Goal: Task Accomplishment & Management: Use online tool/utility

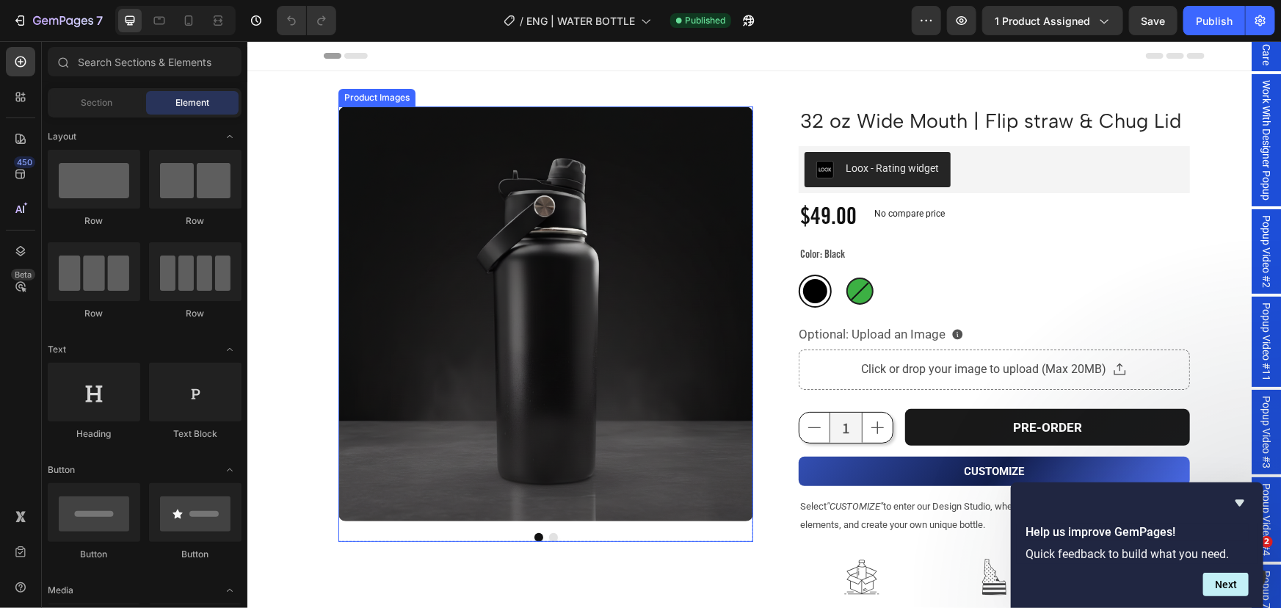
click at [571, 283] on img at bounding box center [545, 313] width 415 height 415
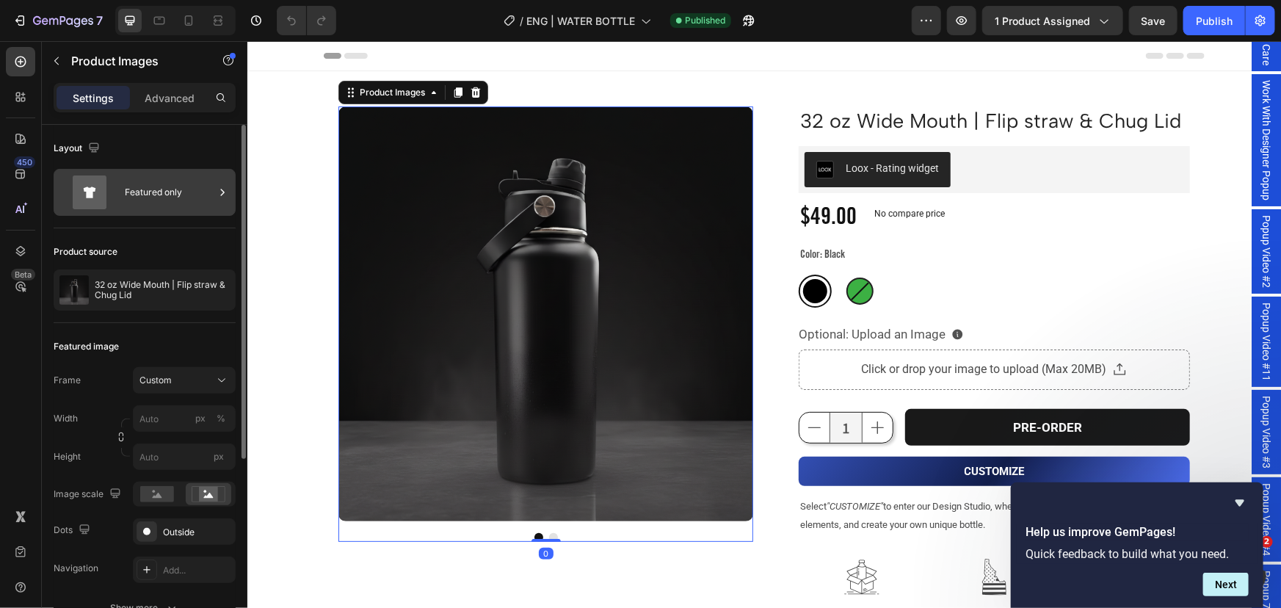
click at [162, 194] on div "Featured only" at bounding box center [170, 193] width 90 height 34
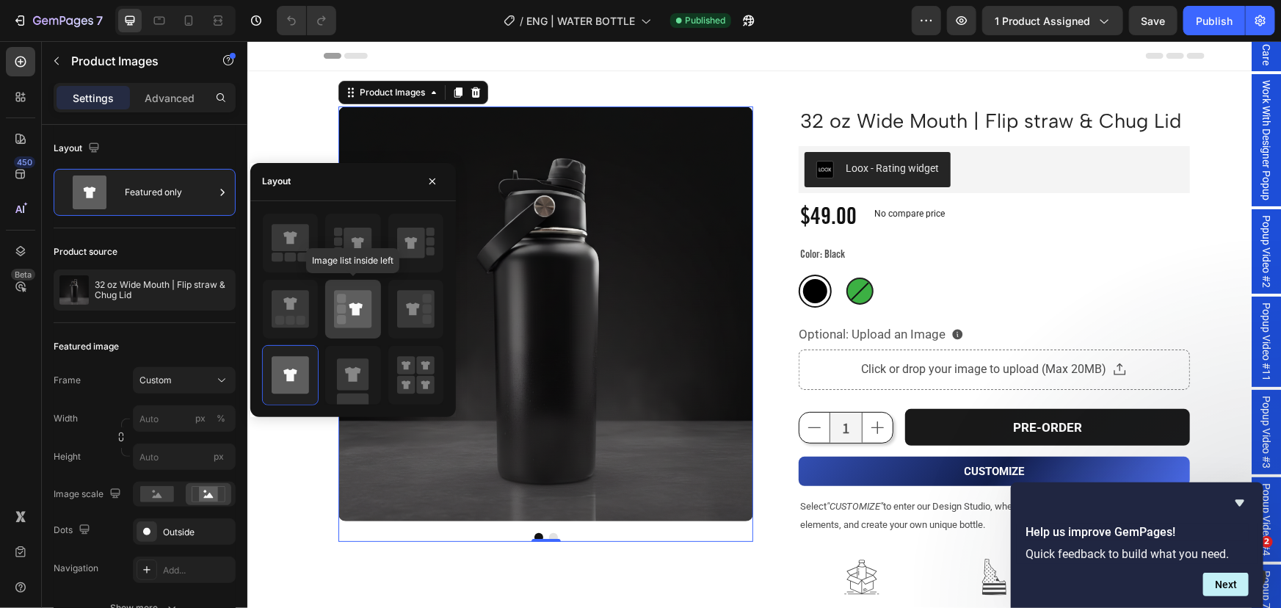
click at [340, 305] on rect at bounding box center [341, 309] width 9 height 9
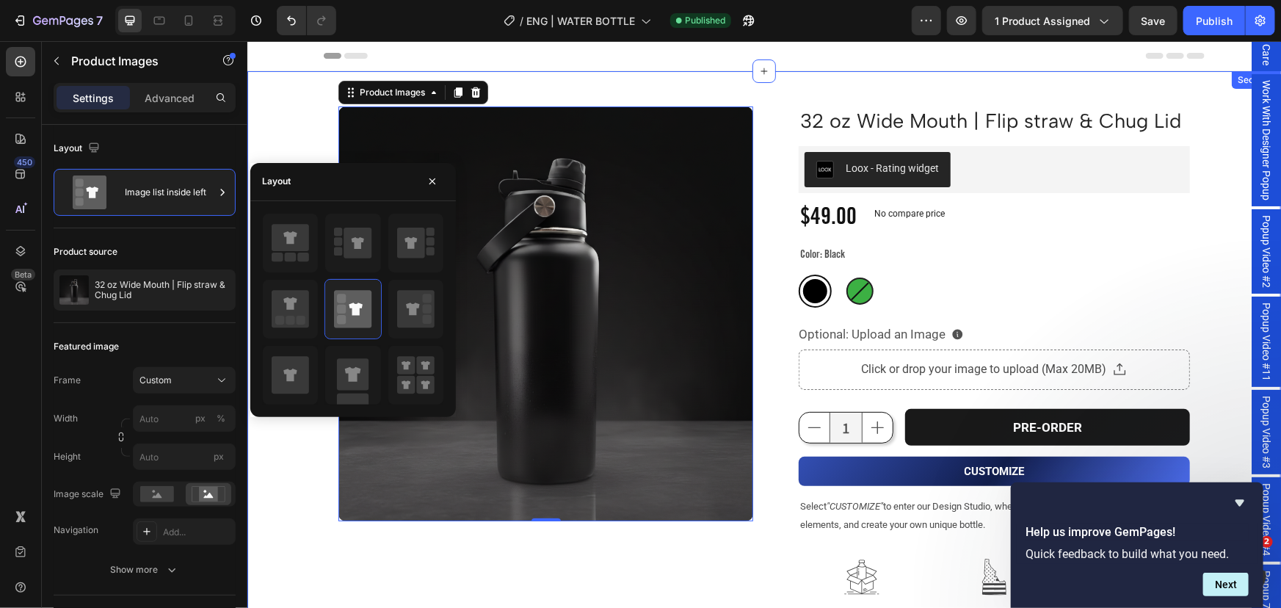
click at [280, 488] on div "32 oz Wide Mouth | Flip straw & Chug Lid Product Title Product Images 0 Row 32 …" at bounding box center [764, 465] width 1034 height 791
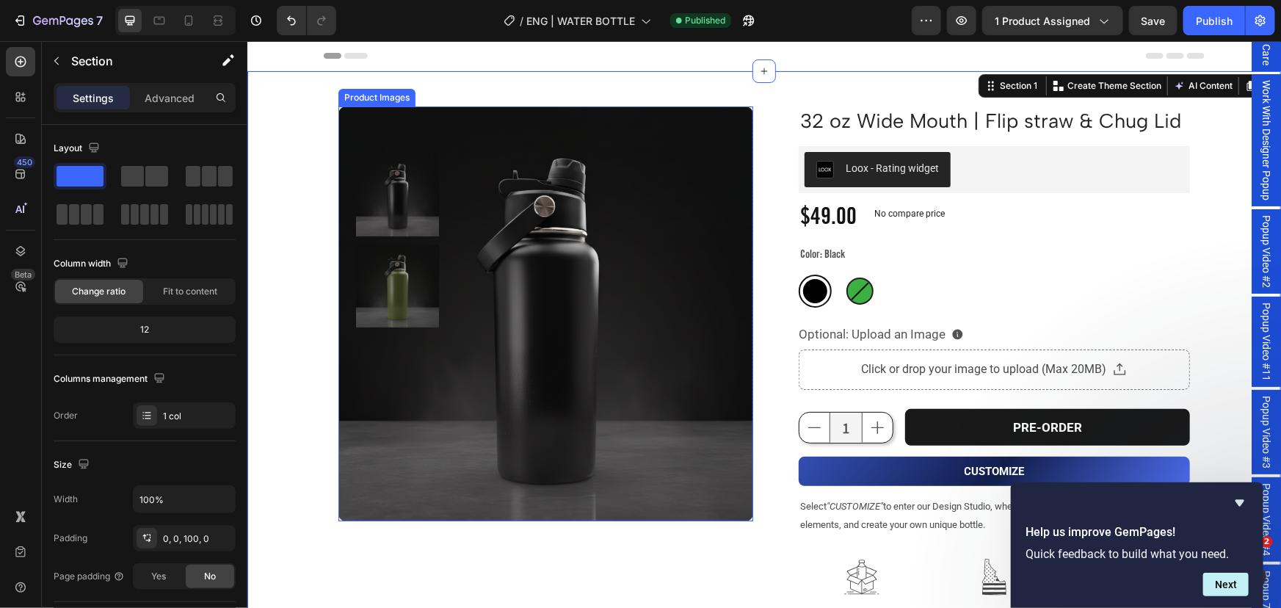
click at [532, 146] on img at bounding box center [545, 313] width 415 height 415
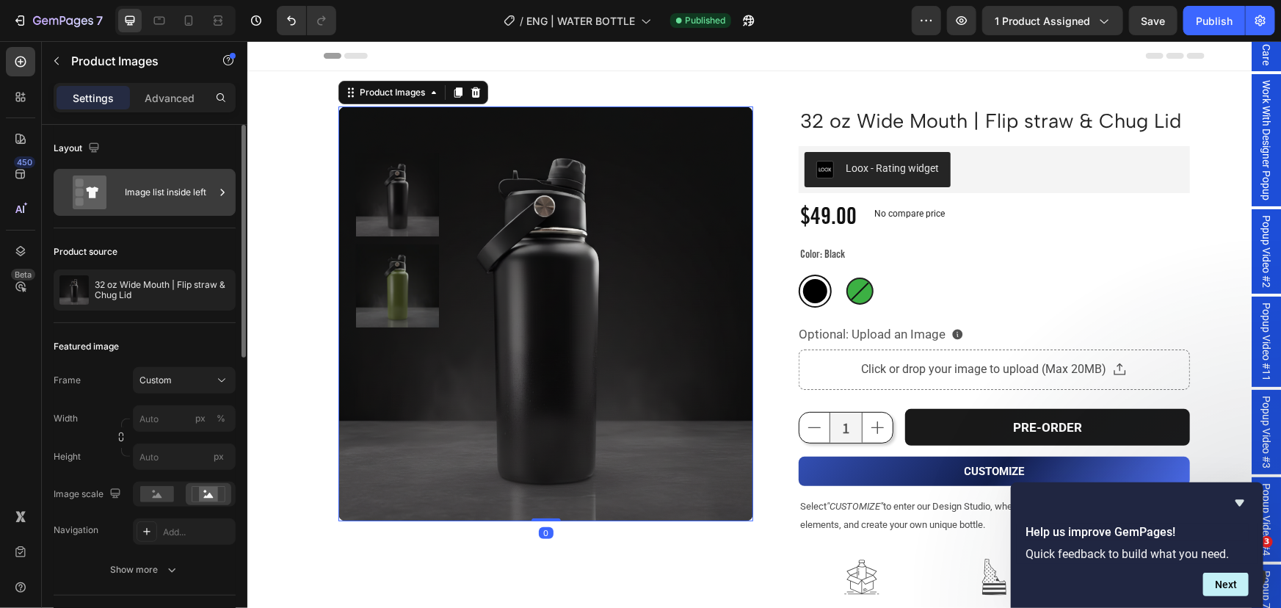
click at [179, 187] on div "Image list inside left" at bounding box center [170, 193] width 90 height 34
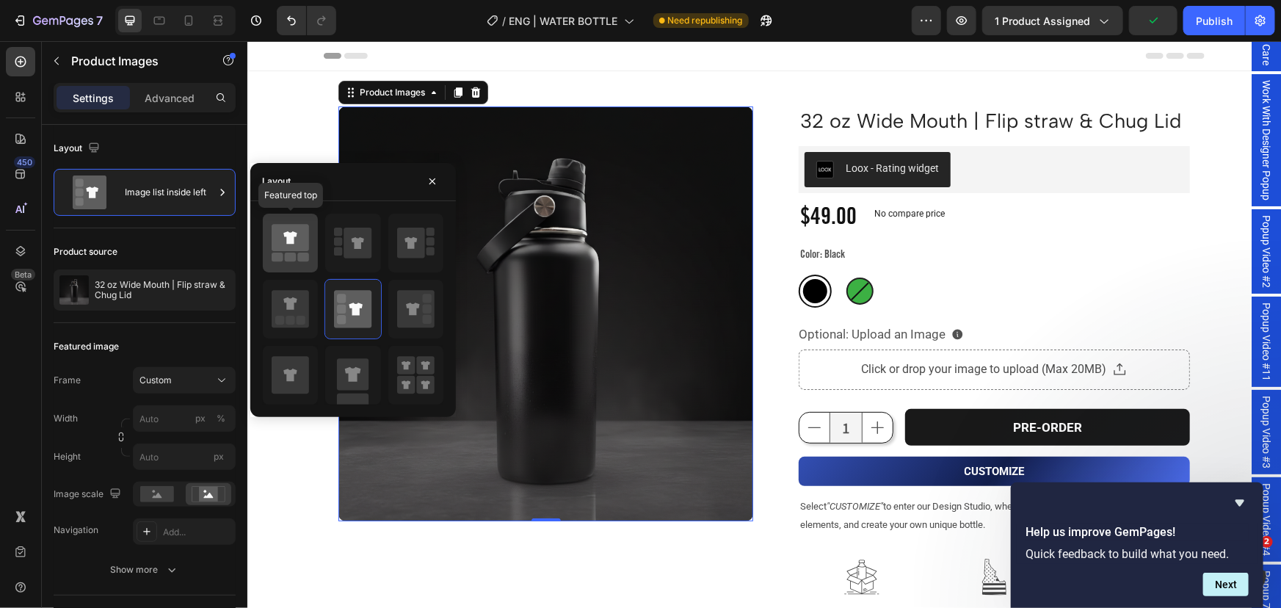
click at [283, 239] on icon at bounding box center [290, 237] width 37 height 27
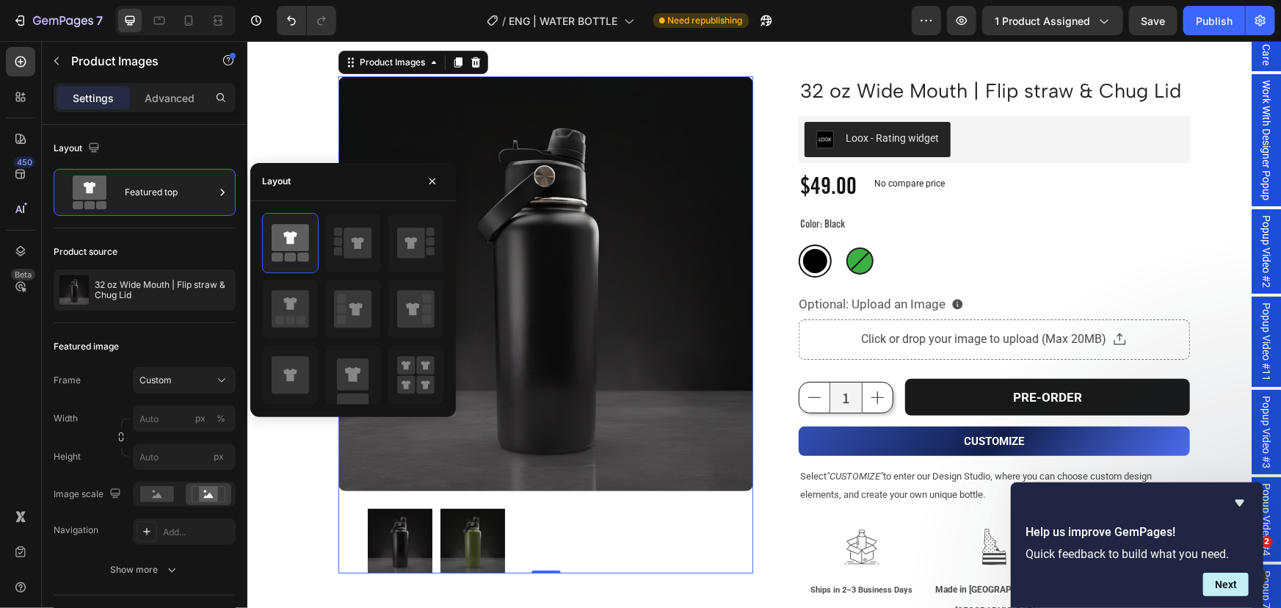
scroll to position [66, 0]
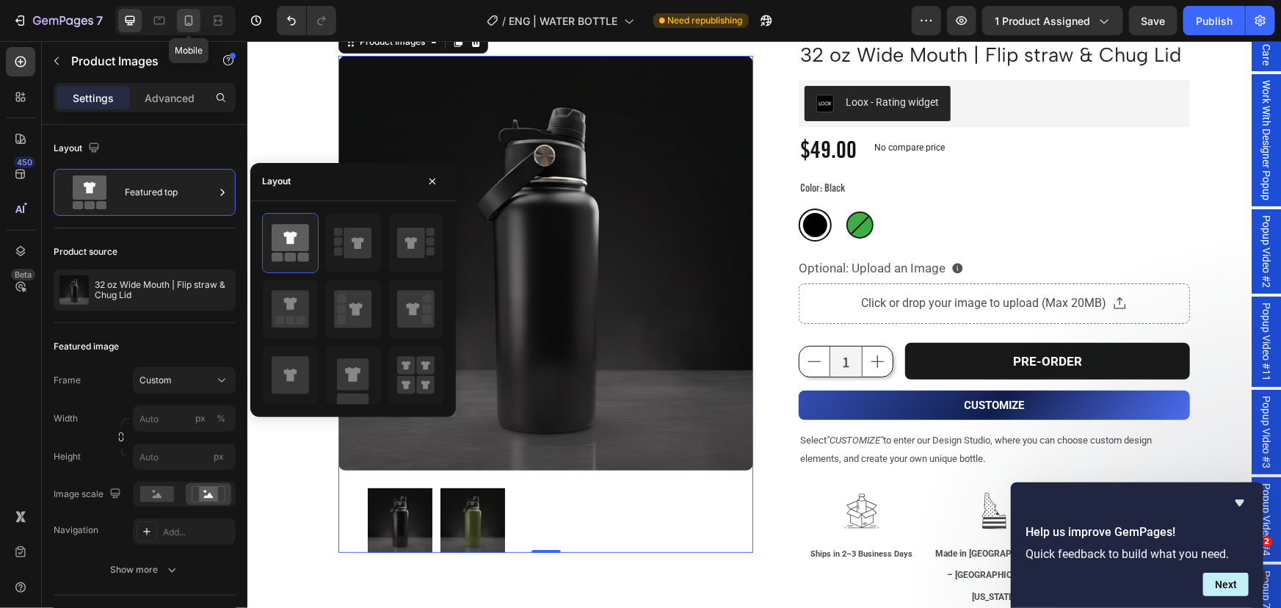
click at [190, 25] on icon at bounding box center [189, 20] width 8 height 10
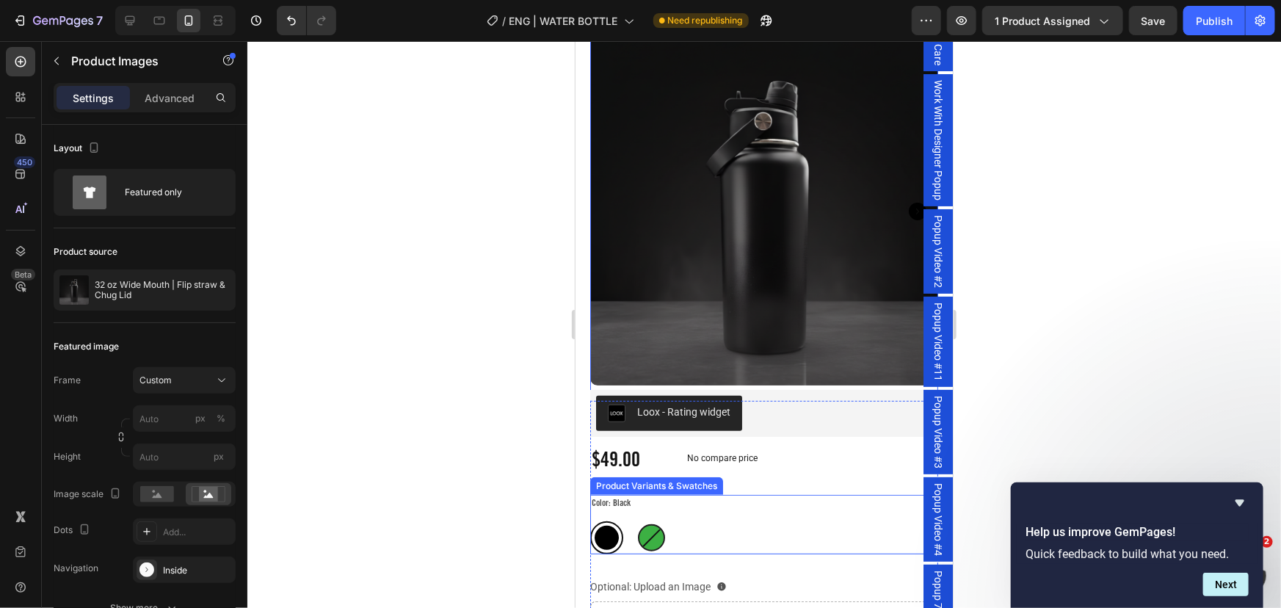
scroll to position [25, 0]
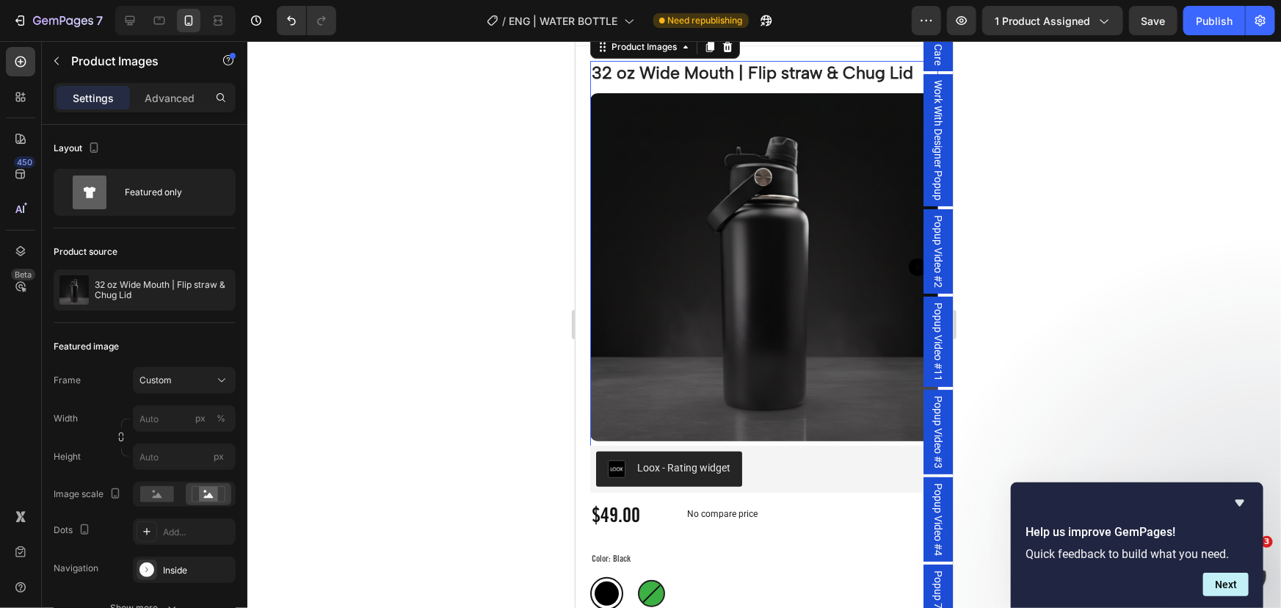
click at [703, 352] on img at bounding box center [764, 267] width 348 height 348
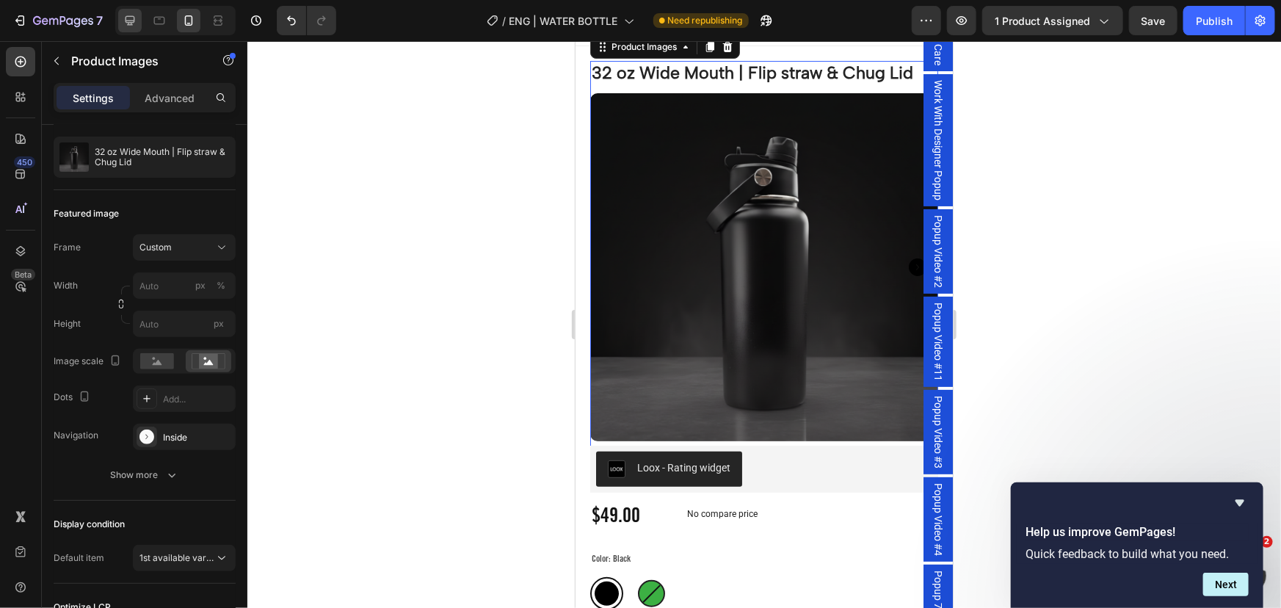
click at [119, 22] on div at bounding box center [129, 20] width 23 height 23
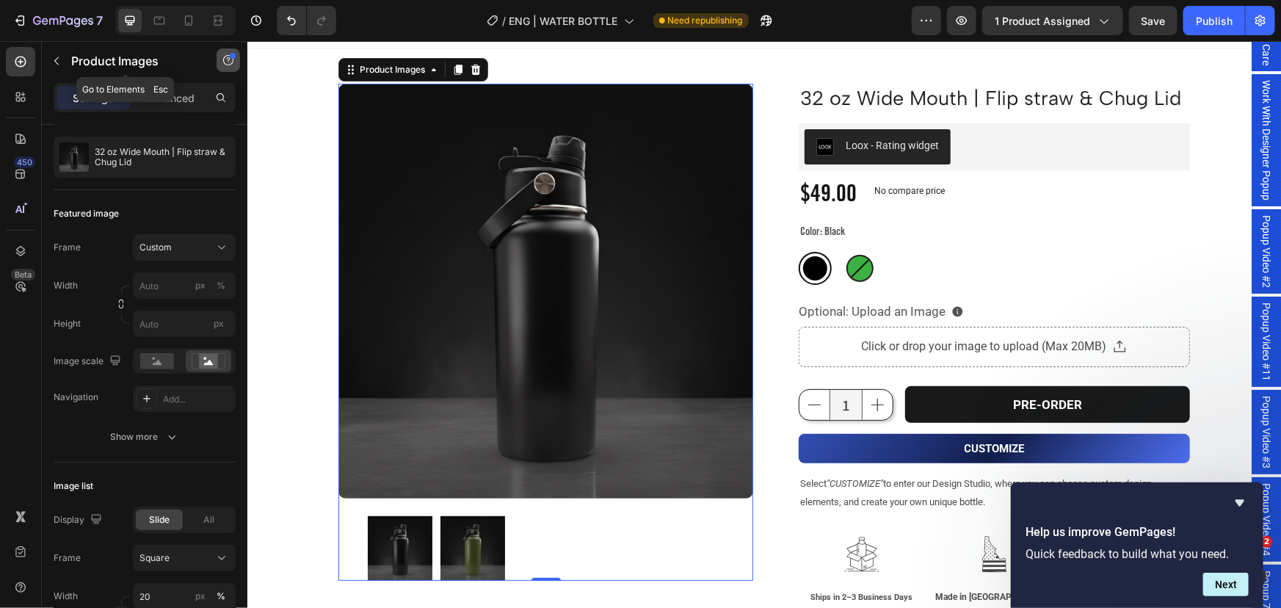
scroll to position [14, 0]
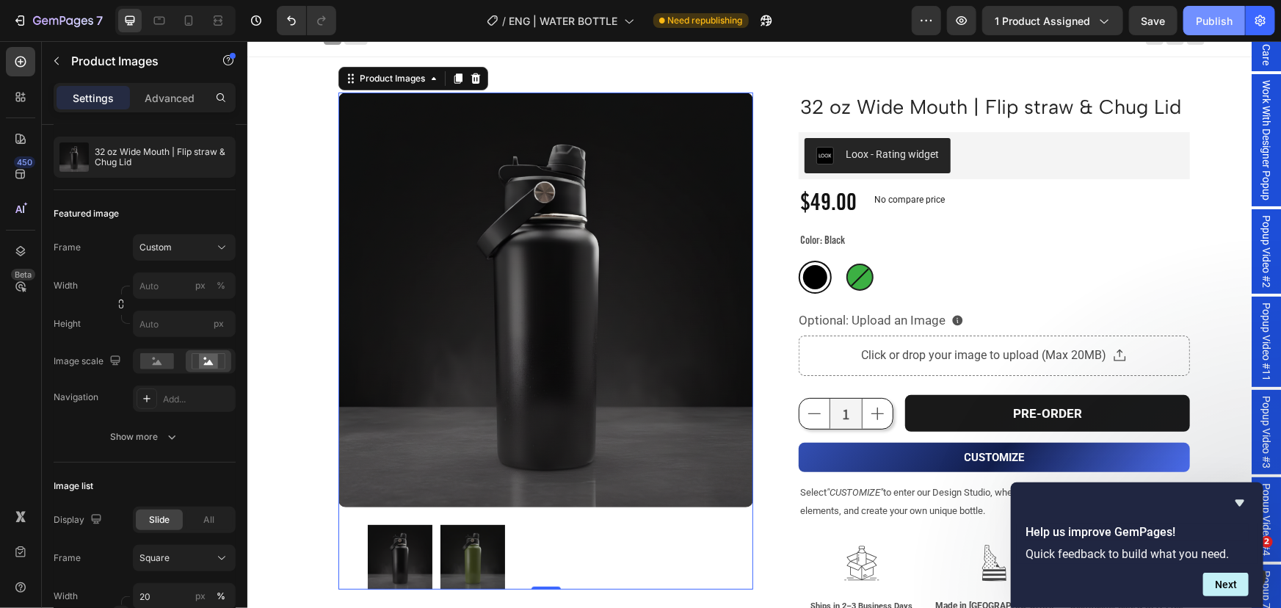
click at [1215, 21] on div "Publish" at bounding box center [1214, 20] width 37 height 15
click at [191, 21] on icon at bounding box center [188, 20] width 15 height 15
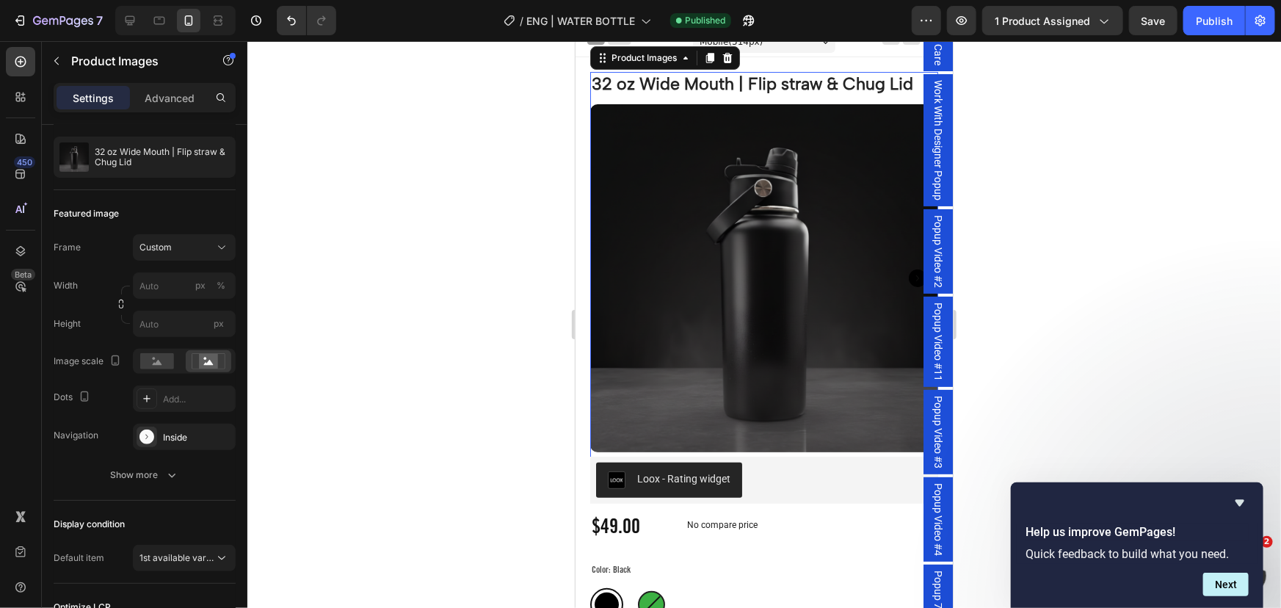
scroll to position [25, 0]
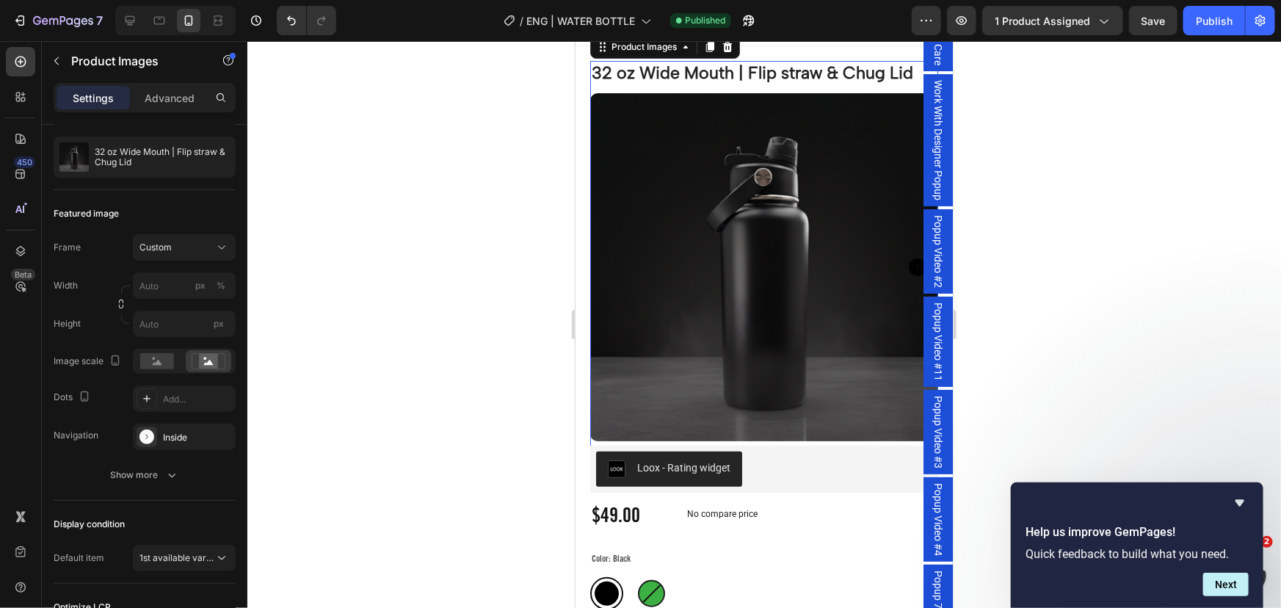
click at [717, 235] on img at bounding box center [764, 267] width 348 height 348
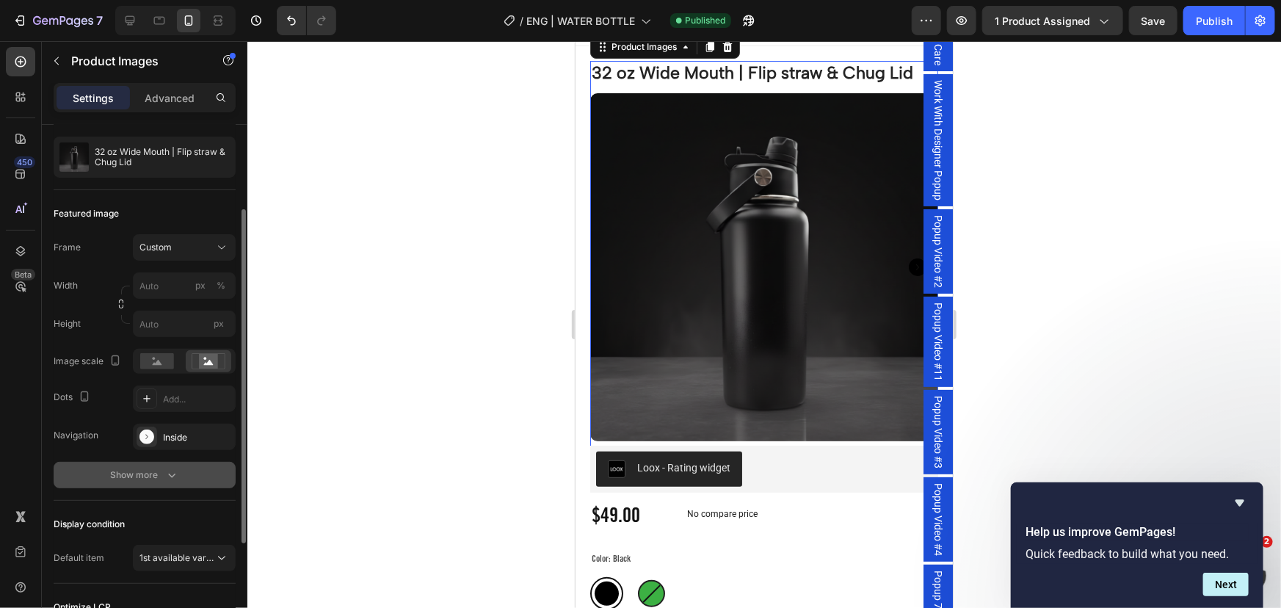
click at [169, 465] on button "Show more" at bounding box center [145, 475] width 182 height 26
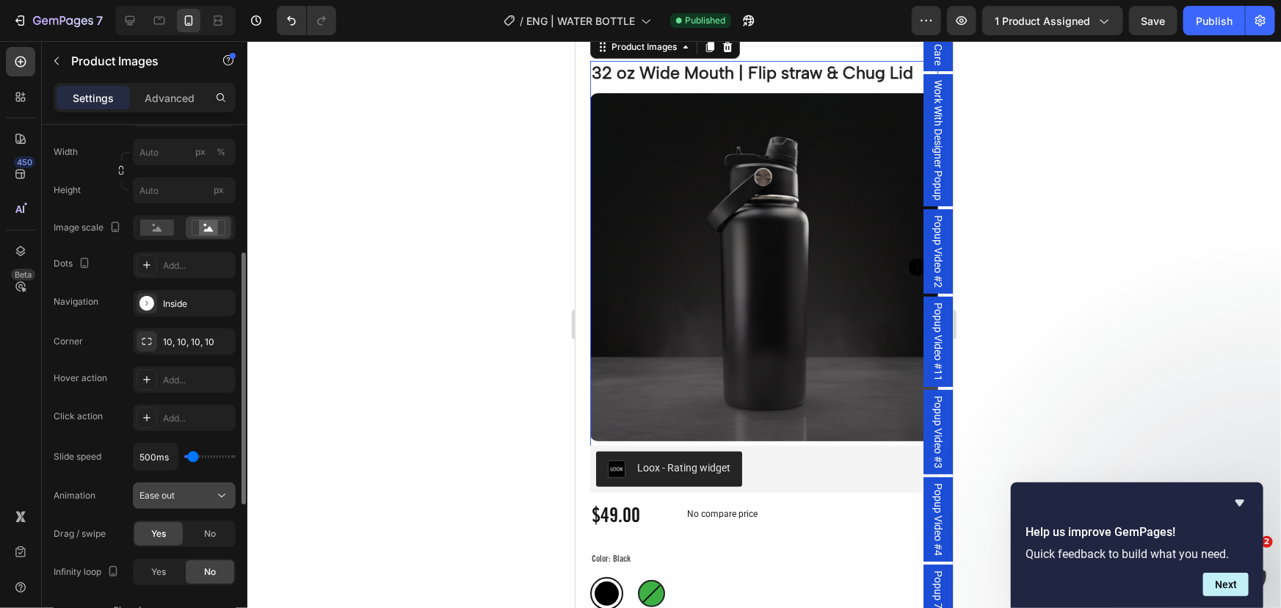
scroll to position [333, 0]
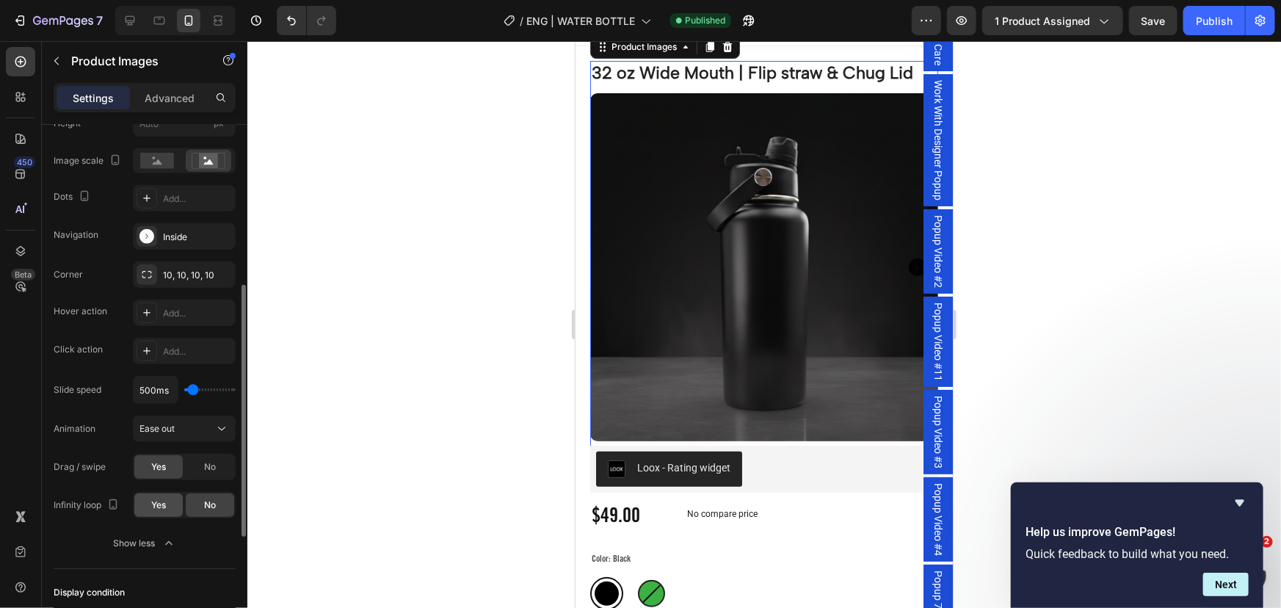
click at [151, 499] on span "Yes" at bounding box center [158, 505] width 15 height 13
click at [1217, 17] on div "Publish" at bounding box center [1214, 20] width 37 height 15
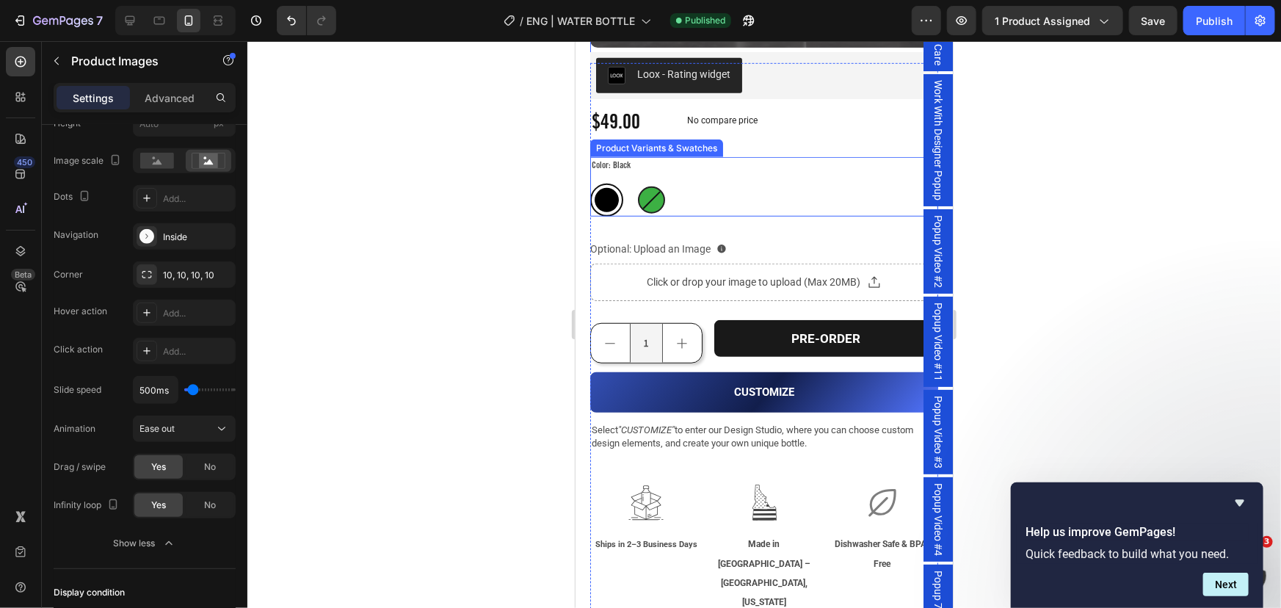
scroll to position [426, 0]
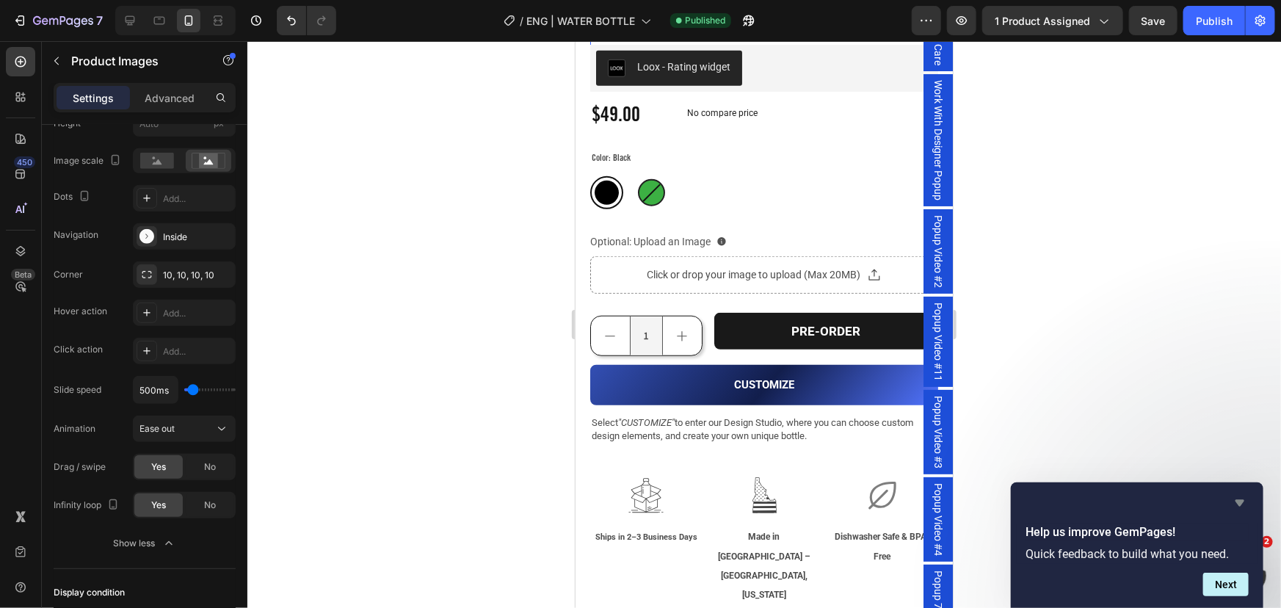
click at [1240, 503] on icon "Hide survey" at bounding box center [1240, 503] width 9 height 7
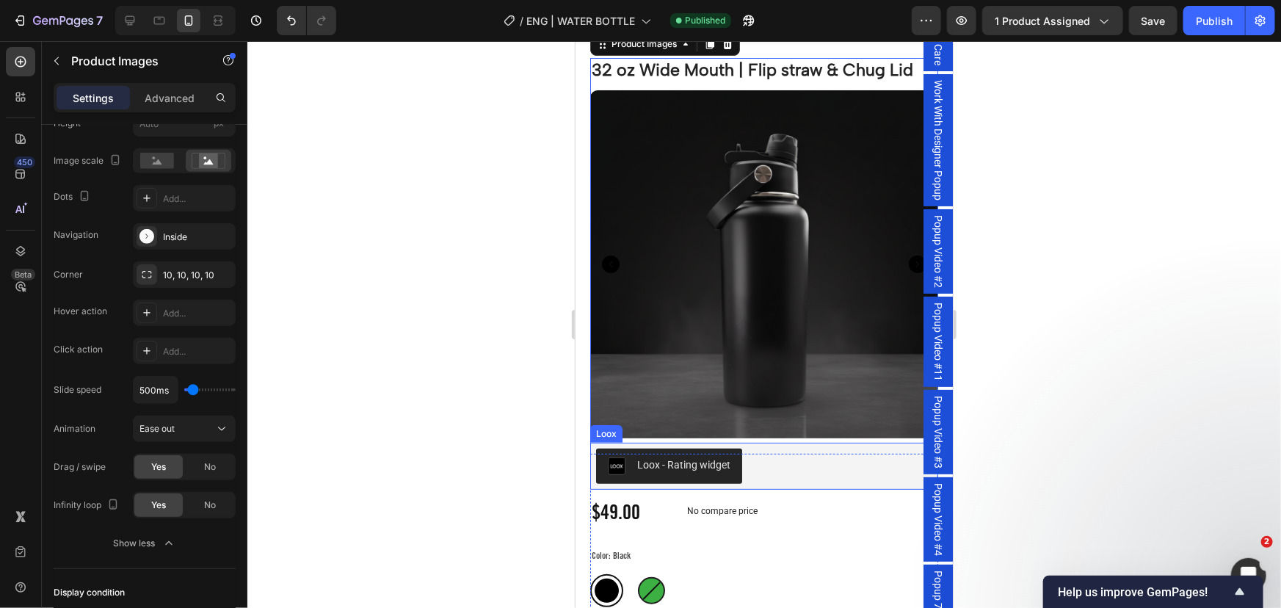
scroll to position [25, 0]
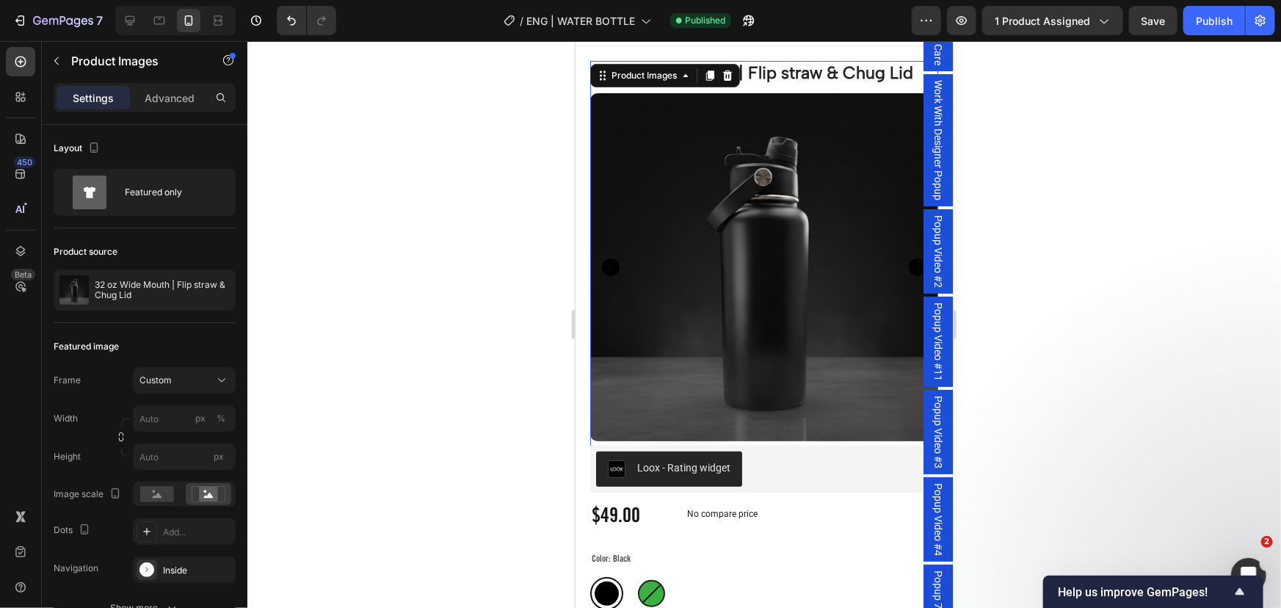
click at [365, 286] on div at bounding box center [764, 324] width 1034 height 567
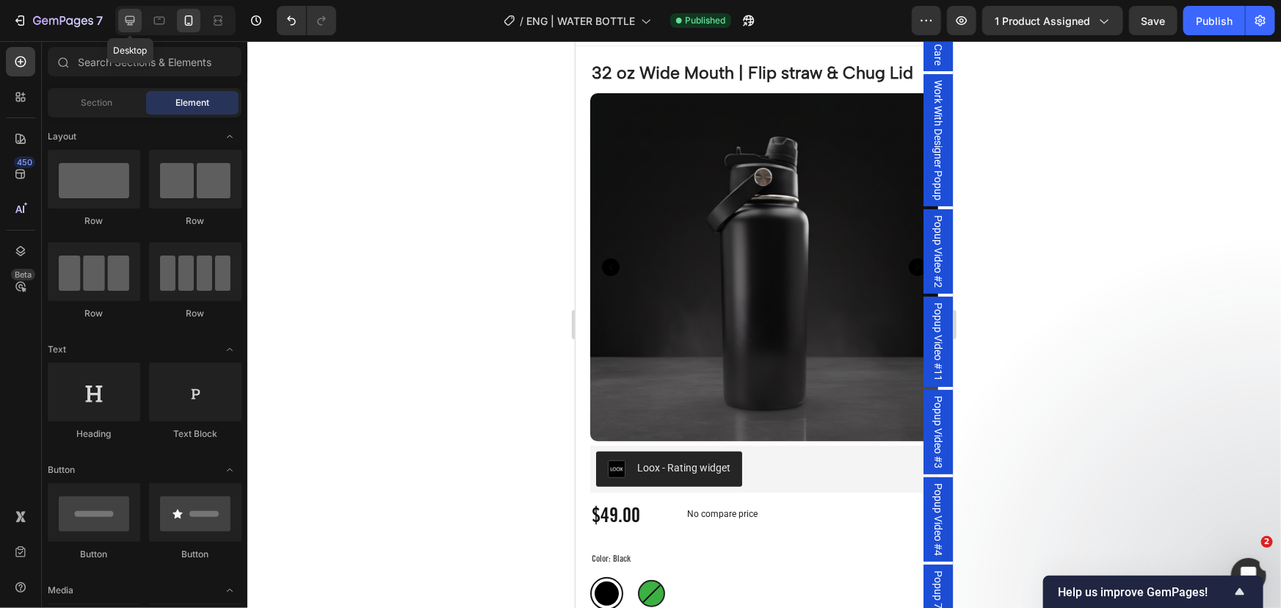
click at [131, 16] on icon at bounding box center [131, 21] width 10 height 10
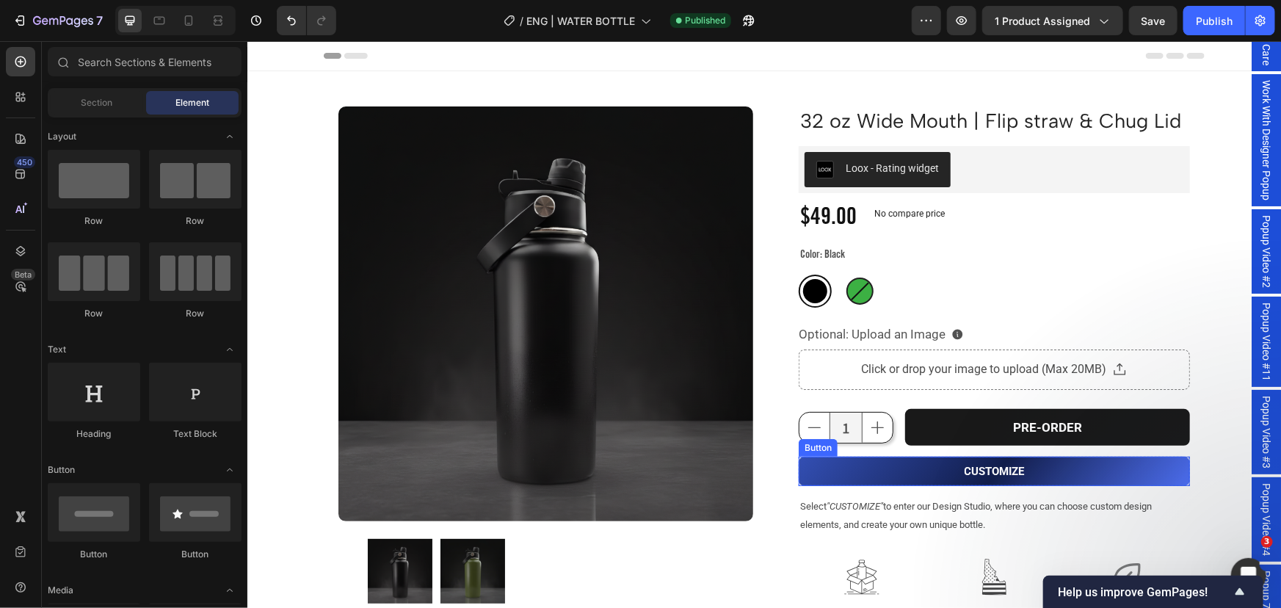
click at [867, 477] on button "CUSTOMIZE" at bounding box center [993, 470] width 391 height 29
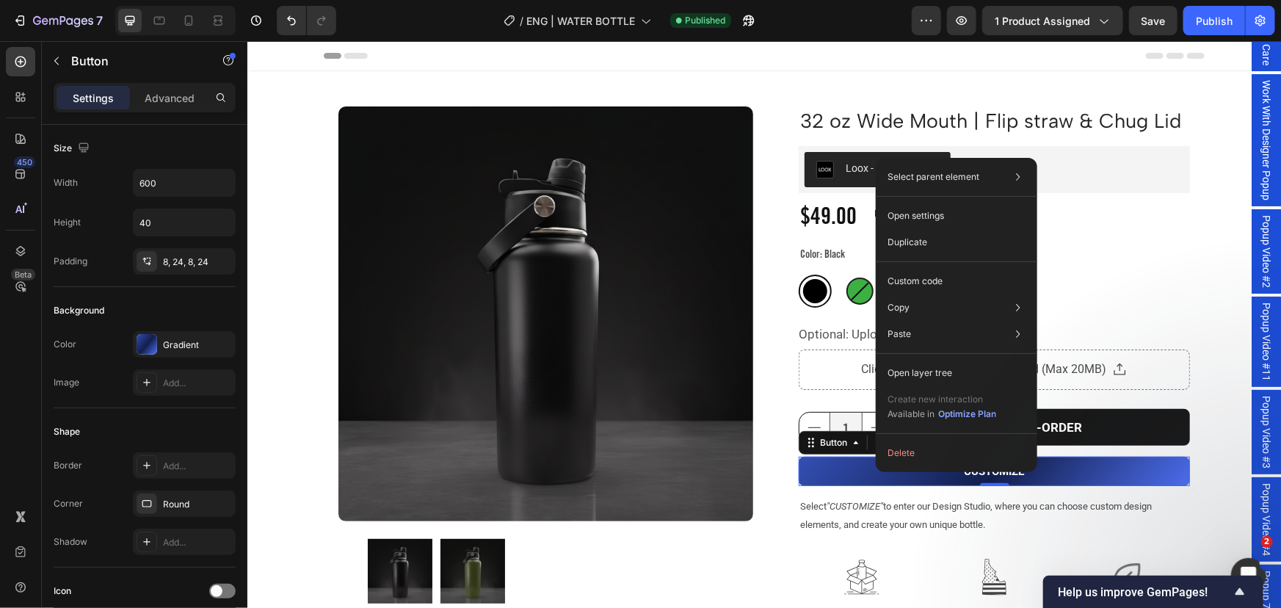
click at [925, 264] on div "Select parent element Product Row 1 col Row 1 col Button Open settings Duplicat…" at bounding box center [957, 315] width 162 height 314
click at [914, 283] on p "Custom code" at bounding box center [915, 281] width 55 height 13
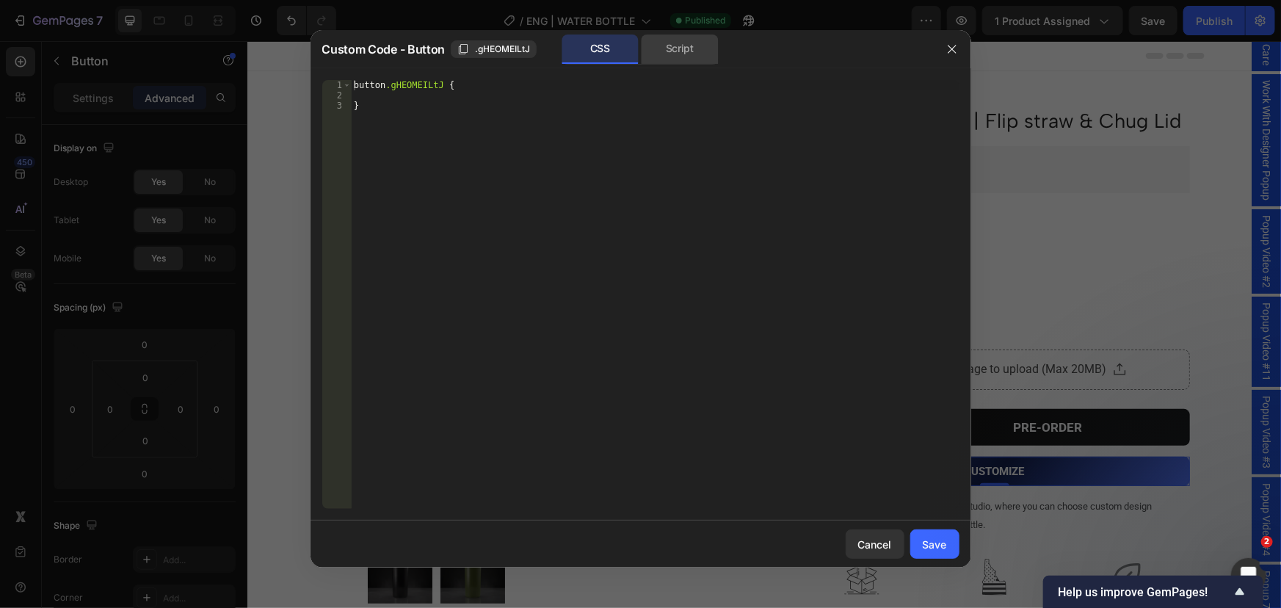
click at [673, 51] on div "Script" at bounding box center [680, 49] width 77 height 29
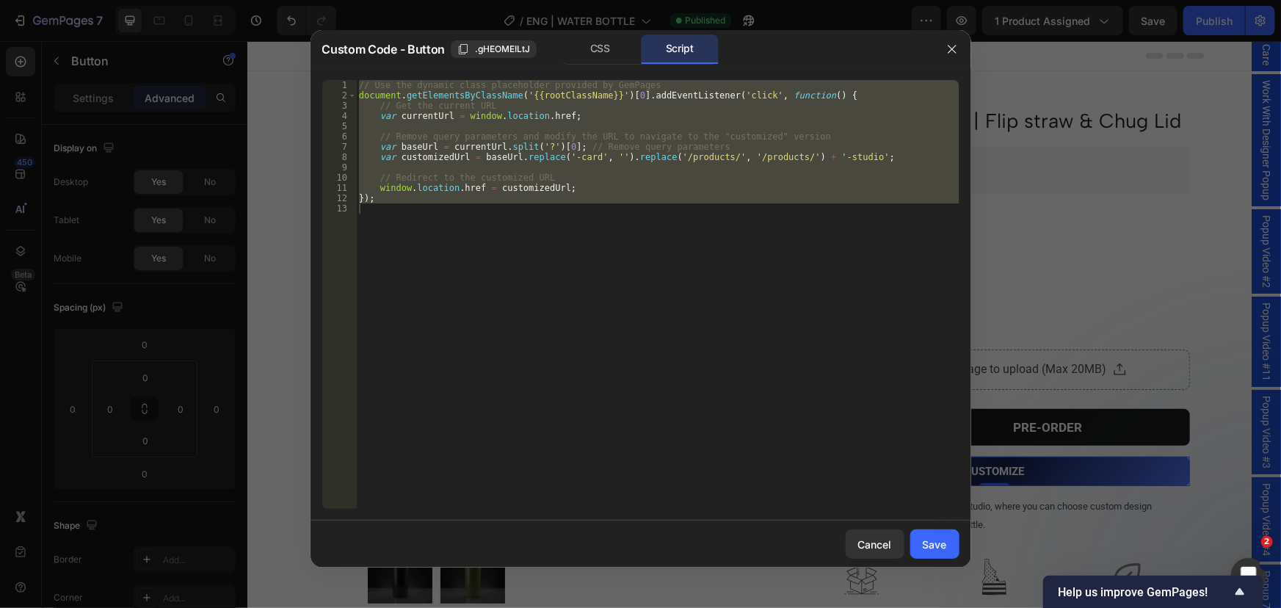
type textarea "});"
click at [629, 225] on div "// Use the dynamic class placeholder provided by GemPages document . getElement…" at bounding box center [658, 294] width 604 height 429
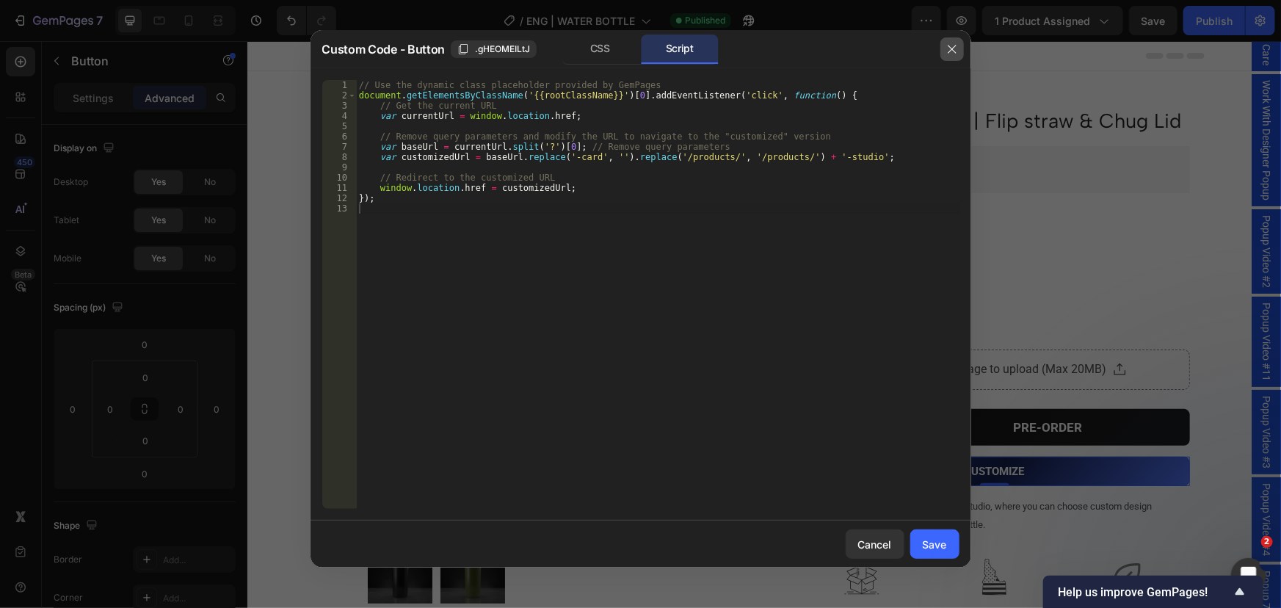
drag, startPoint x: 950, startPoint y: 45, endPoint x: 701, endPoint y: 11, distance: 251.2
click at [950, 45] on icon "button" at bounding box center [953, 49] width 12 height 12
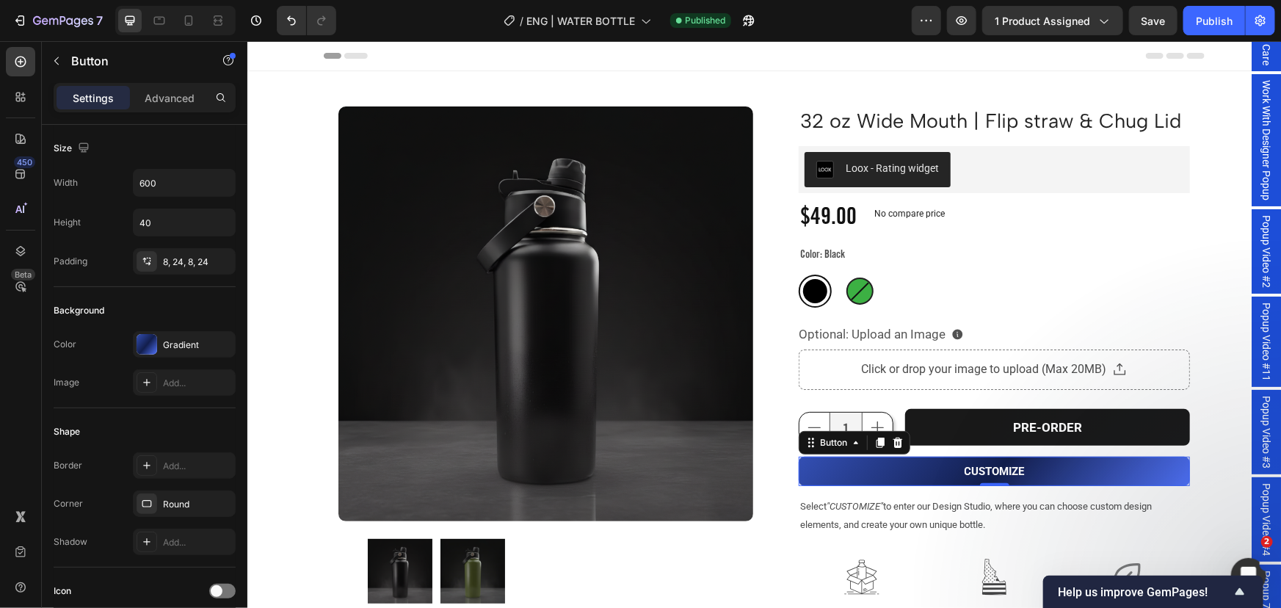
click at [1259, 163] on span "Work With Designer Popup" at bounding box center [1266, 139] width 15 height 120
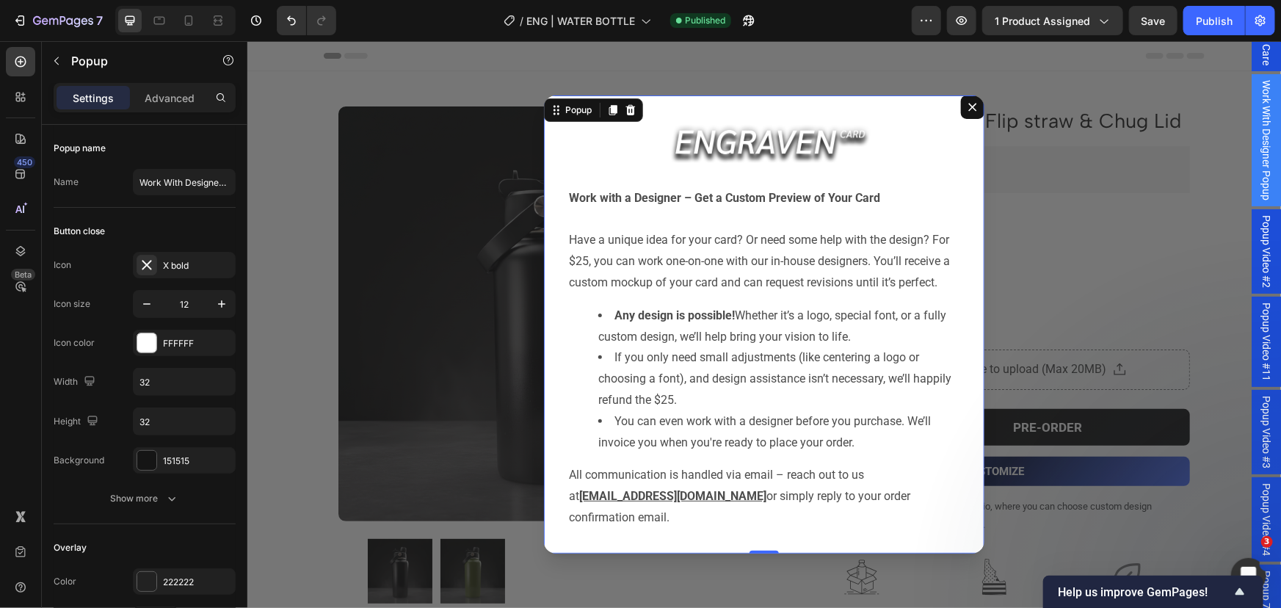
click at [961, 109] on button "Dialog content" at bounding box center [972, 106] width 23 height 23
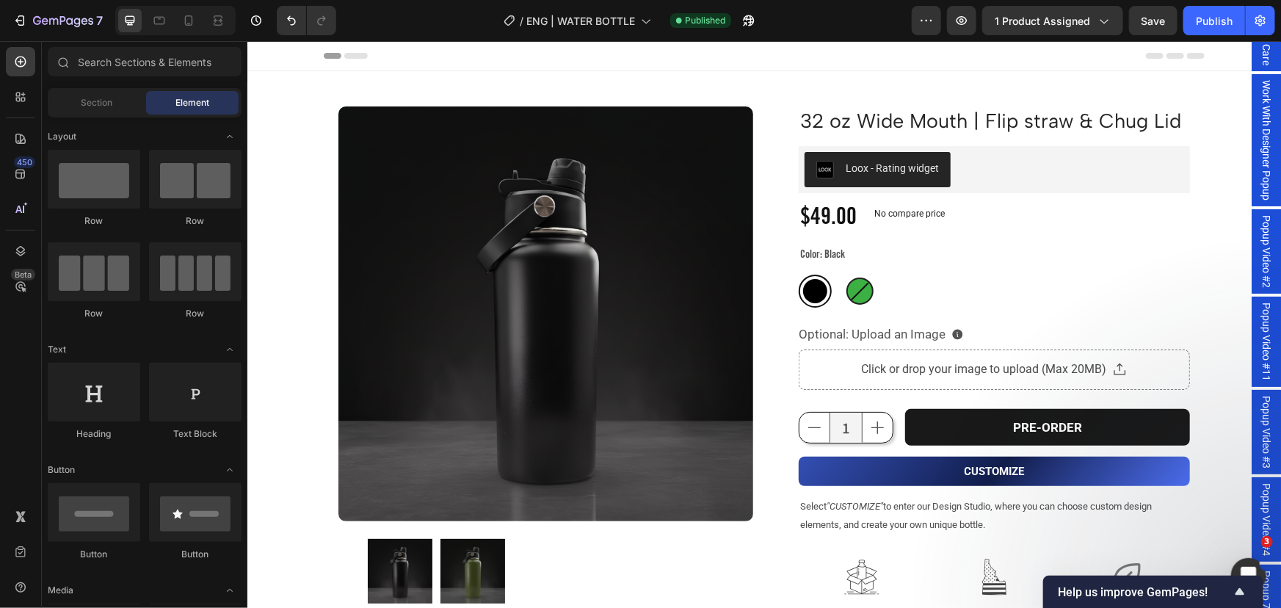
scroll to position [59, 0]
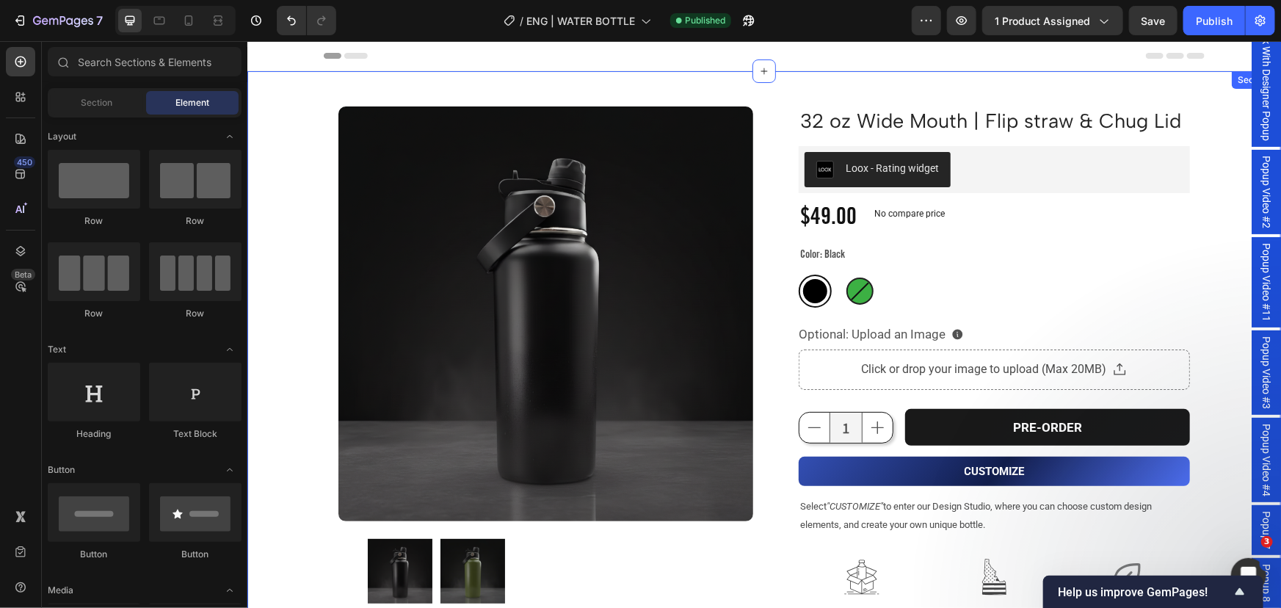
click at [1259, 518] on span "Popup 7" at bounding box center [1266, 529] width 15 height 38
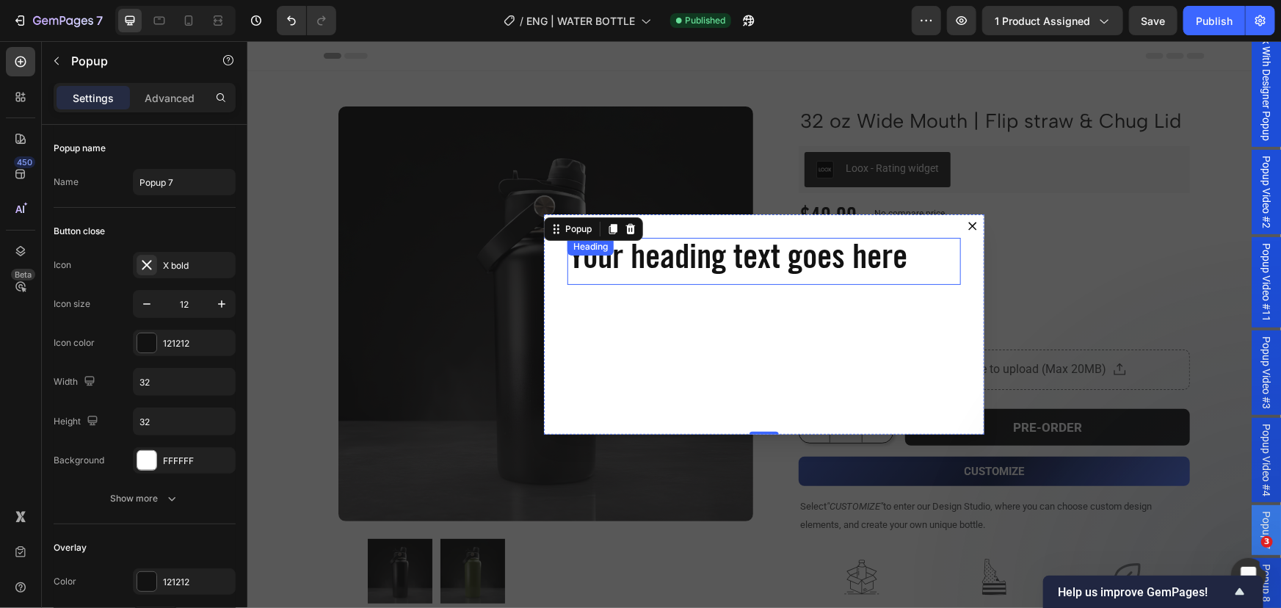
click at [805, 267] on h2 "Your heading text goes here" at bounding box center [764, 260] width 394 height 47
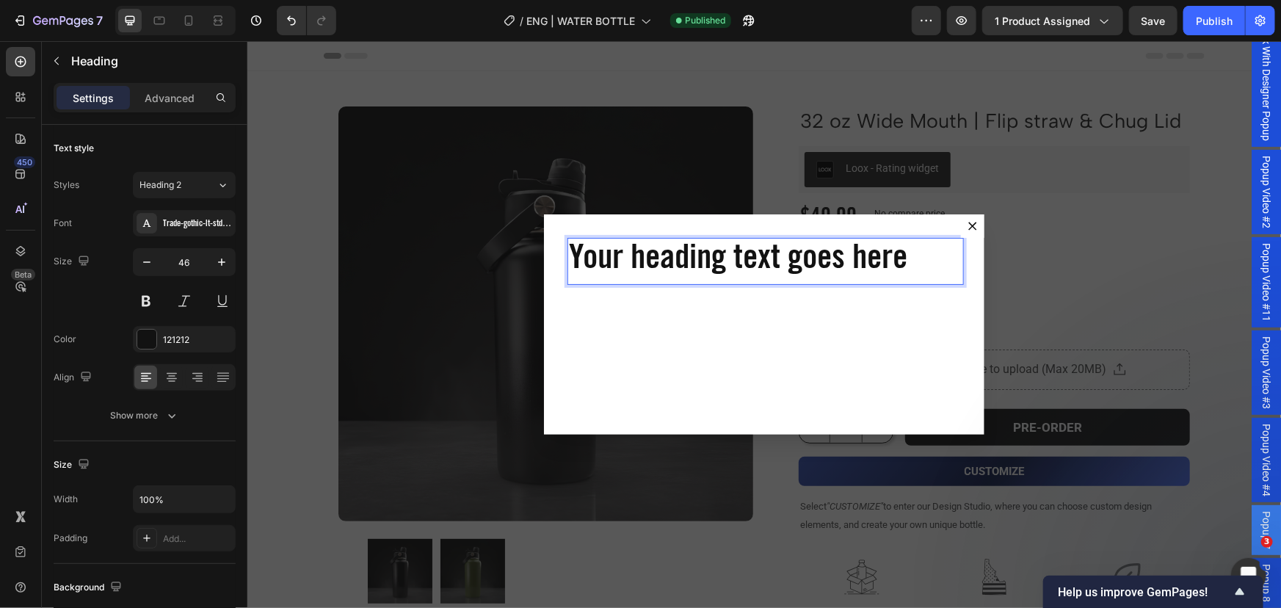
click at [805, 267] on h2 "Your heading text goes here" at bounding box center [764, 260] width 394 height 47
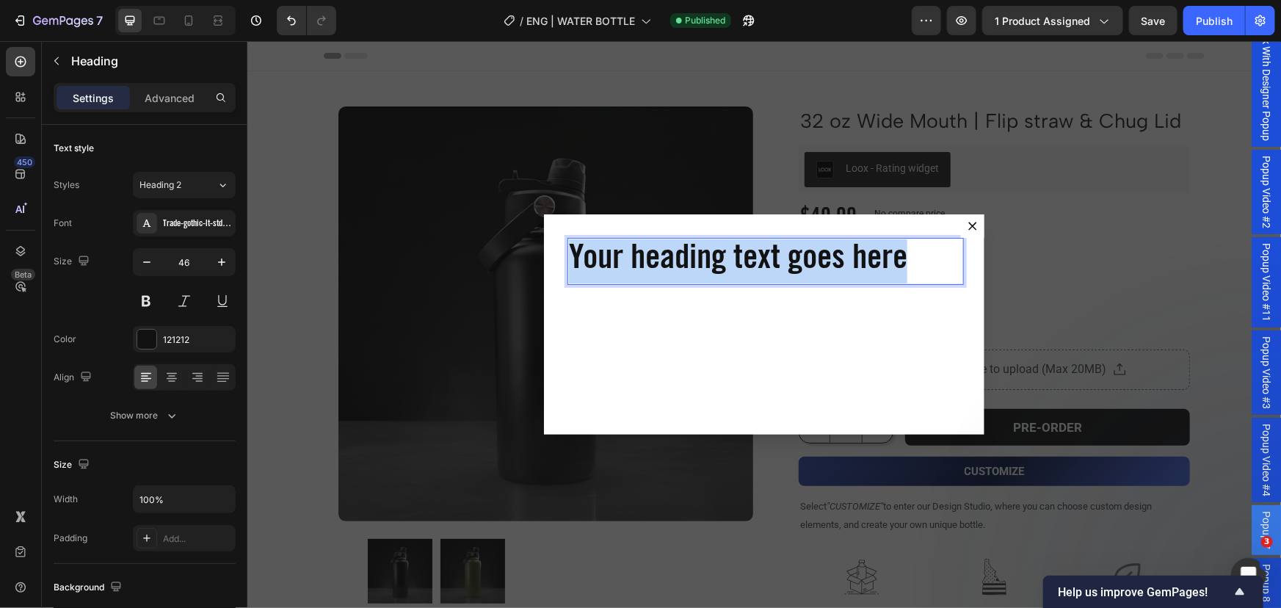
click at [805, 267] on p "Your heading text goes here" at bounding box center [763, 261] width 391 height 44
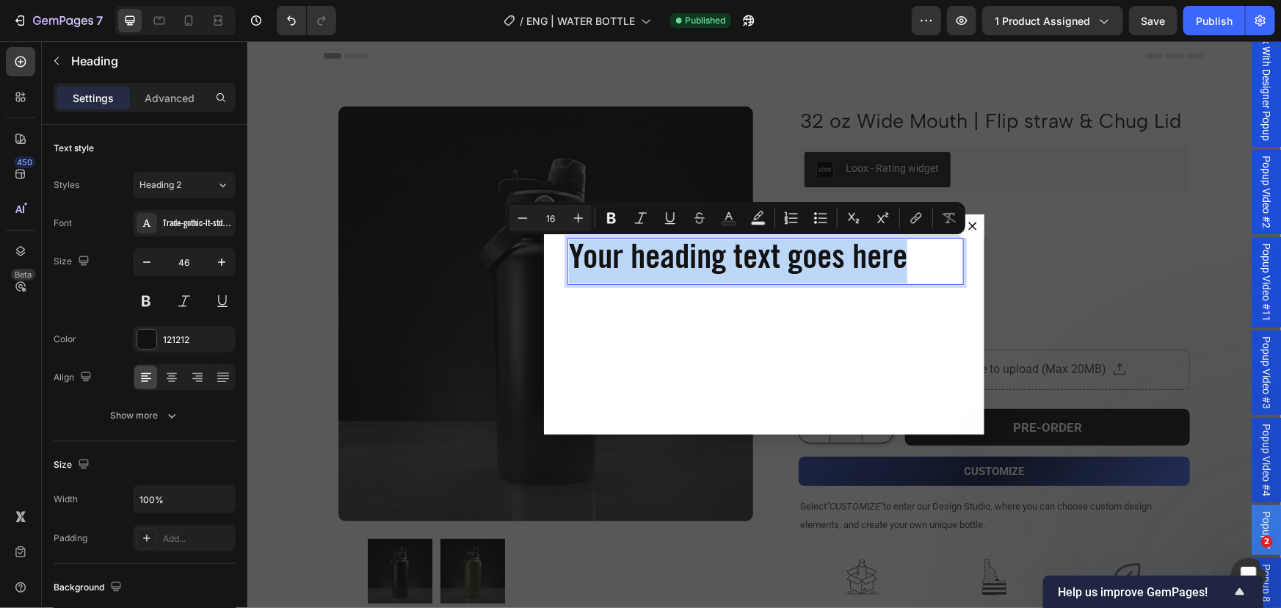
click at [1068, 246] on div "Backdrop" at bounding box center [764, 323] width 1034 height 567
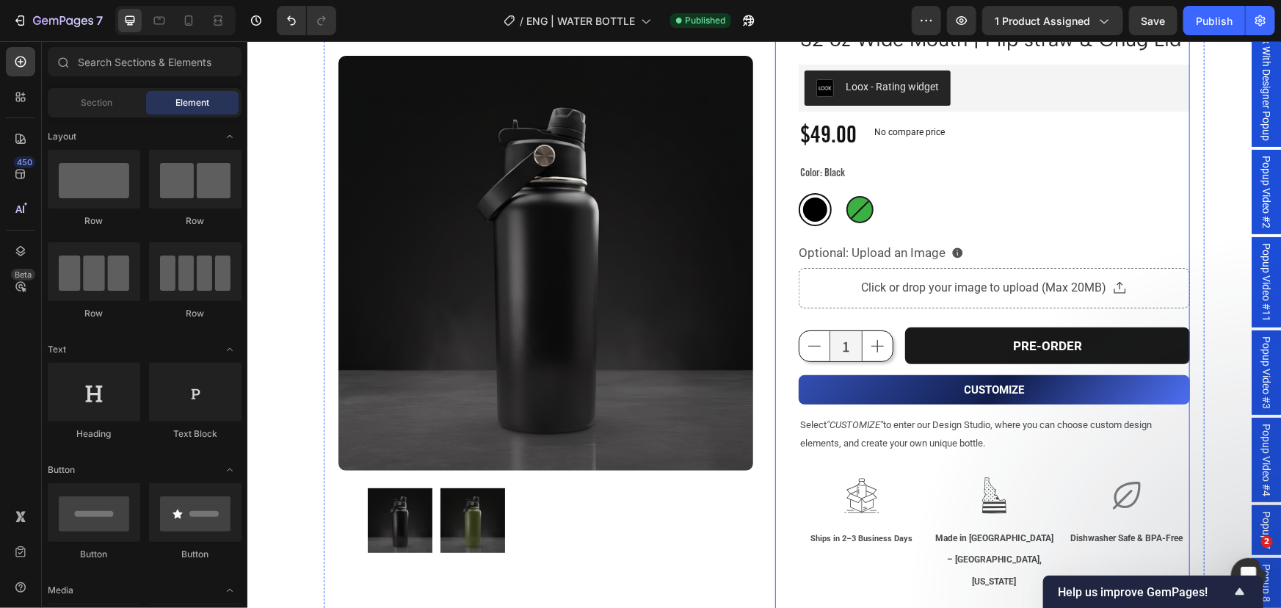
scroll to position [133, 0]
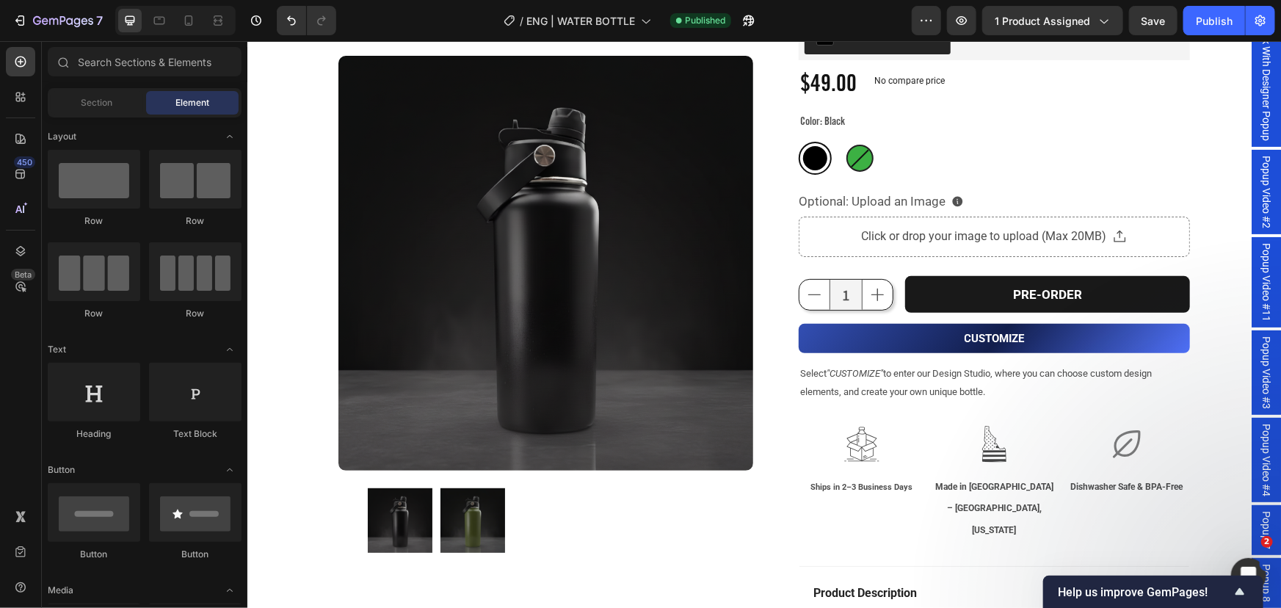
click at [1259, 531] on span "Popup 7" at bounding box center [1266, 529] width 15 height 38
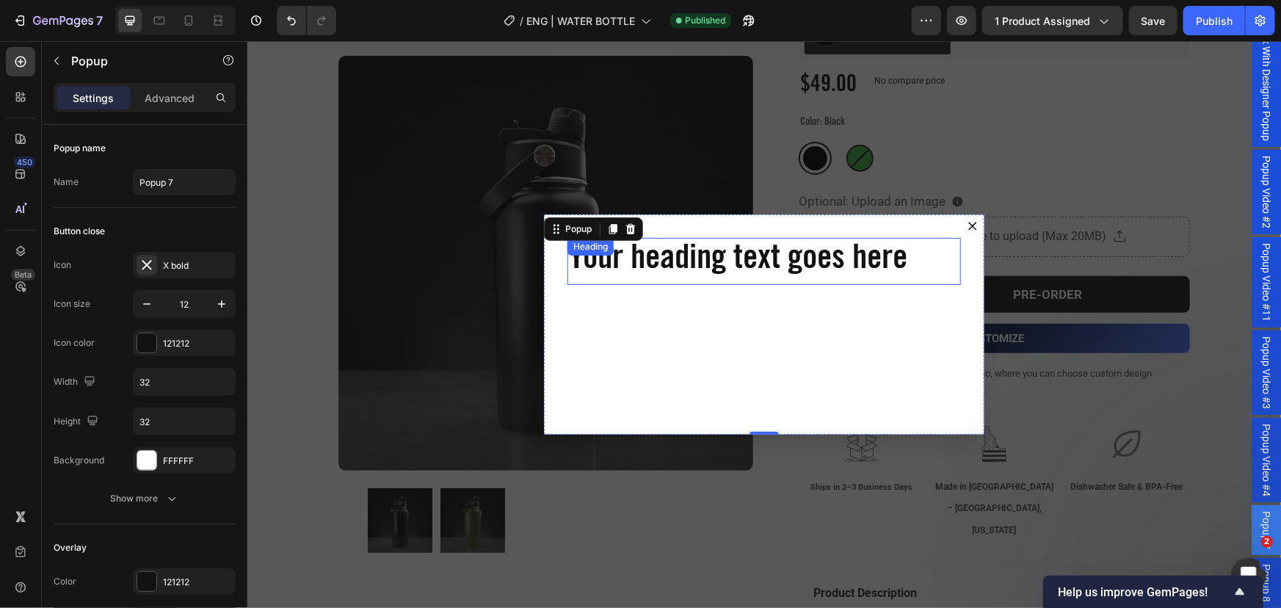
click at [759, 261] on h2 "Your heading text goes here" at bounding box center [764, 260] width 394 height 47
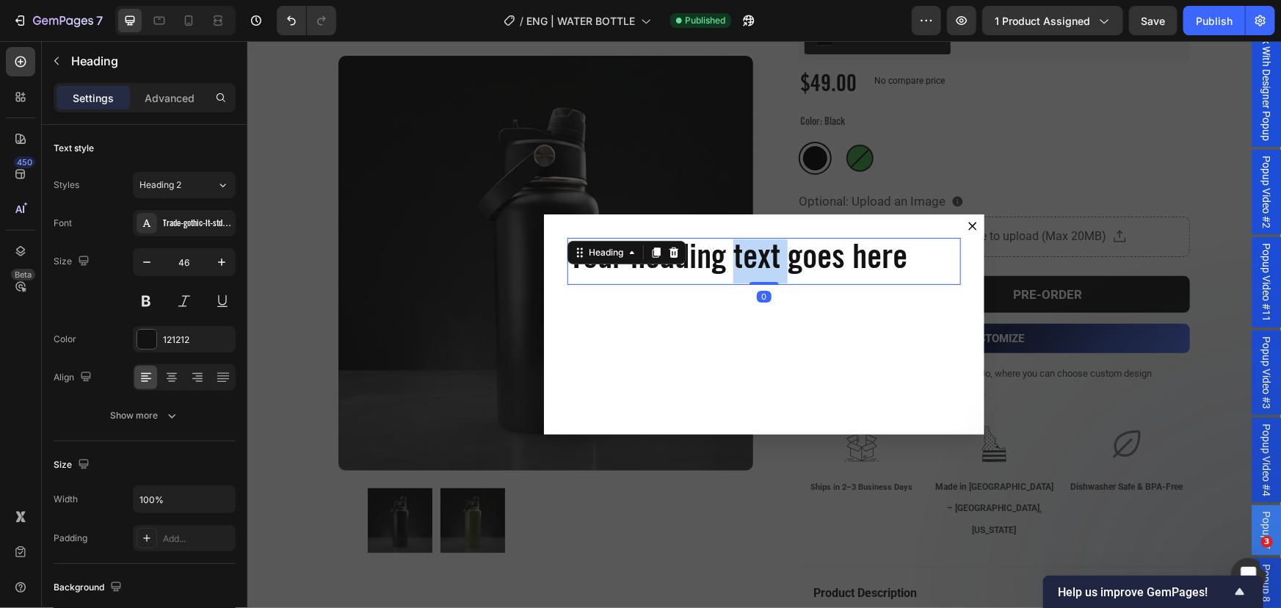
click at [759, 261] on h2 "Your heading text goes here" at bounding box center [764, 260] width 394 height 47
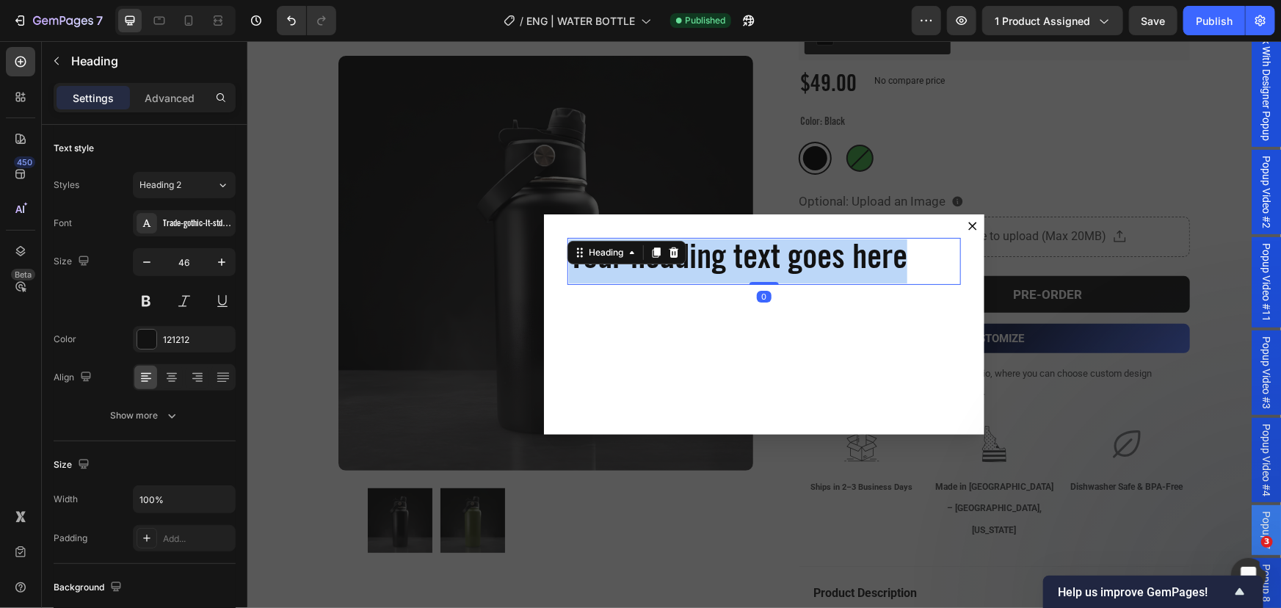
click at [759, 261] on p "Your heading text goes here" at bounding box center [763, 261] width 391 height 44
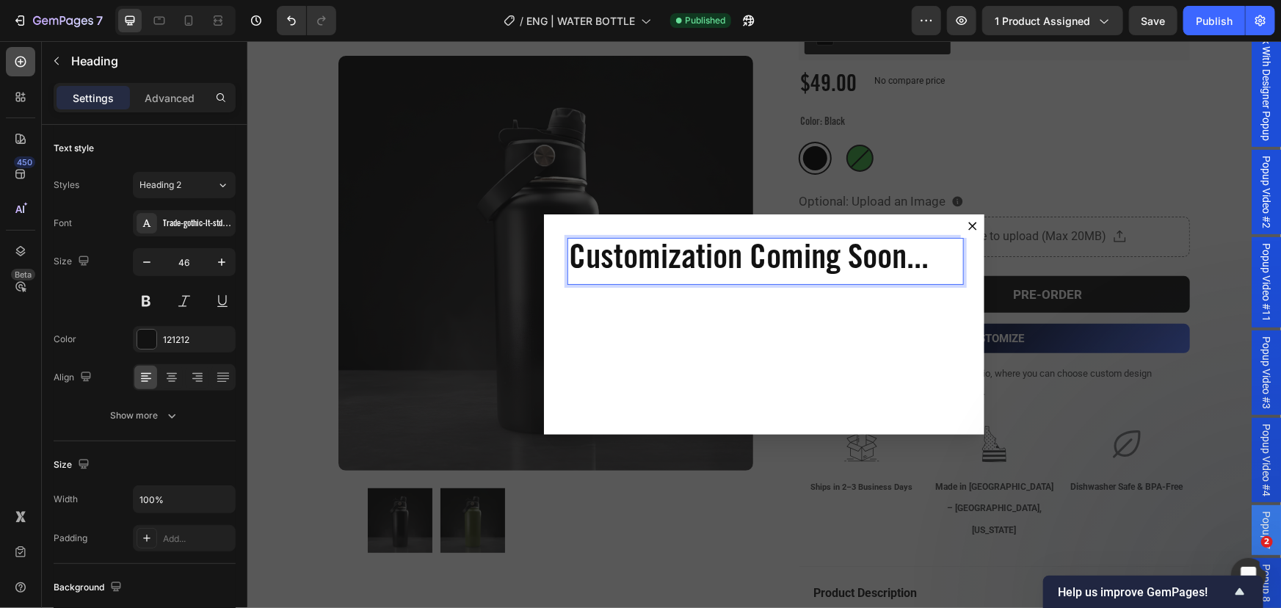
click at [15, 68] on icon at bounding box center [20, 61] width 15 height 15
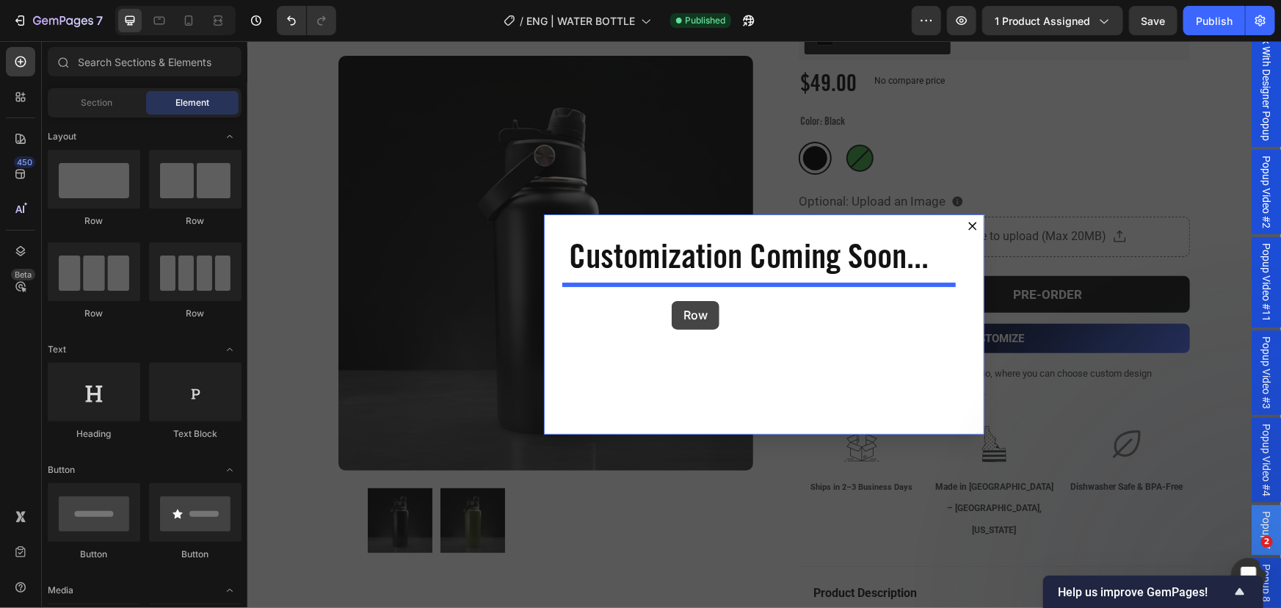
drag, startPoint x: 350, startPoint y: 244, endPoint x: 683, endPoint y: 300, distance: 338.0
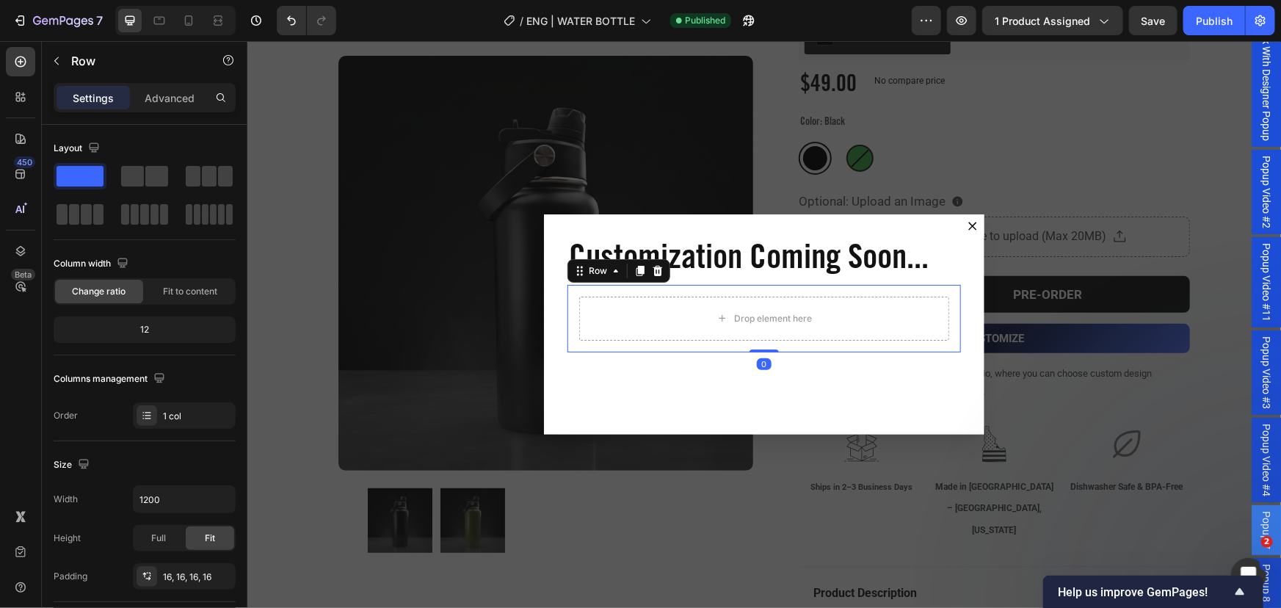
click at [3, 57] on div "450 Beta" at bounding box center [21, 324] width 42 height 567
click at [11, 59] on div at bounding box center [20, 61] width 29 height 29
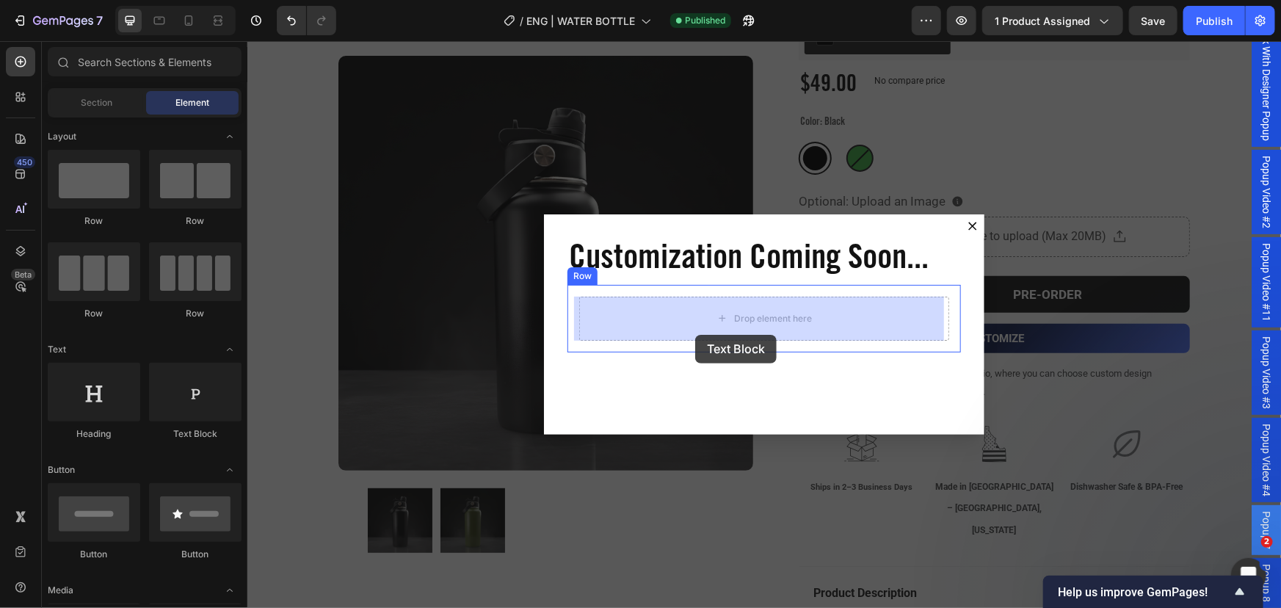
drag, startPoint x: 447, startPoint y: 438, endPoint x: 695, endPoint y: 325, distance: 272.1
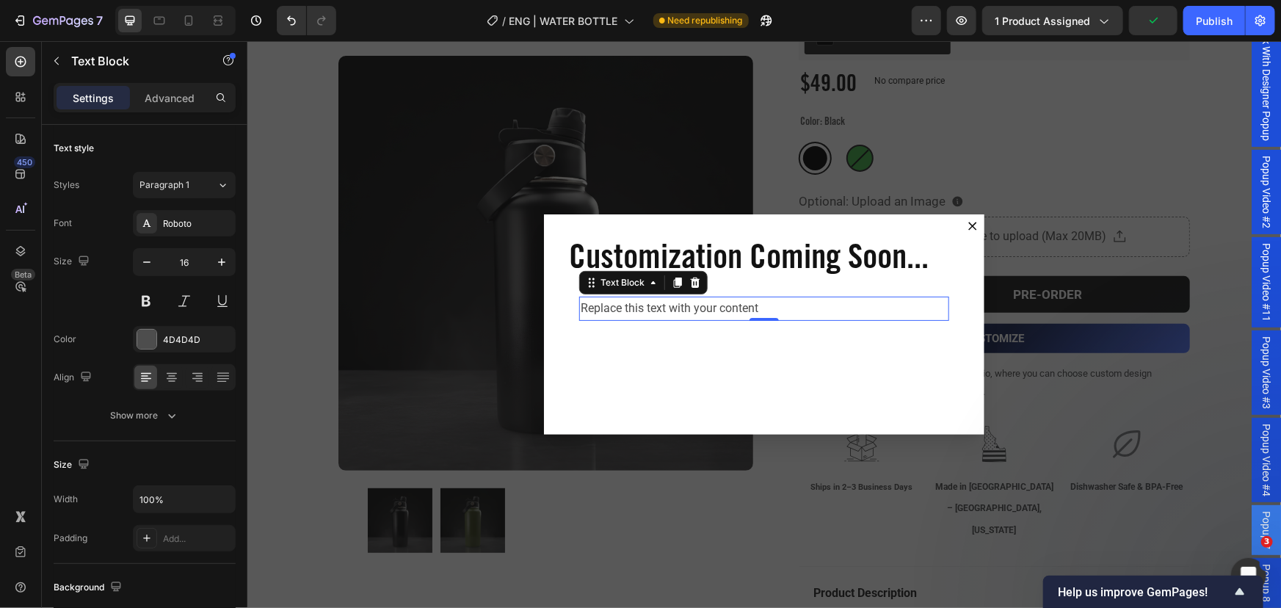
click at [706, 311] on div "Replace this text with your content" at bounding box center [764, 308] width 370 height 24
click at [706, 311] on p "Replace this text with your content" at bounding box center [763, 307] width 367 height 21
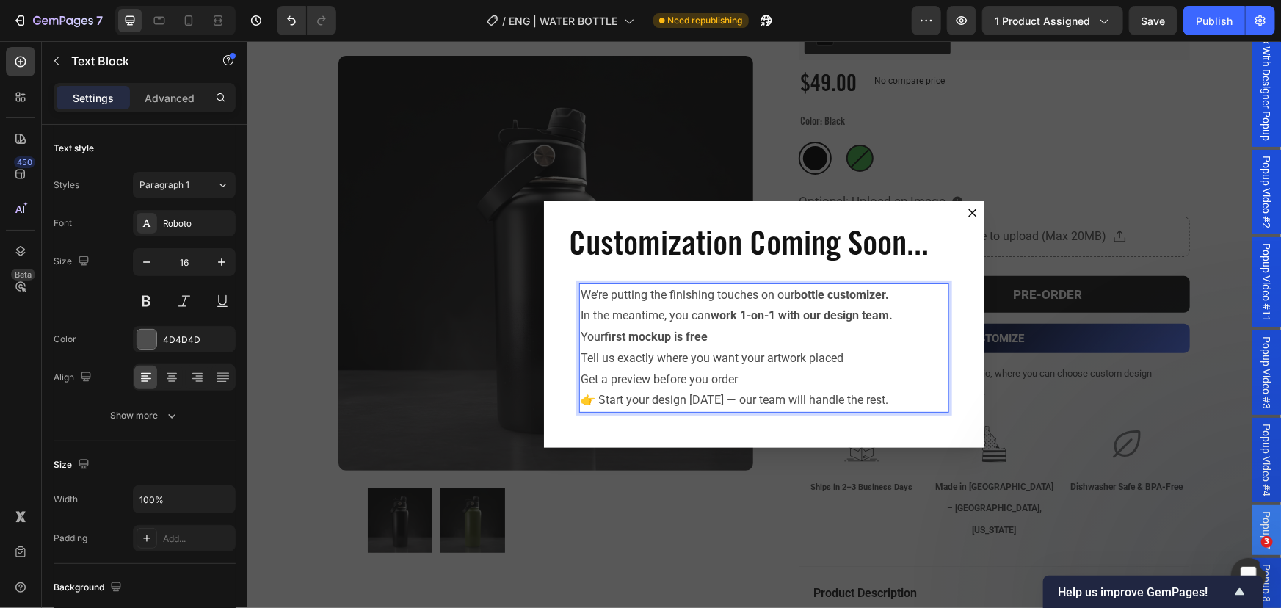
click at [893, 297] on p "We’re putting the finishing touches on our bottle customizer." at bounding box center [763, 294] width 367 height 21
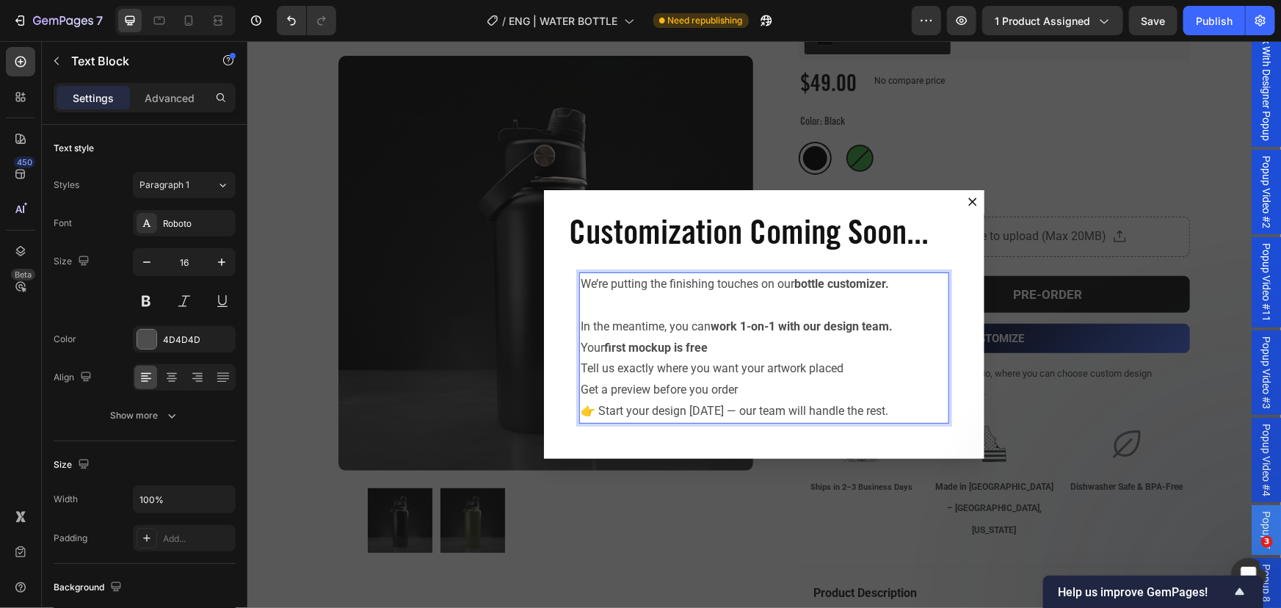
click at [726, 345] on p "Your first mockup is free" at bounding box center [763, 347] width 367 height 21
drag, startPoint x: 705, startPoint y: 346, endPoint x: 767, endPoint y: 339, distance: 62.8
click at [718, 350] on p "Your first mockup is free" at bounding box center [763, 347] width 367 height 21
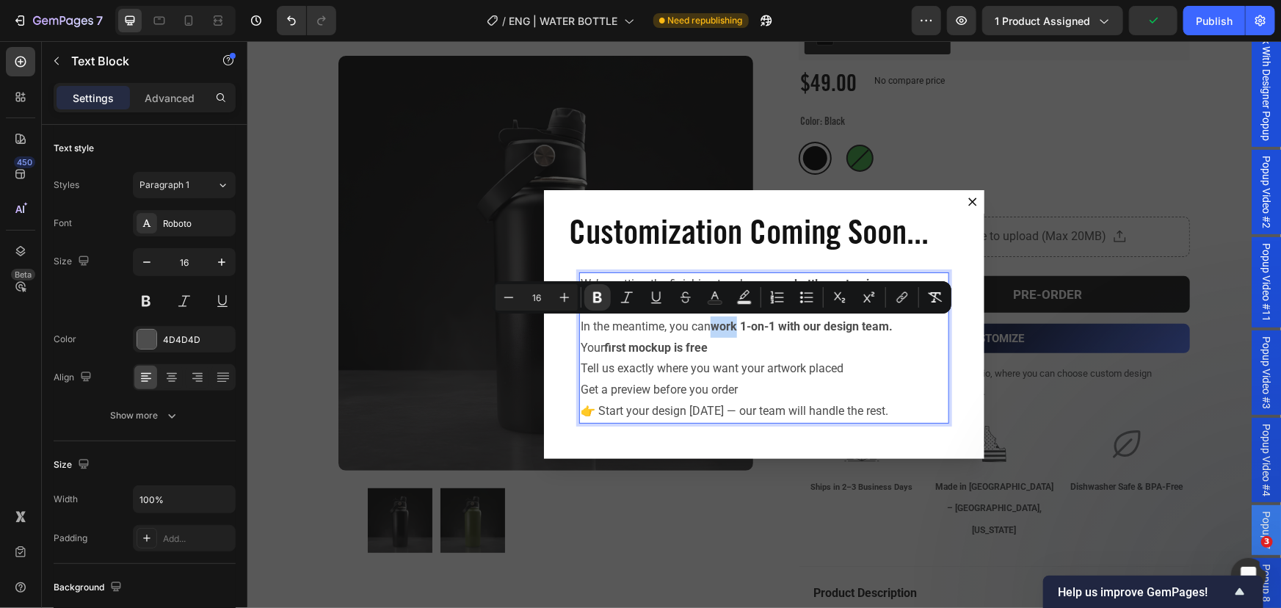
drag, startPoint x: 709, startPoint y: 330, endPoint x: 734, endPoint y: 328, distance: 25.0
click at [734, 328] on strong "work 1-on-1 with our design team." at bounding box center [801, 326] width 182 height 14
click at [594, 303] on button "Bold" at bounding box center [598, 297] width 26 height 26
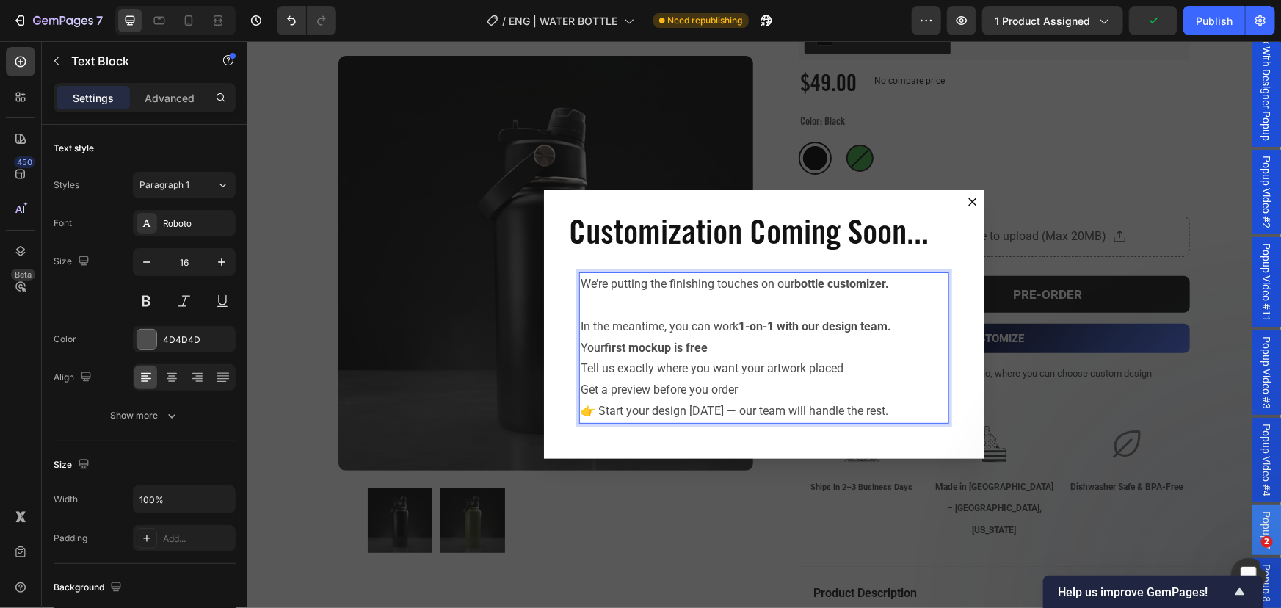
click at [728, 353] on p "Your first mockup is free" at bounding box center [763, 347] width 367 height 21
click at [714, 323] on p "In the meantime, you can work 1-on-1 with our design team." at bounding box center [763, 326] width 367 height 21
click at [729, 325] on p "In the meantime, you can work 1-on-1 with our design team." at bounding box center [763, 326] width 367 height 21
click at [731, 326] on p "In the meantime, you can work 1-on-1 with our design team." at bounding box center [763, 326] width 367 height 21
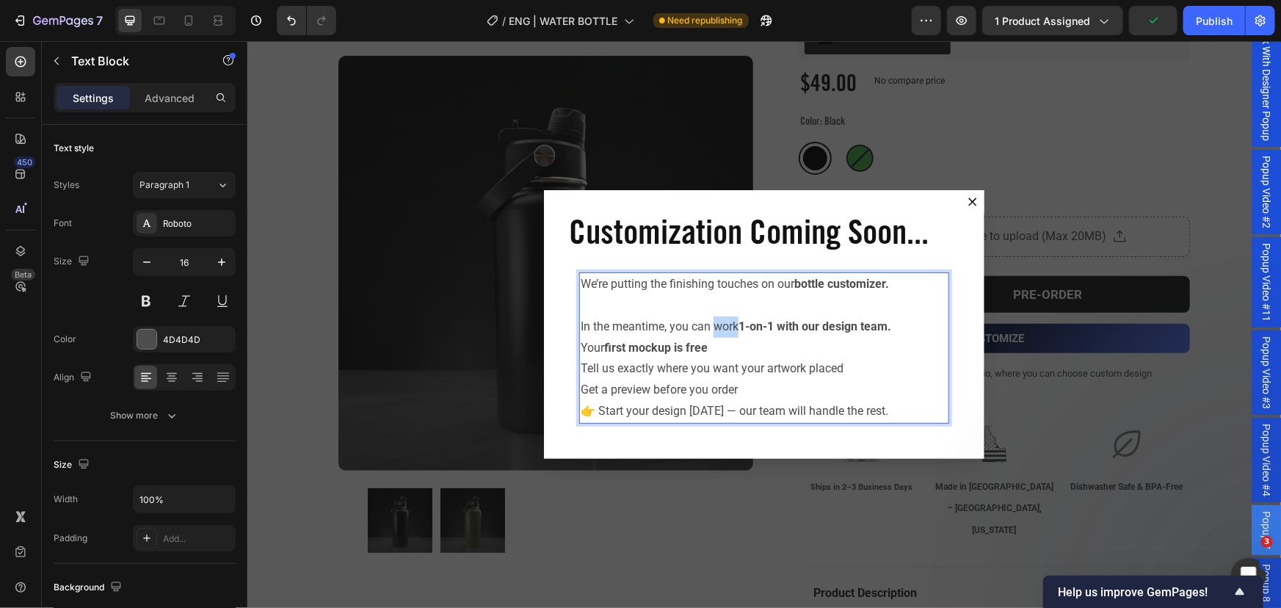
click at [708, 329] on p "In the meantime, you can work 1-on-1 with our design team." at bounding box center [763, 326] width 367 height 21
click at [712, 329] on p "In the meantime, you can work 1-on-1 with our design team." at bounding box center [763, 326] width 367 height 21
click at [710, 329] on p "In the meantime, you can work 1-on-1 with our design team." at bounding box center [763, 326] width 367 height 21
click at [715, 328] on p "In the meantime, you can work 1-on-1 with our design team." at bounding box center [763, 326] width 367 height 21
click at [707, 332] on p "In the meantime, you can work 1-on-1 with our design team." at bounding box center [763, 326] width 367 height 21
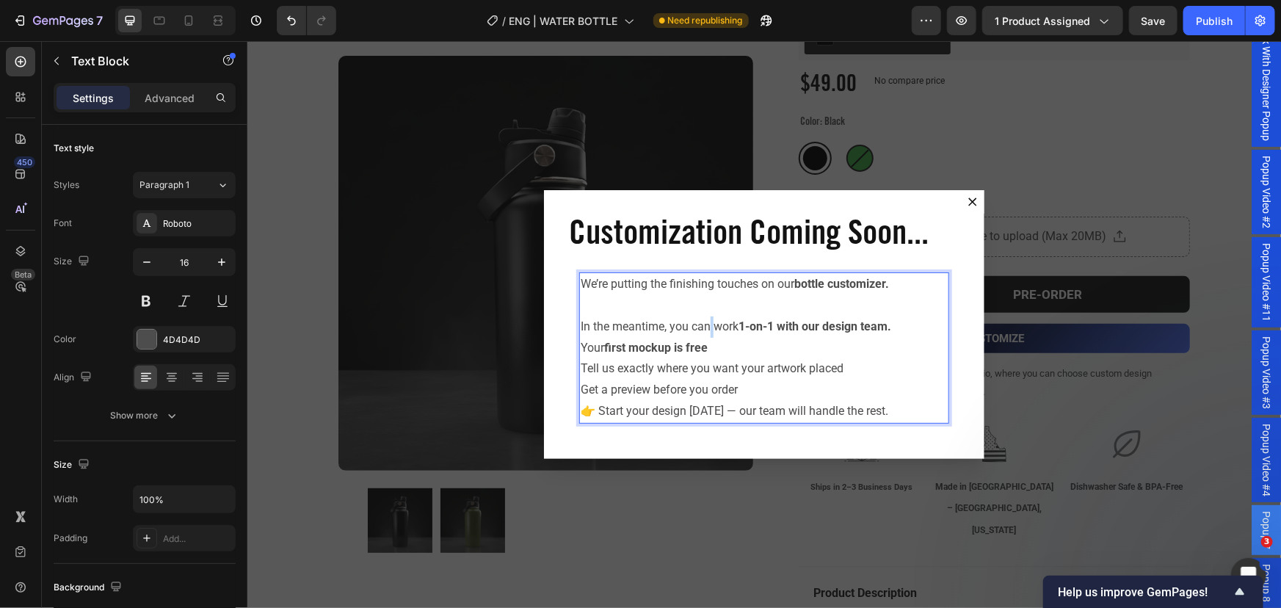
click at [707, 332] on p "In the meantime, you can work 1-on-1 with our design team." at bounding box center [763, 326] width 367 height 21
click at [709, 322] on p "In the meantime, you can work 1-on-1 with our design team." at bounding box center [763, 326] width 367 height 21
click at [709, 328] on p "In the meantime, you can work 1-on-1 with our design team." at bounding box center [763, 326] width 367 height 21
click at [690, 310] on p "Rich Text Editor. Editing area: main" at bounding box center [763, 304] width 367 height 21
click at [695, 326] on p "In the meantime, you can work 1-on-1 with our design team." at bounding box center [763, 326] width 367 height 21
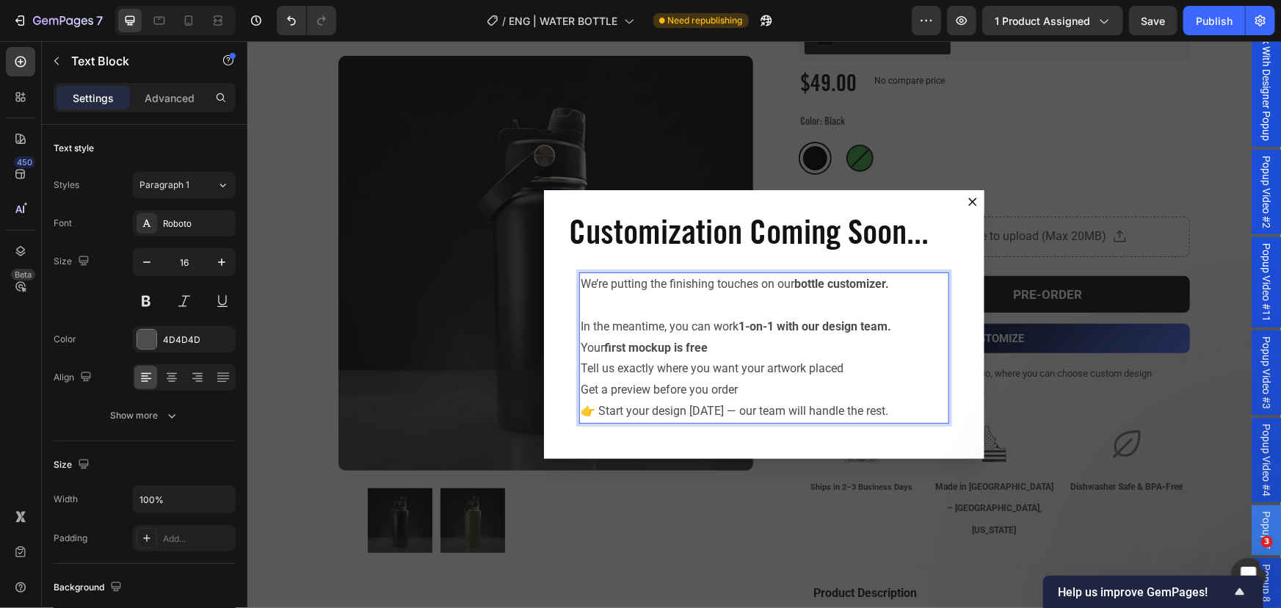
click at [707, 326] on p "In the meantime, you can work 1-on-1 with our design team." at bounding box center [763, 326] width 367 height 21
click at [715, 327] on p "In the meantime, you can swork 1-on-1 with our design team." at bounding box center [763, 326] width 367 height 21
click at [718, 329] on p "In the meantime, you can stwork 1-on-1 with our design team." at bounding box center [763, 326] width 367 height 21
click at [722, 330] on p "In the meantime, you can stiwork 1-on-1 with our design team." at bounding box center [763, 326] width 367 height 21
click at [726, 330] on p "In the meantime, you can stilwork 1-on-1 with our design team." at bounding box center [763, 326] width 367 height 21
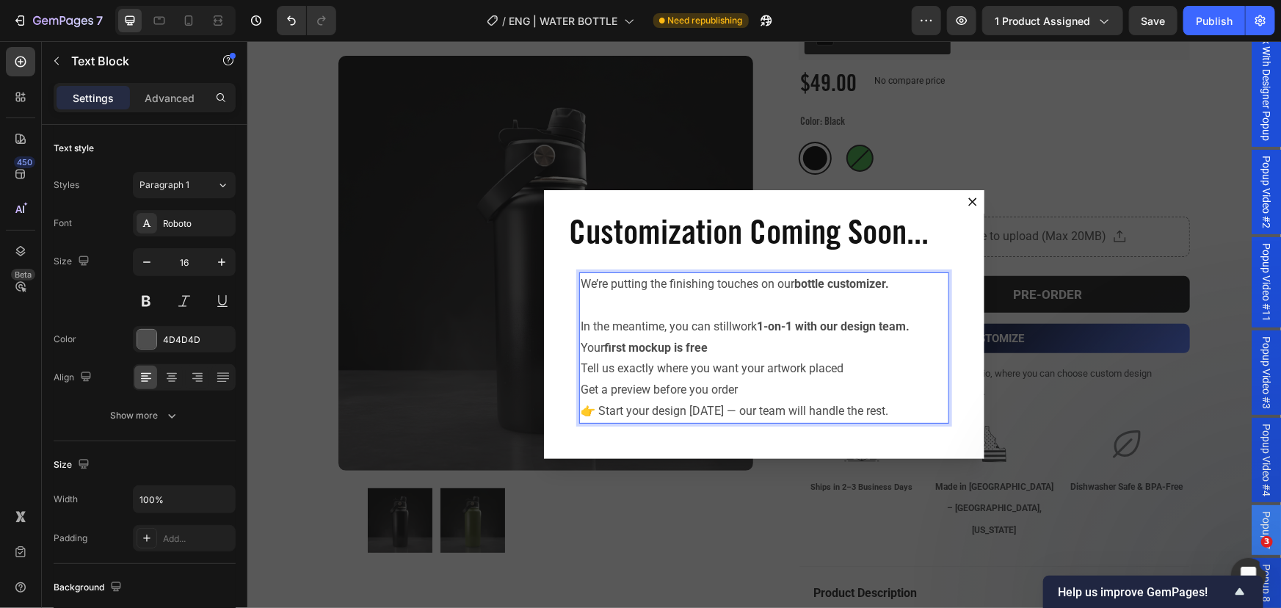
click at [725, 325] on p "In the meantime, you can stillwork 1-on-1 with our design team." at bounding box center [763, 326] width 367 height 21
click at [730, 328] on p "In the meantime, you can stillwork 1-on-1 with our design team." at bounding box center [763, 326] width 367 height 21
click at [831, 348] on p "Your first mockup is free" at bounding box center [763, 347] width 367 height 21
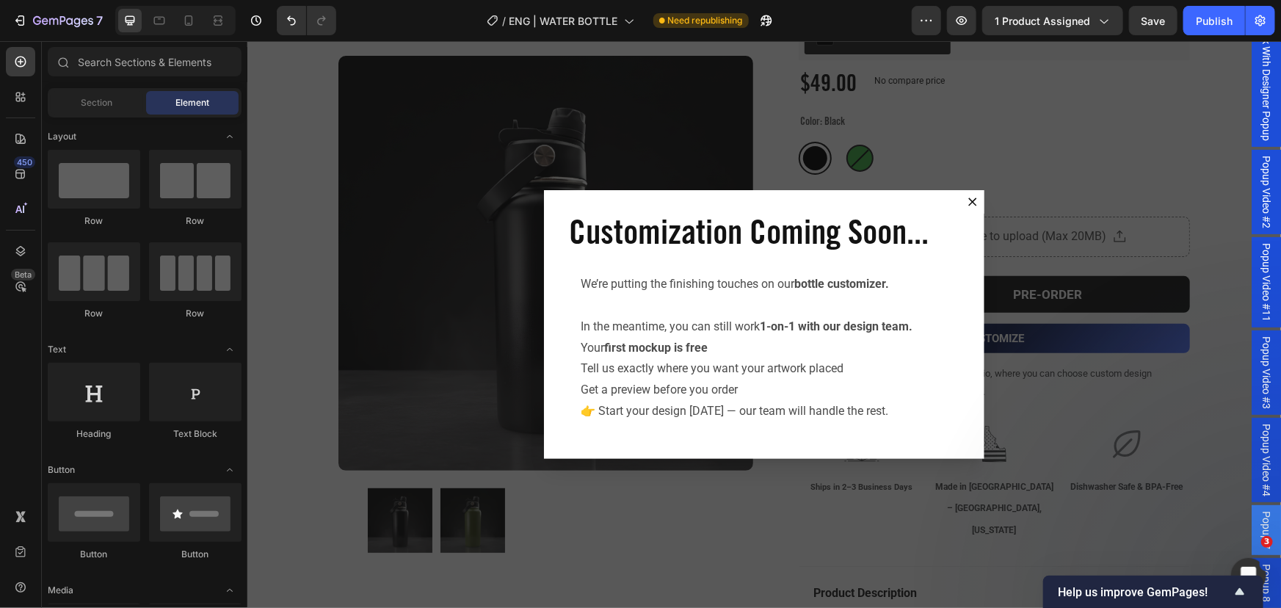
click at [1099, 245] on div "Backdrop" at bounding box center [764, 323] width 1034 height 567
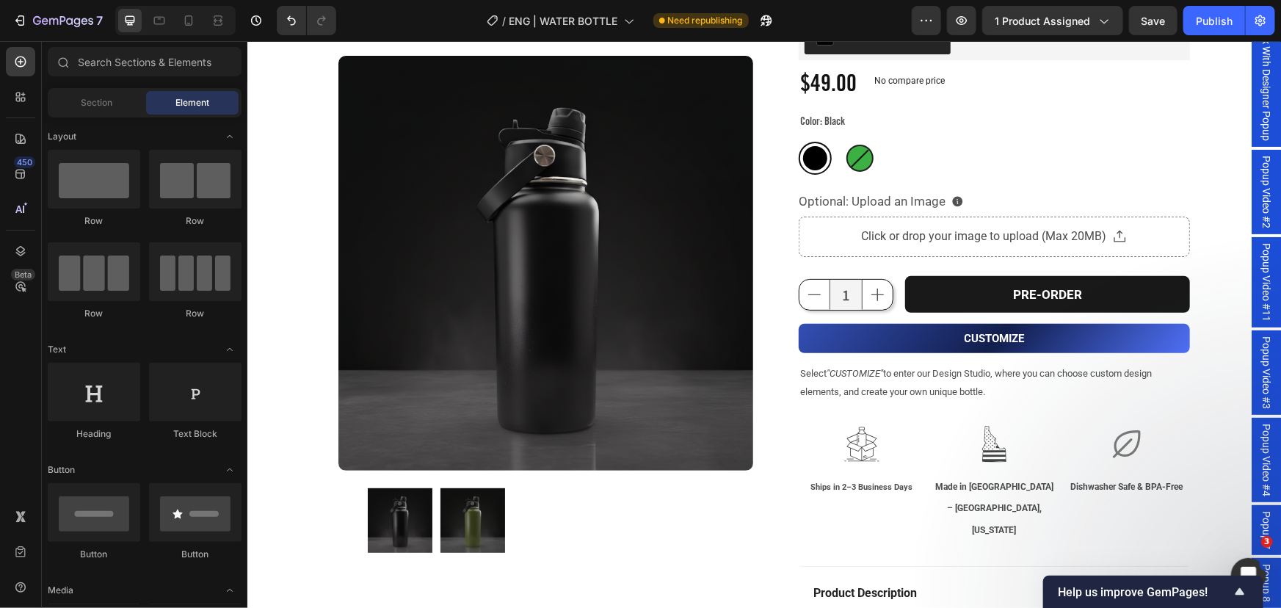
click at [1259, 529] on span "Popup 7" at bounding box center [1266, 529] width 15 height 38
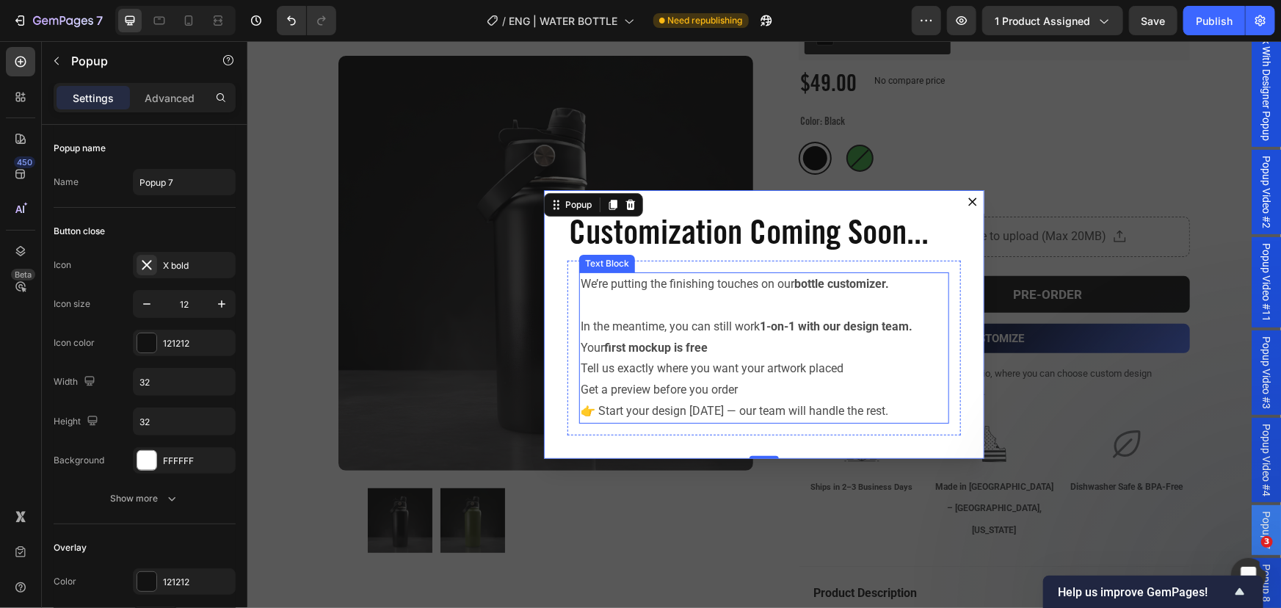
click at [759, 337] on p "Your first mockup is free" at bounding box center [763, 347] width 367 height 21
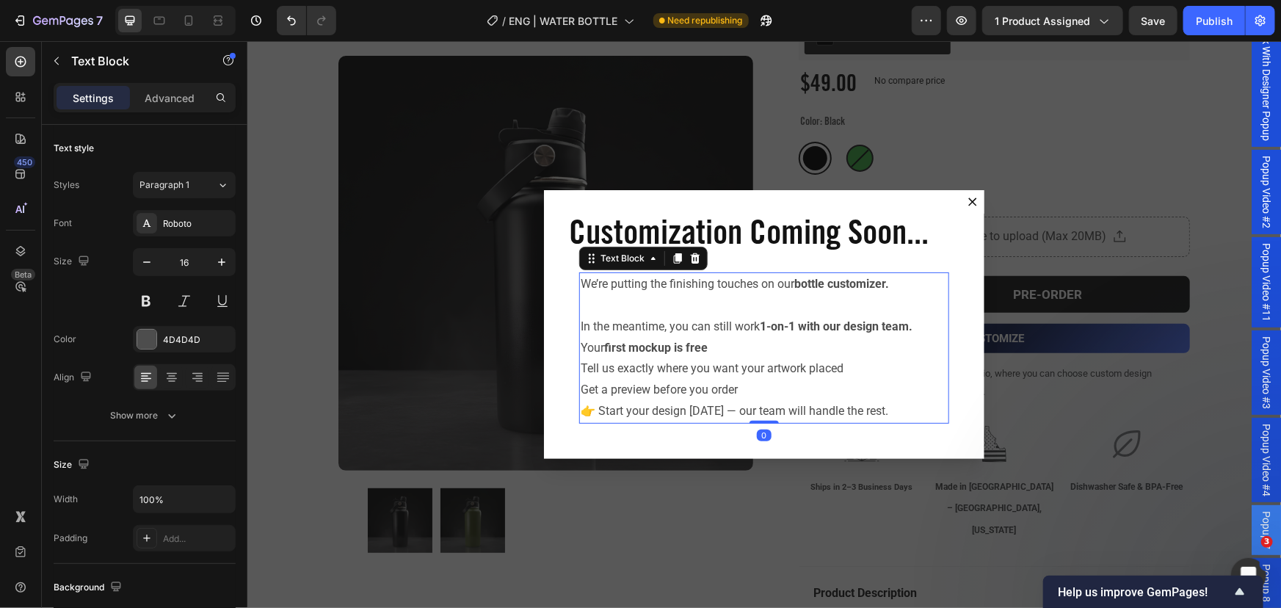
click at [725, 345] on p "Your first mockup is free" at bounding box center [763, 347] width 367 height 21
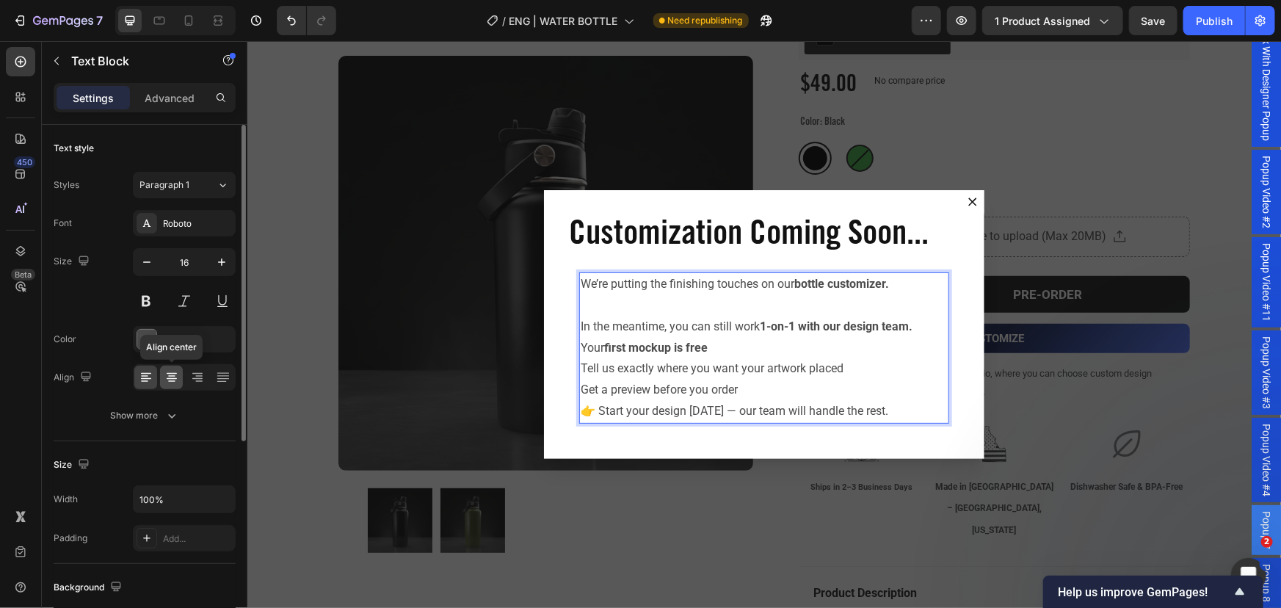
click at [168, 385] on div at bounding box center [171, 377] width 23 height 23
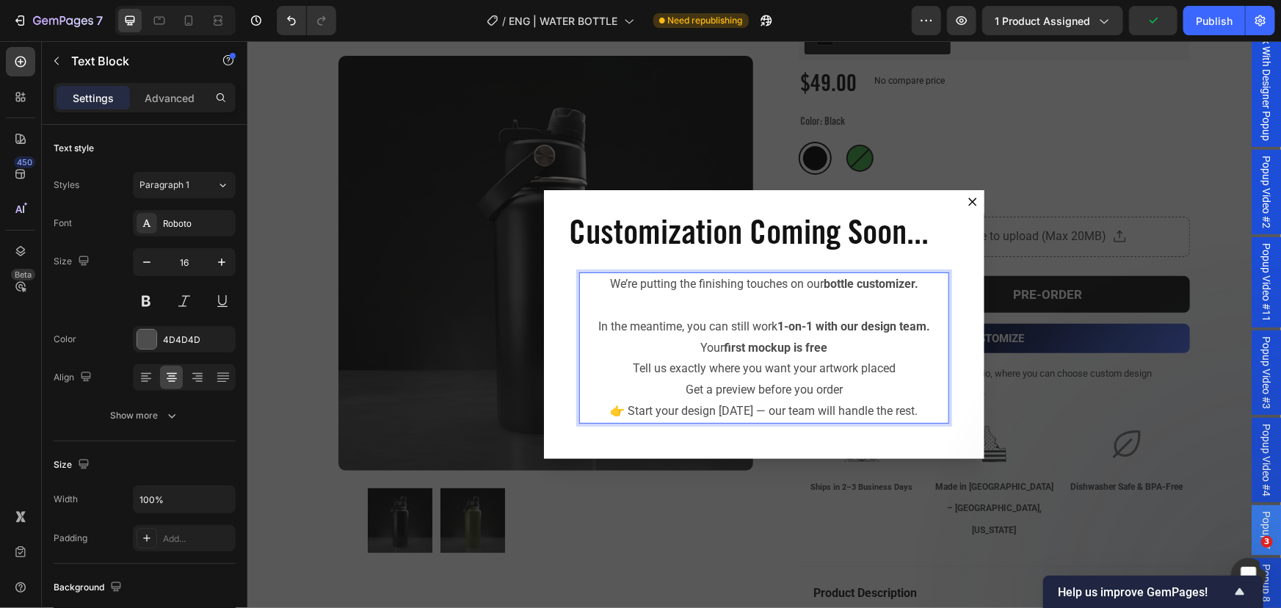
click at [850, 344] on p "Your first mockup is free" at bounding box center [763, 347] width 367 height 21
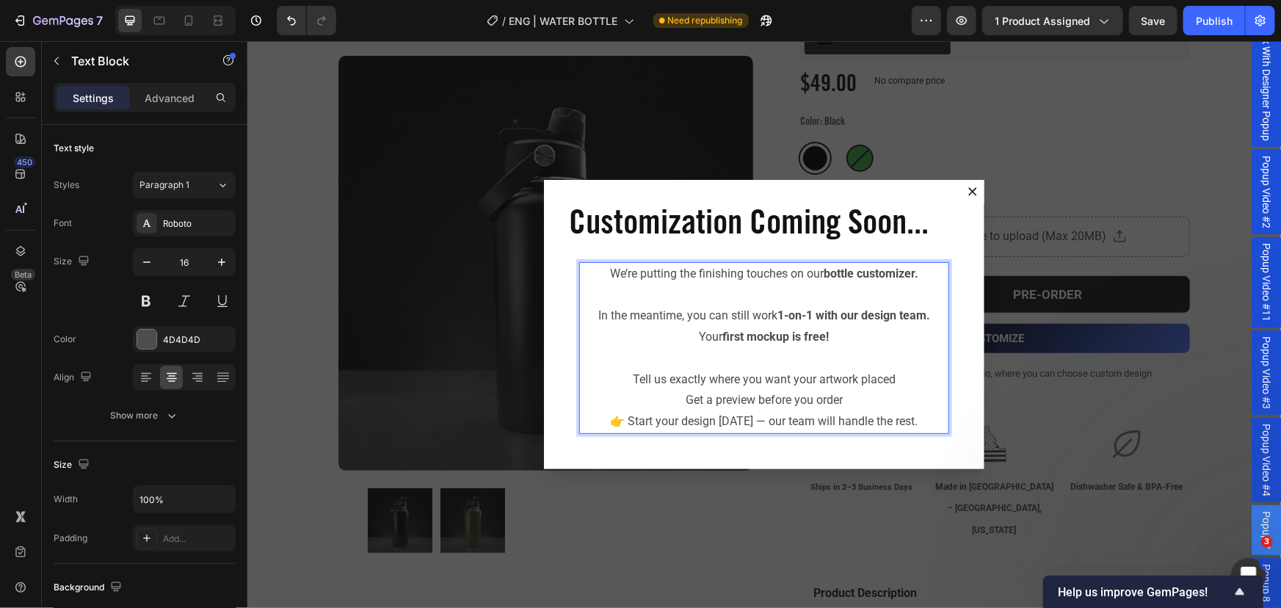
click at [887, 375] on p "Tell us exactly where you want your artwork placed" at bounding box center [763, 379] width 367 height 21
click at [680, 403] on p "Get a preview before you order" at bounding box center [763, 399] width 367 height 21
click at [850, 399] on p "& Get a preview before you order" at bounding box center [763, 399] width 367 height 21
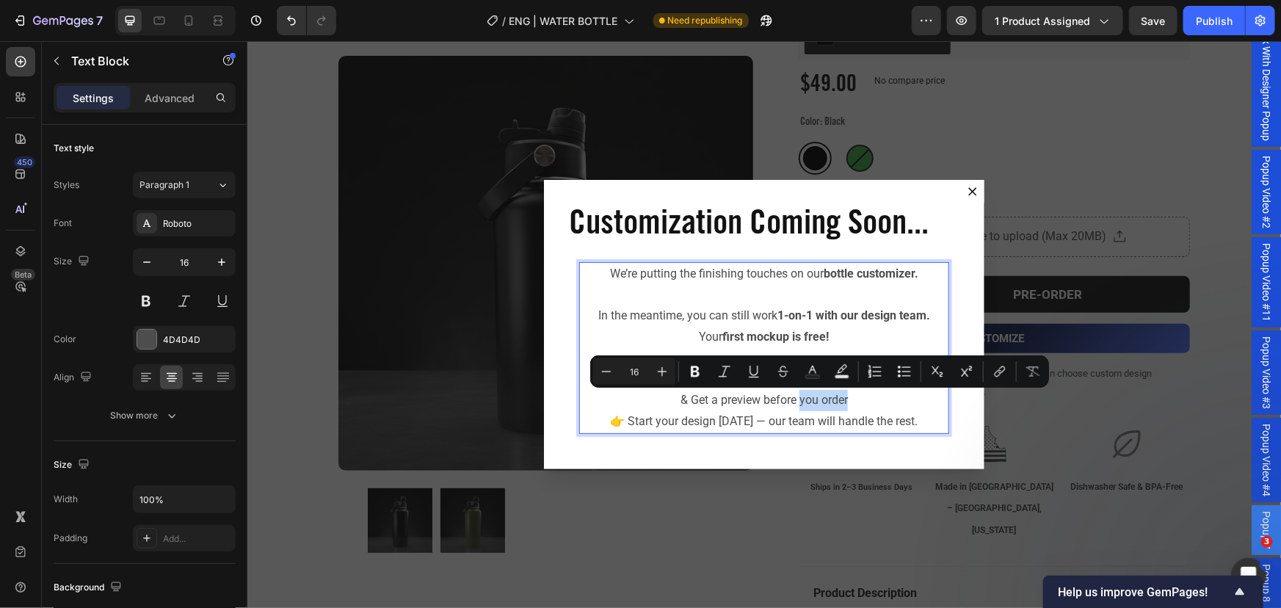
drag, startPoint x: 847, startPoint y: 396, endPoint x: 795, endPoint y: 392, distance: 53.0
click at [795, 392] on p "& Get a preview before you order" at bounding box center [763, 399] width 367 height 21
click at [811, 399] on p "& Get a preview before you order" at bounding box center [763, 399] width 367 height 21
drag, startPoint x: 851, startPoint y: 396, endPoint x: 759, endPoint y: 406, distance: 92.4
click at [759, 406] on p "& Get a preview before you order" at bounding box center [763, 399] width 367 height 21
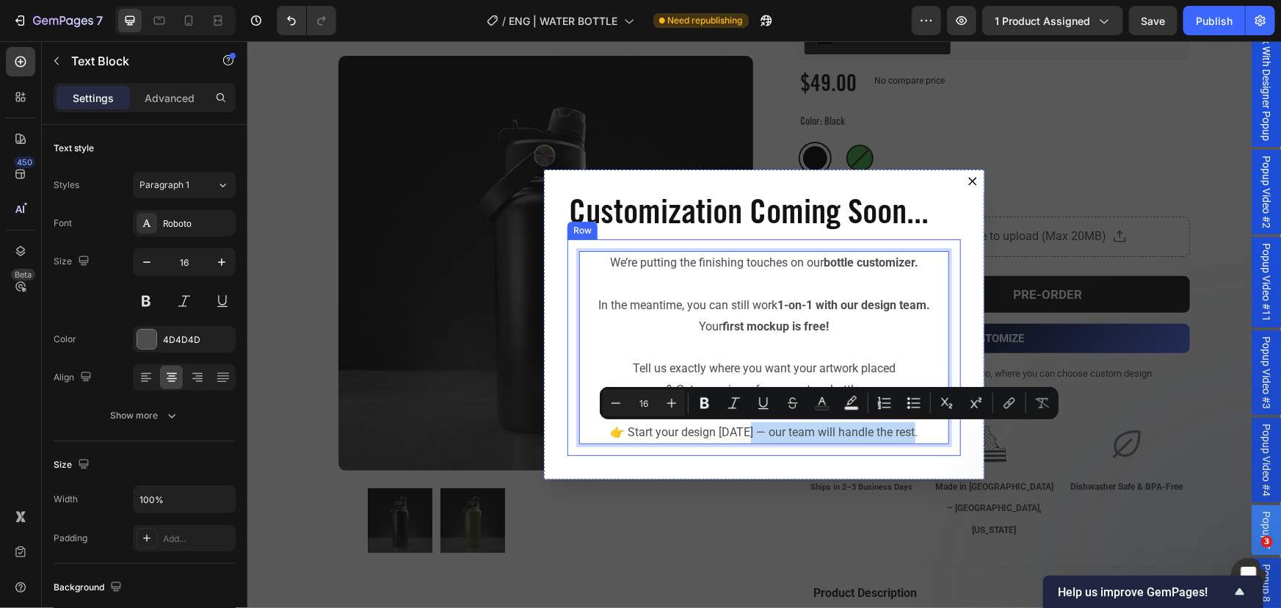
drag, startPoint x: 919, startPoint y: 435, endPoint x: 746, endPoint y: 449, distance: 173.1
click at [746, 449] on div "We’re putting the finishing touches on our bottle customizer. In the meantime, …" at bounding box center [764, 347] width 394 height 217
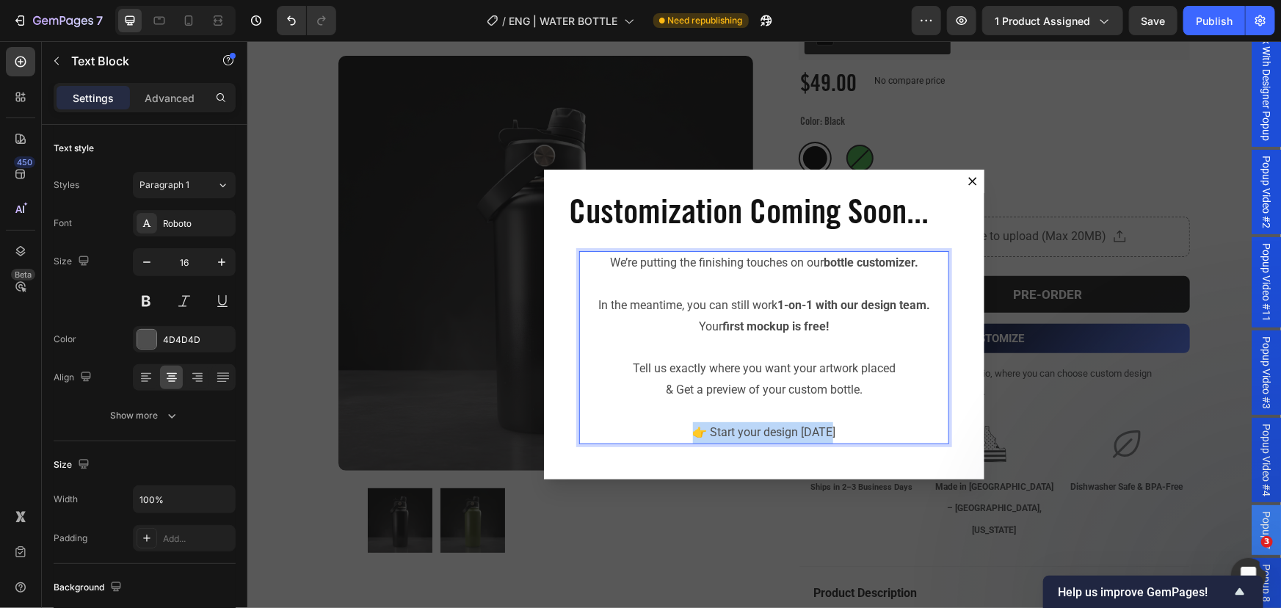
drag, startPoint x: 836, startPoint y: 432, endPoint x: 684, endPoint y: 436, distance: 152.1
click at [684, 438] on p "👉 Start your design [DATE]" at bounding box center [763, 432] width 367 height 21
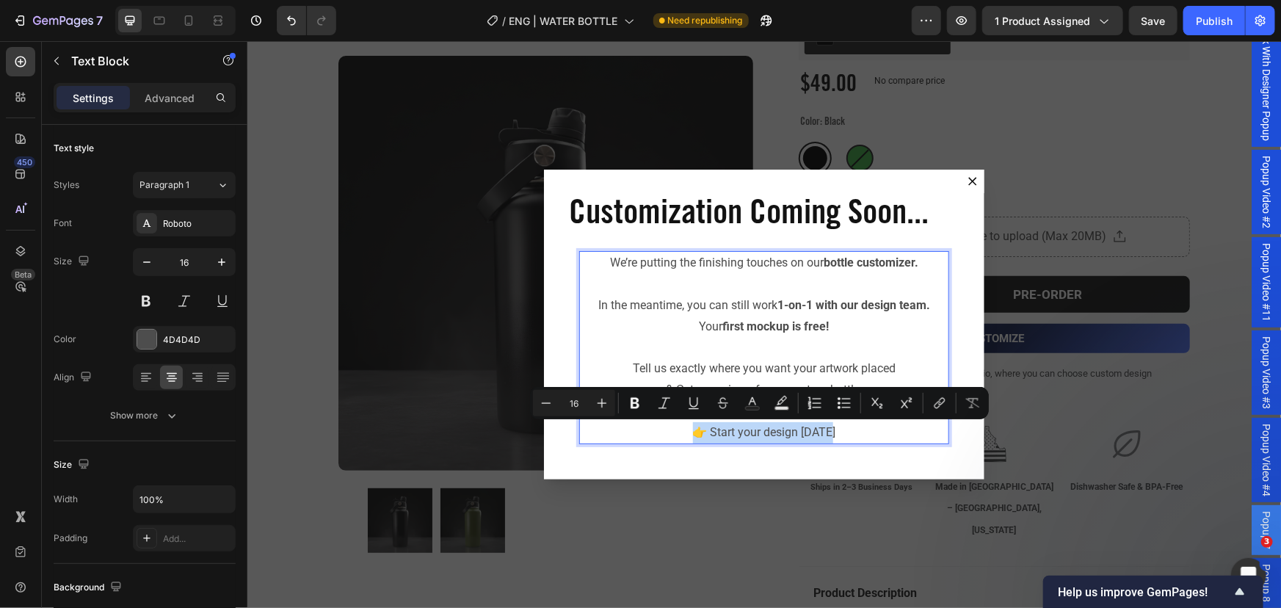
copy p "👉 Start your design [DATE]"
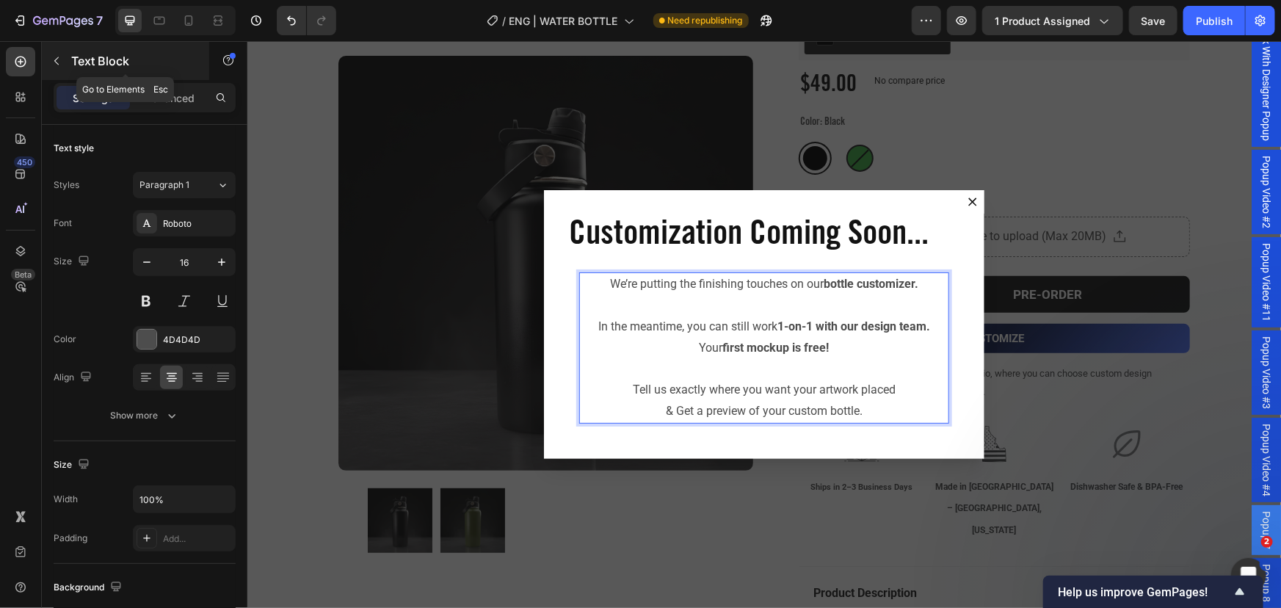
click at [59, 62] on icon "button" at bounding box center [57, 61] width 12 height 12
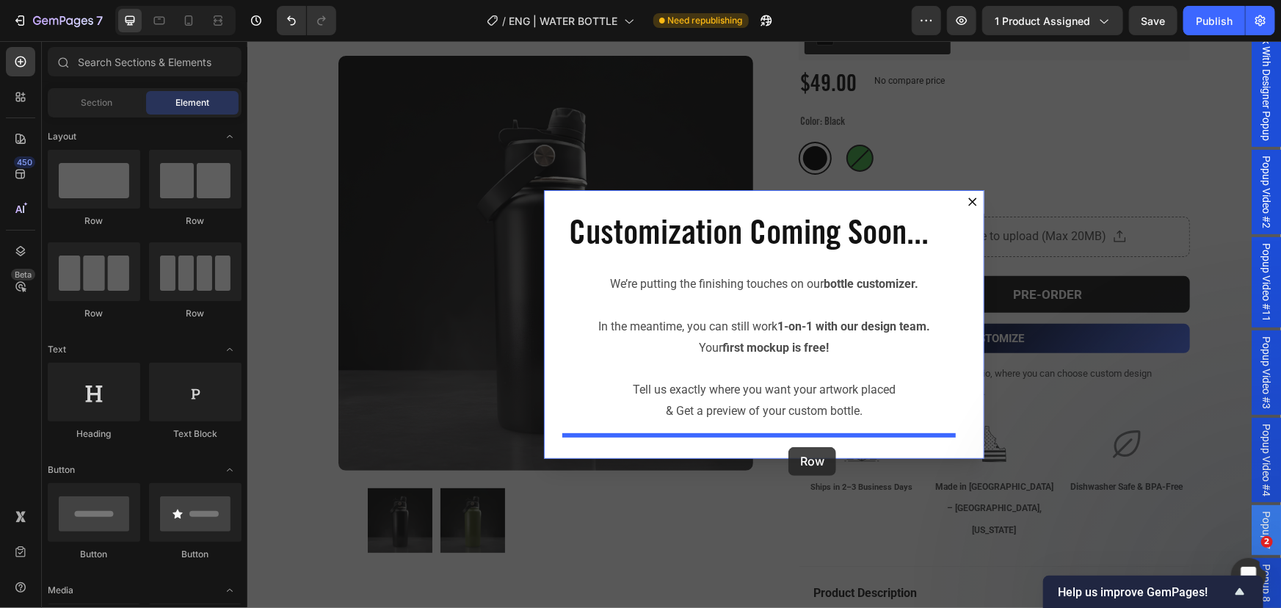
drag, startPoint x: 341, startPoint y: 241, endPoint x: 788, endPoint y: 446, distance: 492.2
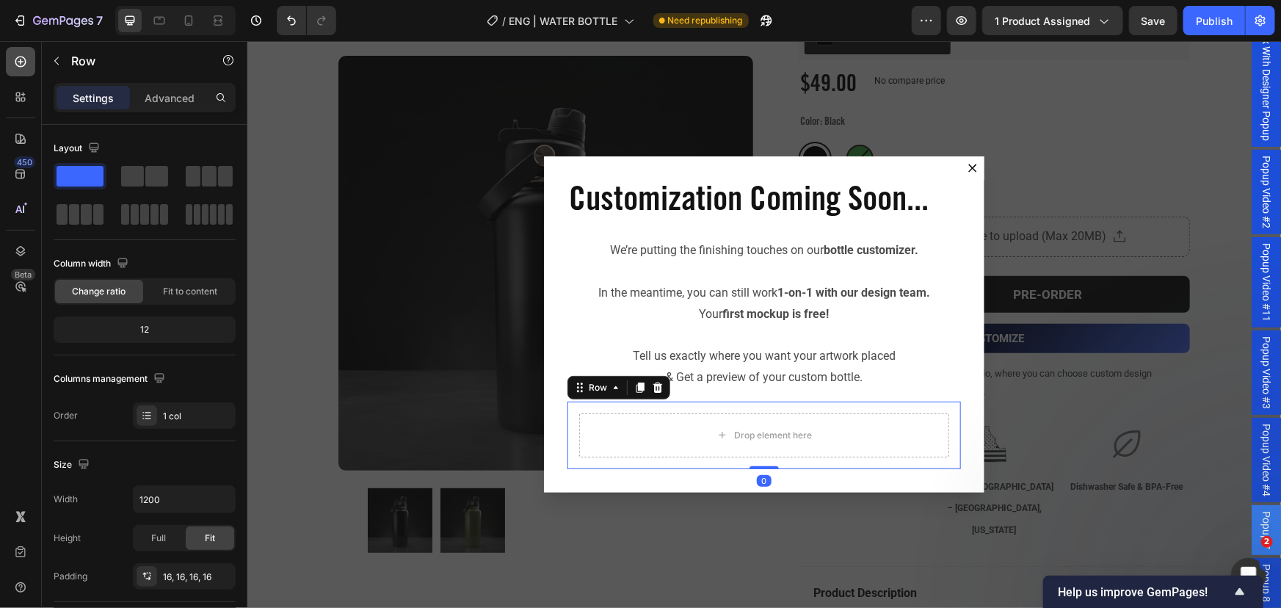
click at [20, 65] on icon at bounding box center [20, 61] width 15 height 15
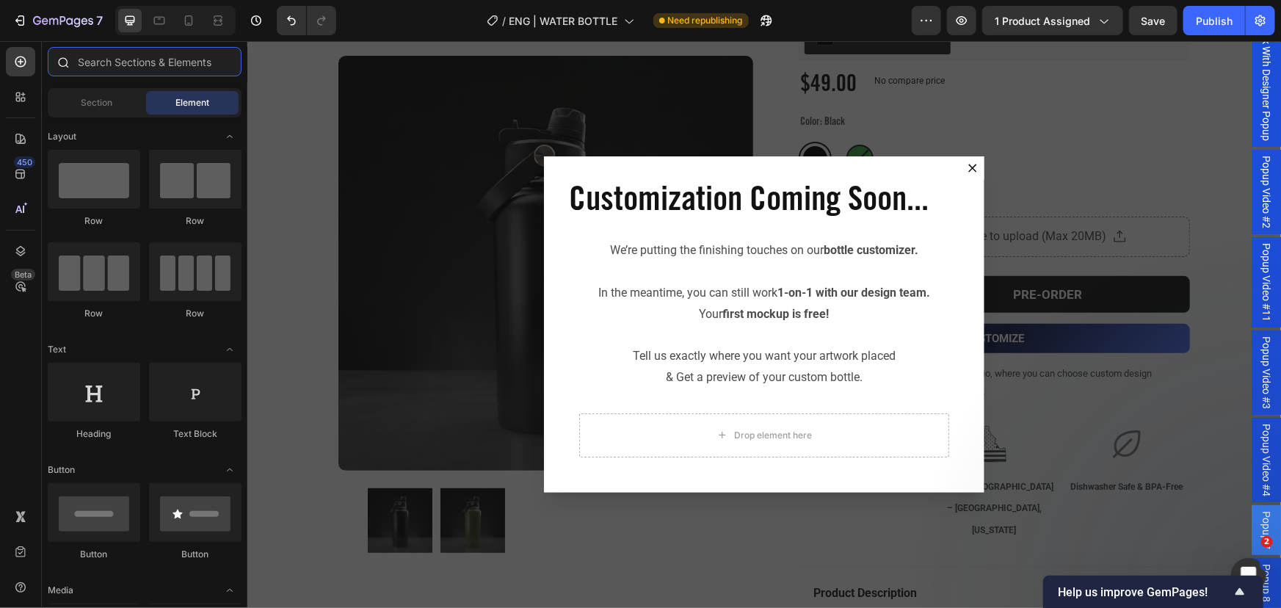
click at [120, 59] on input "text" at bounding box center [145, 61] width 194 height 29
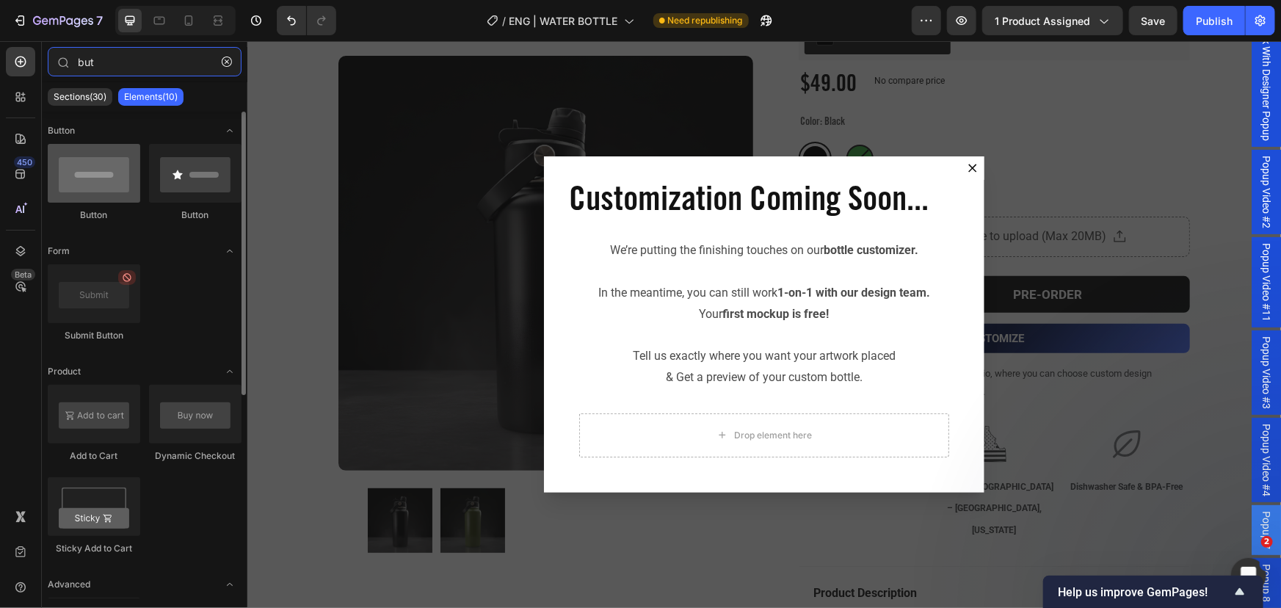
type input "but"
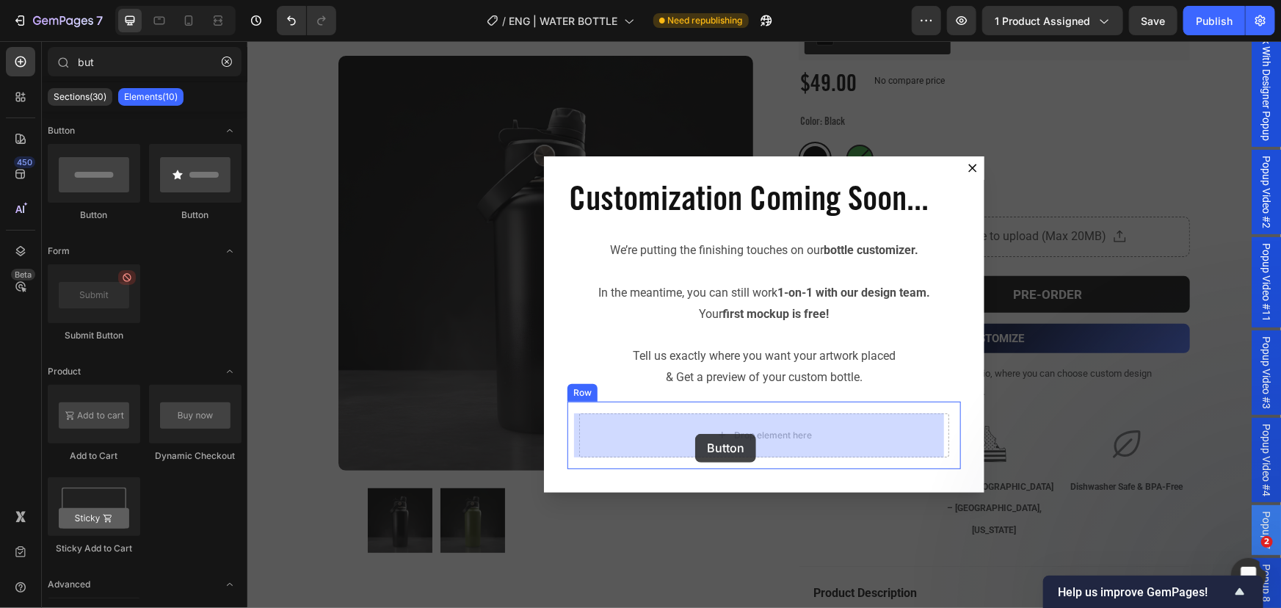
drag, startPoint x: 383, startPoint y: 217, endPoint x: 761, endPoint y: 438, distance: 437.4
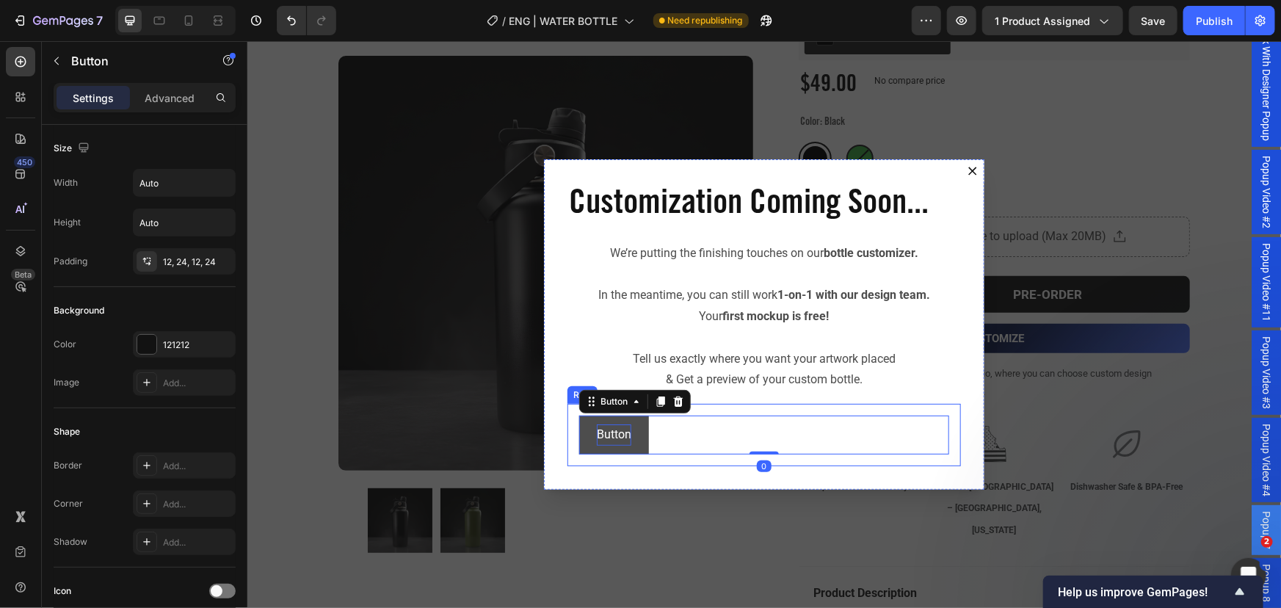
click at [612, 433] on p "Button" at bounding box center [613, 434] width 35 height 21
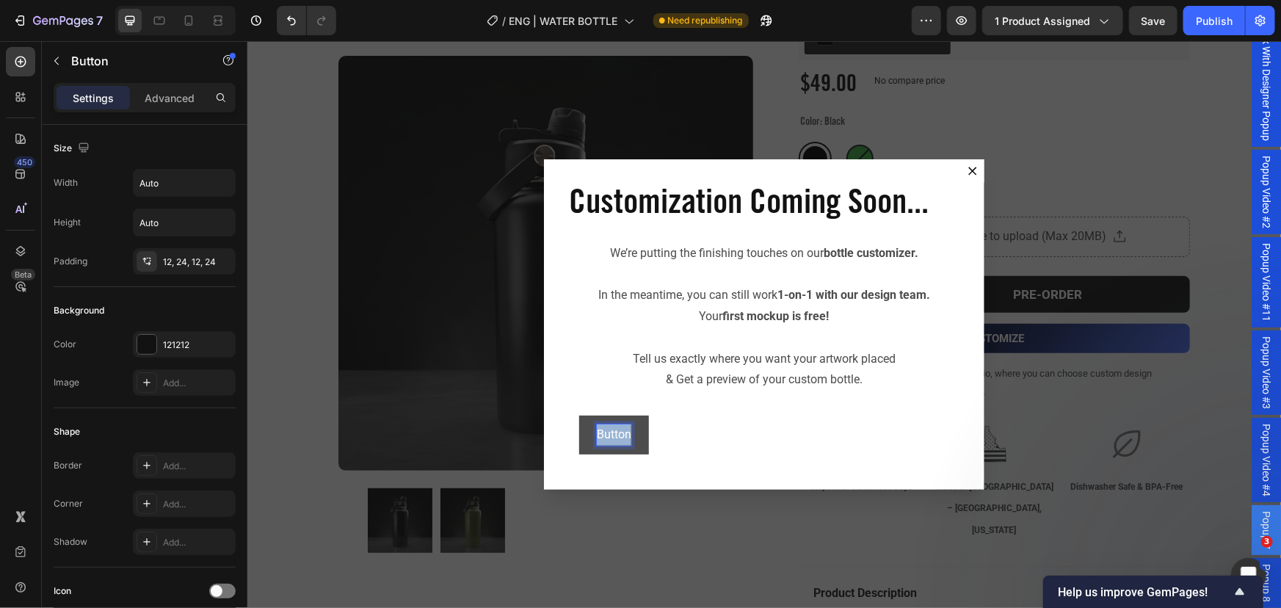
click at [612, 433] on p "Button" at bounding box center [613, 434] width 35 height 21
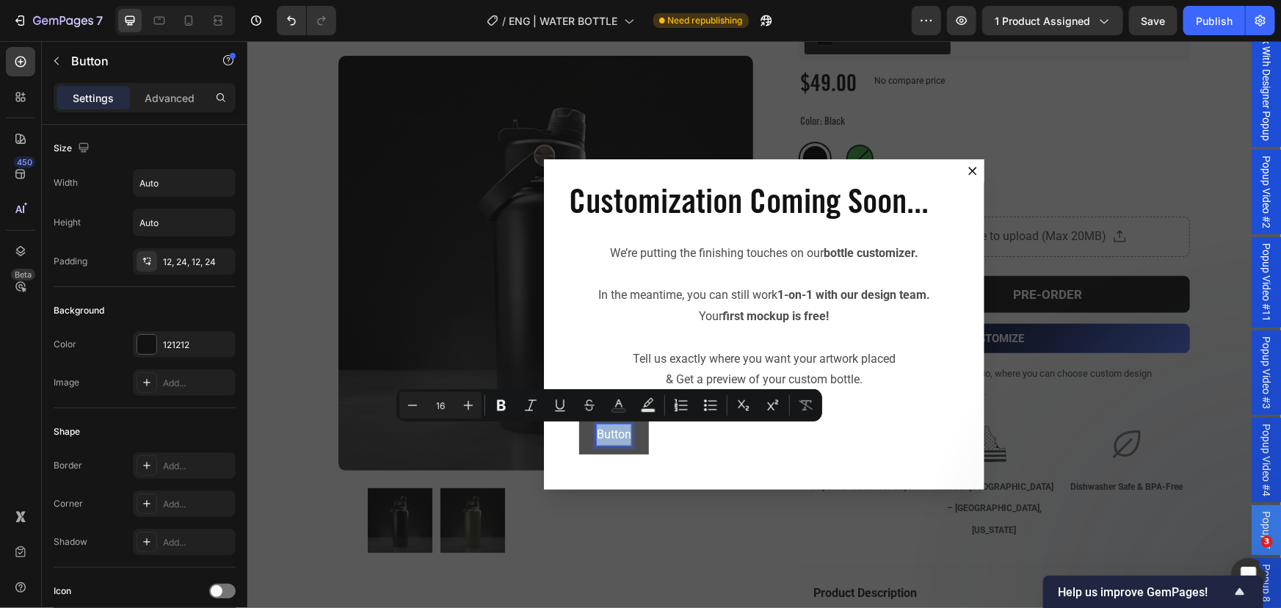
click at [612, 433] on p "Button" at bounding box center [613, 434] width 35 height 21
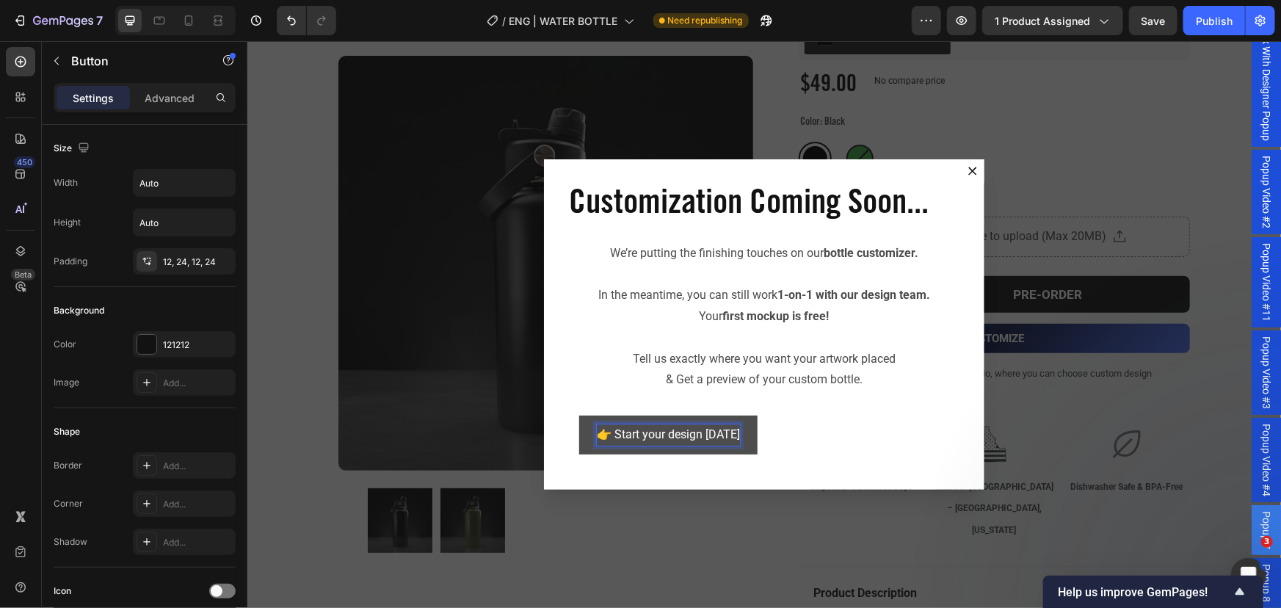
click at [771, 446] on div "👉 Start your design [DATE] Button 0" at bounding box center [764, 434] width 370 height 39
click at [746, 438] on button "👉 Start your design [DATE]" at bounding box center [668, 434] width 178 height 39
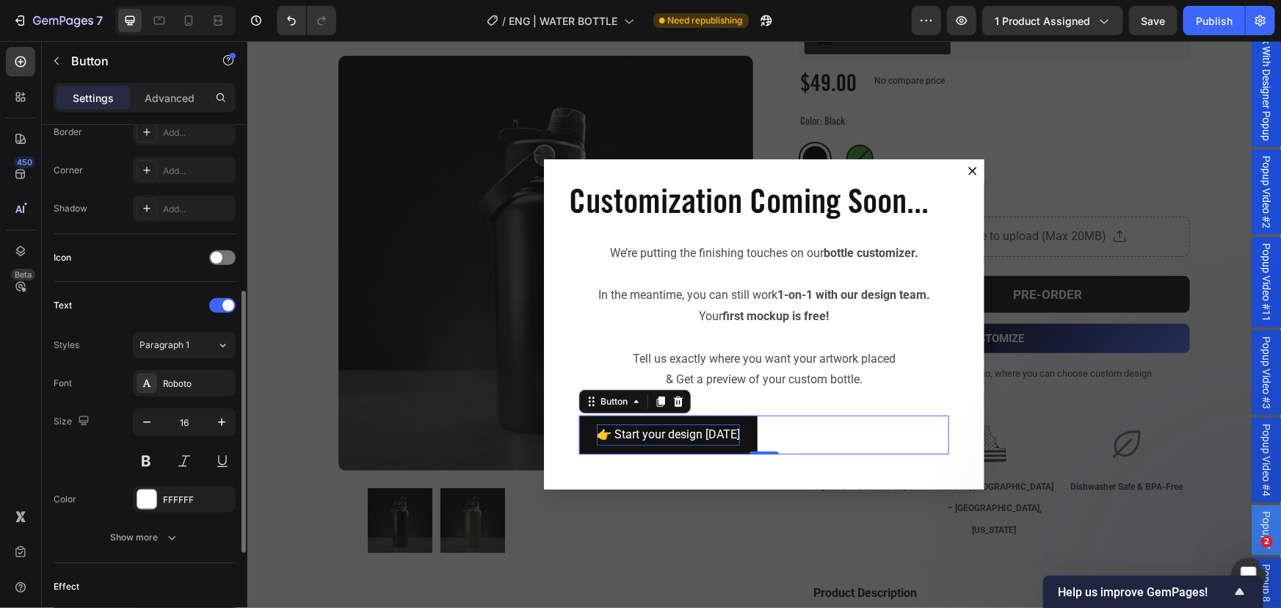
scroll to position [527, 0]
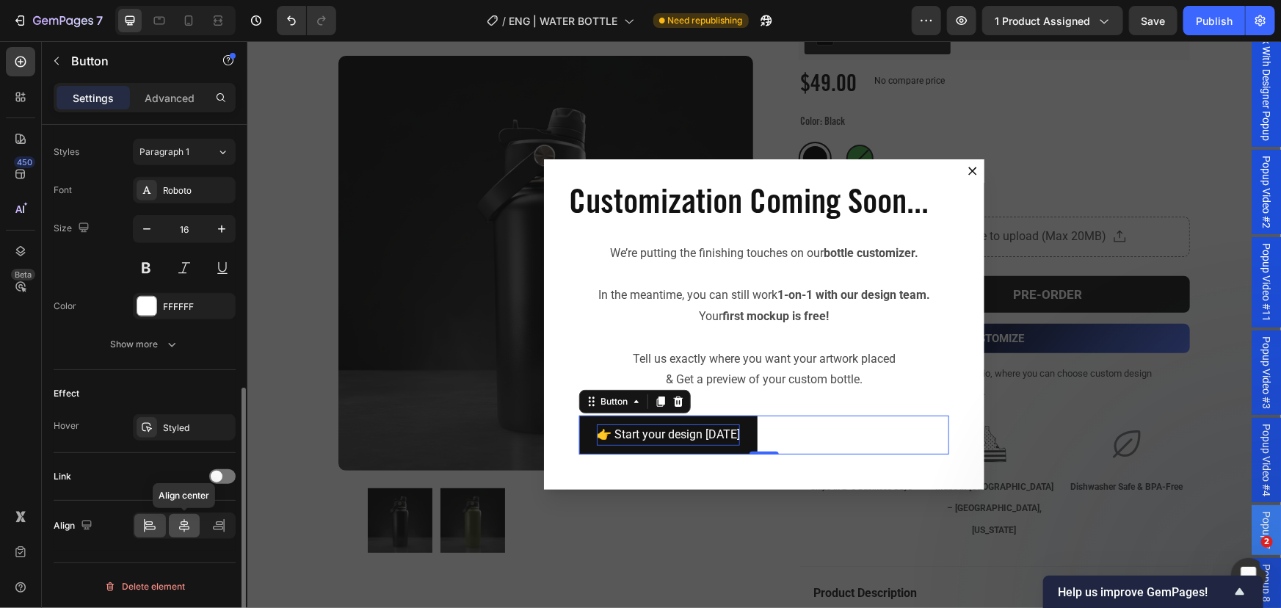
click at [182, 519] on icon at bounding box center [184, 525] width 15 height 15
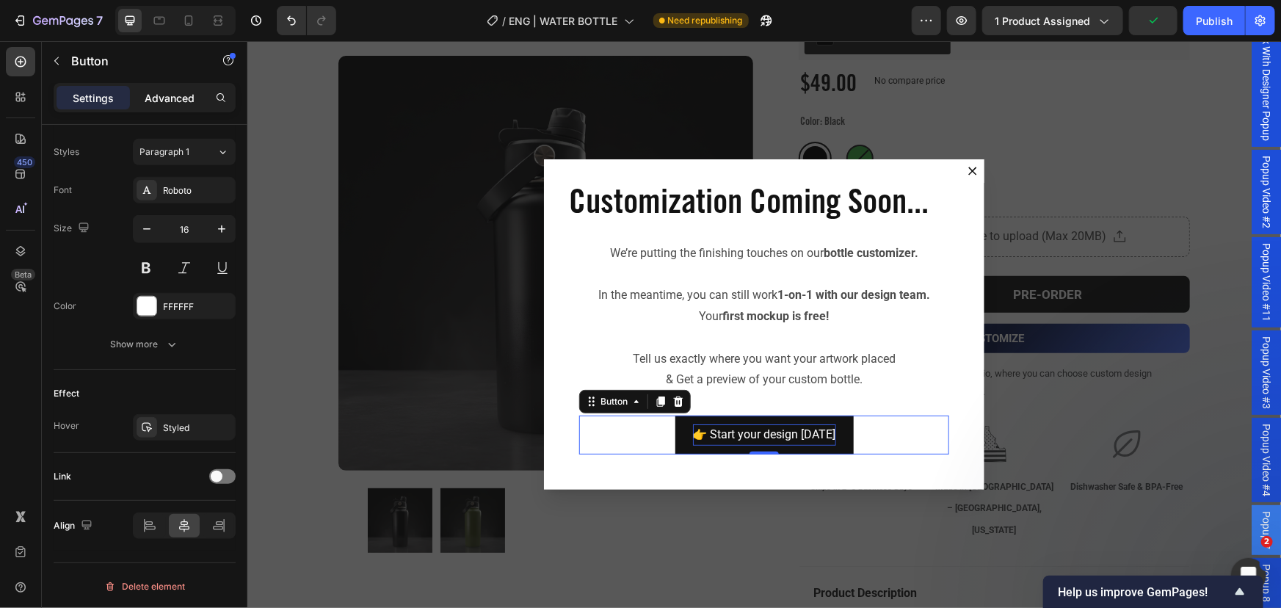
click at [140, 109] on div "Advanced" at bounding box center [169, 97] width 73 height 23
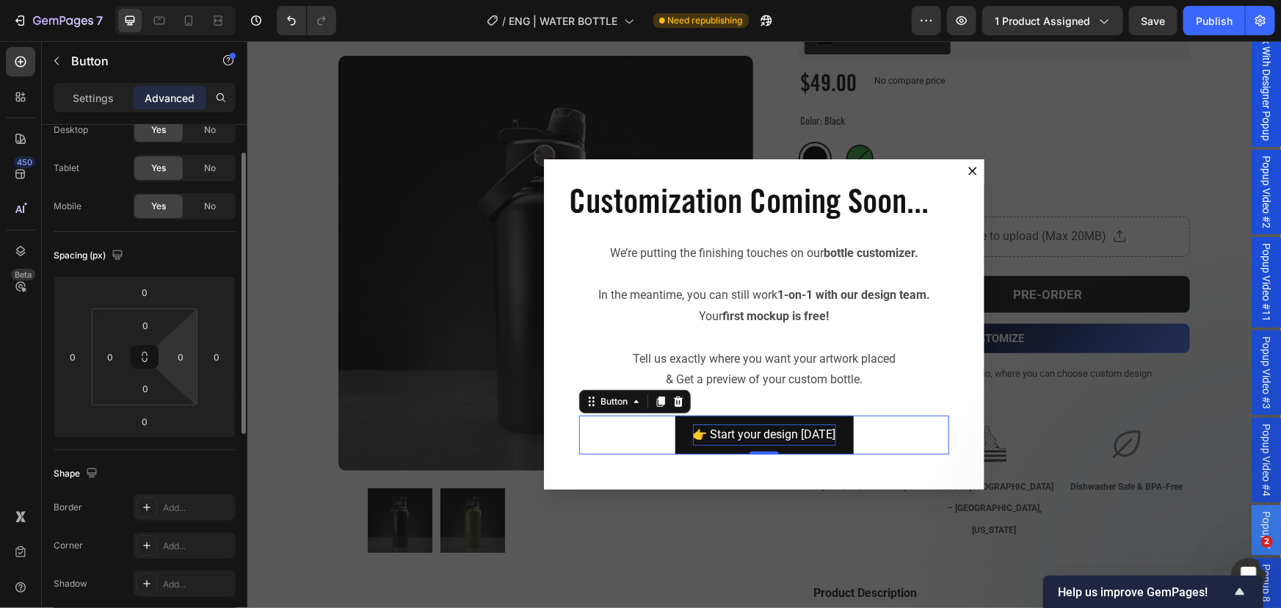
scroll to position [386, 0]
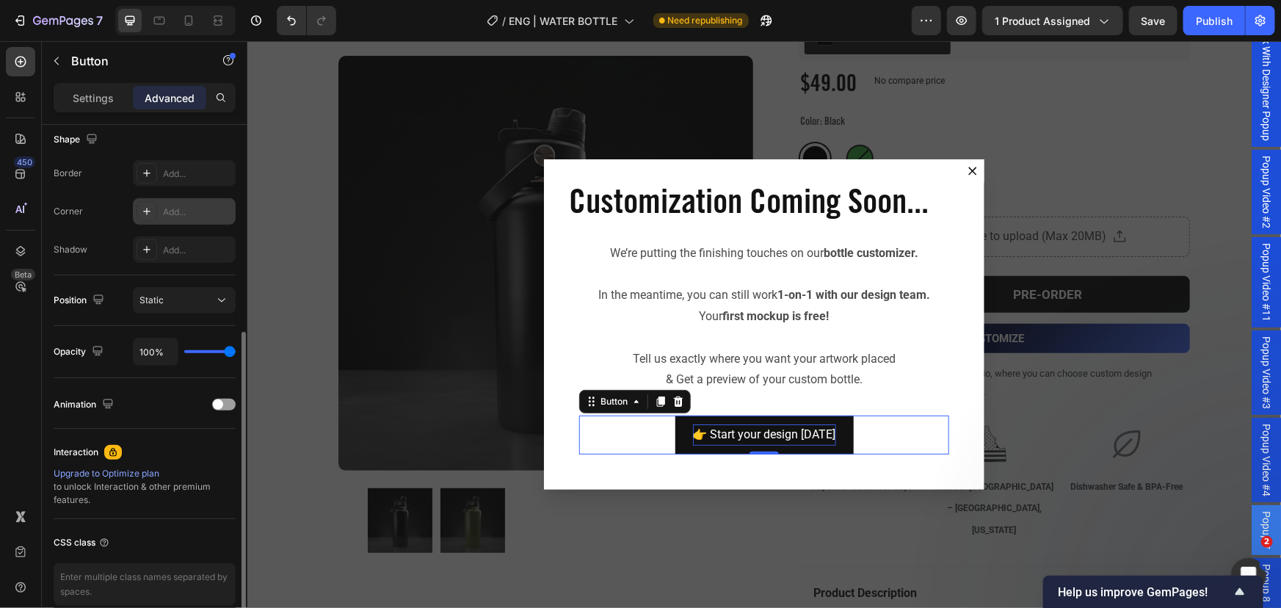
click at [148, 210] on icon at bounding box center [147, 212] width 12 height 12
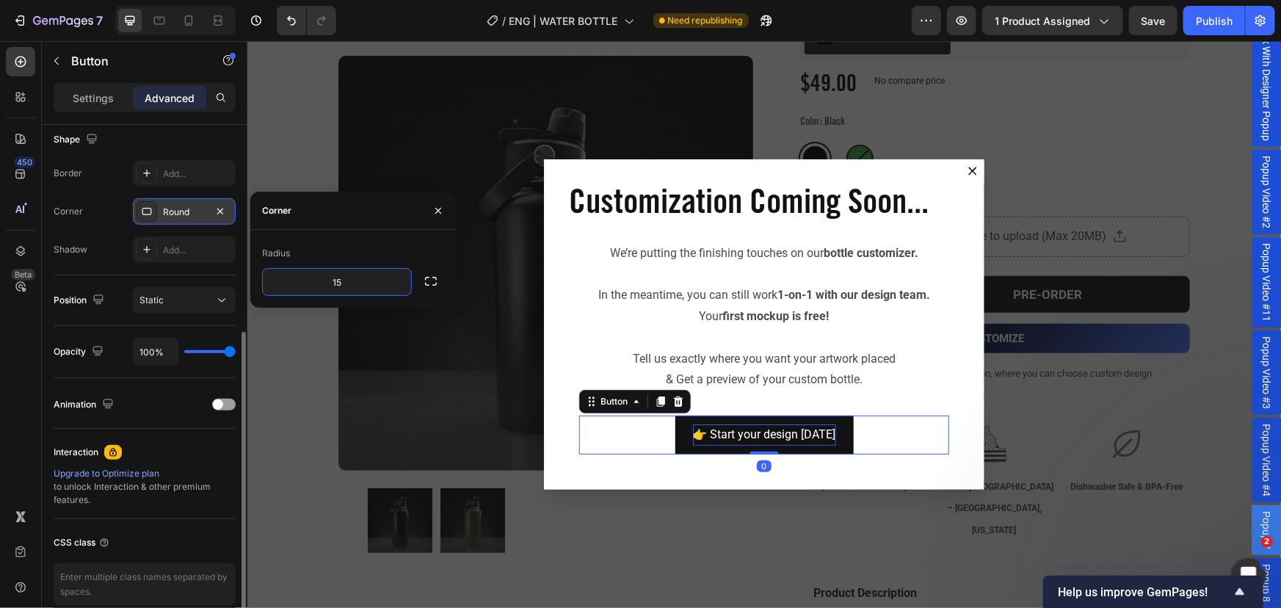
type input "15"
click at [68, 251] on div "Shadow" at bounding box center [71, 249] width 34 height 13
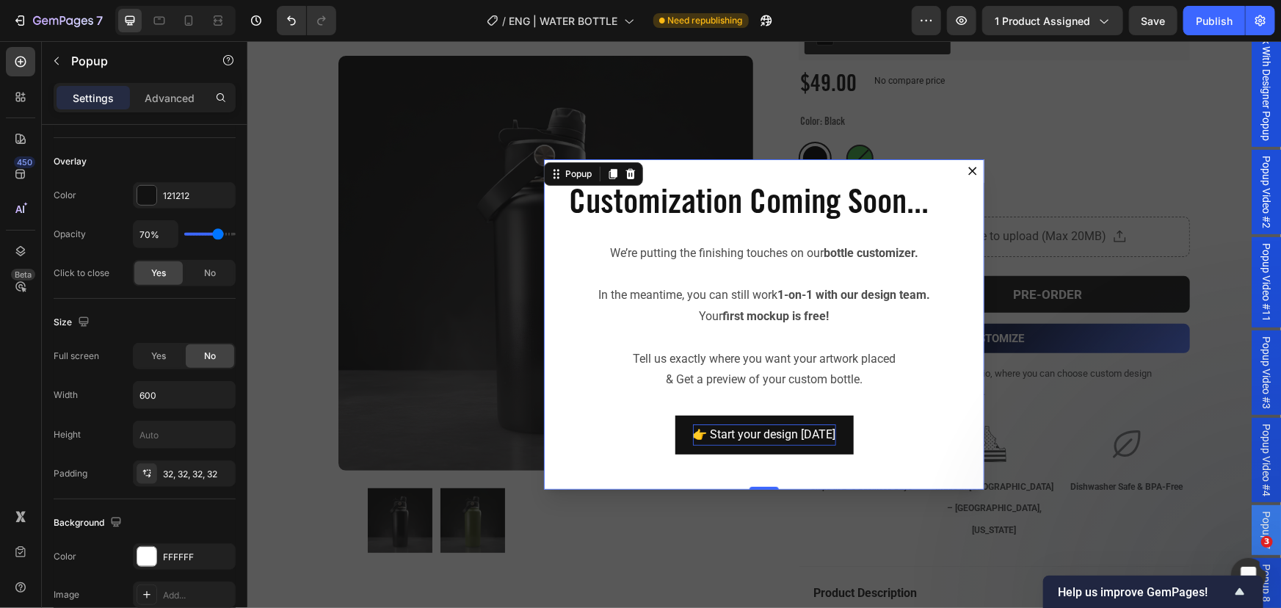
click at [739, 471] on div "Customization Coming Soon... Heading We’re putting the finishing touches on our…" at bounding box center [763, 324] width 441 height 330
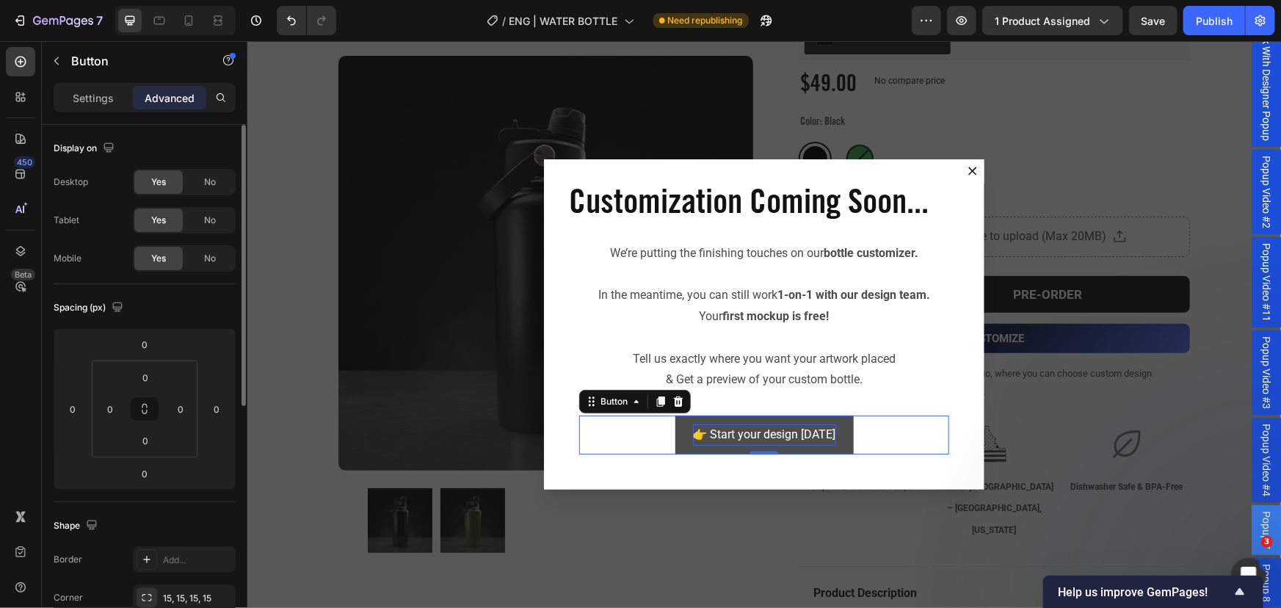
click at [828, 444] on button "👉 Start your design [DATE]" at bounding box center [764, 434] width 178 height 39
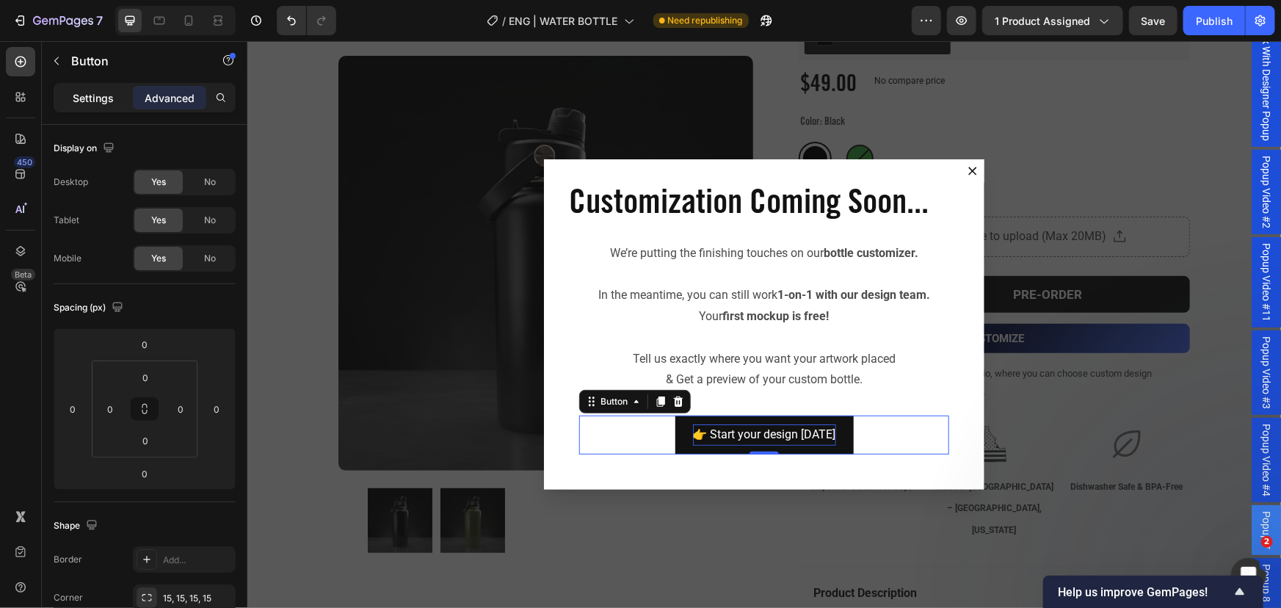
click at [73, 101] on p "Settings" at bounding box center [93, 97] width 41 height 15
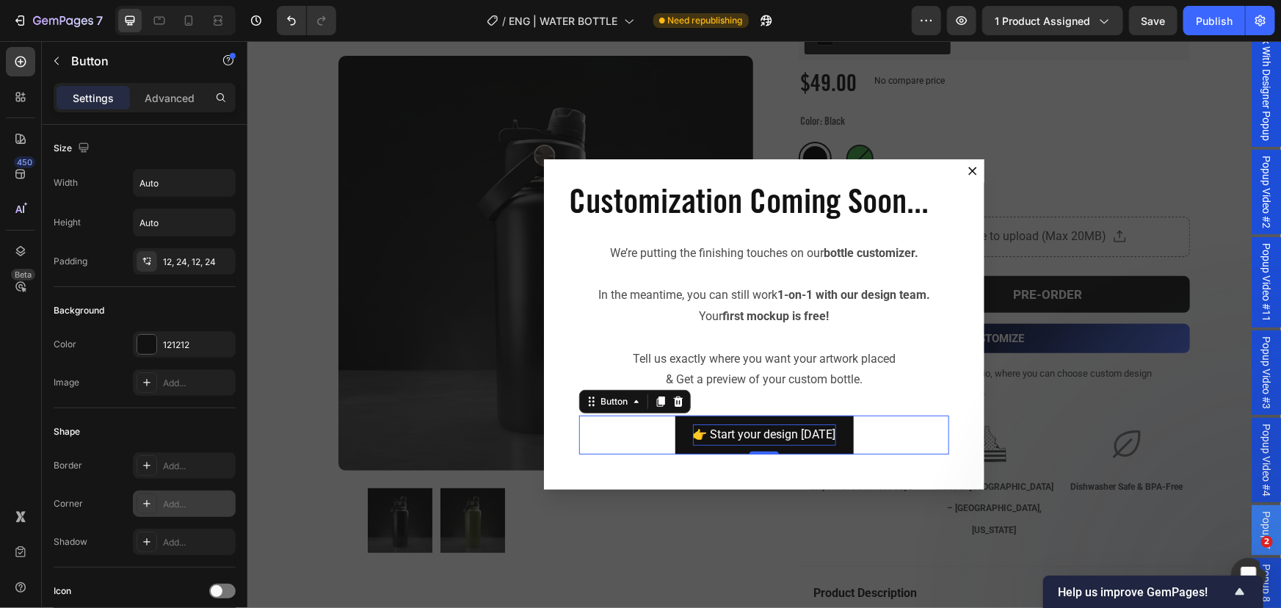
click at [168, 510] on div "Add..." at bounding box center [184, 504] width 103 height 26
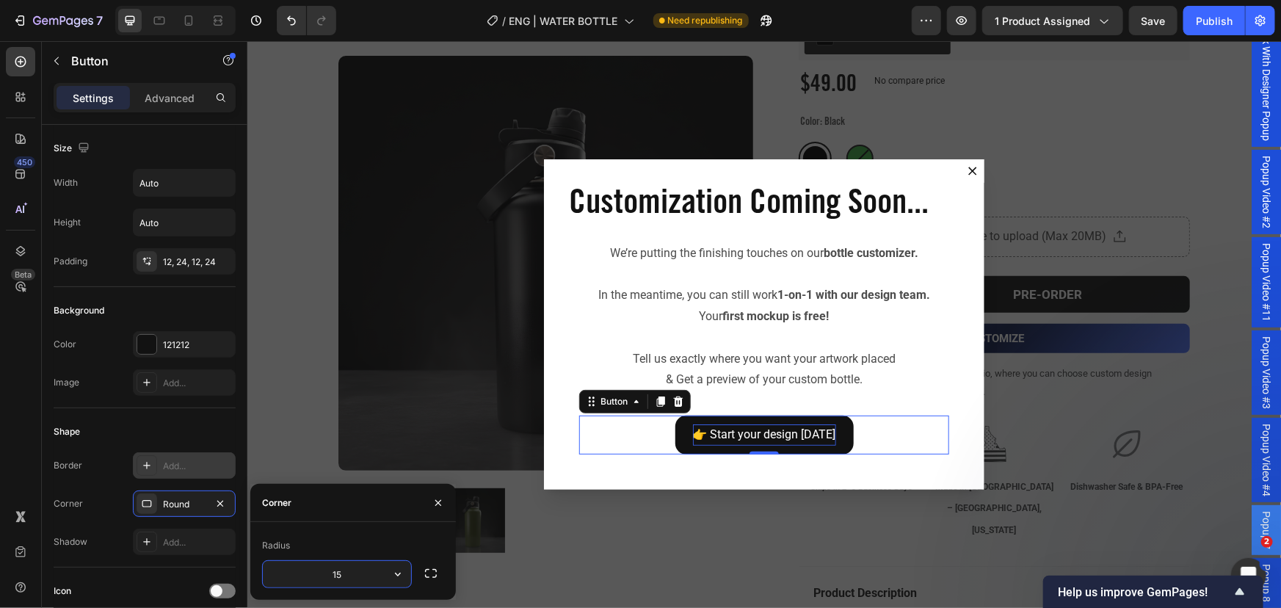
type input "15"
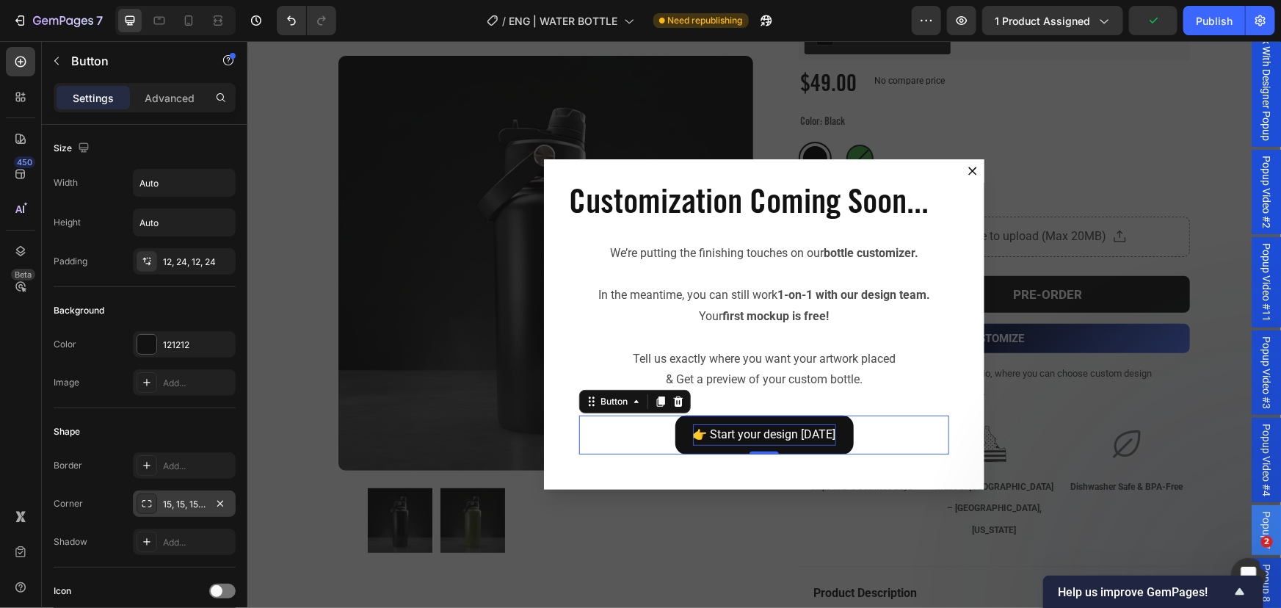
click at [164, 498] on div "15, 15, 15, 15" at bounding box center [184, 504] width 43 height 13
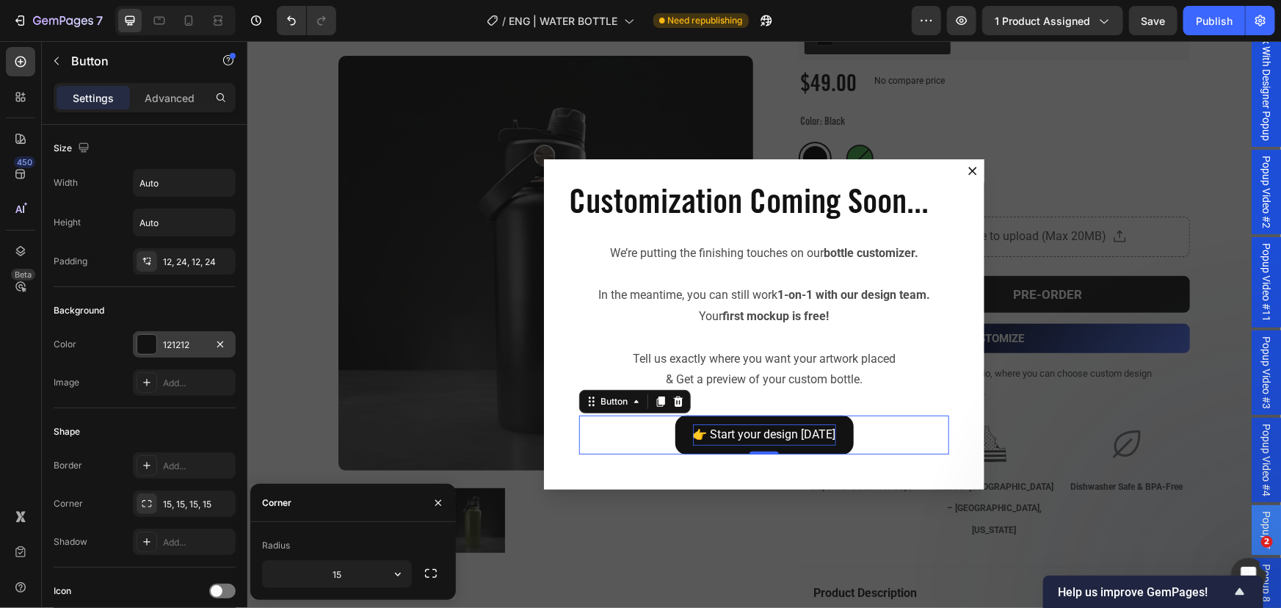
click at [153, 338] on div at bounding box center [146, 344] width 19 height 19
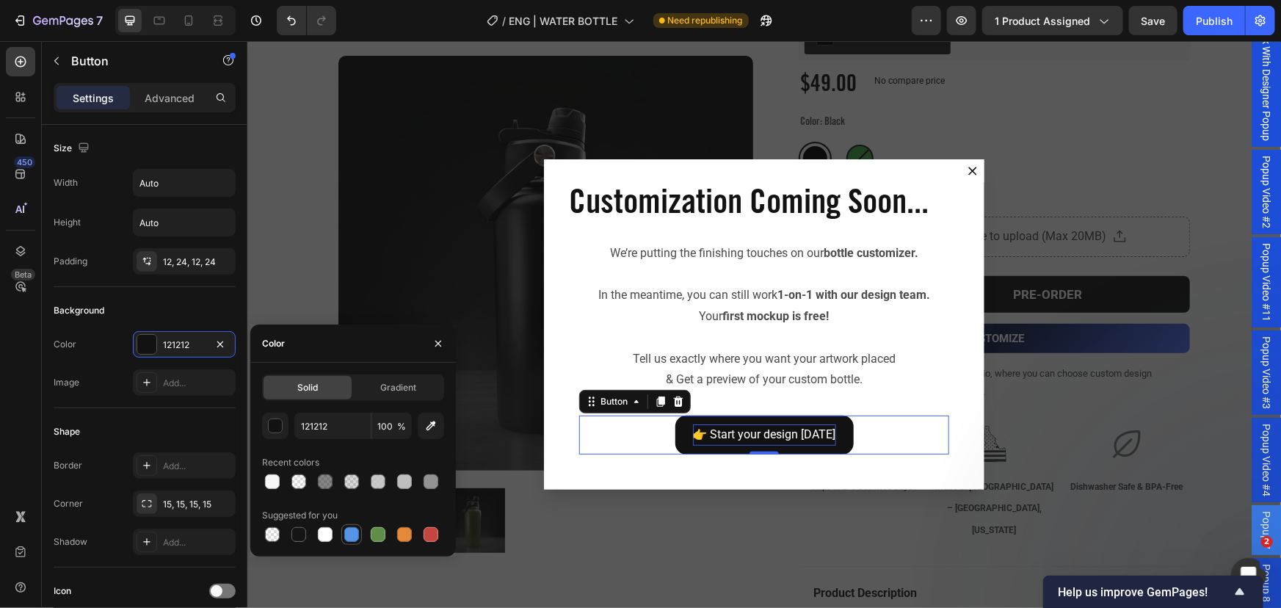
click at [347, 536] on div at bounding box center [351, 534] width 15 height 15
type input "5594E7"
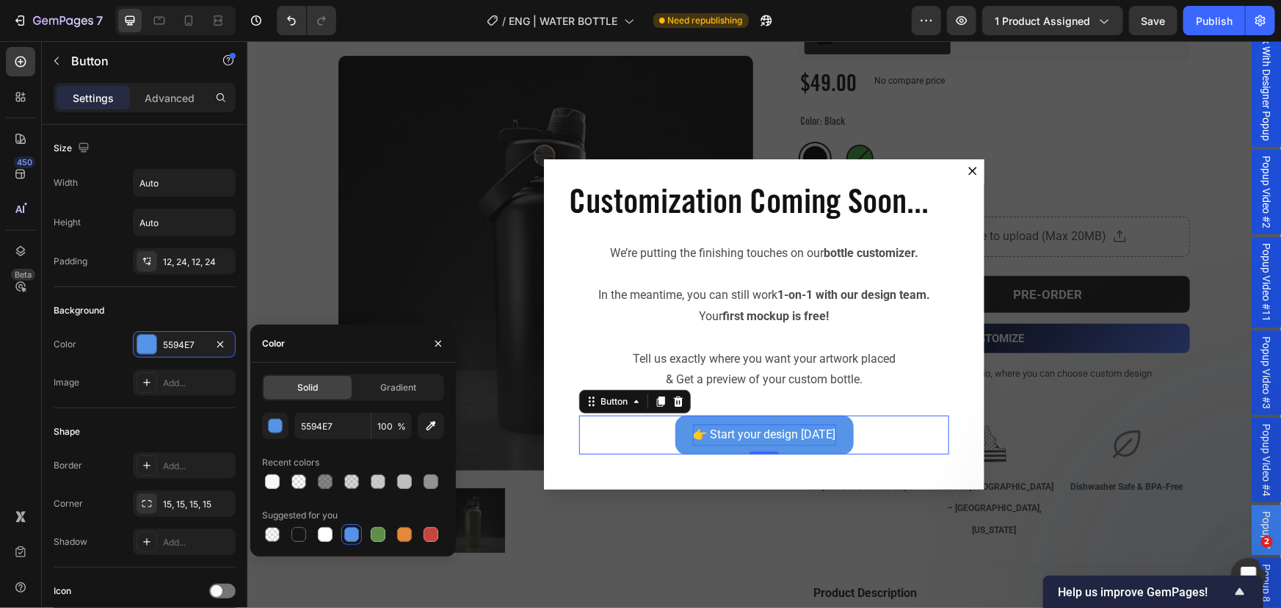
drag, startPoint x: 397, startPoint y: 401, endPoint x: 401, endPoint y: 382, distance: 19.6
click at [397, 400] on div "Solid Gradient 5594E7 100 % Recent colors Suggested for you" at bounding box center [353, 460] width 182 height 170
click at [401, 382] on span "Gradient" at bounding box center [398, 387] width 36 height 13
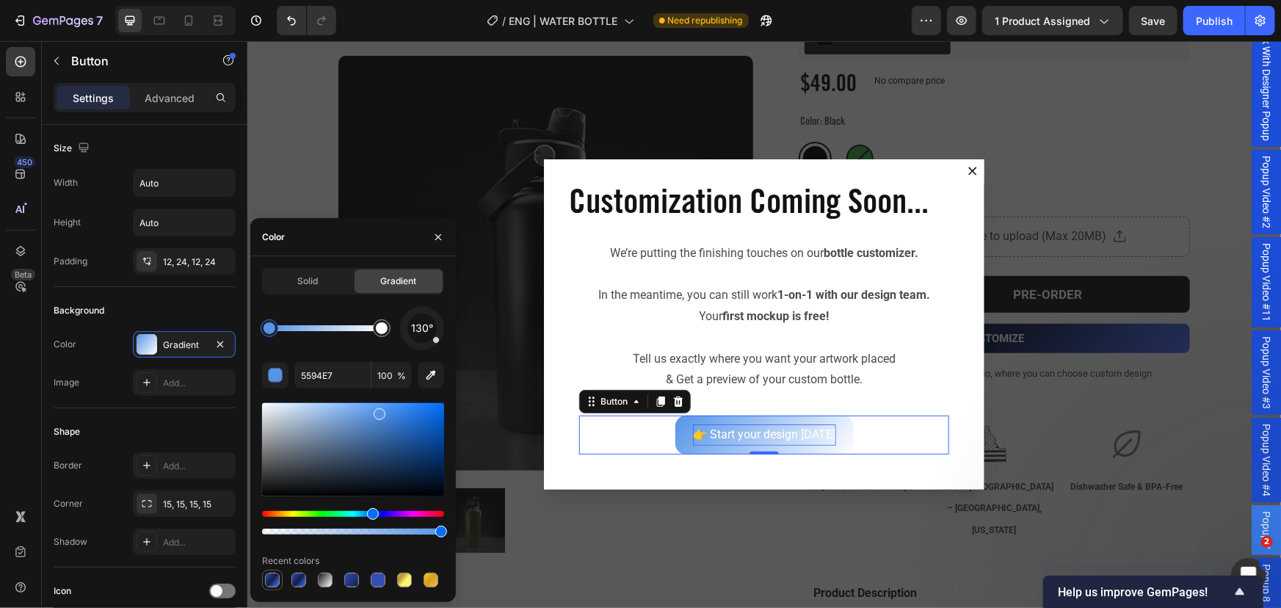
click at [266, 575] on div at bounding box center [272, 580] width 15 height 15
type input "334FB4"
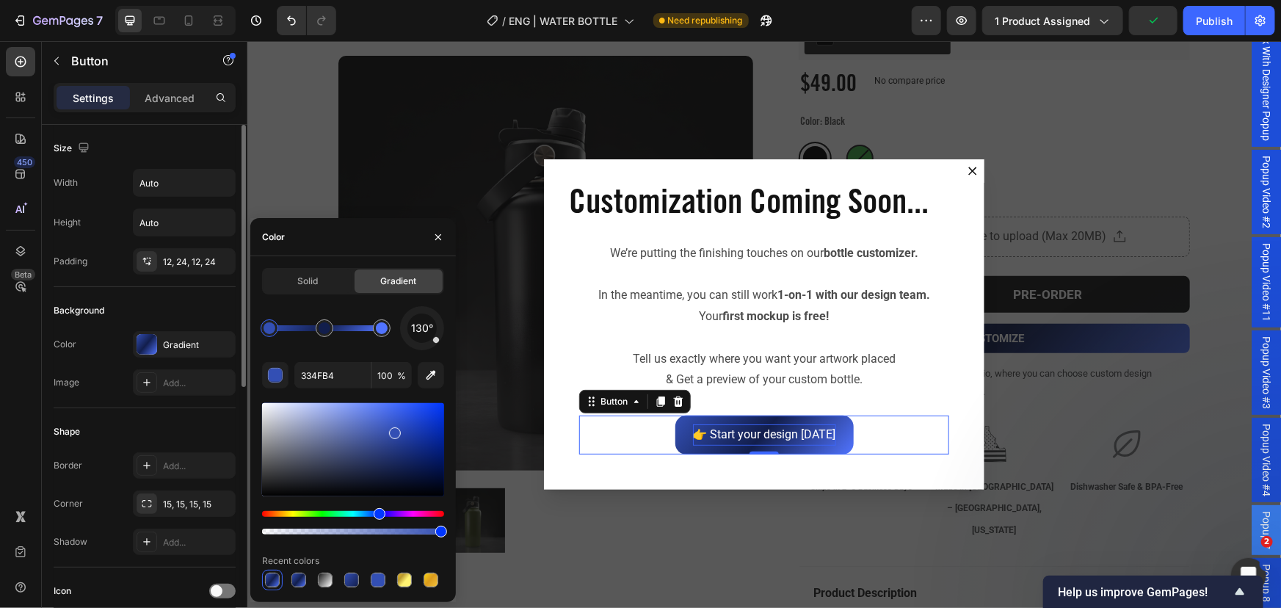
click at [203, 411] on div "Shape Border Add... Corner 15, 15, 15, 15 Shadow Add..." at bounding box center [145, 487] width 182 height 159
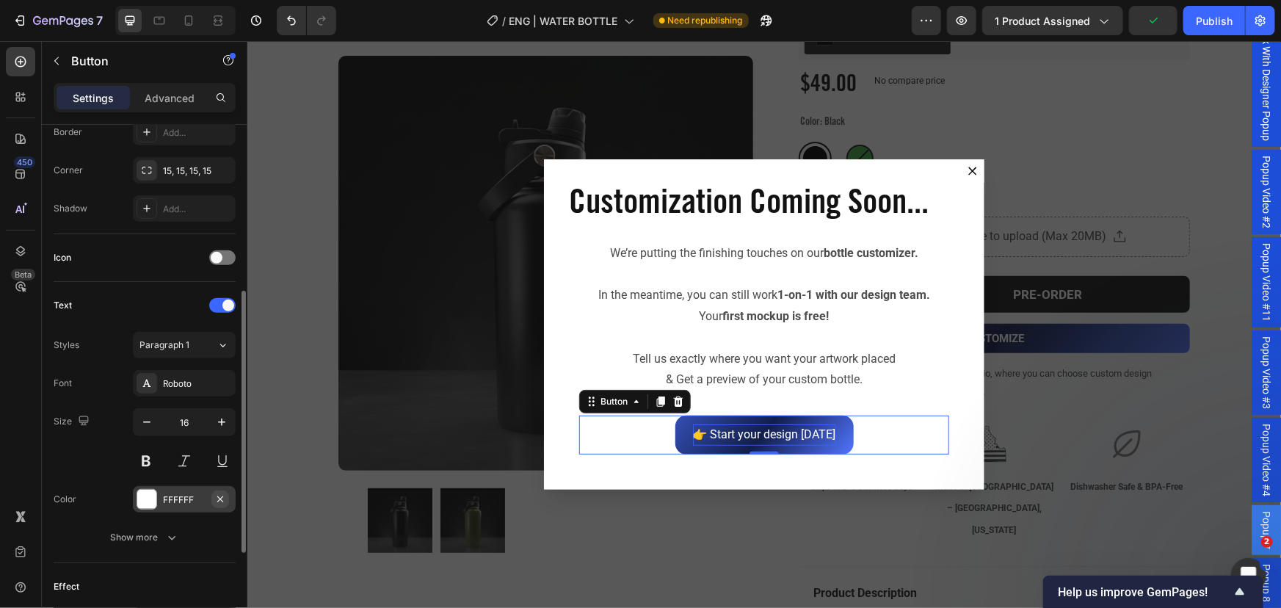
scroll to position [527, 0]
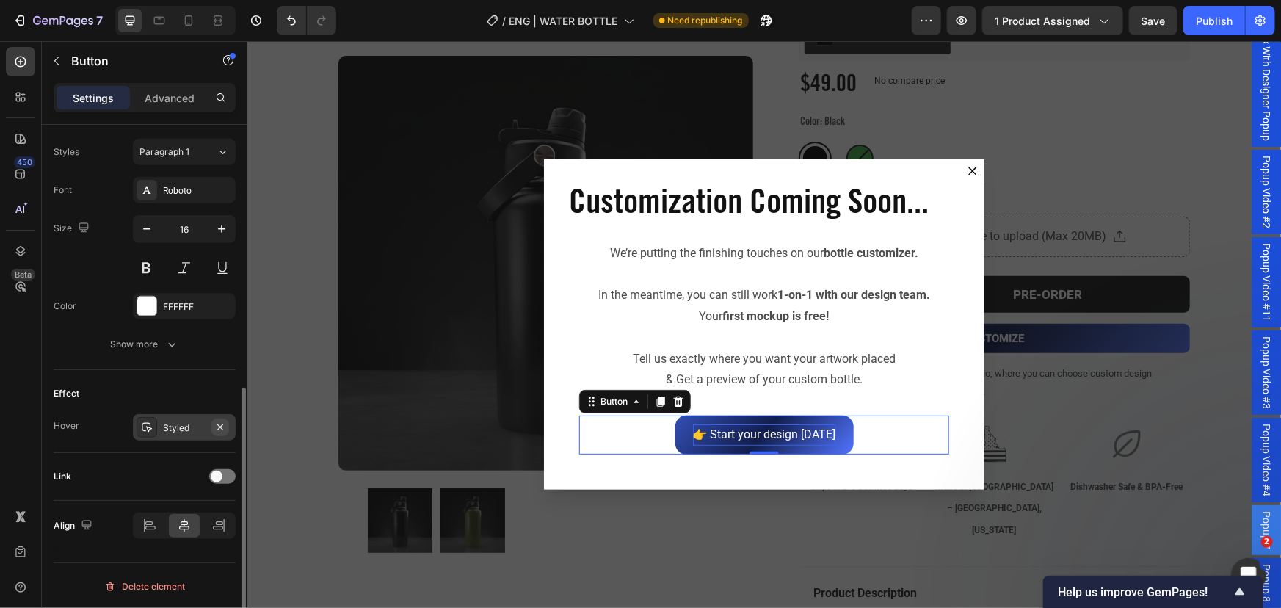
click at [218, 424] on icon "button" at bounding box center [220, 427] width 6 height 6
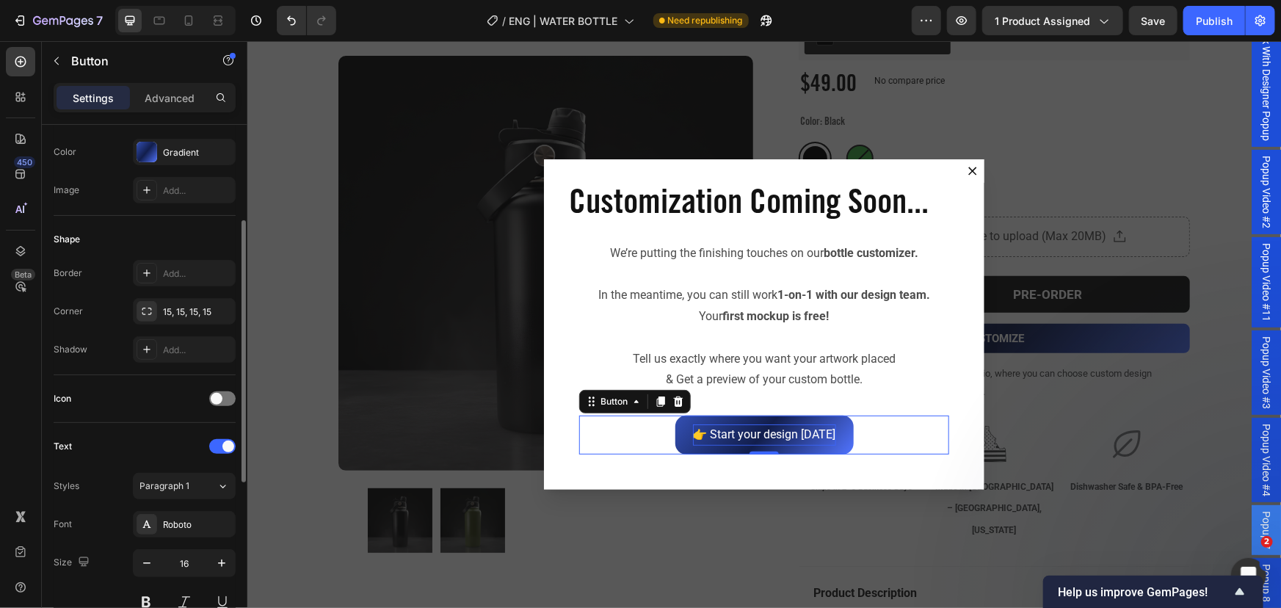
scroll to position [0, 0]
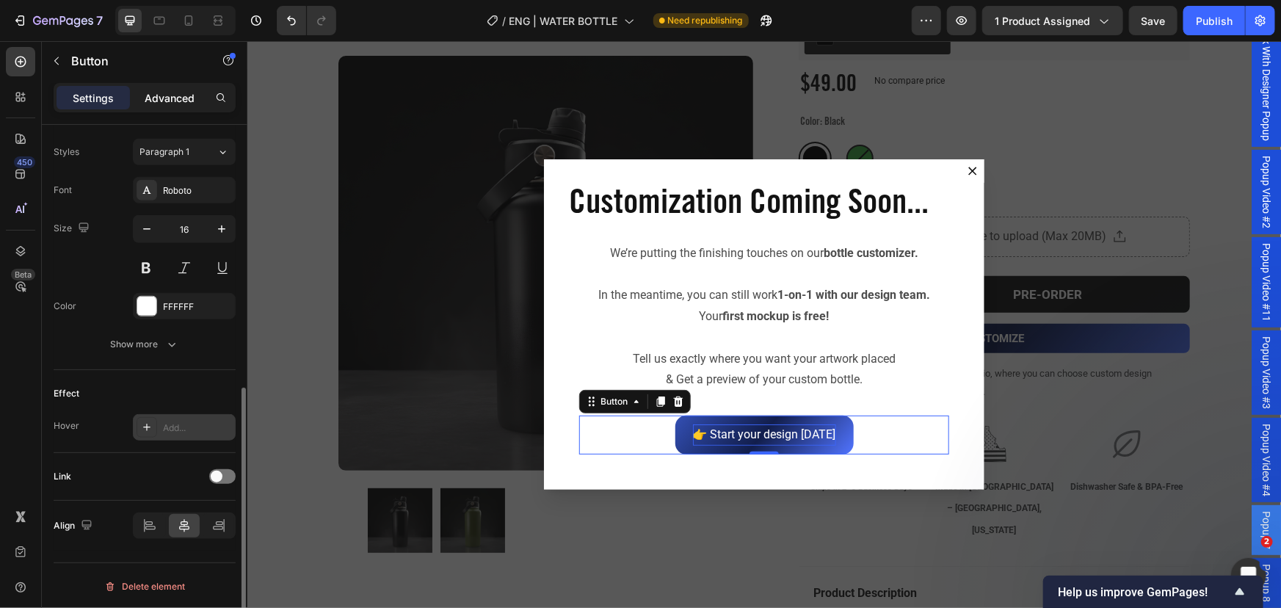
click at [137, 104] on div "Advanced" at bounding box center [169, 97] width 73 height 23
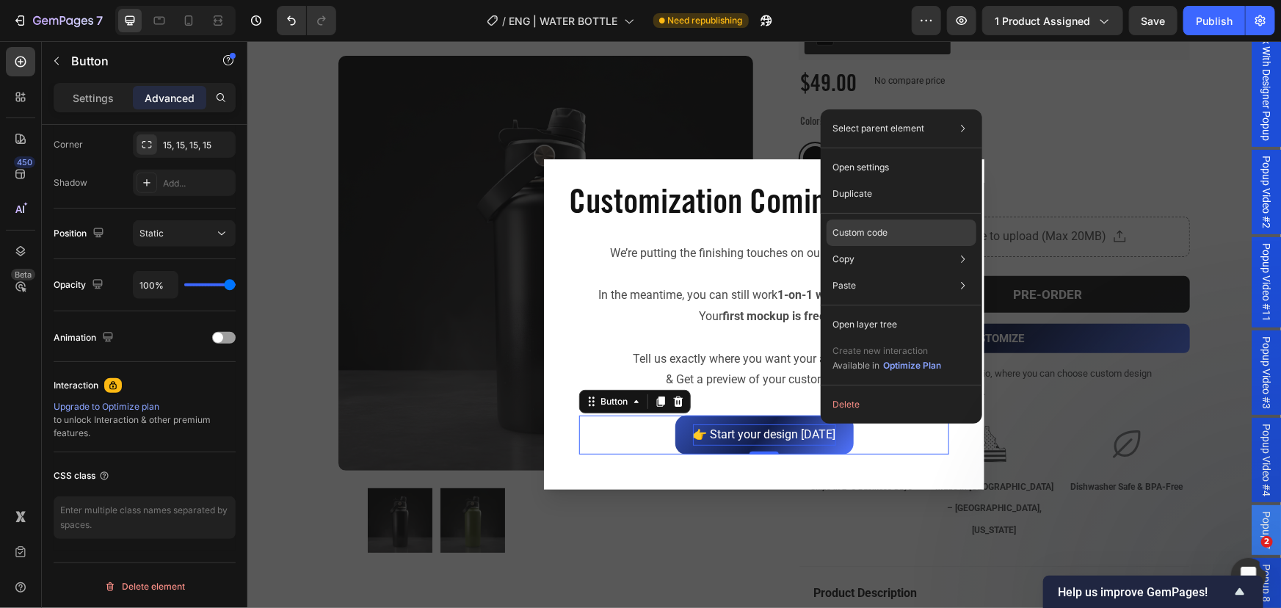
click at [879, 236] on p "Custom code" at bounding box center [860, 232] width 55 height 13
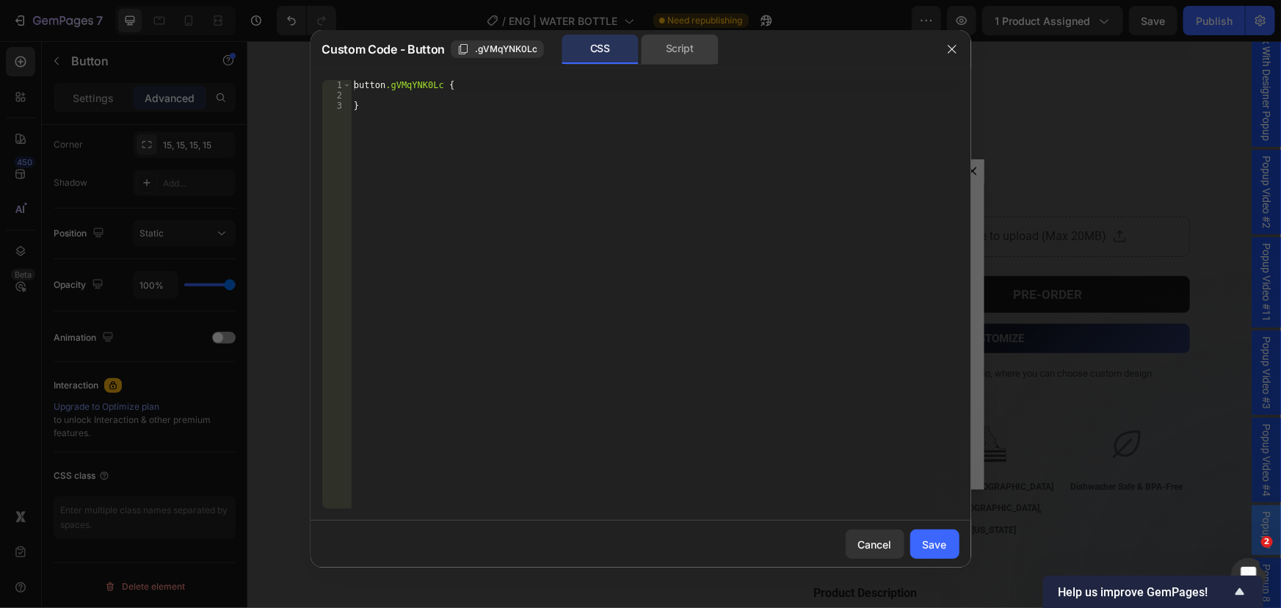
click at [693, 53] on div "Script" at bounding box center [680, 49] width 77 height 29
click at [604, 41] on div "CSS" at bounding box center [600, 49] width 77 height 29
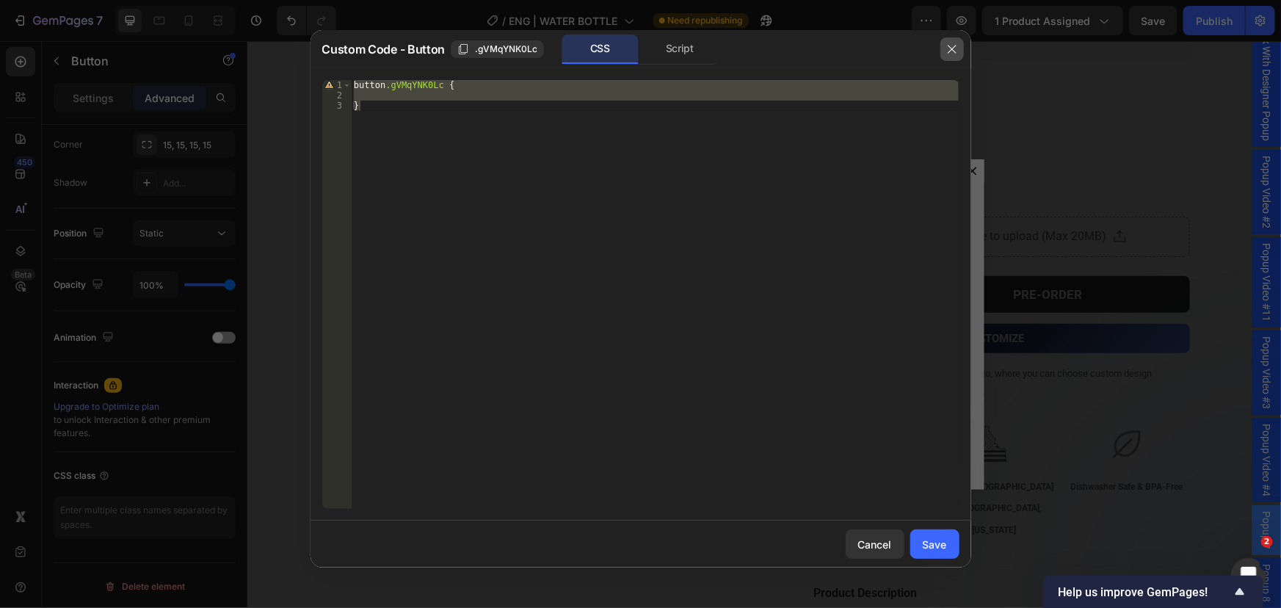
click at [960, 51] on button "button" at bounding box center [952, 48] width 23 height 23
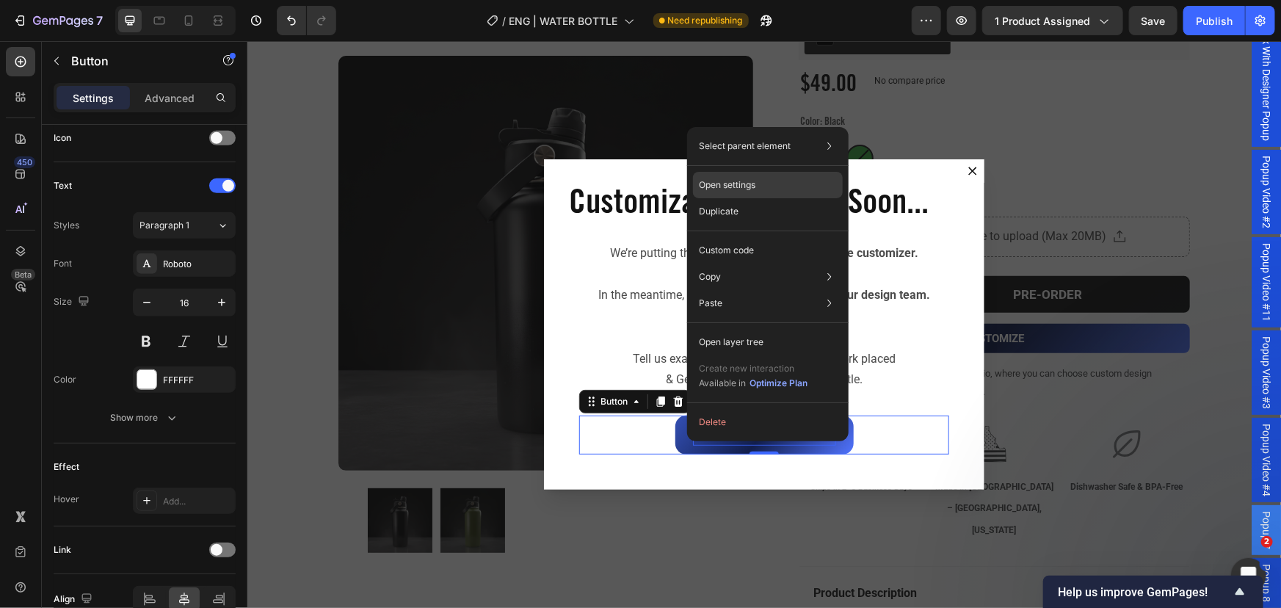
click at [752, 178] on p "Open settings" at bounding box center [727, 184] width 57 height 13
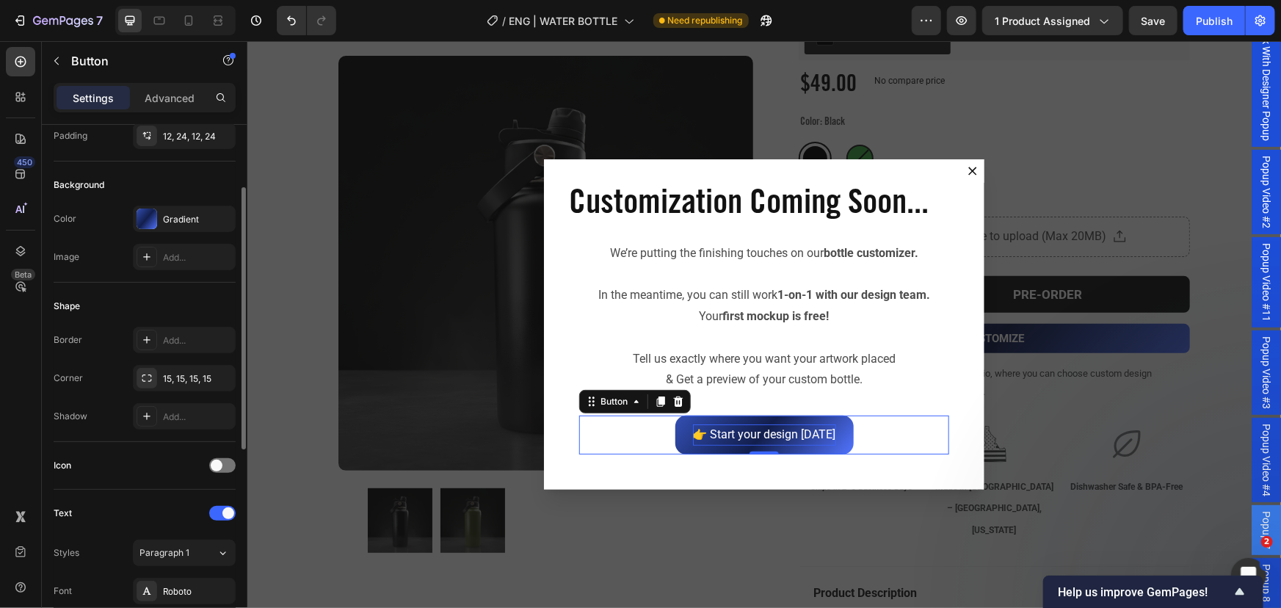
scroll to position [0, 0]
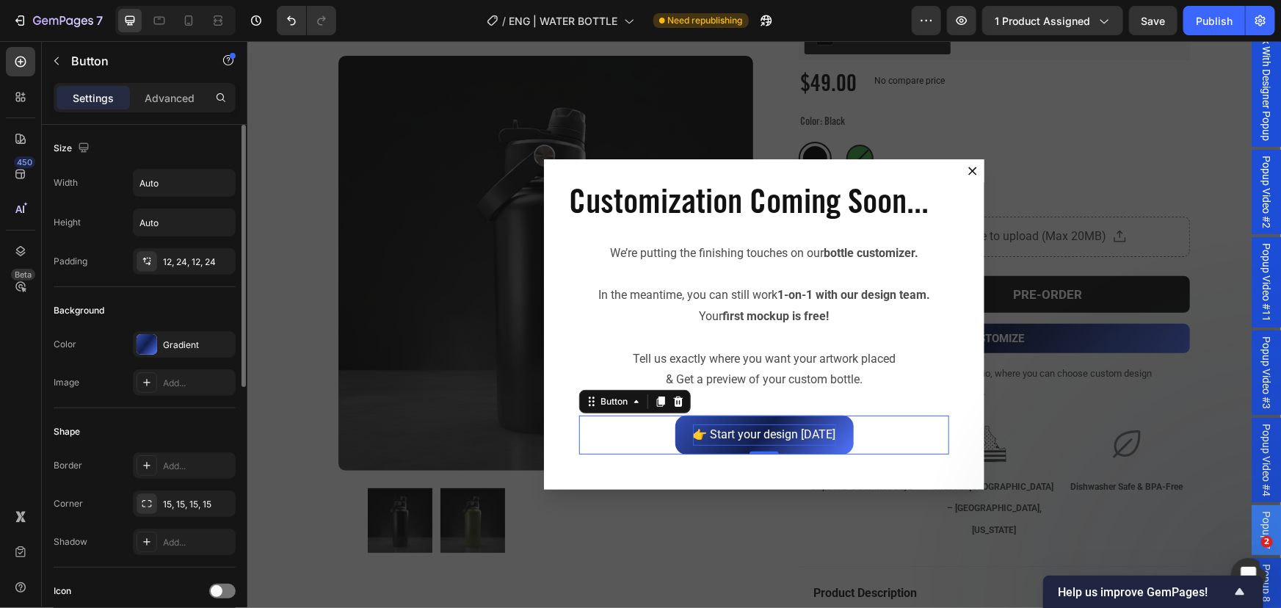
click at [79, 98] on p "Settings" at bounding box center [93, 97] width 41 height 15
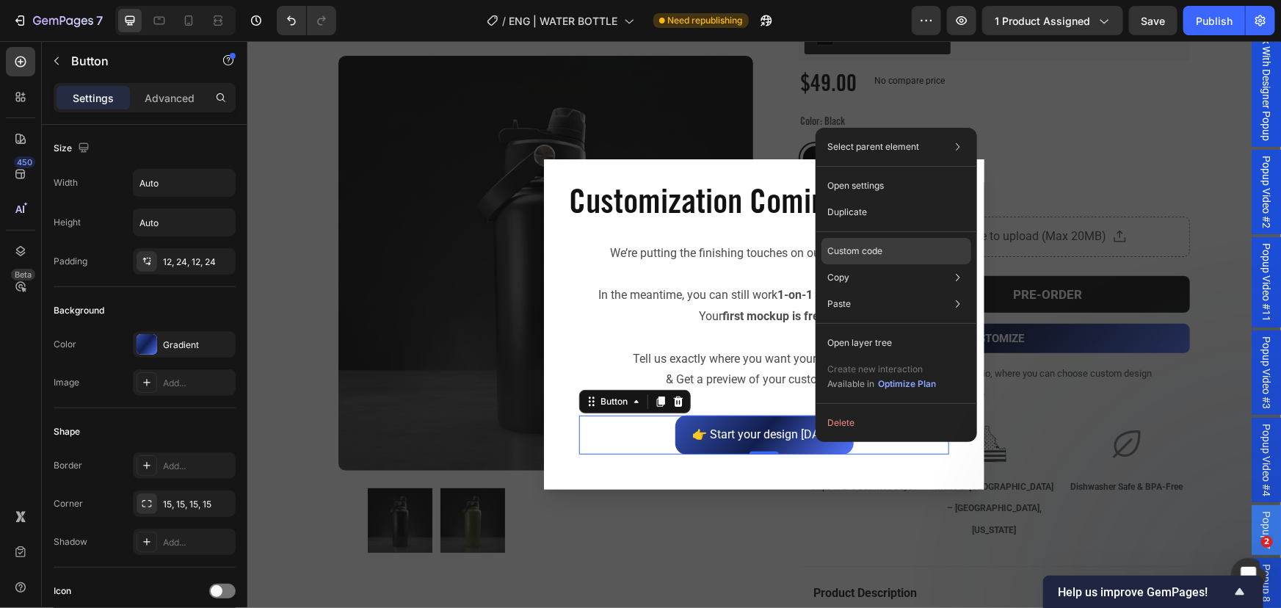
click at [864, 247] on p "Custom code" at bounding box center [855, 251] width 55 height 13
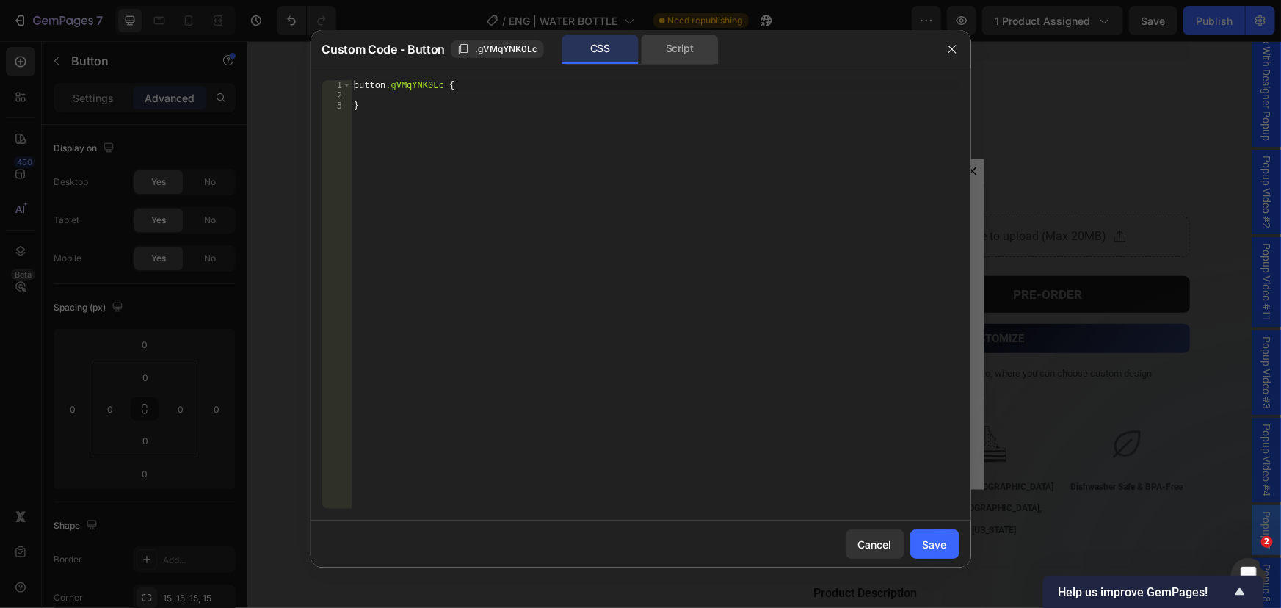
click at [690, 51] on div "Script" at bounding box center [680, 49] width 77 height 29
type textarea "//const currentElement = document.getElementsByClassName('gVMqYNK0Lc');"
click at [624, 115] on div "//const currentElement = document.getElementsByClassName('gVMqYNK0Lc');" at bounding box center [655, 294] width 608 height 429
drag, startPoint x: 698, startPoint y: 88, endPoint x: 6, endPoint y: 109, distance: 692.1
click at [0, 109] on div "Custom Code - Button .gVMqYNK0Lc CSS Script //const currentElement = document.g…" at bounding box center [640, 304] width 1281 height 608
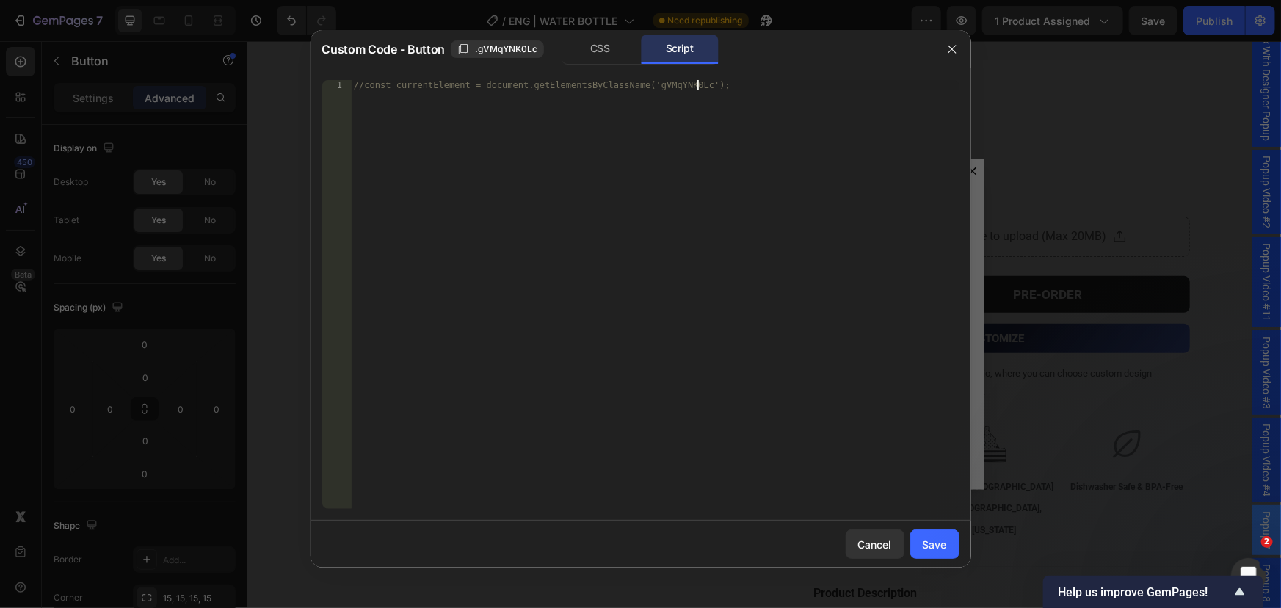
click at [723, 90] on div "//const currentElement = document.getElementsByClassName('gVMqYNK0Lc');" at bounding box center [655, 304] width 608 height 449
paste textarea "}"
drag, startPoint x: 623, startPoint y: 140, endPoint x: 608, endPoint y: 137, distance: 15.7
click at [623, 140] on div "//const currentElement = document.getElementsByClassName('gVMqYNK0Lc'); documen…" at bounding box center [655, 304] width 608 height 449
click at [455, 80] on div "//const currentElement = document.getElementsByClassName('gVMqYNK0Lc'); documen…" at bounding box center [655, 304] width 608 height 449
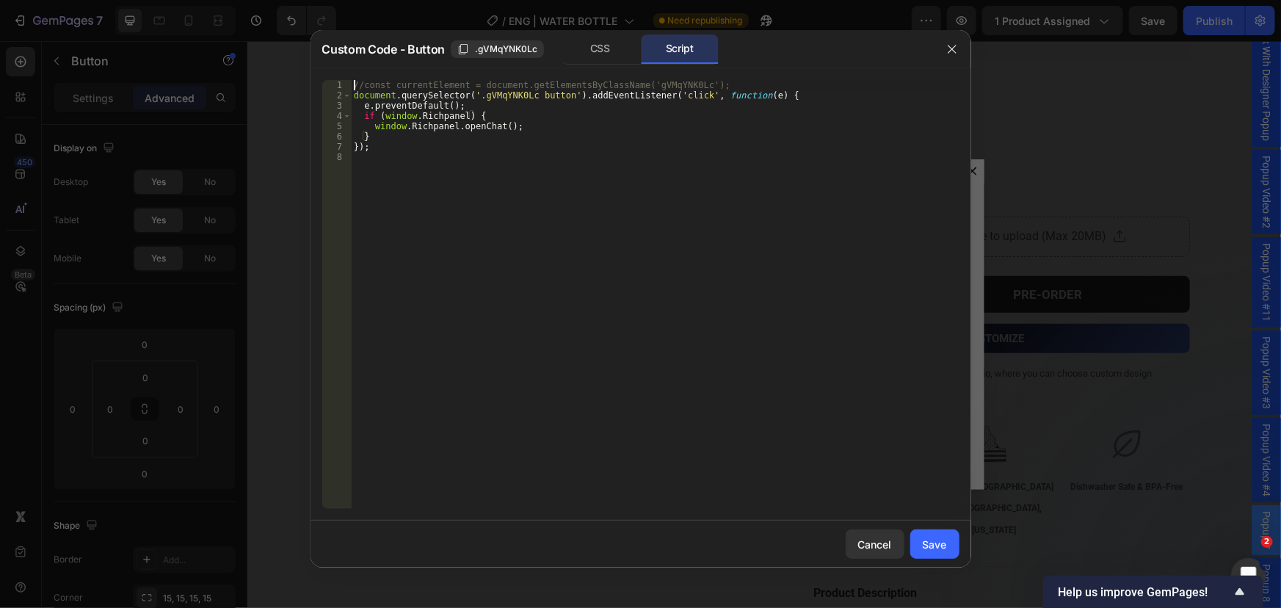
click at [455, 80] on div "//const currentElement = document.getElementsByClassName('gVMqYNK0Lc'); documen…" at bounding box center [655, 304] width 608 height 449
type textarea "document.querySelector('.gVMqYNK0Lc button').addEventListener('click', function…"
click at [432, 193] on div "document . querySelector ( '.gVMqYNK0Lc button' ) . addEventListener ( 'click' …" at bounding box center [655, 304] width 608 height 449
click at [513, 83] on div "document . querySelector ( '.gVMqYNK0Lc button' ) . addEventListener ( 'click' …" at bounding box center [655, 304] width 608 height 449
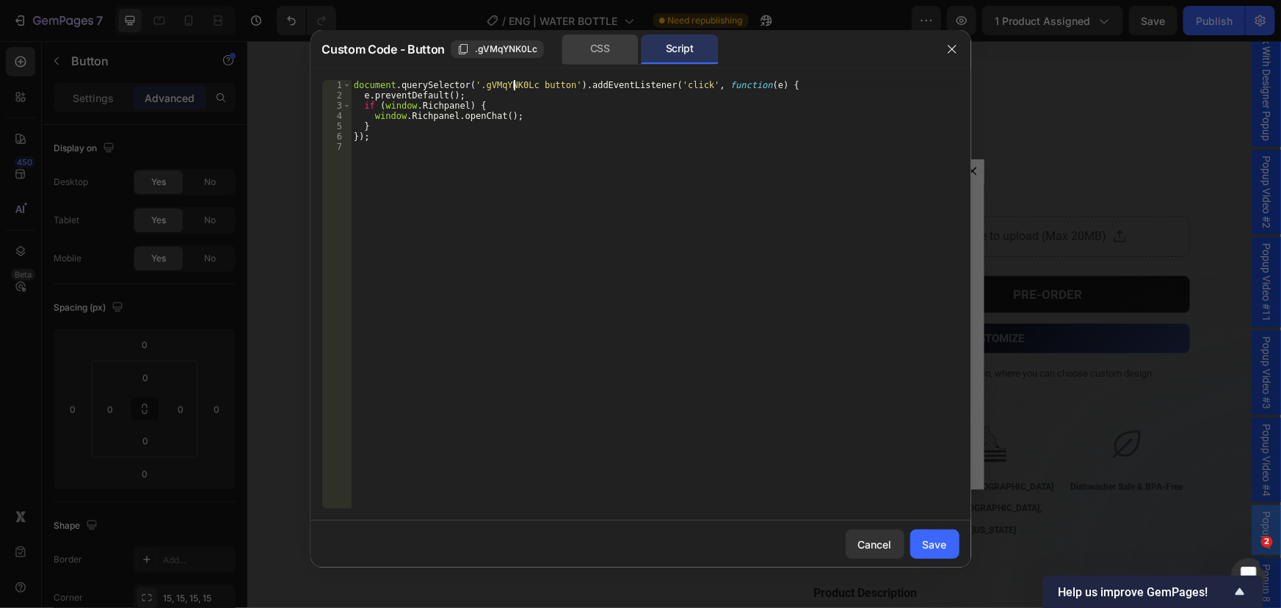
type textarea "document.querySelector('.gVMqYNK0Lc button').addEventListener('click', function…"
click at [572, 47] on div "CSS" at bounding box center [600, 49] width 77 height 29
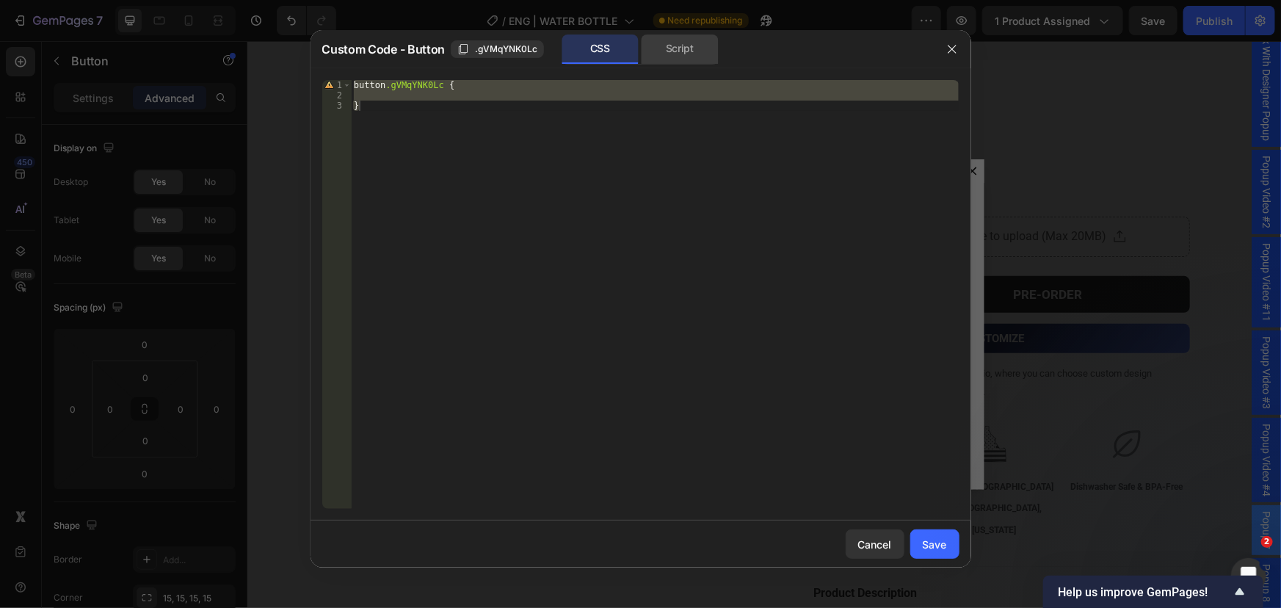
click at [665, 57] on div "Script" at bounding box center [680, 49] width 77 height 29
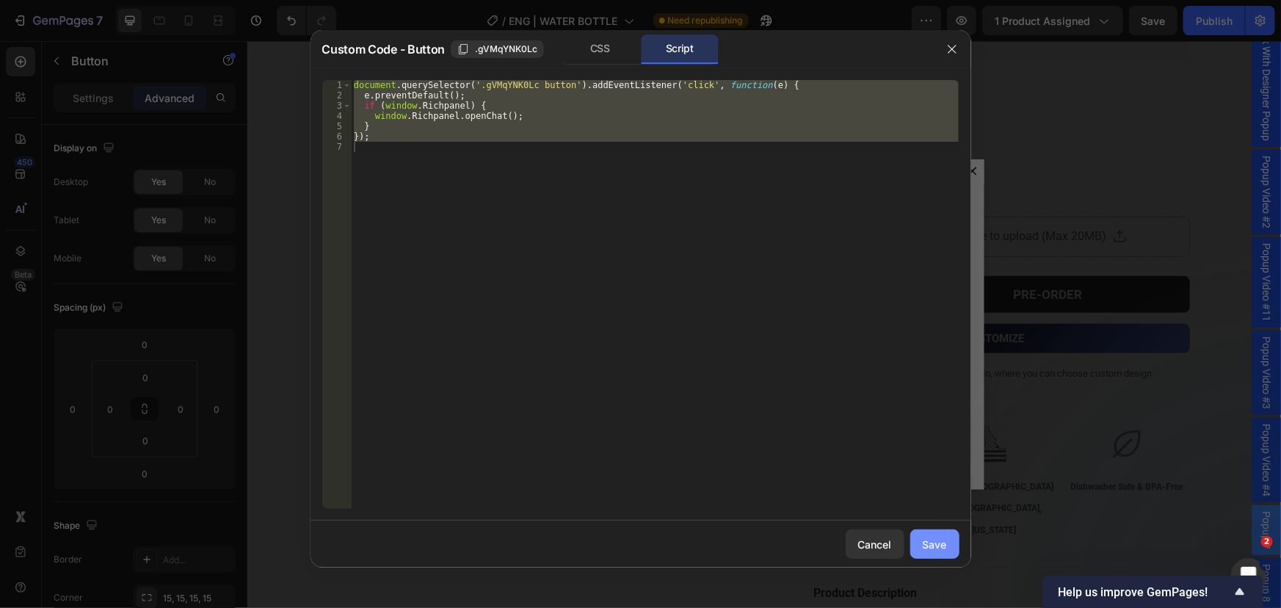
click at [946, 555] on button "Save" at bounding box center [935, 543] width 49 height 29
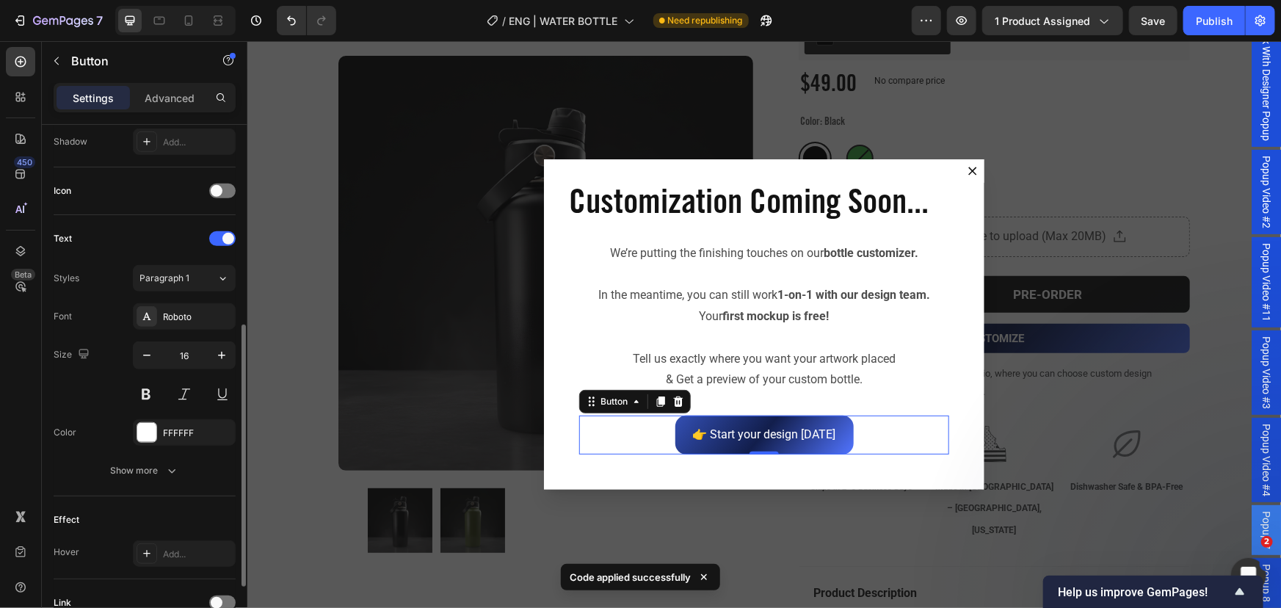
scroll to position [527, 0]
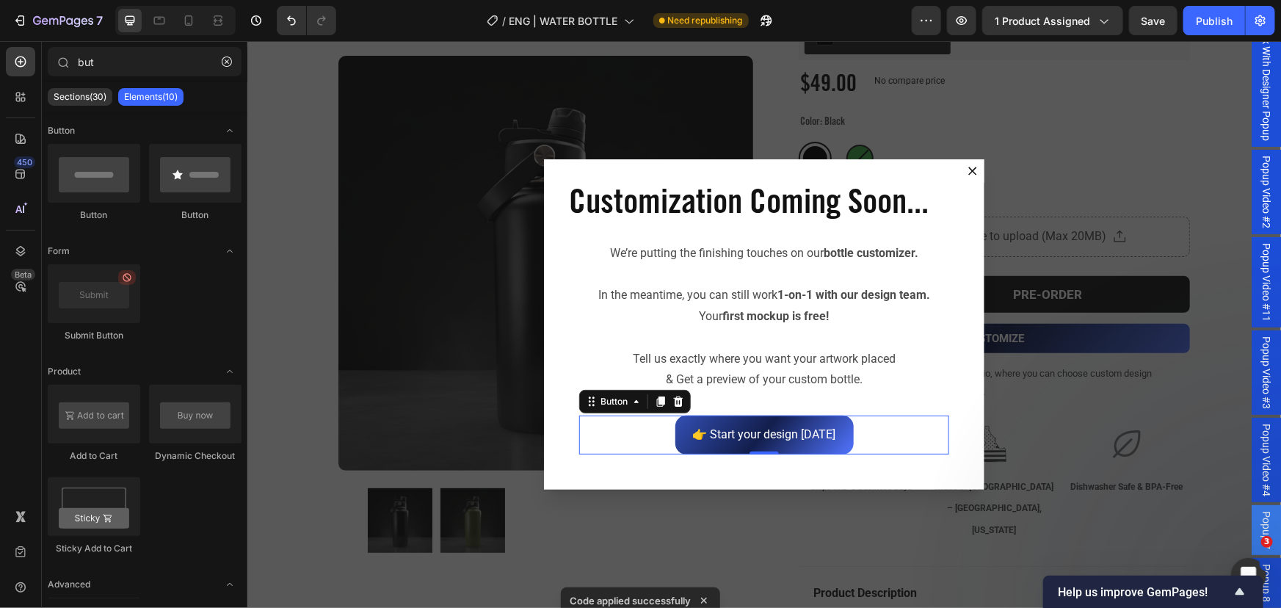
click at [1051, 163] on div "Backdrop" at bounding box center [764, 323] width 1034 height 567
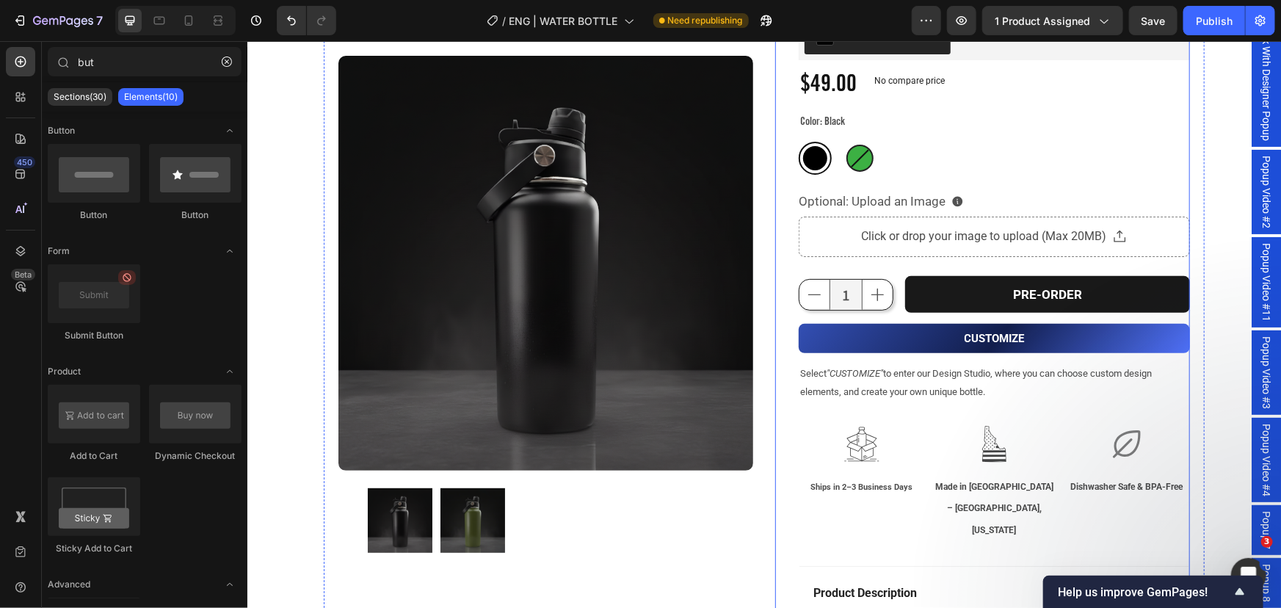
click at [1073, 328] on button "CUSTOMIZE" at bounding box center [993, 337] width 391 height 29
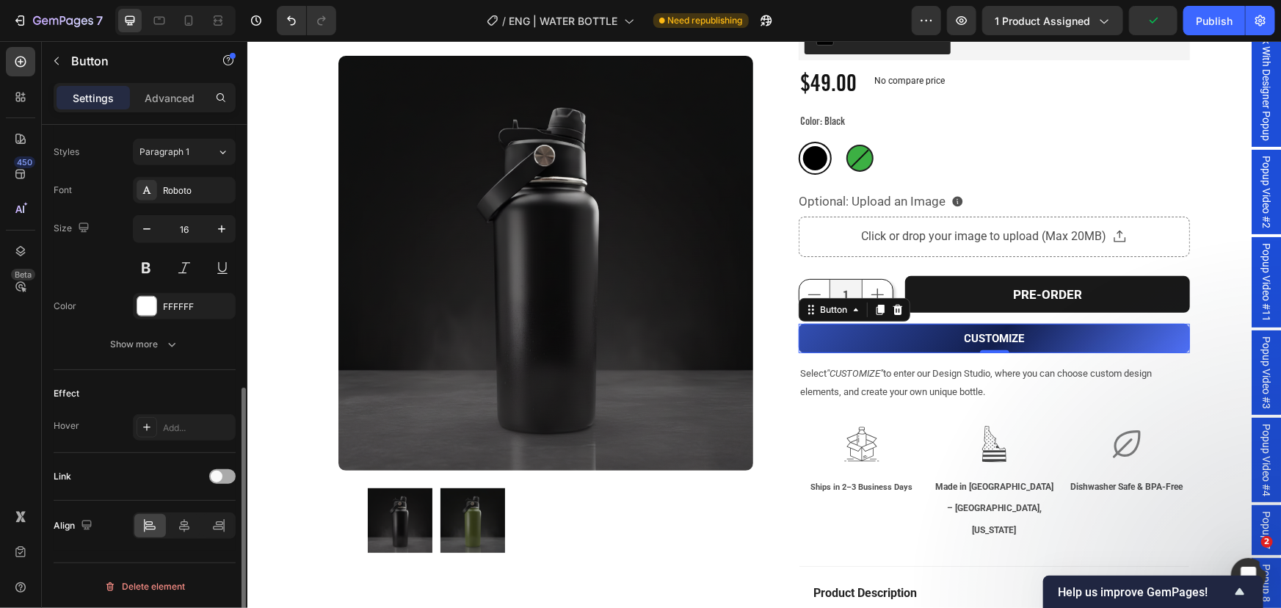
click at [215, 473] on span at bounding box center [217, 477] width 12 height 12
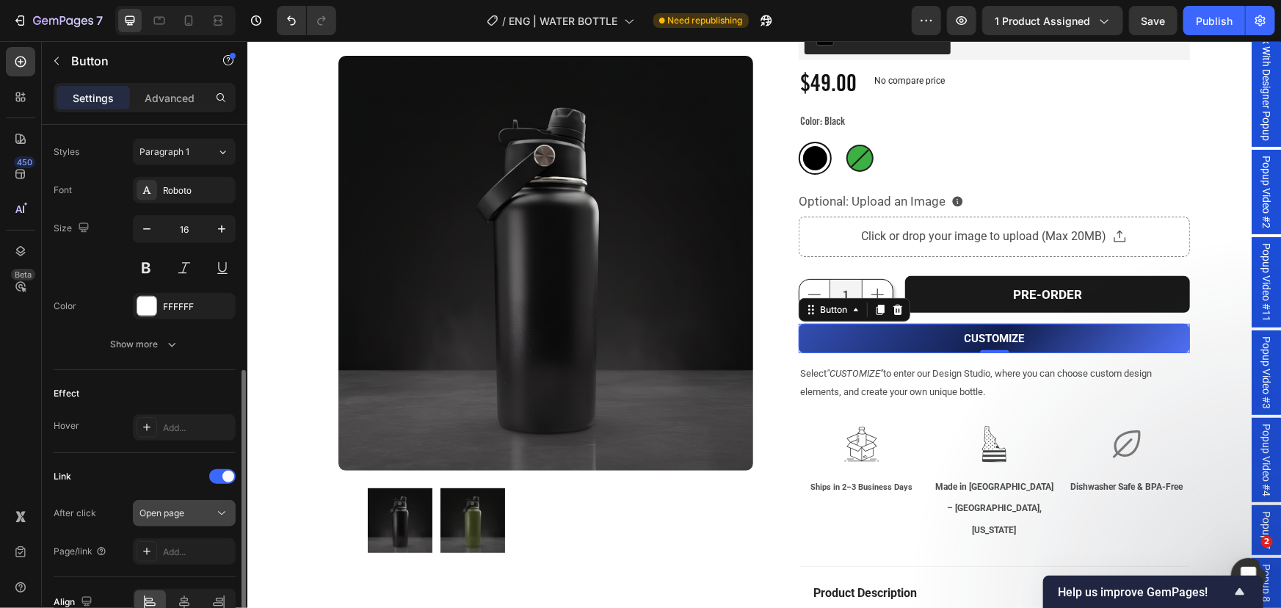
click at [195, 507] on div "Open page" at bounding box center [177, 513] width 75 height 13
click at [874, 303] on icon at bounding box center [880, 309] width 12 height 12
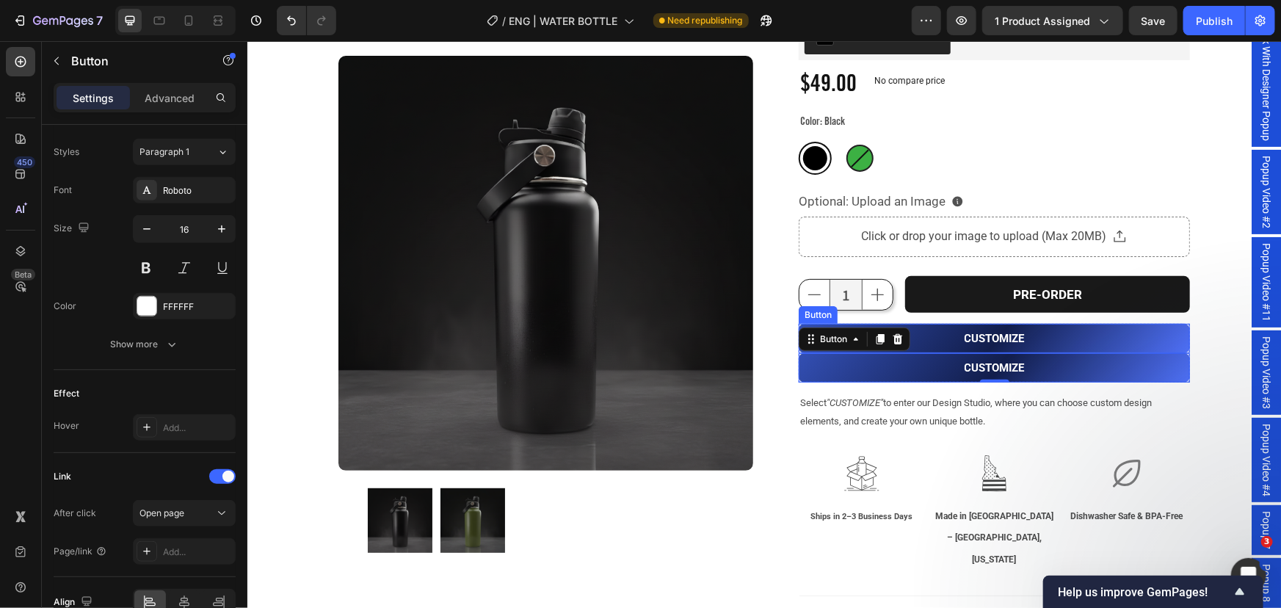
click at [932, 337] on button "CUSTOMIZE" at bounding box center [993, 337] width 391 height 29
drag, startPoint x: 986, startPoint y: 350, endPoint x: 990, endPoint y: 358, distance: 9.9
click at [990, 352] on div at bounding box center [994, 350] width 29 height 4
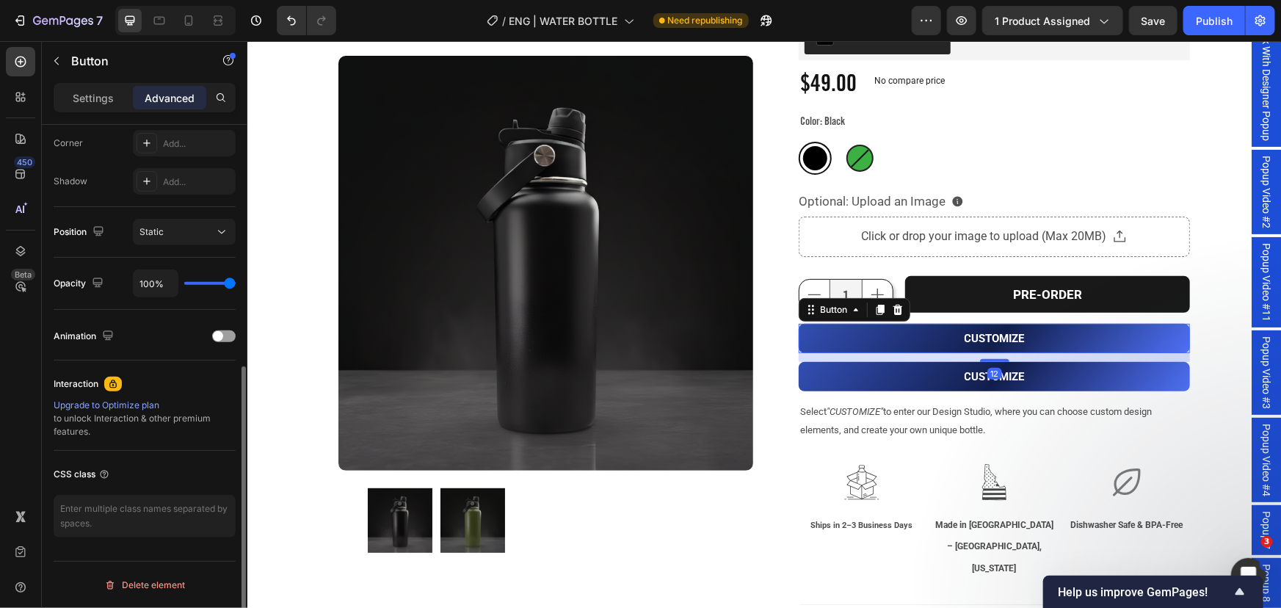
scroll to position [453, 0]
click at [1046, 335] on button "CUSTOMIZE" at bounding box center [993, 337] width 391 height 29
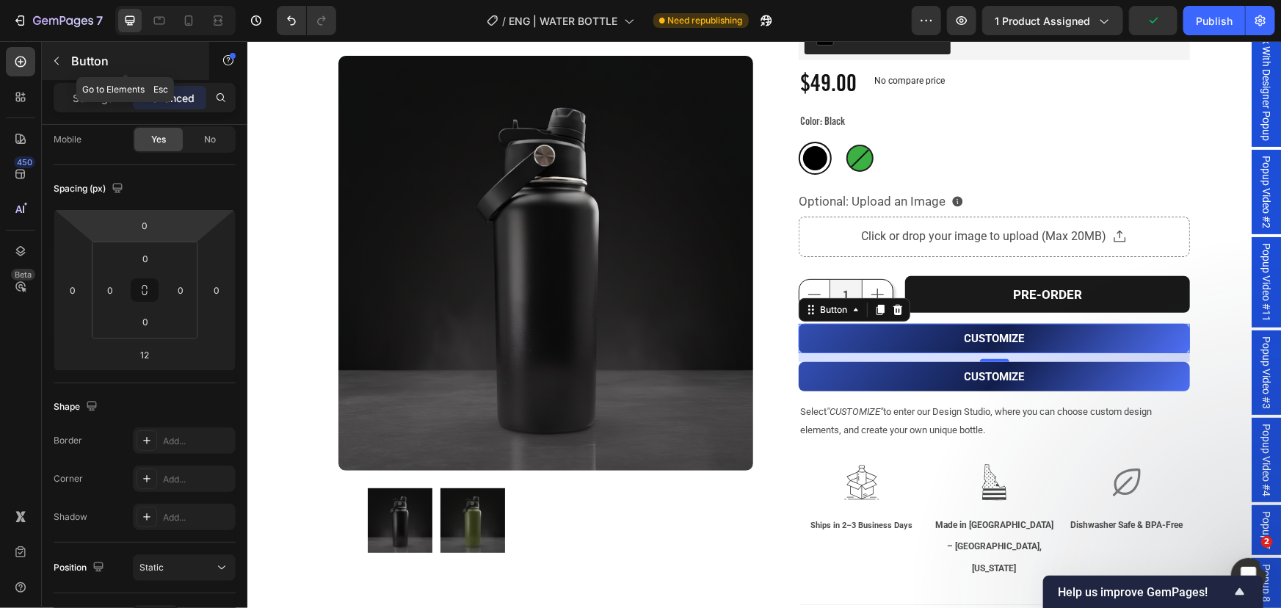
click at [76, 76] on div "Button" at bounding box center [125, 61] width 167 height 38
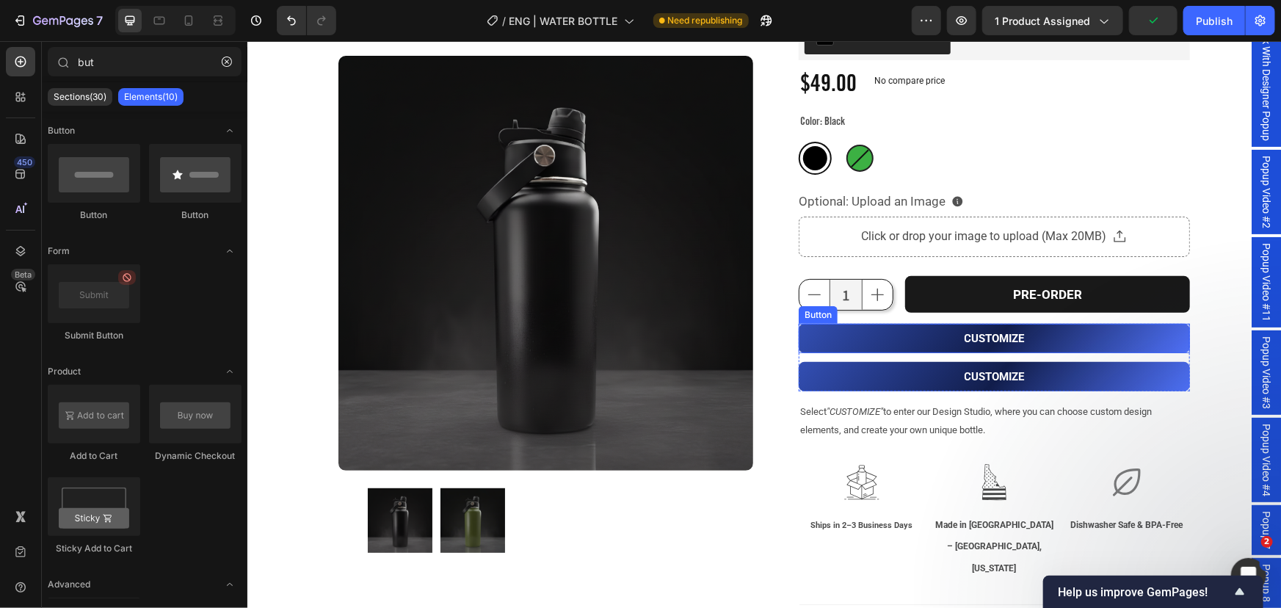
click at [825, 339] on button "CUSTOMIZE" at bounding box center [993, 337] width 391 height 29
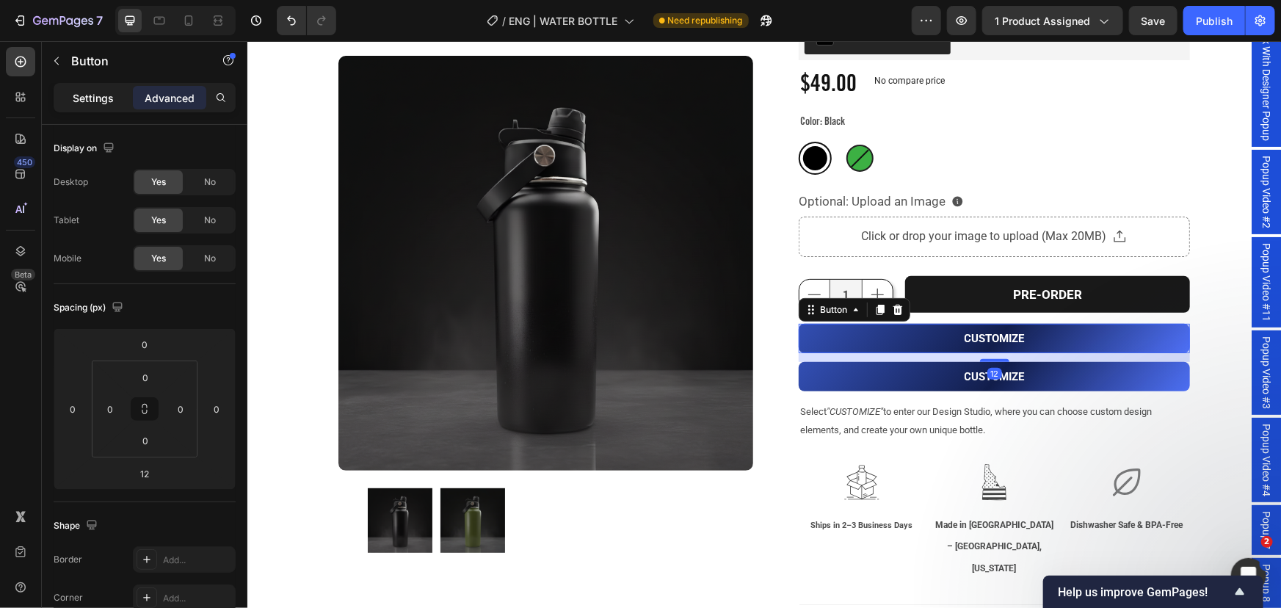
click at [89, 103] on p "Settings" at bounding box center [93, 97] width 41 height 15
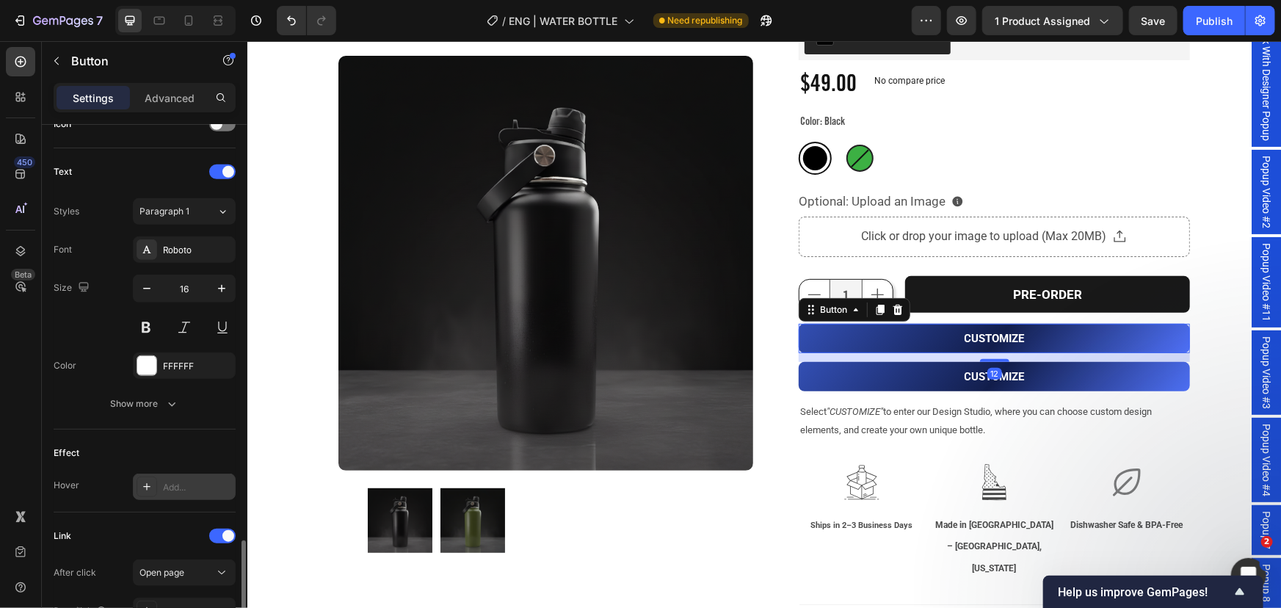
scroll to position [602, 0]
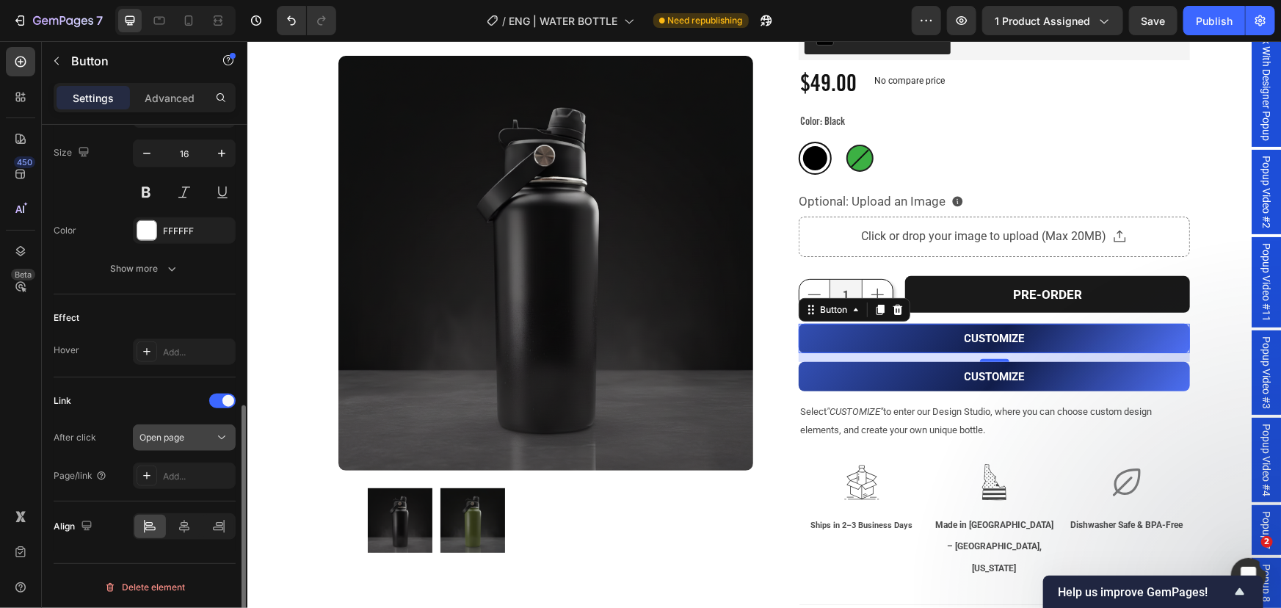
click at [198, 431] on div "Open page" at bounding box center [177, 437] width 75 height 13
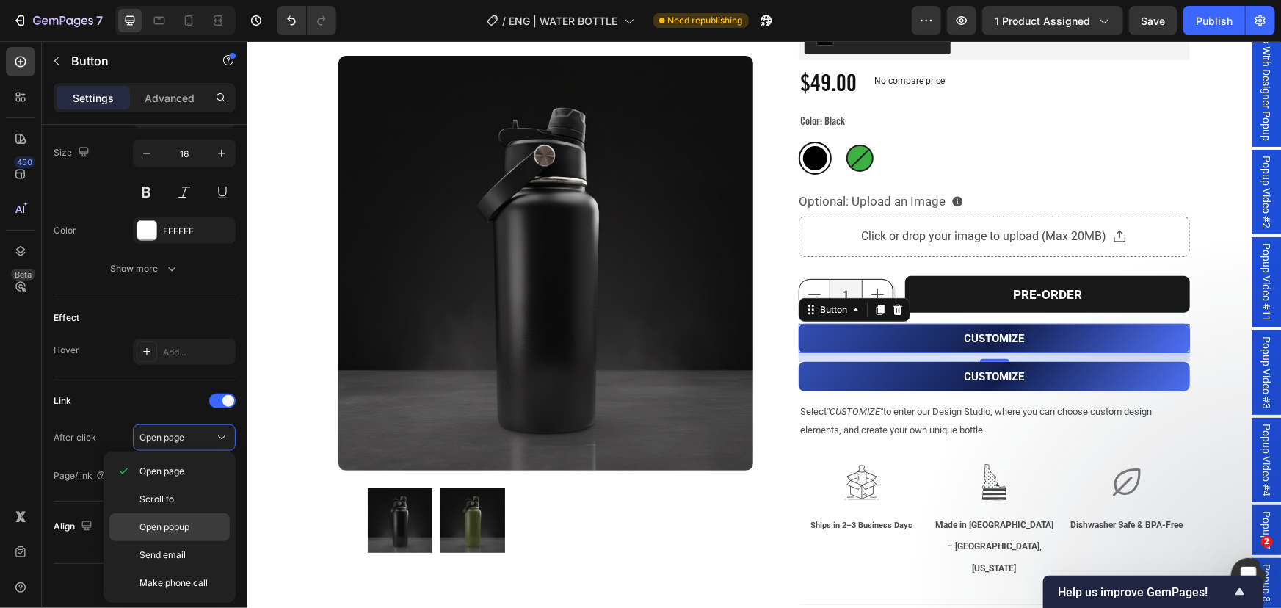
click at [191, 524] on p "Open popup" at bounding box center [182, 527] width 84 height 13
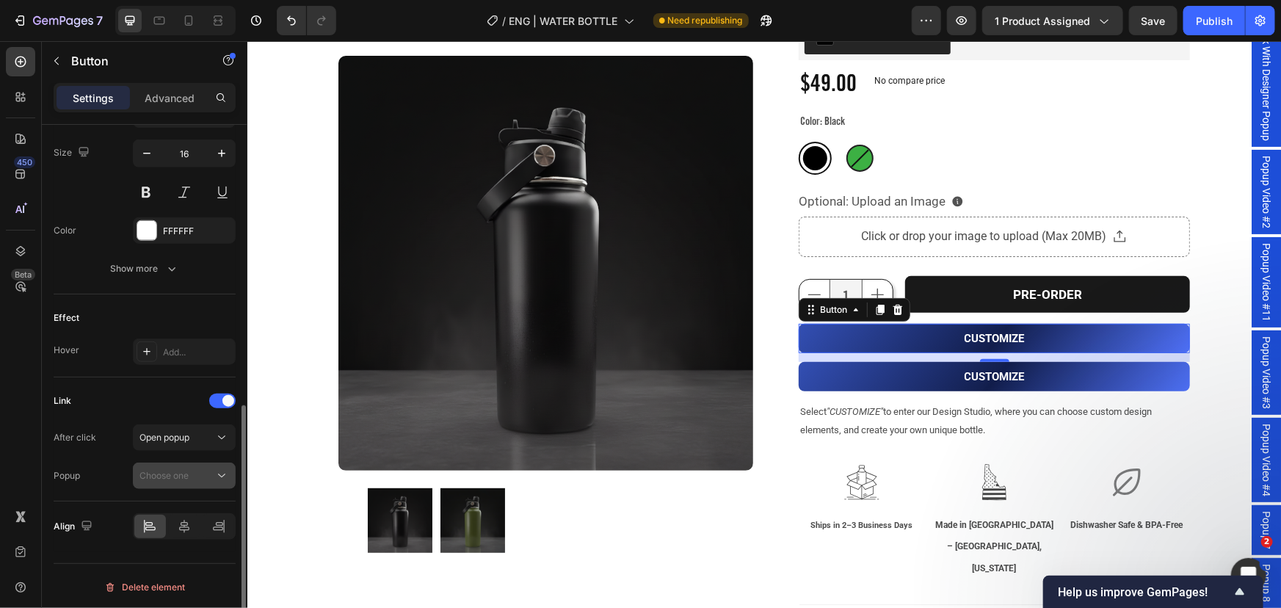
click at [209, 476] on div "Choose one" at bounding box center [177, 475] width 75 height 13
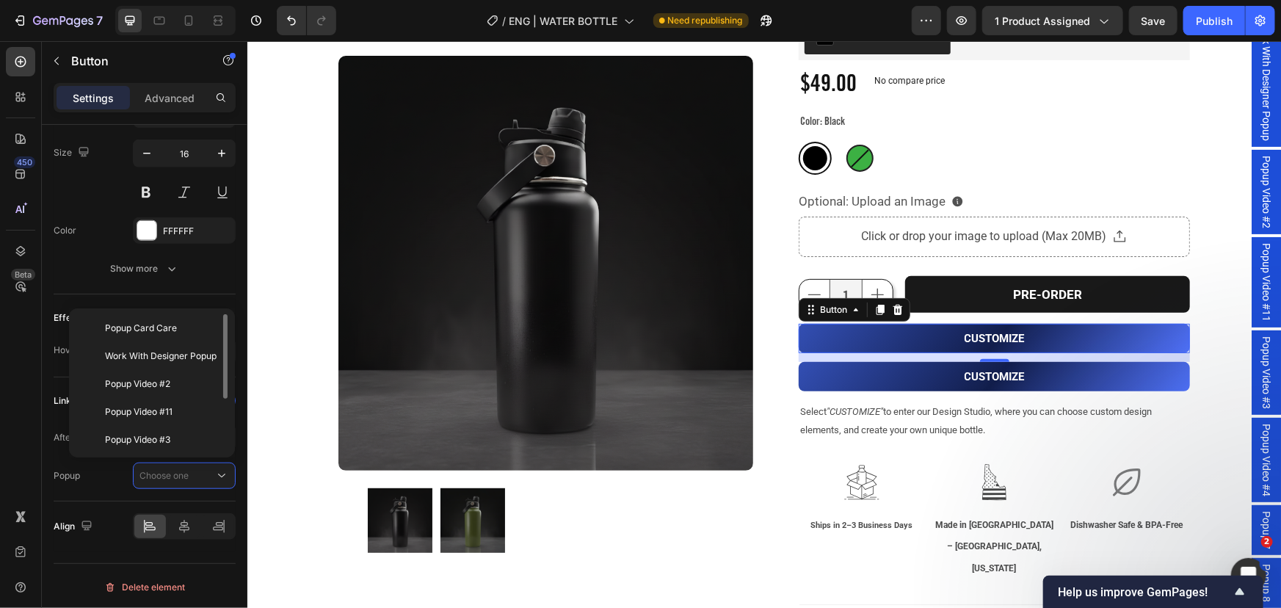
scroll to position [84, 0]
click at [159, 411] on p "Popup 7" at bounding box center [161, 411] width 112 height 13
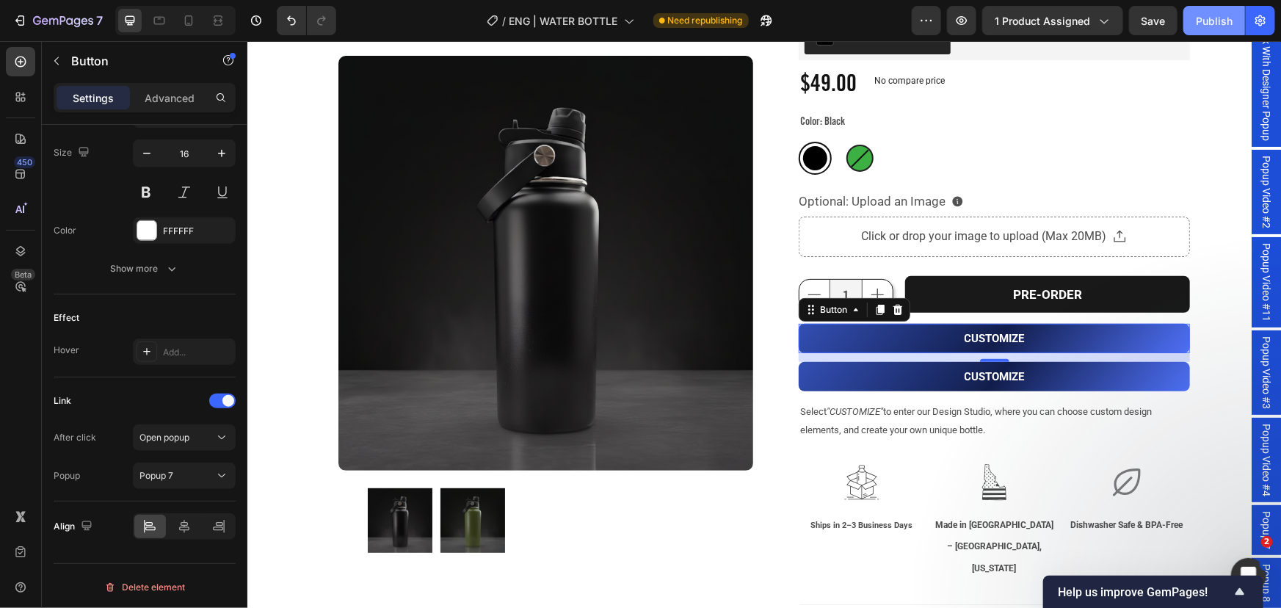
click at [1220, 10] on button "Publish" at bounding box center [1215, 20] width 62 height 29
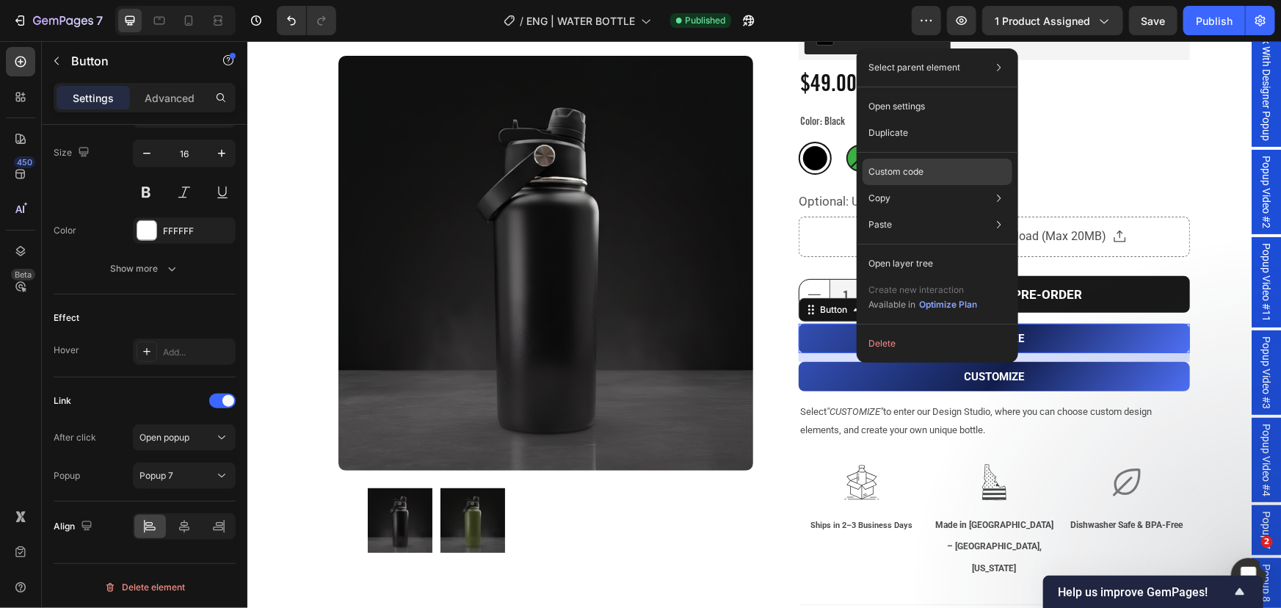
click at [909, 172] on p "Custom code" at bounding box center [896, 171] width 55 height 13
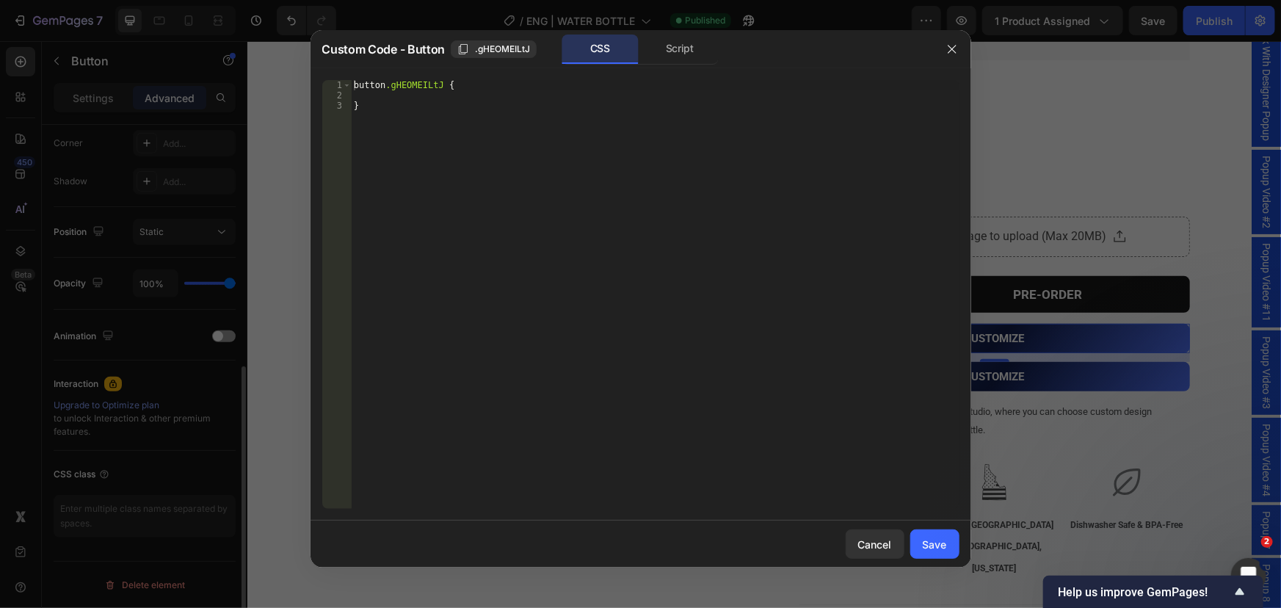
scroll to position [453, 0]
click at [671, 54] on div "Script" at bounding box center [680, 49] width 77 height 29
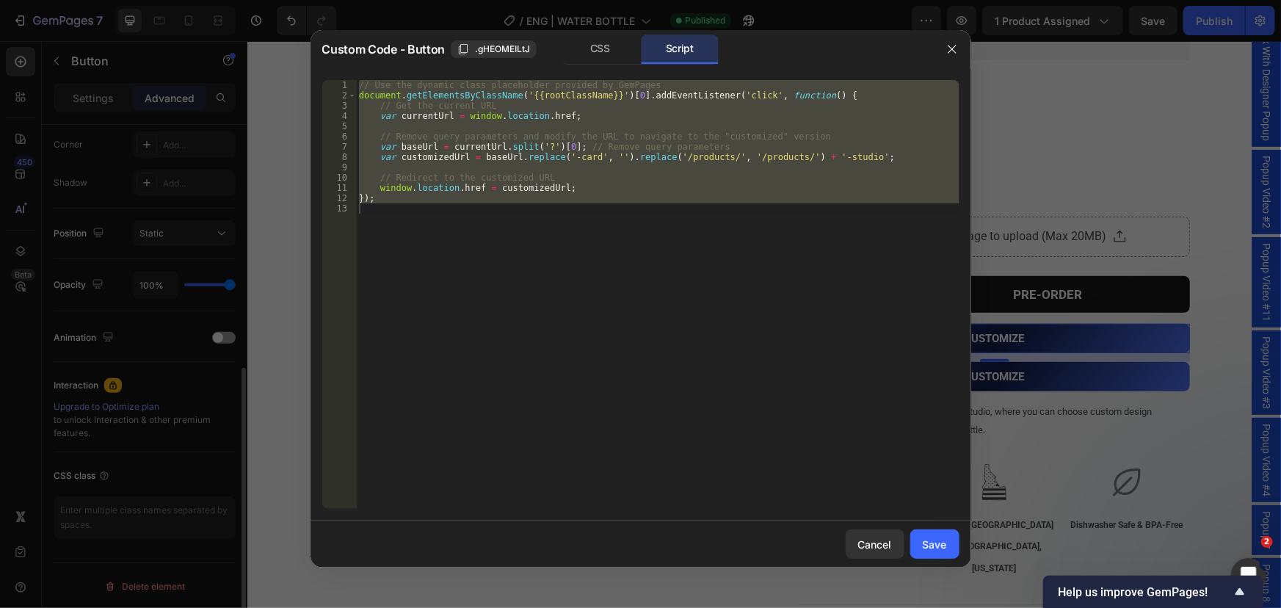
type textarea "});"
click at [563, 225] on div "// Use the dynamic class placeholder provided by GemPages document . getElement…" at bounding box center [658, 294] width 604 height 429
drag, startPoint x: 511, startPoint y: 220, endPoint x: 199, endPoint y: -2, distance: 382.9
click at [199, 0] on html "7 Version history / ENG | WATER BOTTLE Published Preview 1 product assigned Sav…" at bounding box center [640, 0] width 1281 height 0
type textarea "// Use the dynamic class placeholder provided by GemPages document.getElementsB…"
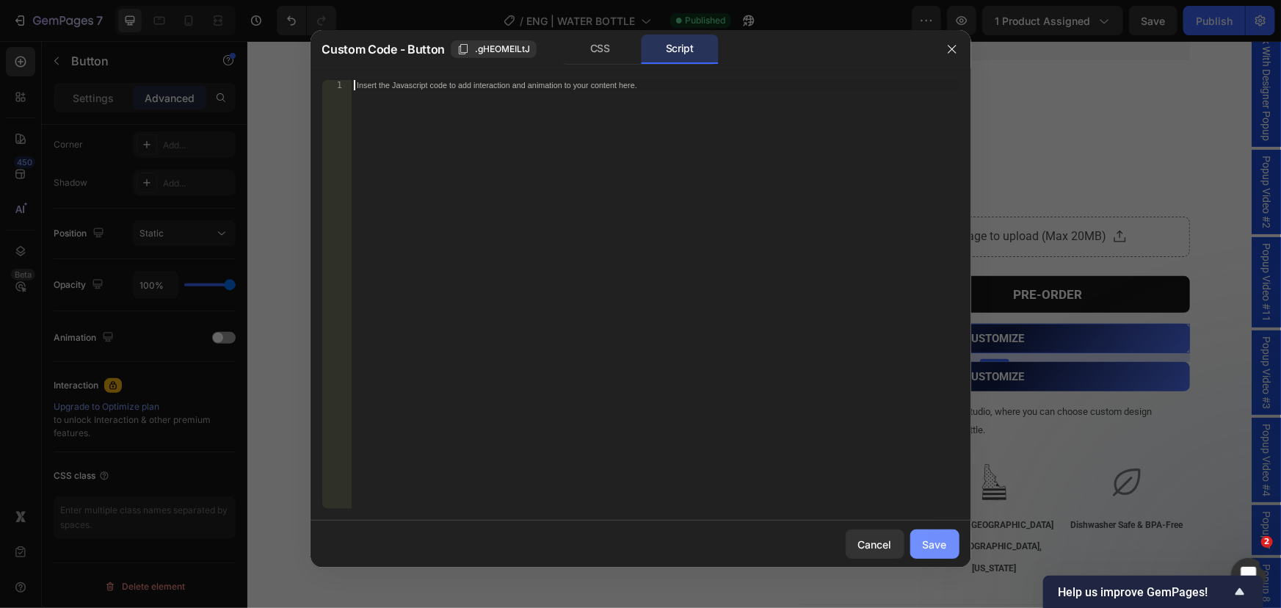
drag, startPoint x: 947, startPoint y: 555, endPoint x: 853, endPoint y: 238, distance: 331.1
click at [947, 555] on button "Save" at bounding box center [935, 543] width 49 height 29
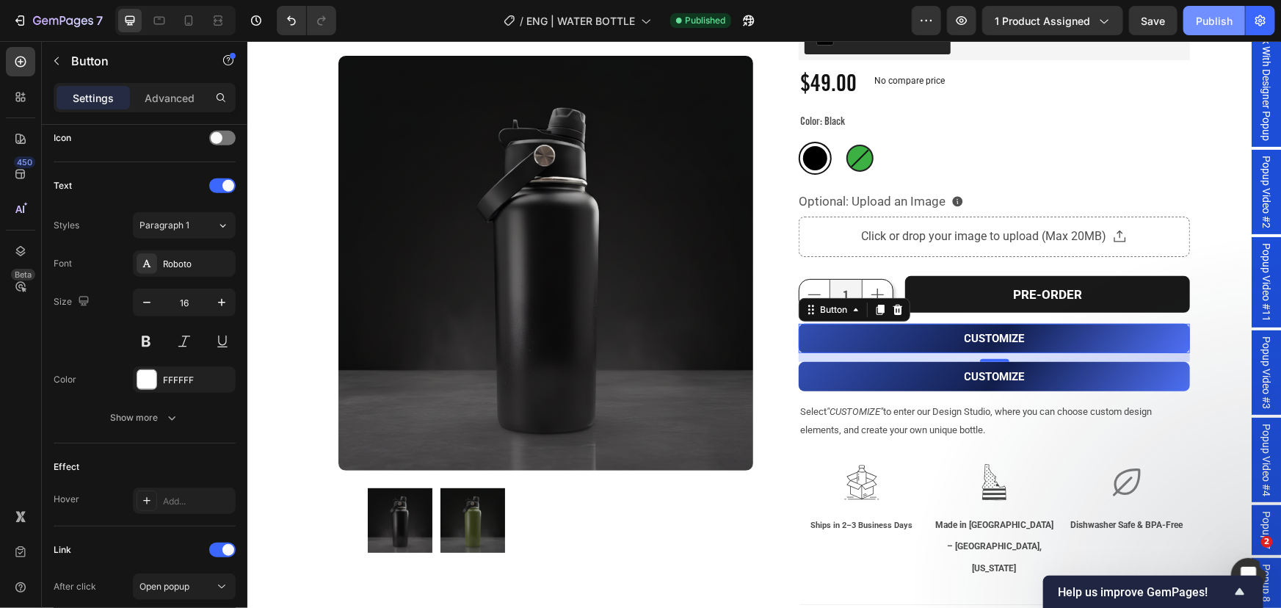
click at [1230, 15] on div "Publish" at bounding box center [1214, 20] width 37 height 15
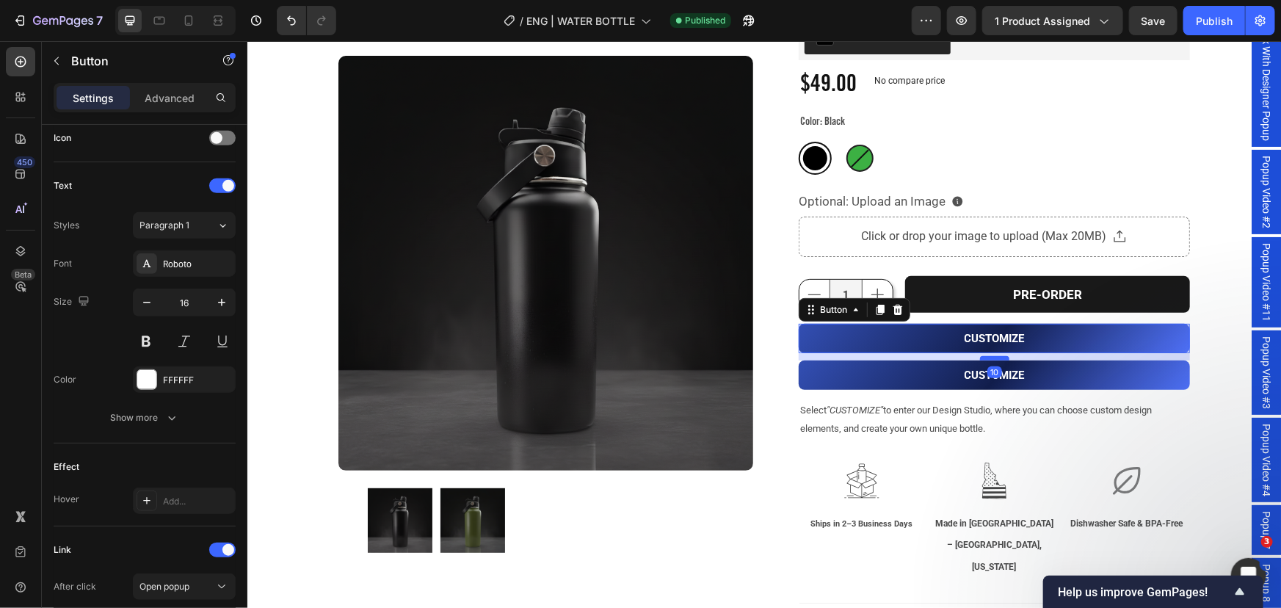
click at [990, 356] on div at bounding box center [994, 357] width 29 height 4
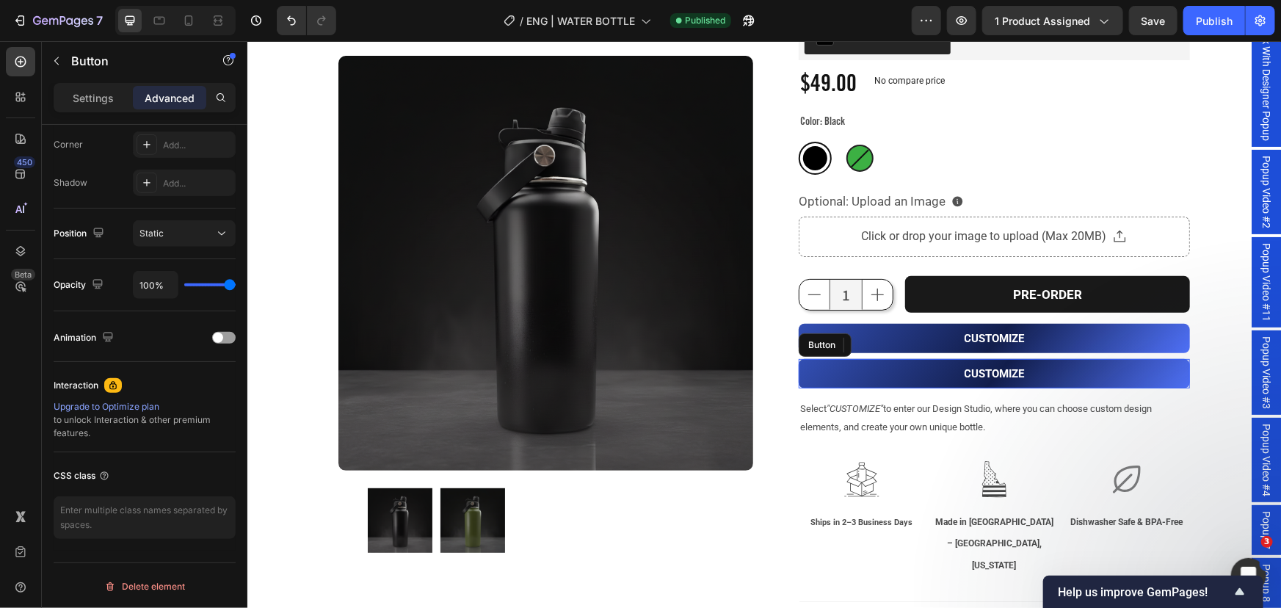
click at [1045, 372] on button "CUSTOMIZE" at bounding box center [993, 372] width 391 height 29
click at [899, 347] on div at bounding box center [898, 345] width 18 height 18
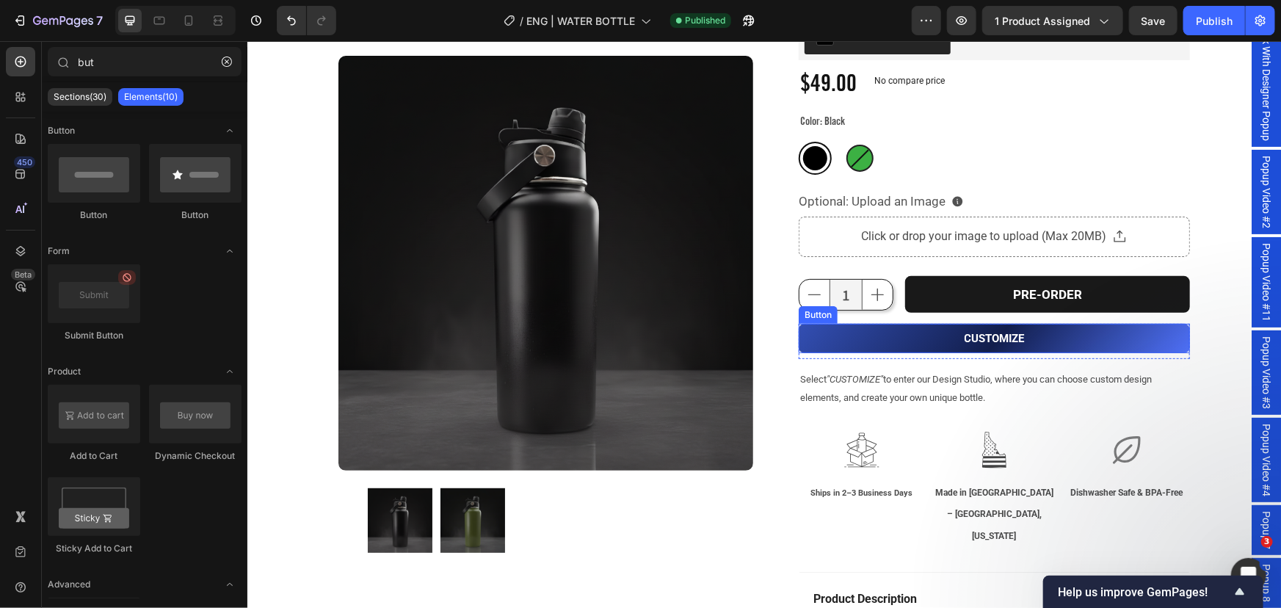
click at [1041, 338] on link "CUSTOMIZE" at bounding box center [993, 337] width 391 height 29
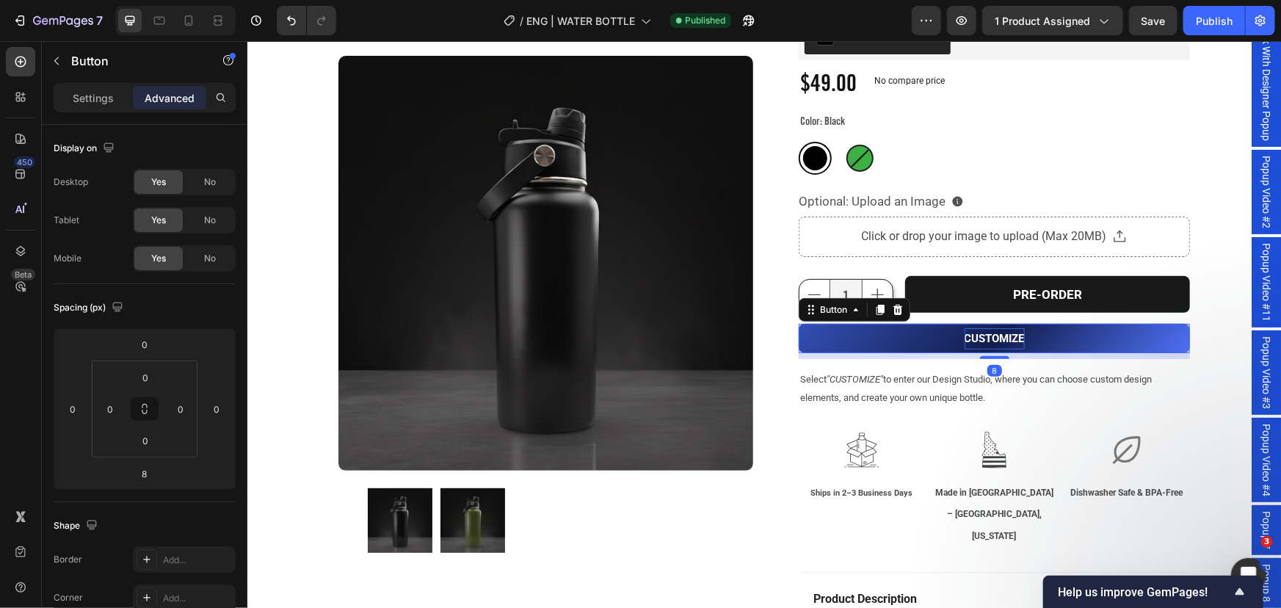
drag, startPoint x: 991, startPoint y: 357, endPoint x: 993, endPoint y: 346, distance: 11.1
click at [993, 346] on div "CUSTOMIZE Button 8" at bounding box center [993, 337] width 391 height 29
drag, startPoint x: 994, startPoint y: 355, endPoint x: 996, endPoint y: 338, distance: 17.8
click at [995, 337] on div "CUSTOMIZE Button 8" at bounding box center [993, 337] width 391 height 29
type input "0"
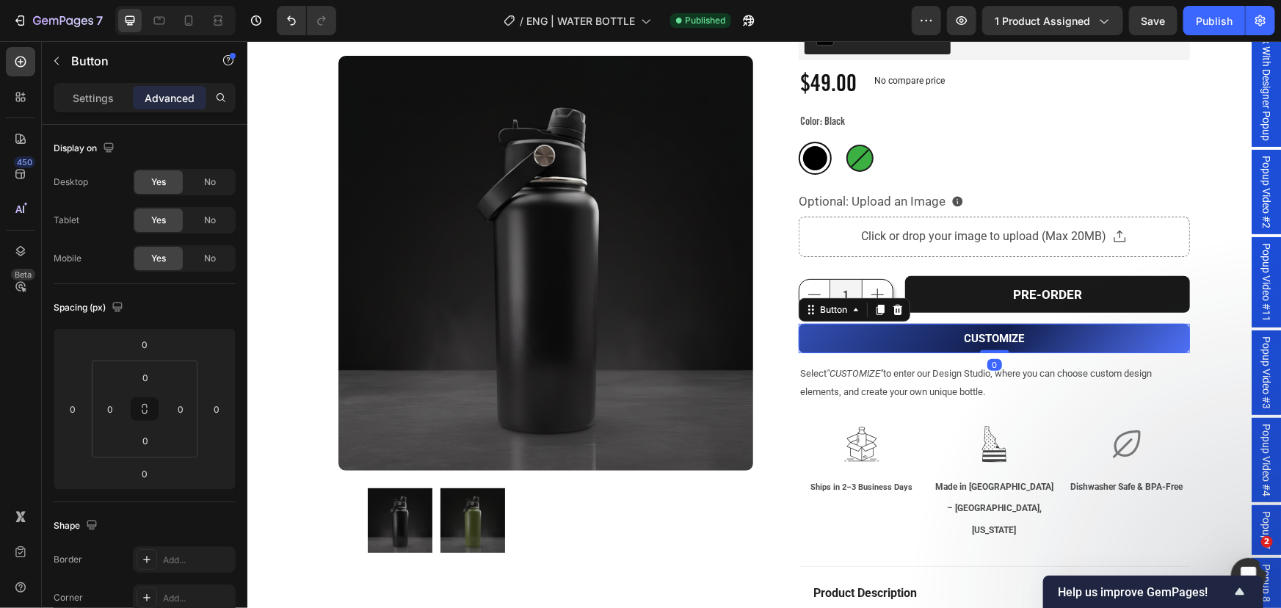
click at [1265, 529] on div "32 oz Wide Mouth | Flip straw & Chug Lid Product Title Product Images Row 32 oz…" at bounding box center [764, 333] width 1034 height 791
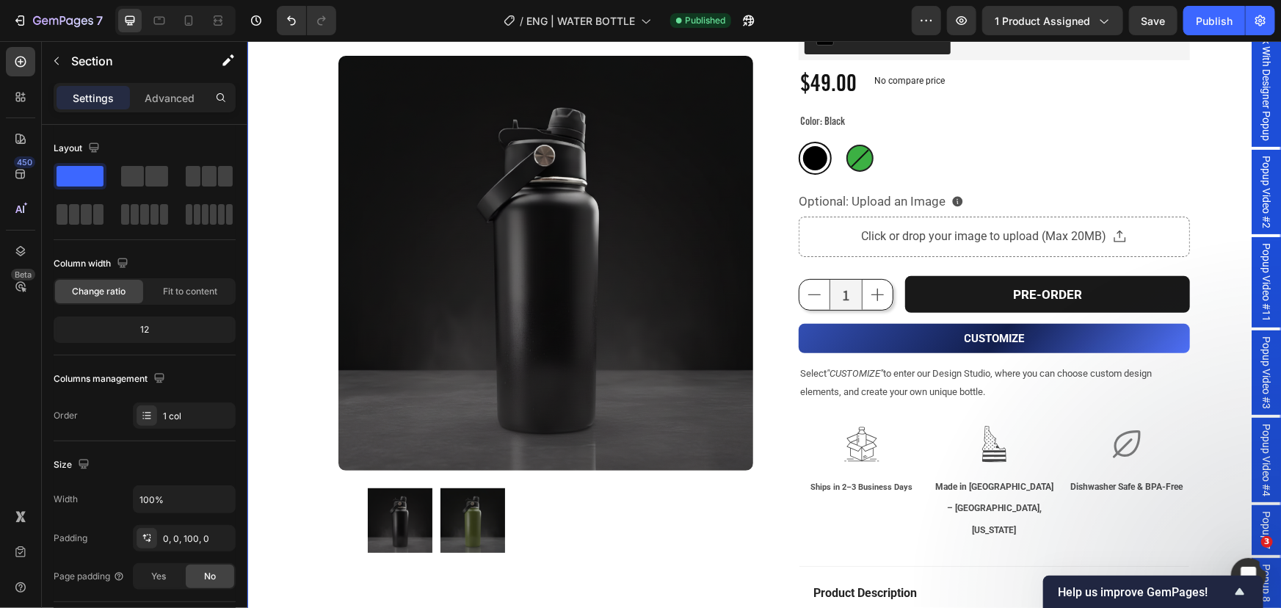
click at [1259, 526] on span "Popup 7" at bounding box center [1266, 529] width 15 height 38
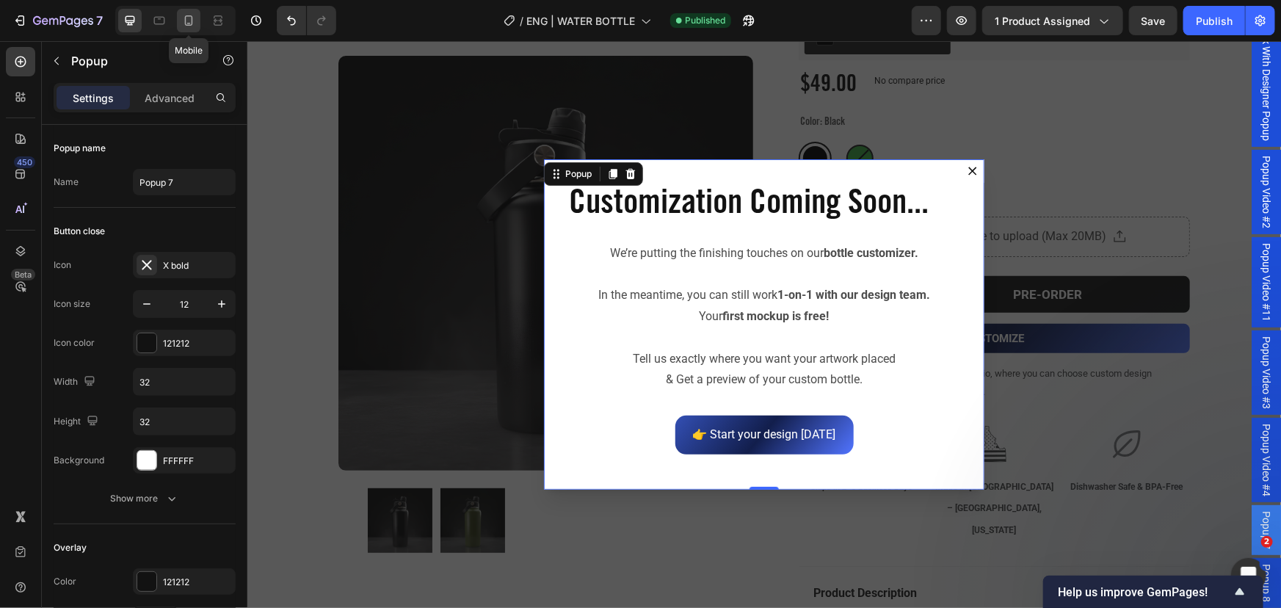
click at [190, 21] on icon at bounding box center [188, 20] width 15 height 15
type input "100%"
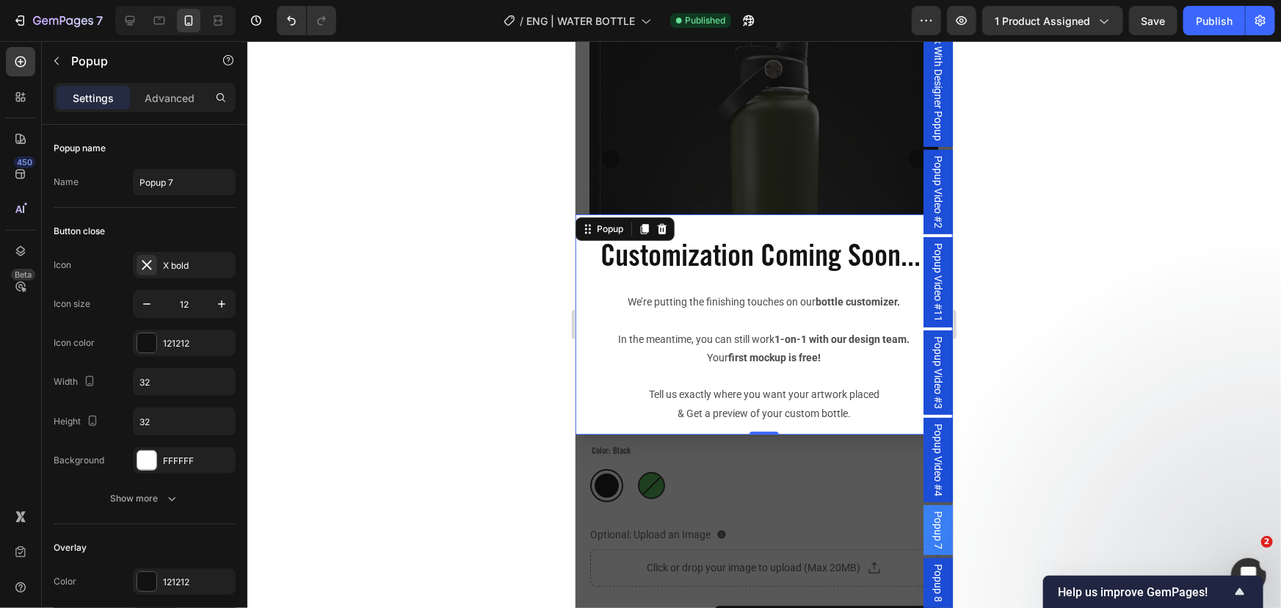
scroll to position [256, 0]
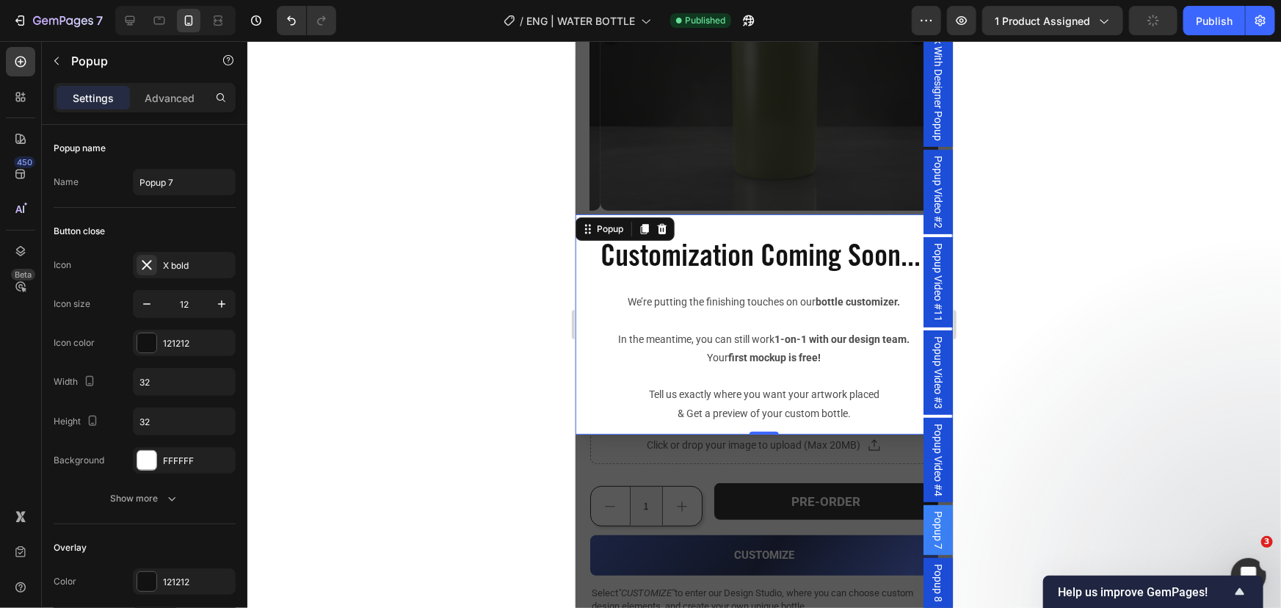
click at [770, 225] on div "Customization Coming Soon... Heading We’re putting the finishing touches on our…" at bounding box center [763, 324] width 377 height 220
click at [167, 417] on input "32" at bounding box center [184, 421] width 101 height 26
click at [0, 424] on div "450 Beta" at bounding box center [21, 324] width 42 height 567
click at [164, 426] on input "500" at bounding box center [184, 421] width 101 height 26
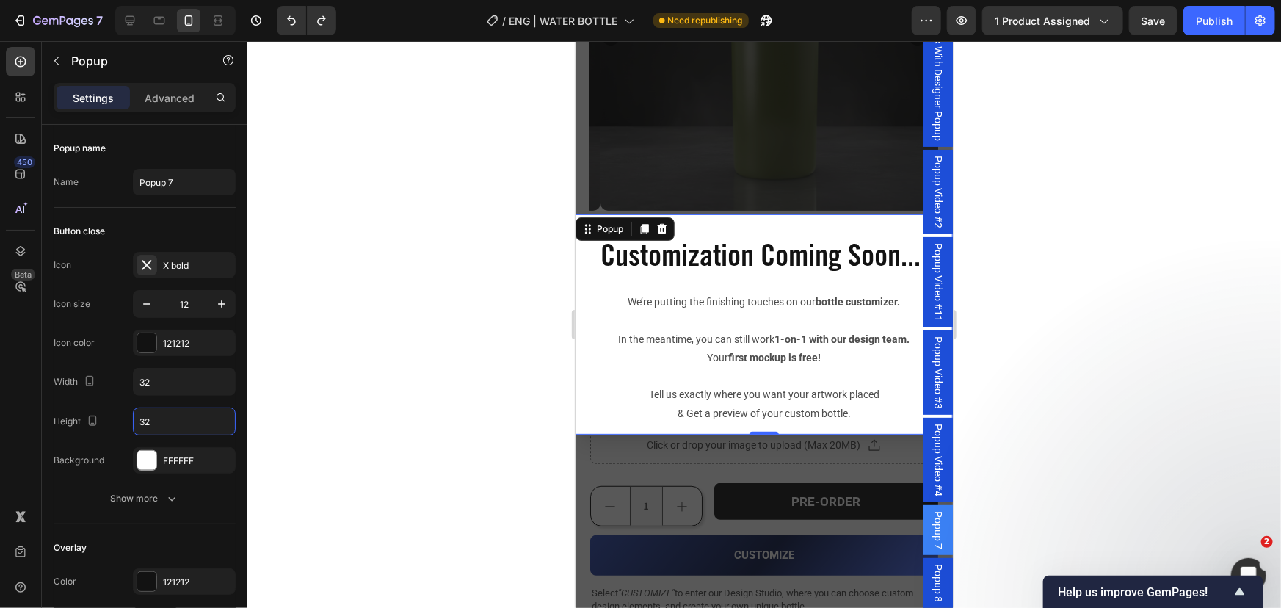
type input "32"
click at [29, 430] on div "450 Beta" at bounding box center [20, 274] width 29 height 455
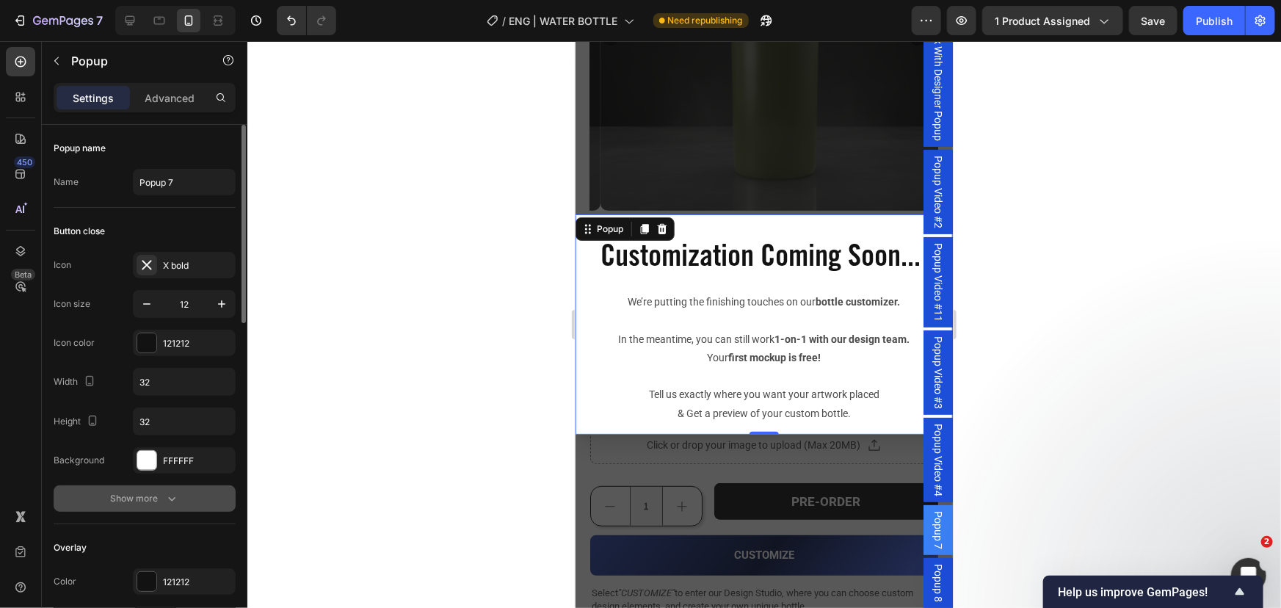
click at [140, 497] on div "Show more" at bounding box center [145, 498] width 68 height 15
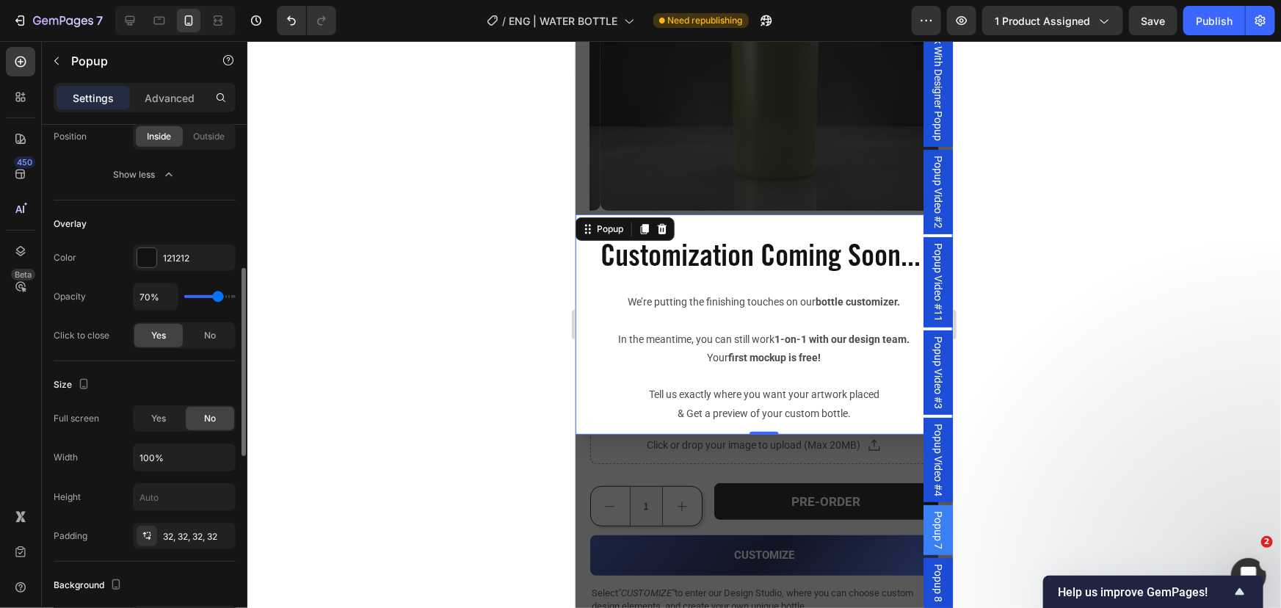
scroll to position [601, 0]
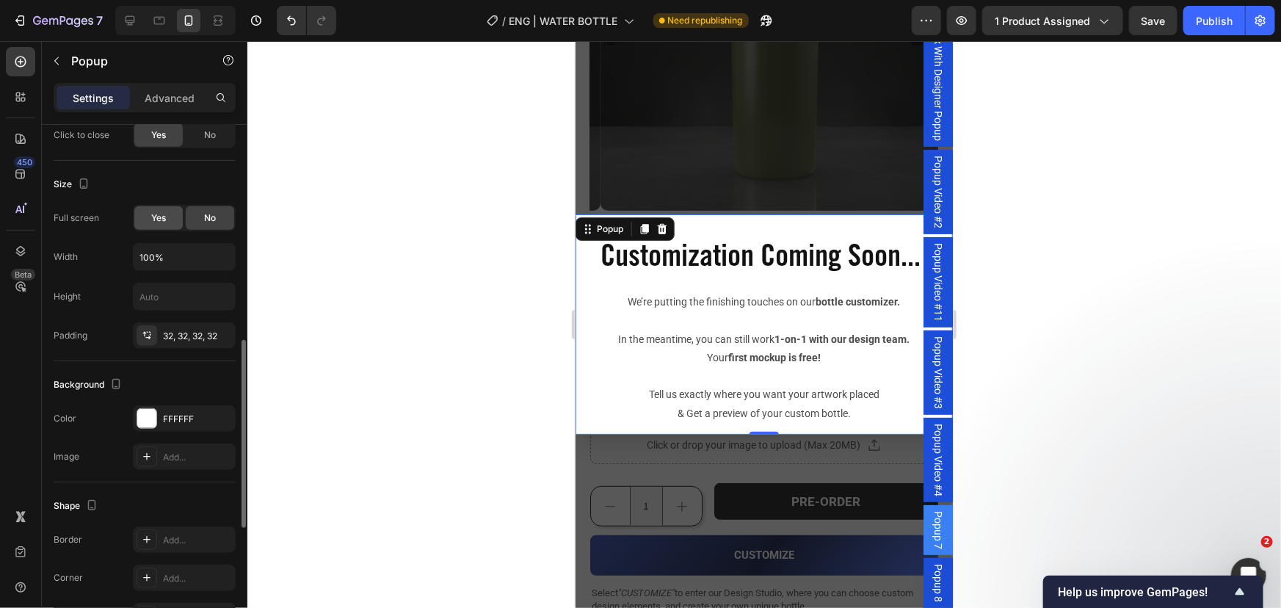
click at [156, 214] on span "Yes" at bounding box center [158, 217] width 15 height 13
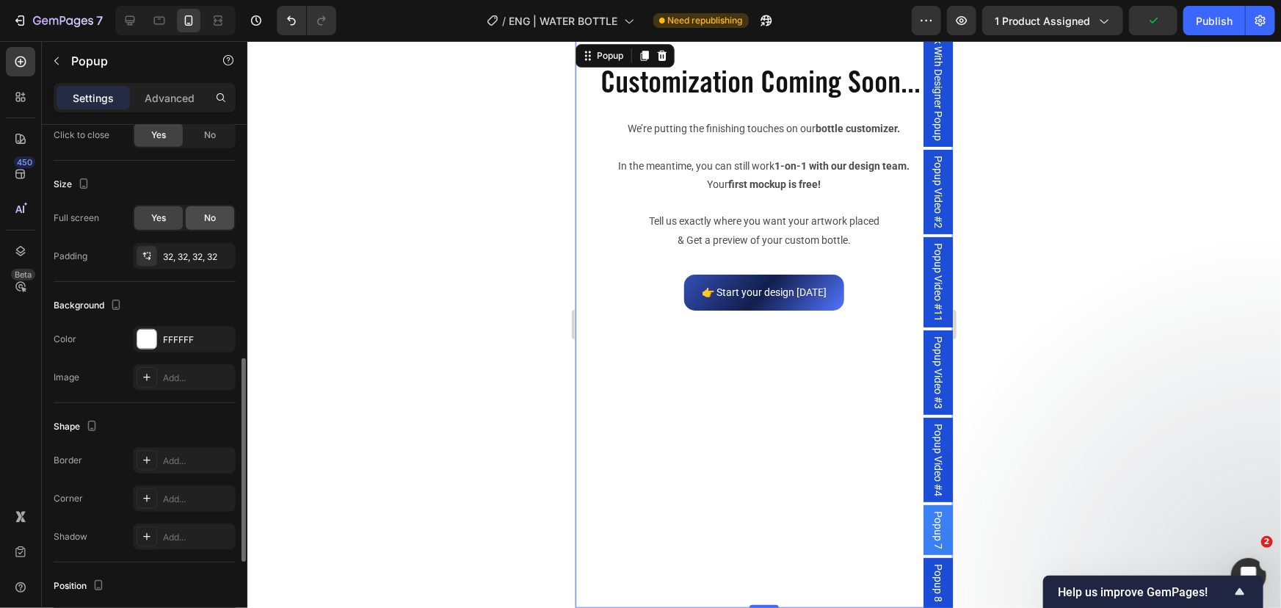
click at [217, 212] on div "No" at bounding box center [210, 217] width 48 height 23
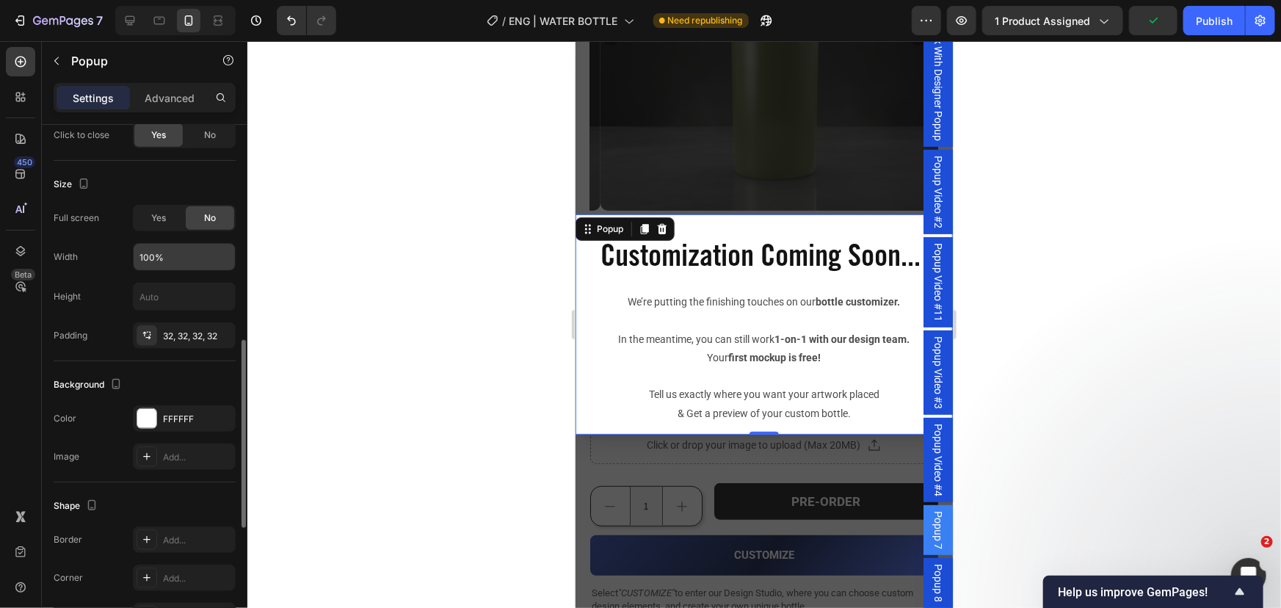
click at [181, 258] on input "100%" at bounding box center [184, 257] width 101 height 26
click at [183, 297] on input "text" at bounding box center [184, 296] width 101 height 26
type input "500"
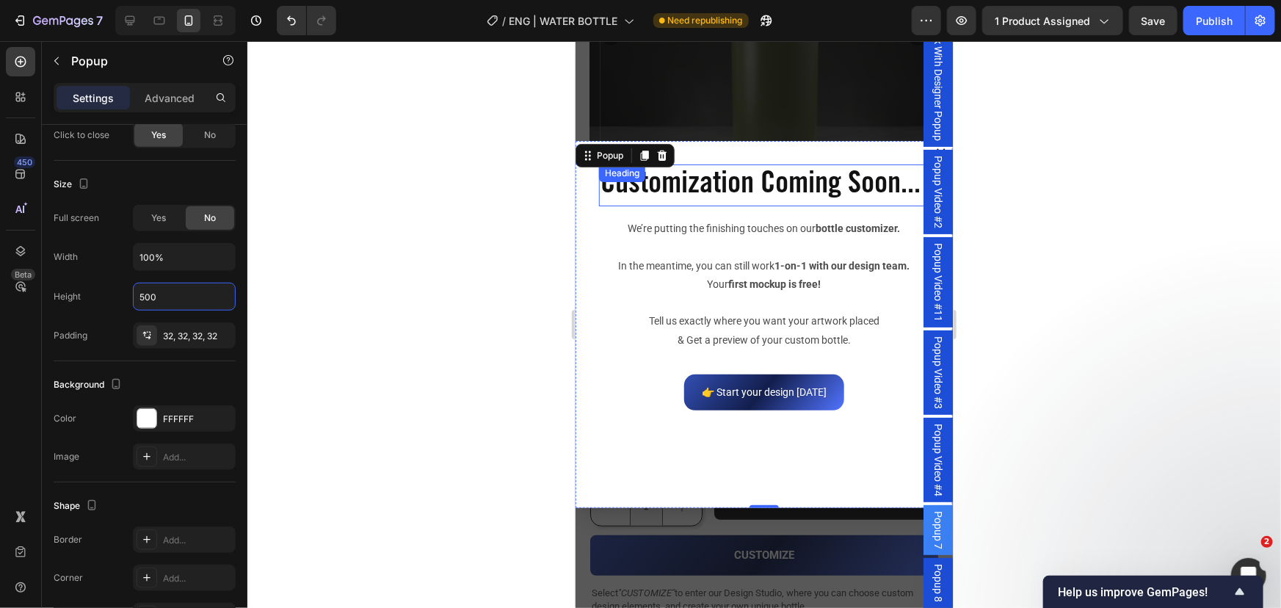
click at [664, 206] on h2 "Customization Coming Soon..." at bounding box center [764, 185] width 330 height 42
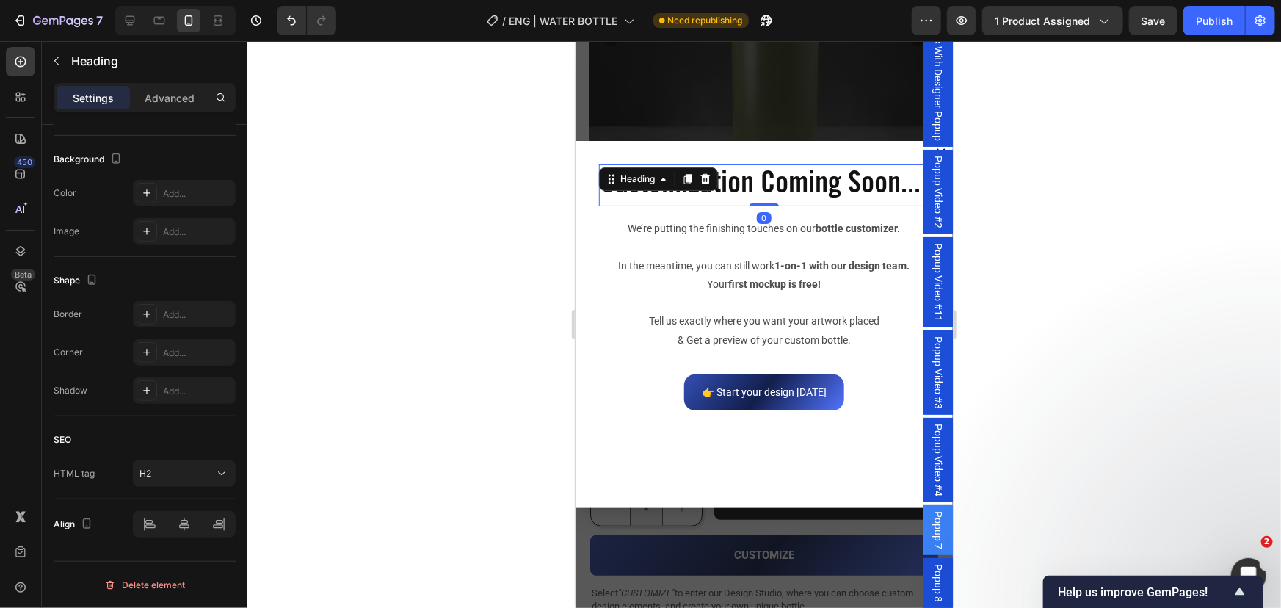
scroll to position [0, 0]
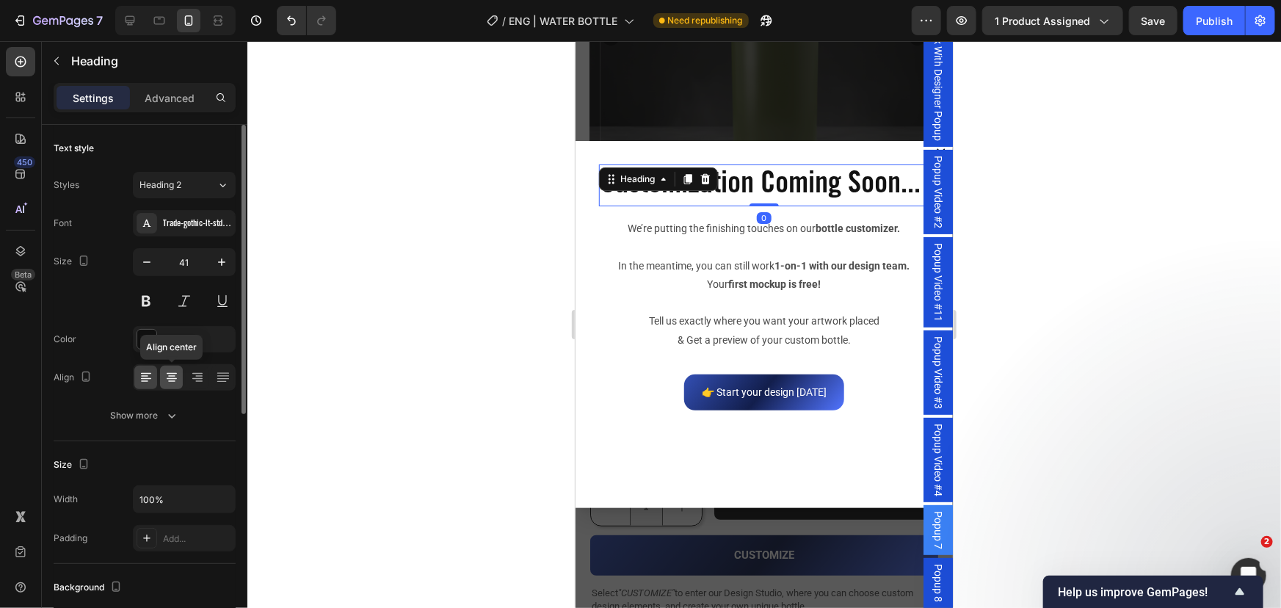
click at [169, 375] on icon at bounding box center [171, 377] width 15 height 15
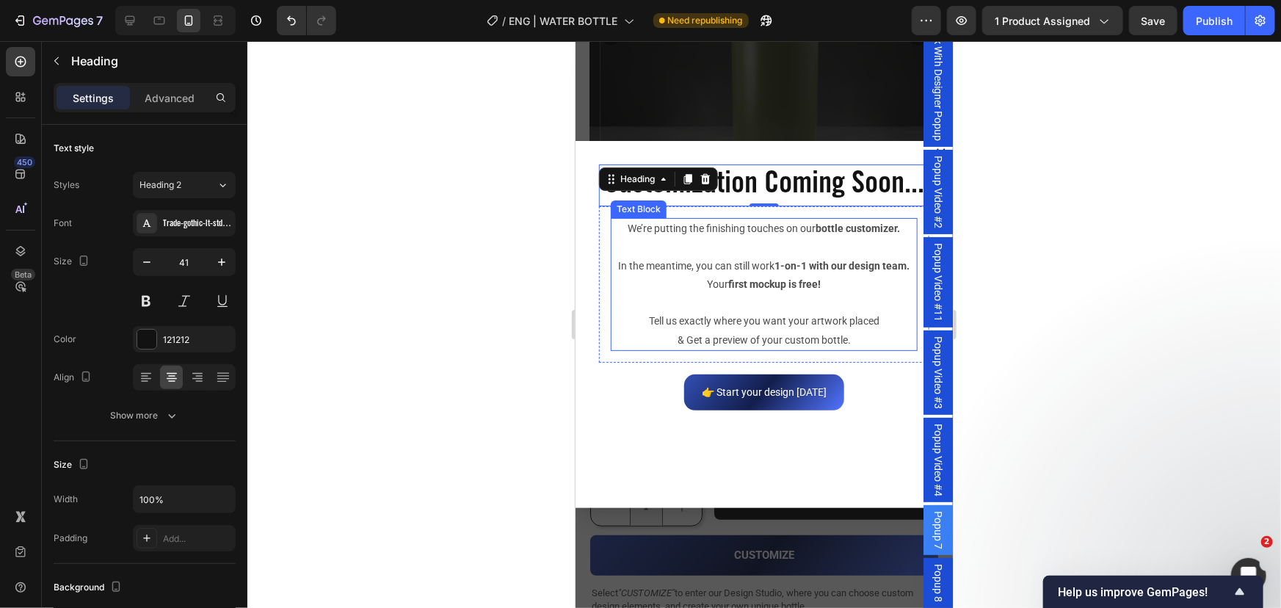
click at [728, 256] on p "Dialog body" at bounding box center [764, 247] width 304 height 18
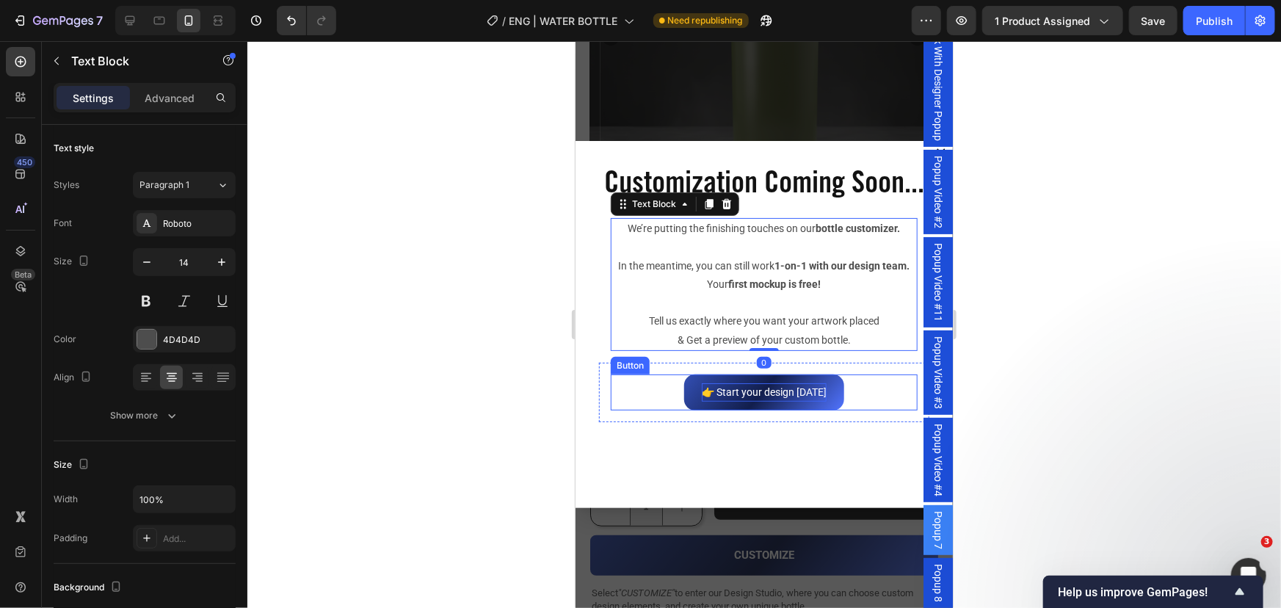
click at [708, 401] on p "👉 Start your design [DATE]" at bounding box center [763, 392] width 125 height 18
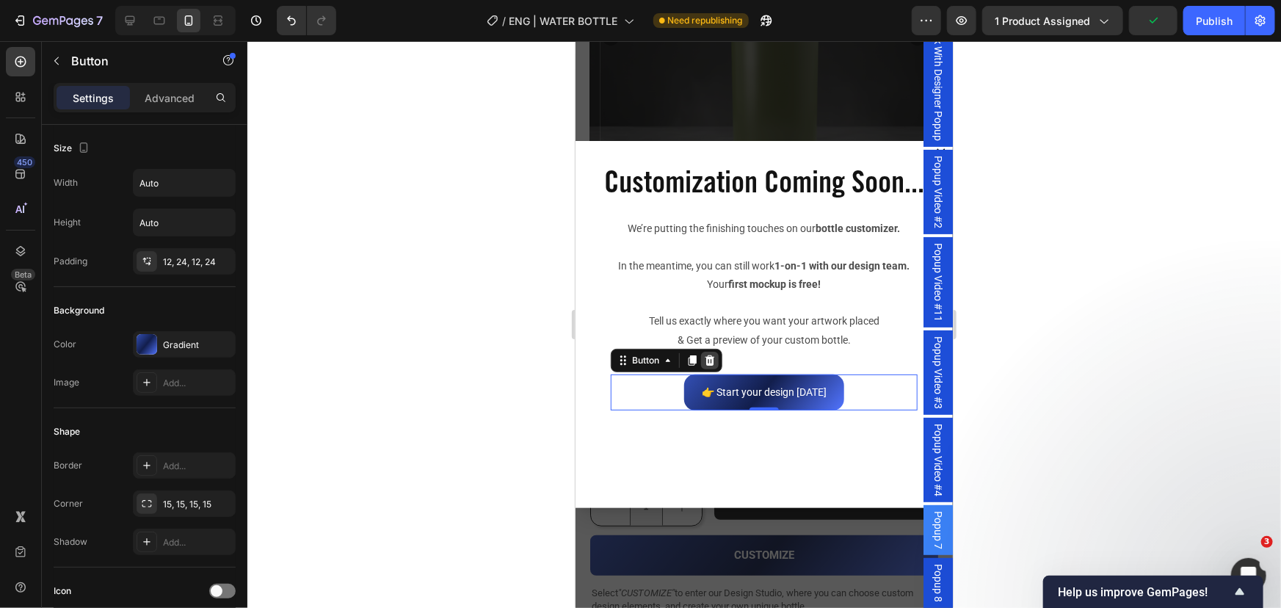
click at [713, 365] on icon "Dialog body" at bounding box center [710, 360] width 10 height 10
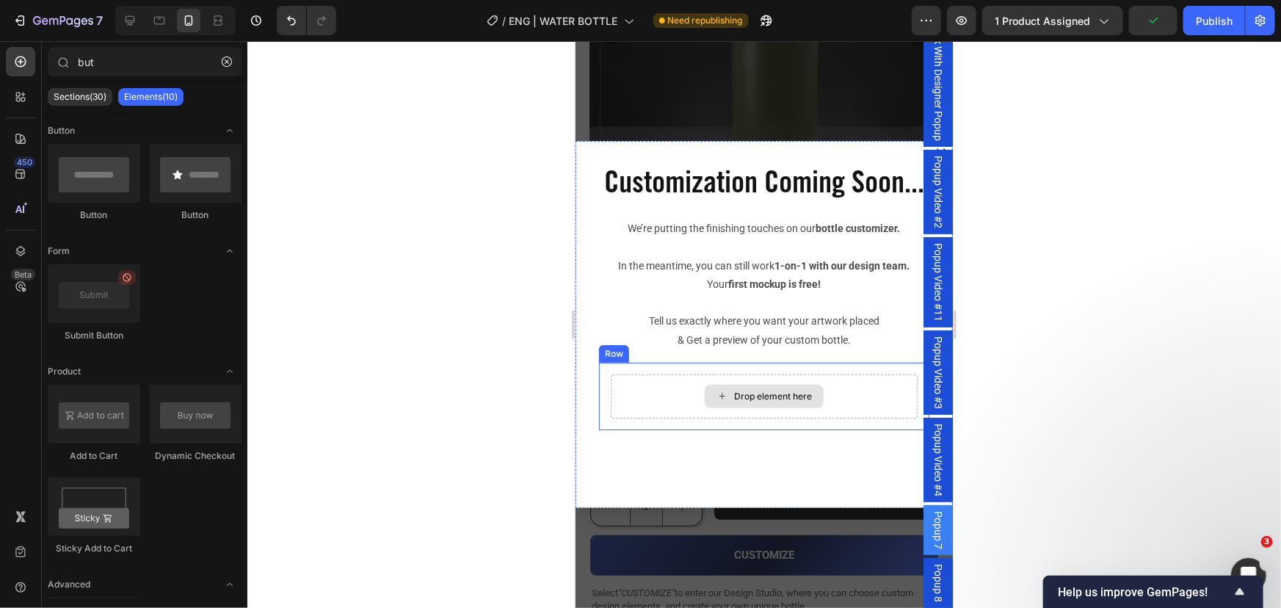
click at [657, 418] on div "Drop element here" at bounding box center [763, 396] width 307 height 44
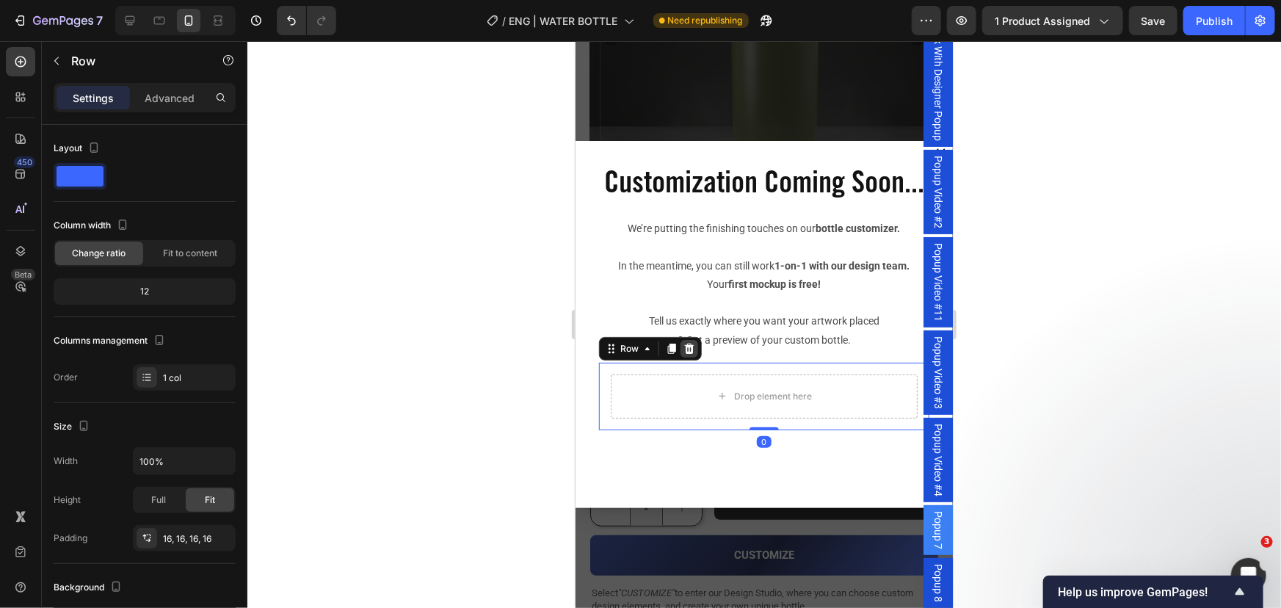
click at [690, 353] on icon "Dialog body" at bounding box center [689, 348] width 10 height 10
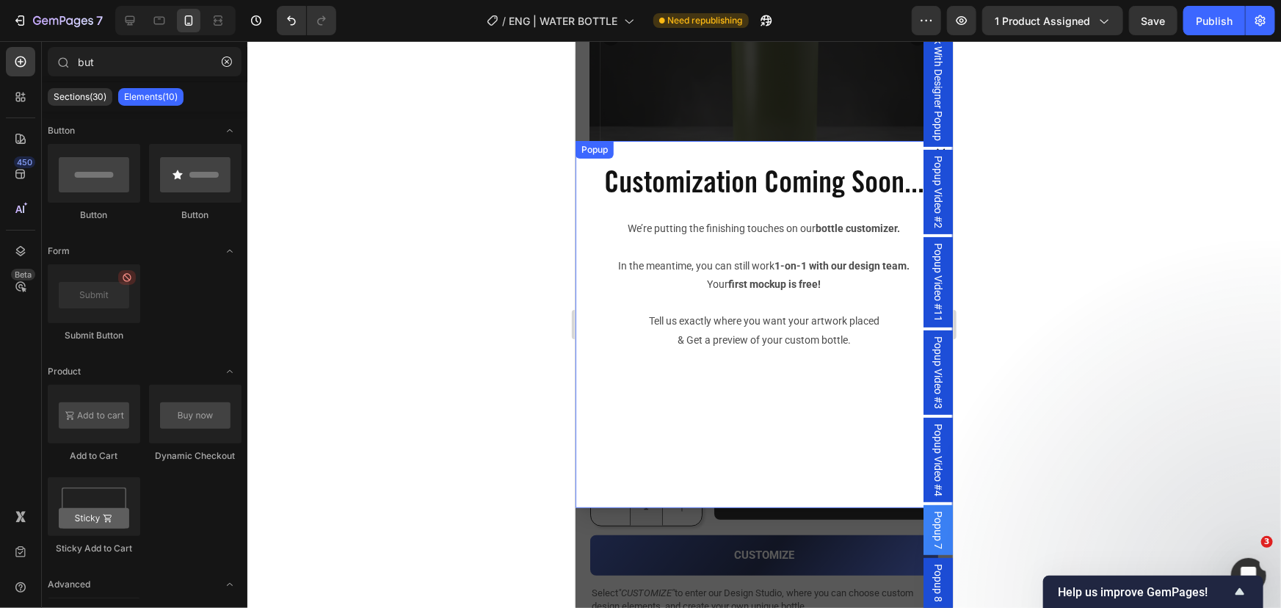
click at [724, 446] on div "Customization Coming Soon... Heading We’re putting the finishing touches on our…" at bounding box center [763, 323] width 377 height 367
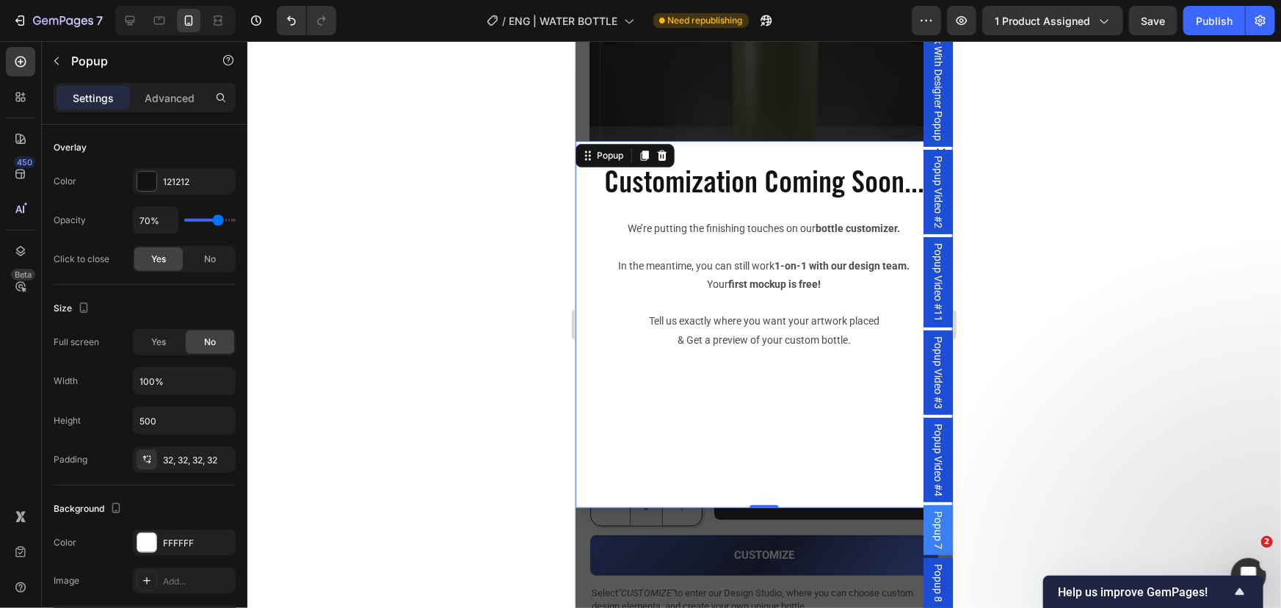
scroll to position [133, 0]
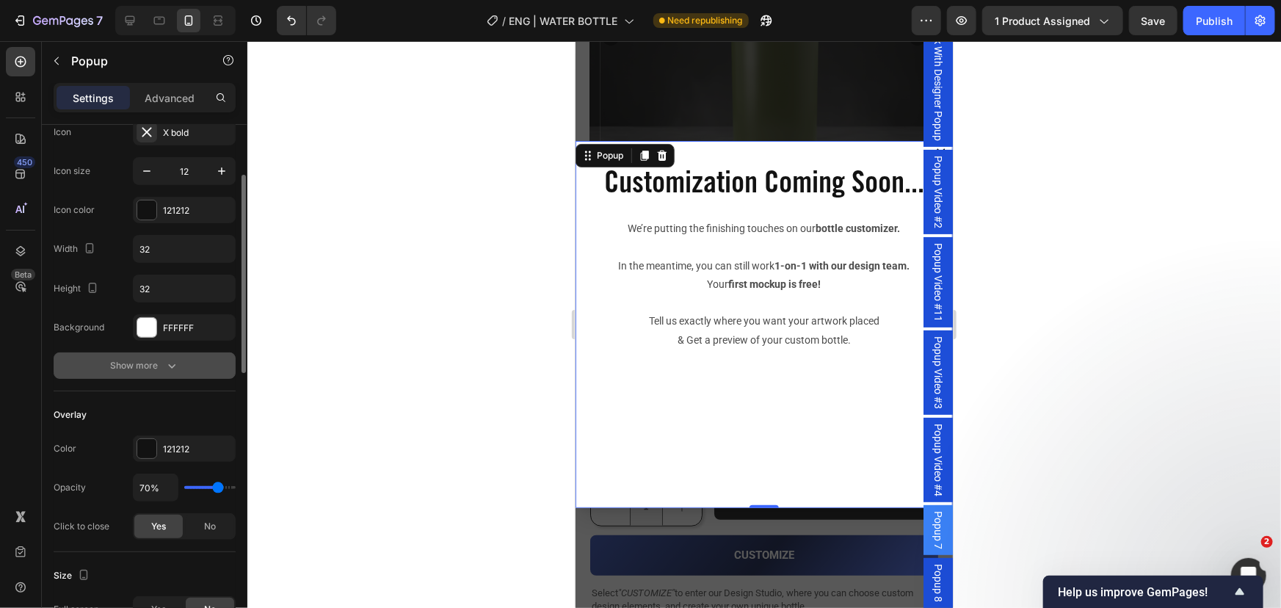
click at [148, 366] on div "Show more" at bounding box center [145, 365] width 68 height 15
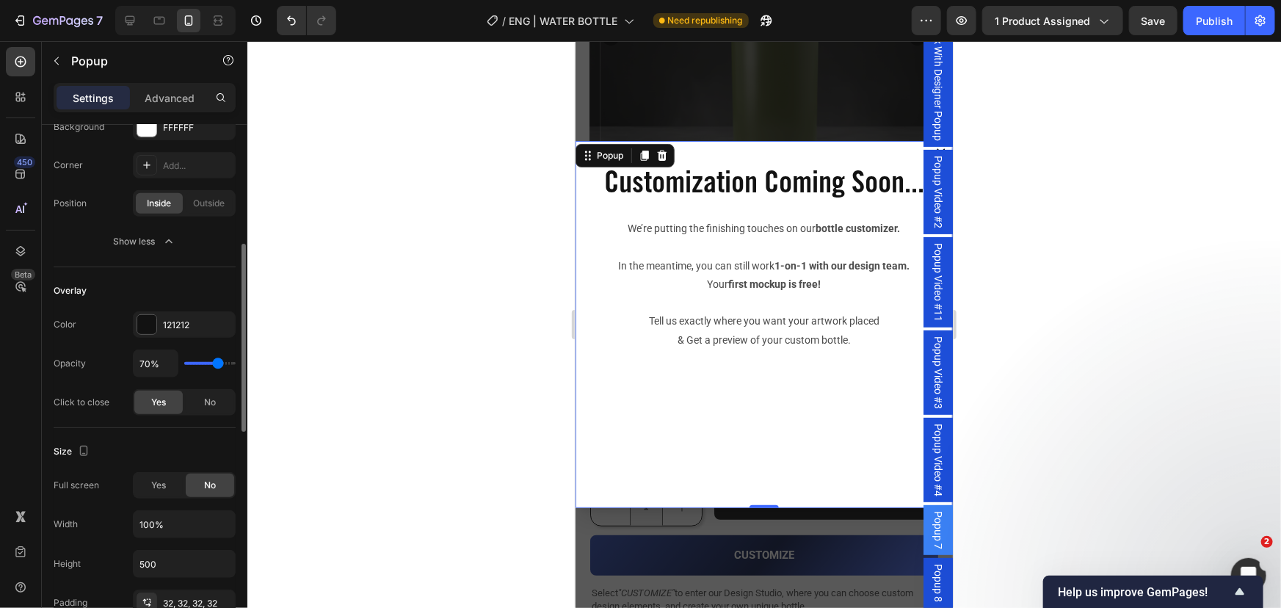
scroll to position [467, 0]
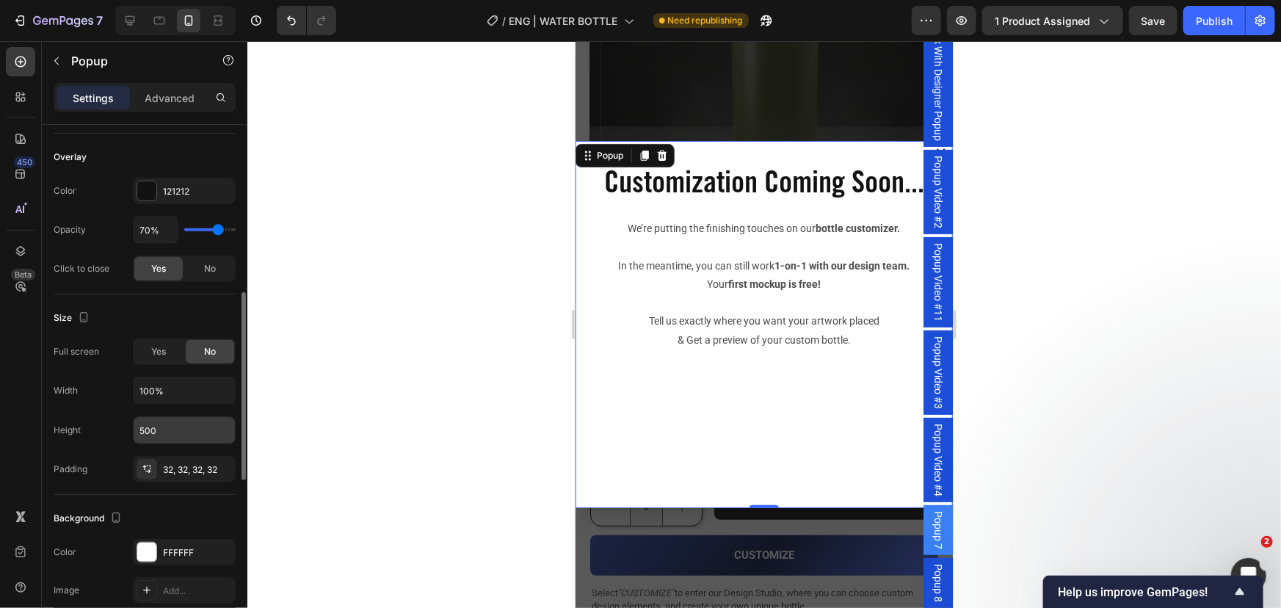
click at [168, 424] on input "500" at bounding box center [184, 430] width 101 height 26
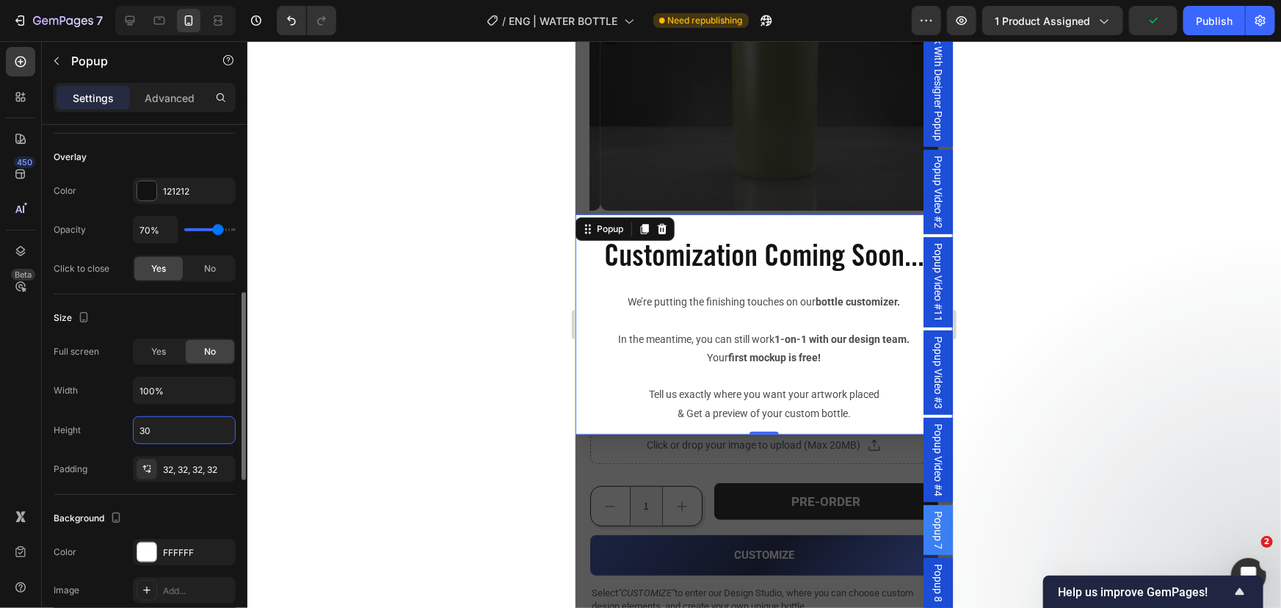
type input "3"
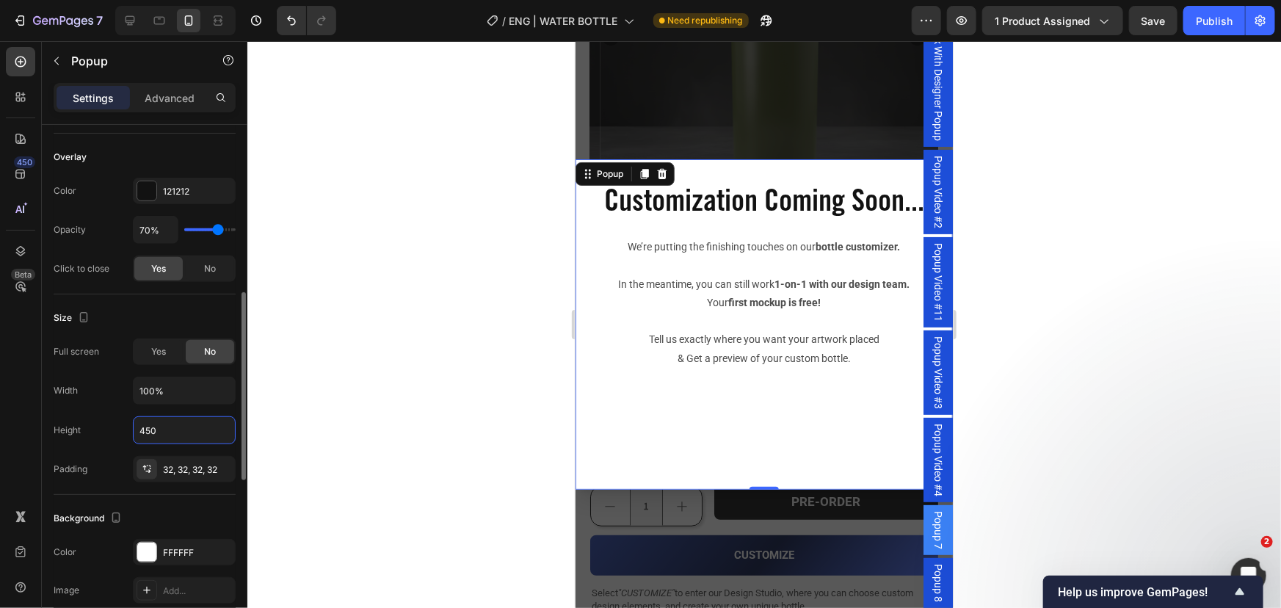
type input "450"
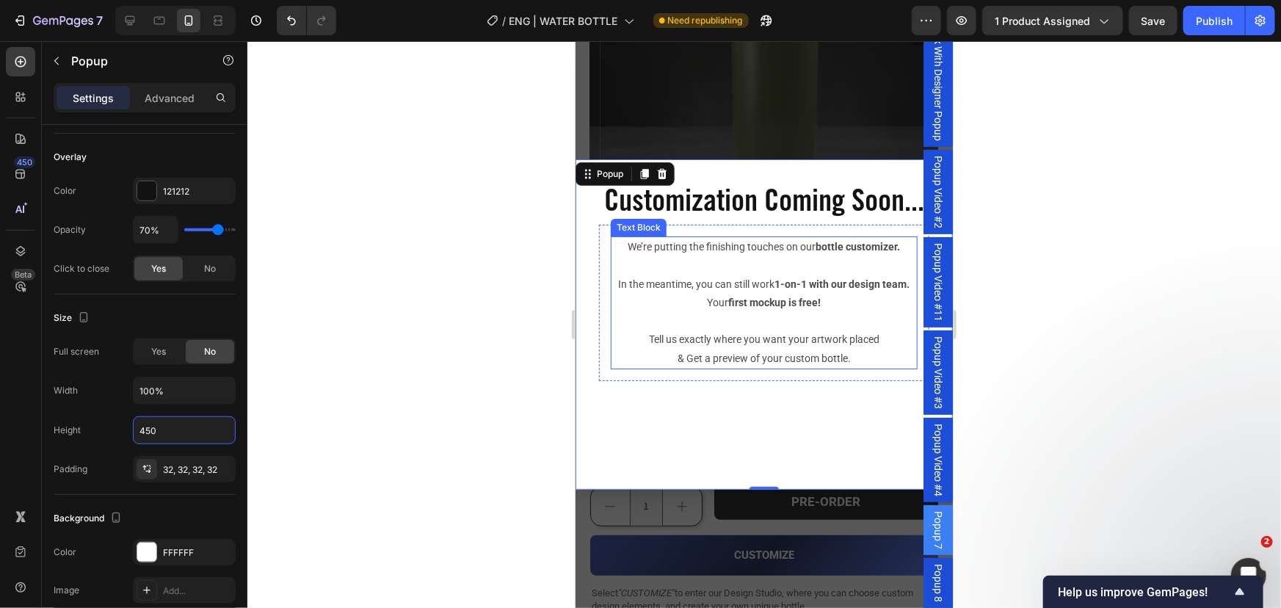
click at [753, 330] on p "Dialog body" at bounding box center [764, 320] width 304 height 18
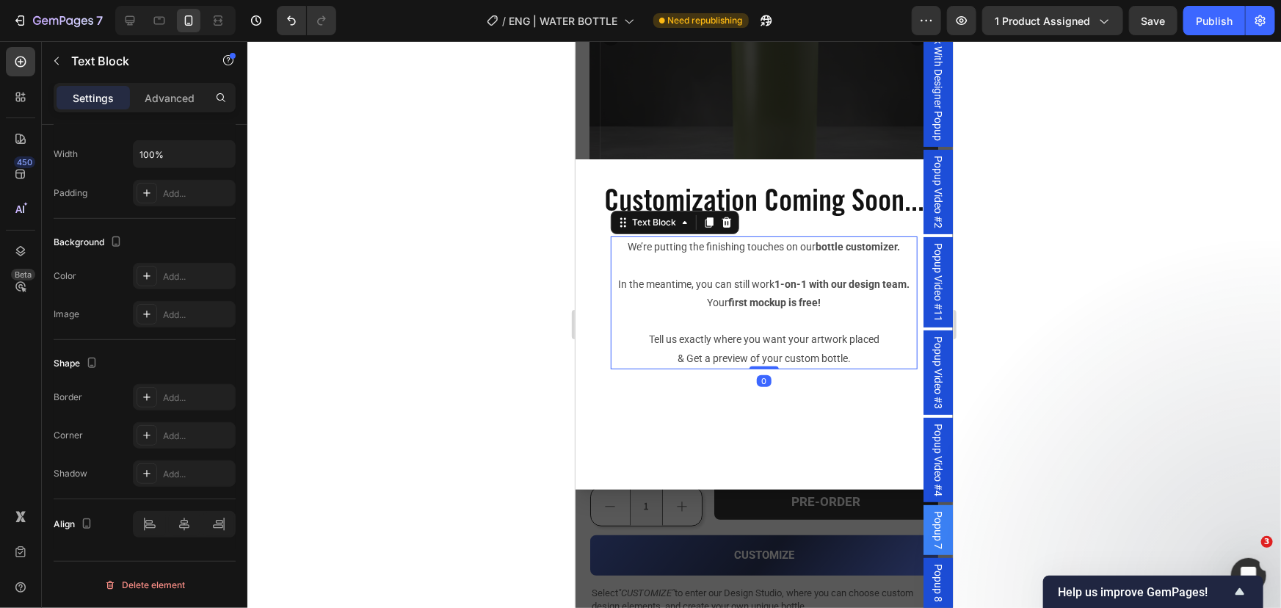
scroll to position [0, 0]
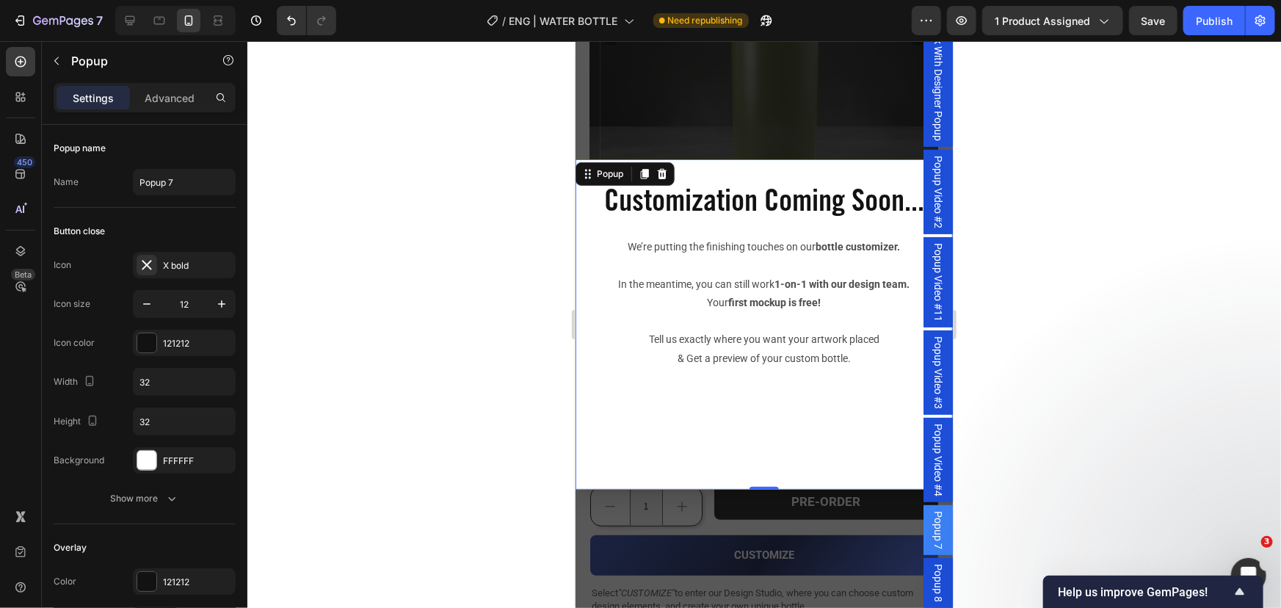
click at [751, 450] on div "Customization Coming Soon... Heading We’re putting the finishing touches on our…" at bounding box center [763, 324] width 377 height 330
click at [751, 348] on p "Tell us exactly where you want your artwork placed" at bounding box center [764, 339] width 304 height 18
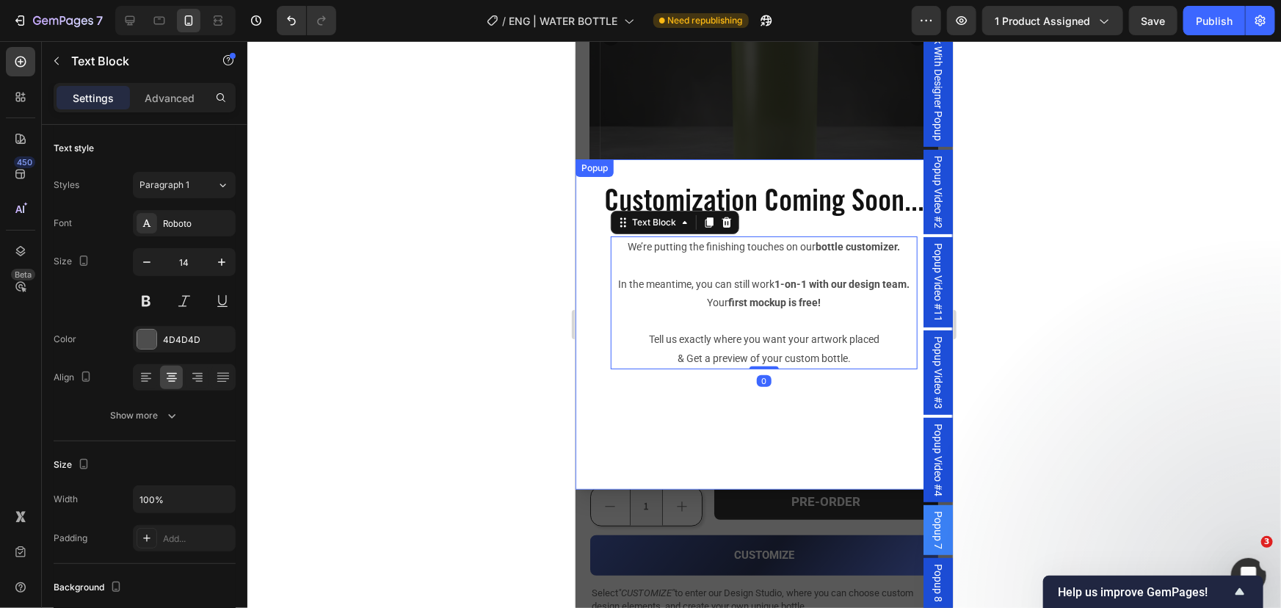
click at [753, 452] on div "Customization Coming Soon... Heading We’re putting the finishing touches on our…" at bounding box center [763, 324] width 377 height 330
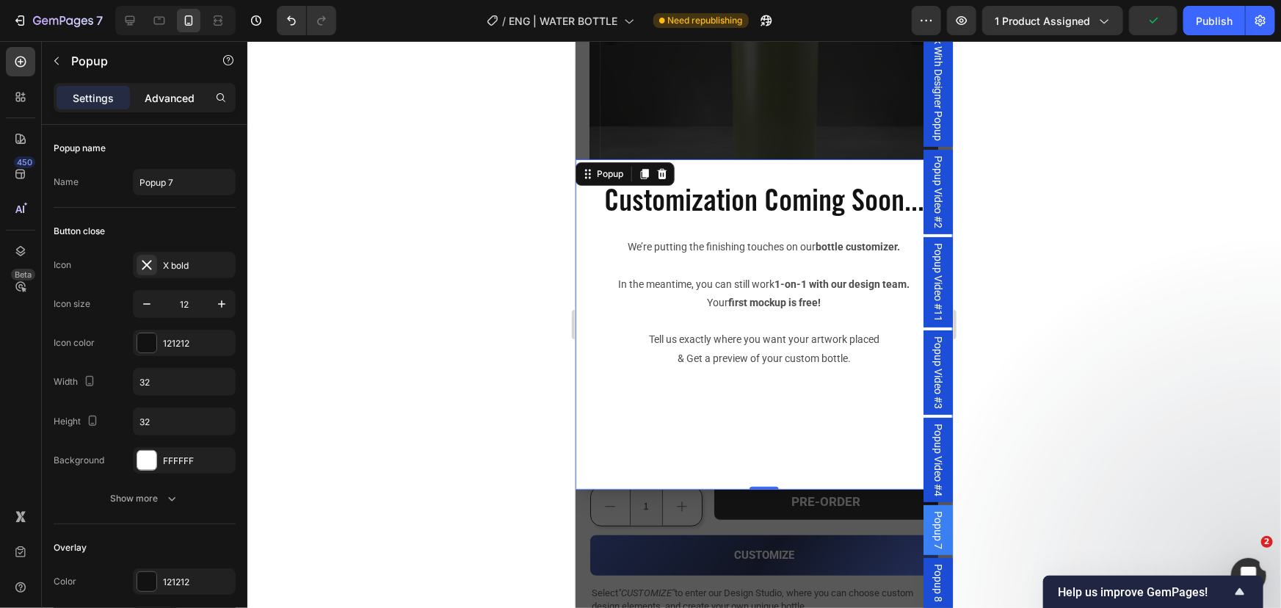
click at [162, 98] on p "Advanced" at bounding box center [170, 97] width 50 height 15
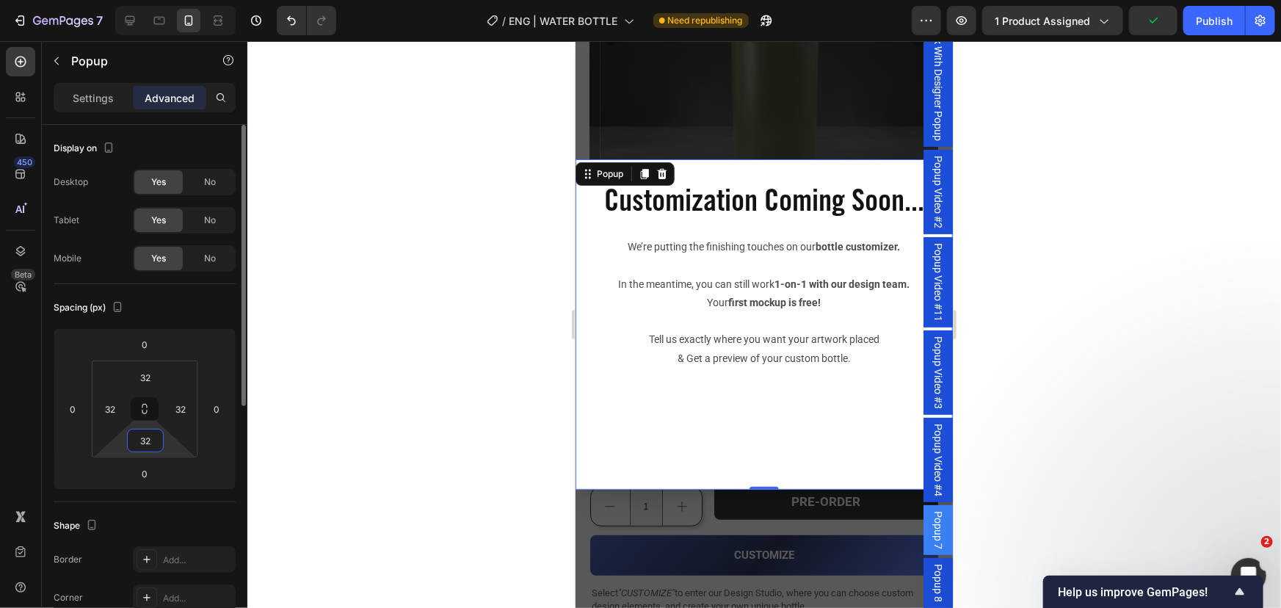
click at [148, 435] on input "32" at bounding box center [145, 441] width 29 height 22
type input "0"
click at [109, 505] on div "Shape Border Add... Corner Add... Shadow Add..." at bounding box center [145, 581] width 182 height 159
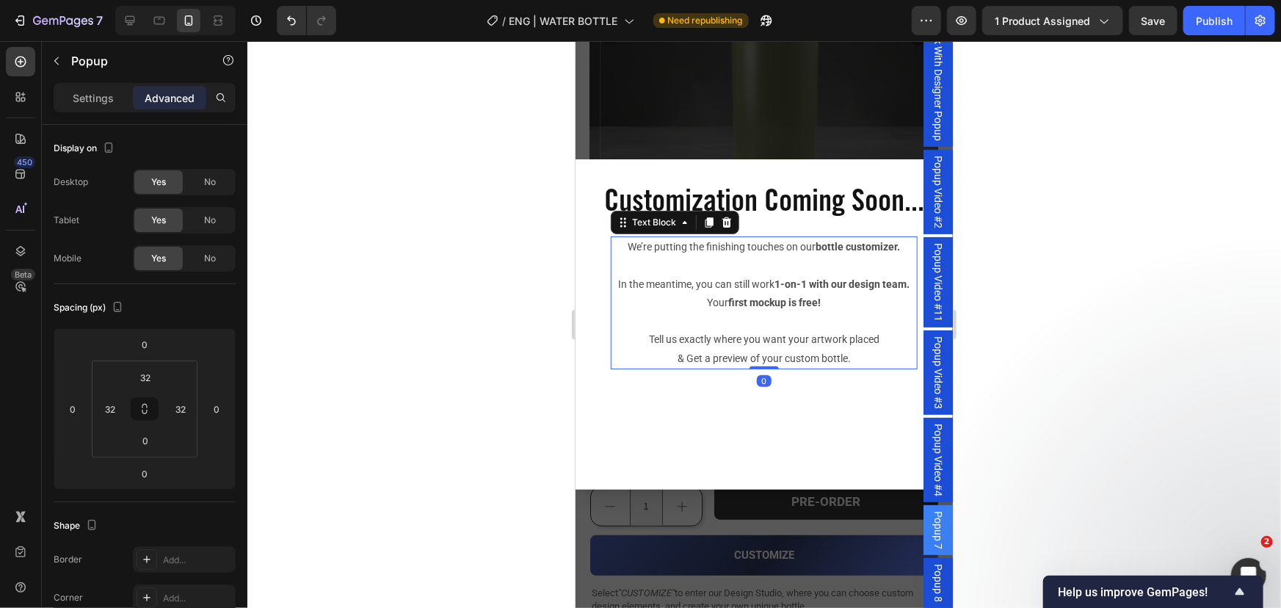
click at [720, 348] on p "Tell us exactly where you want your artwork placed" at bounding box center [764, 339] width 304 height 18
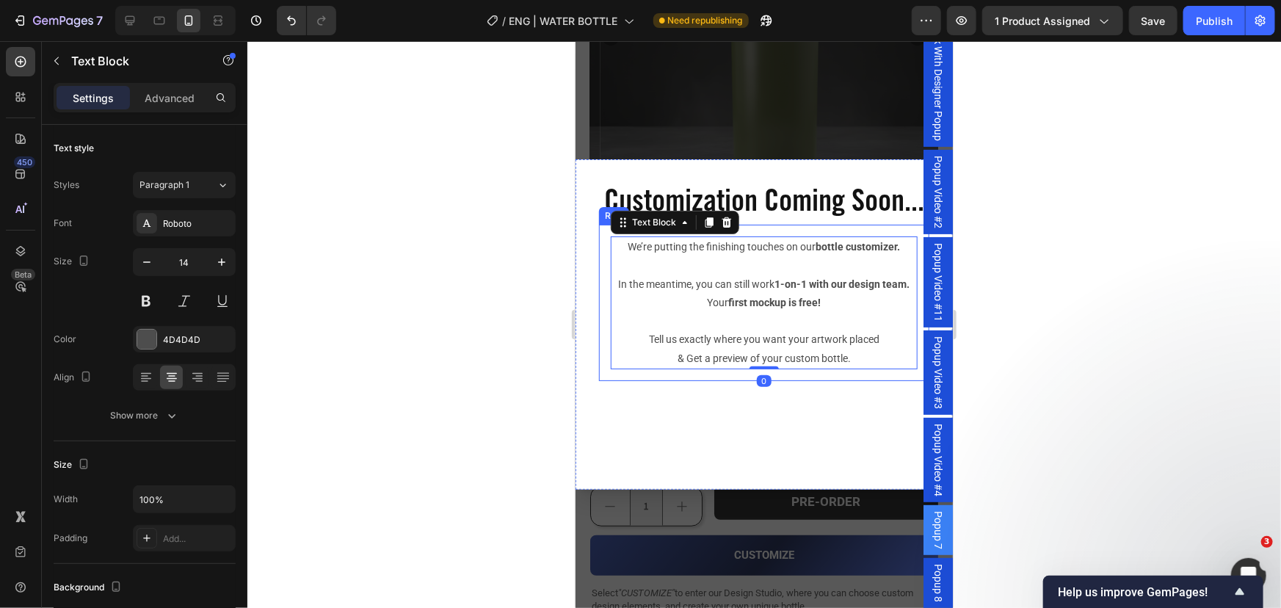
click at [717, 380] on div "We’re putting the finishing touches on our bottle customizer. In the meantime, …" at bounding box center [764, 302] width 330 height 156
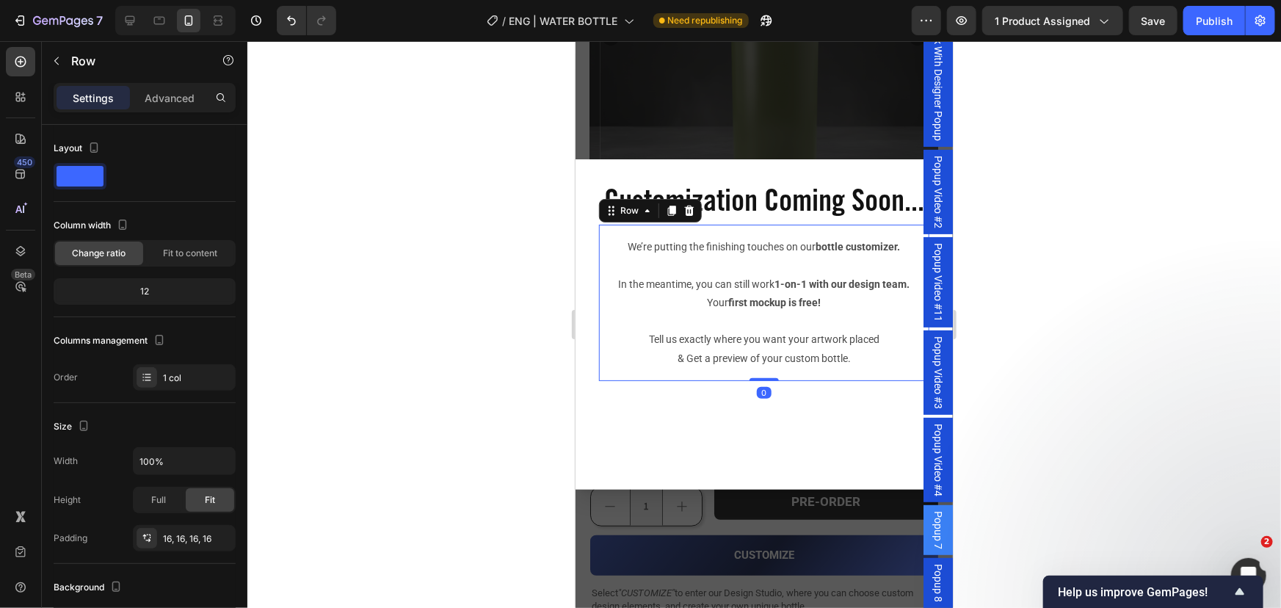
click at [167, 110] on div "Settings Advanced" at bounding box center [145, 97] width 182 height 29
drag, startPoint x: 167, startPoint y: 104, endPoint x: 170, endPoint y: 117, distance: 13.4
click at [169, 104] on p "Advanced" at bounding box center [170, 97] width 50 height 15
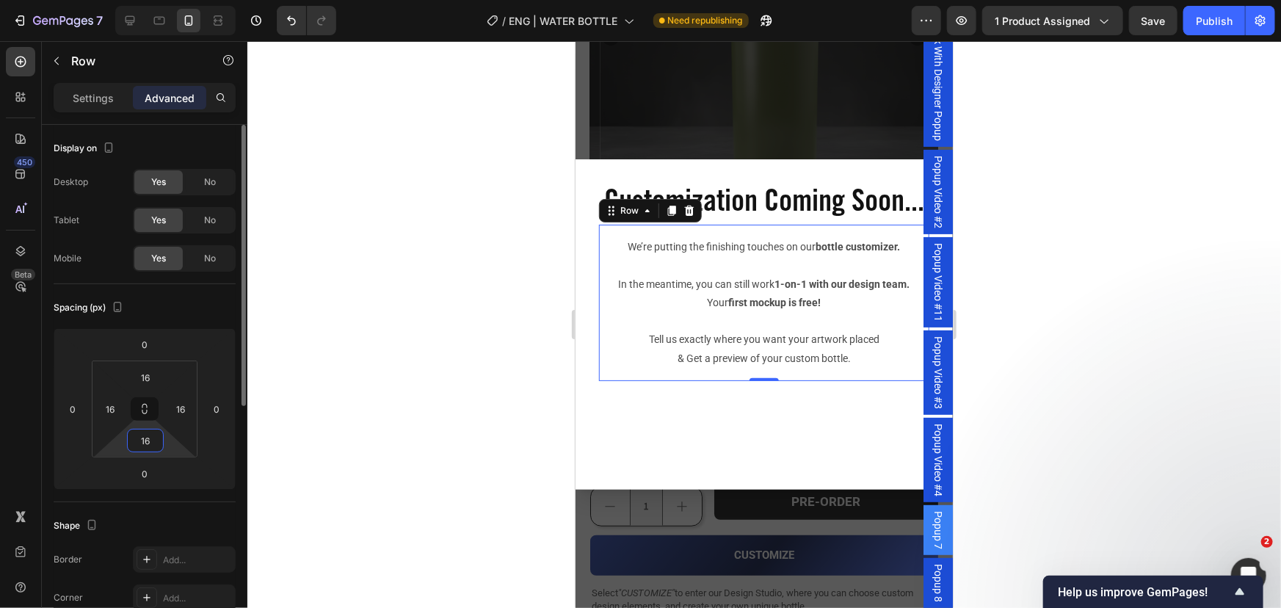
click at [147, 440] on input "16" at bounding box center [145, 441] width 29 height 22
type input "0"
click at [416, 404] on div at bounding box center [764, 324] width 1034 height 567
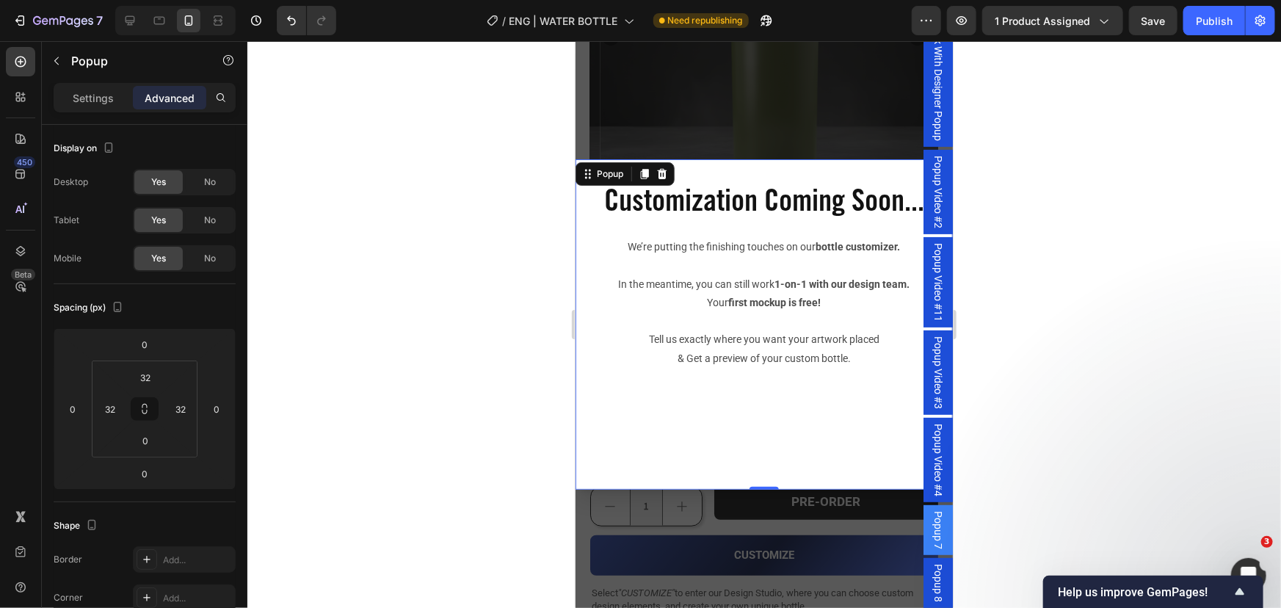
click at [721, 464] on div "Customization Coming Soon... Heading We’re putting the finishing touches on our…" at bounding box center [763, 324] width 377 height 330
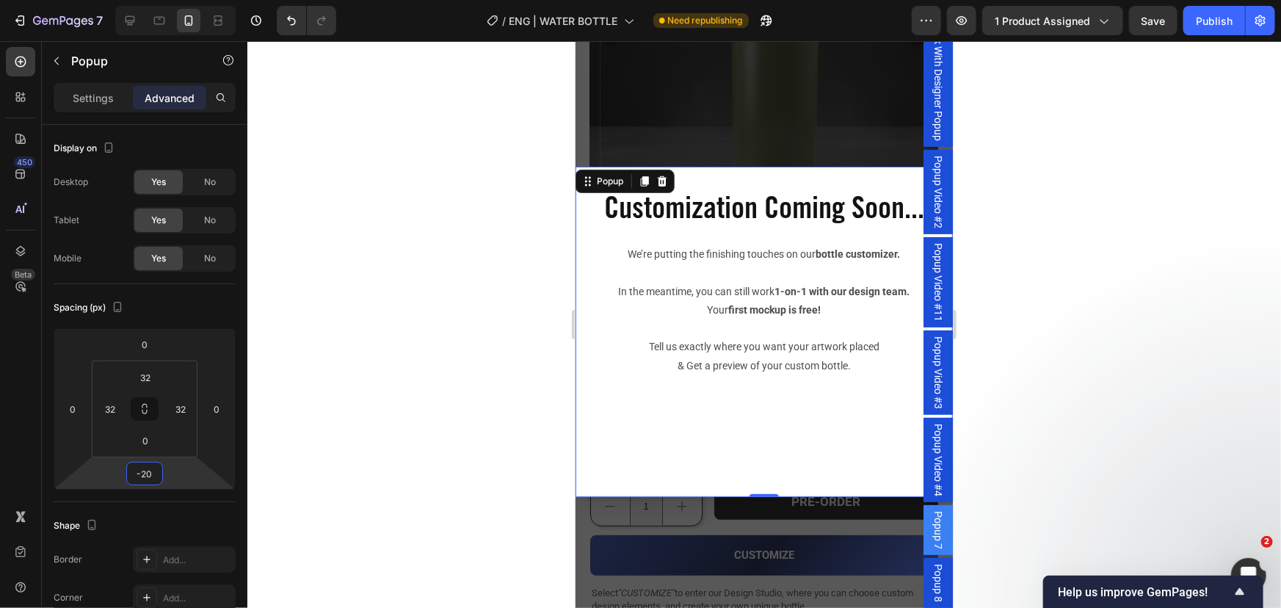
click at [181, 0] on html "7 Version history / ENG | WATER BOTTLE Need republishing Preview 1 product assi…" at bounding box center [640, 0] width 1281 height 0
type input "0"
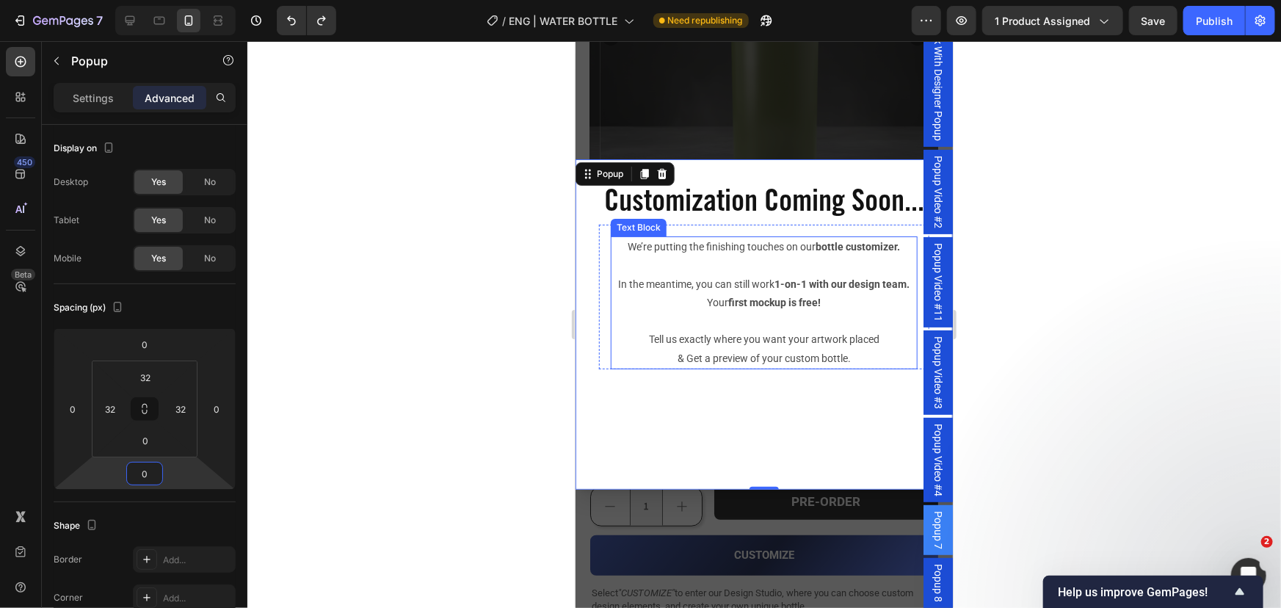
click at [753, 308] on strong "first mockup is free!" at bounding box center [774, 302] width 93 height 12
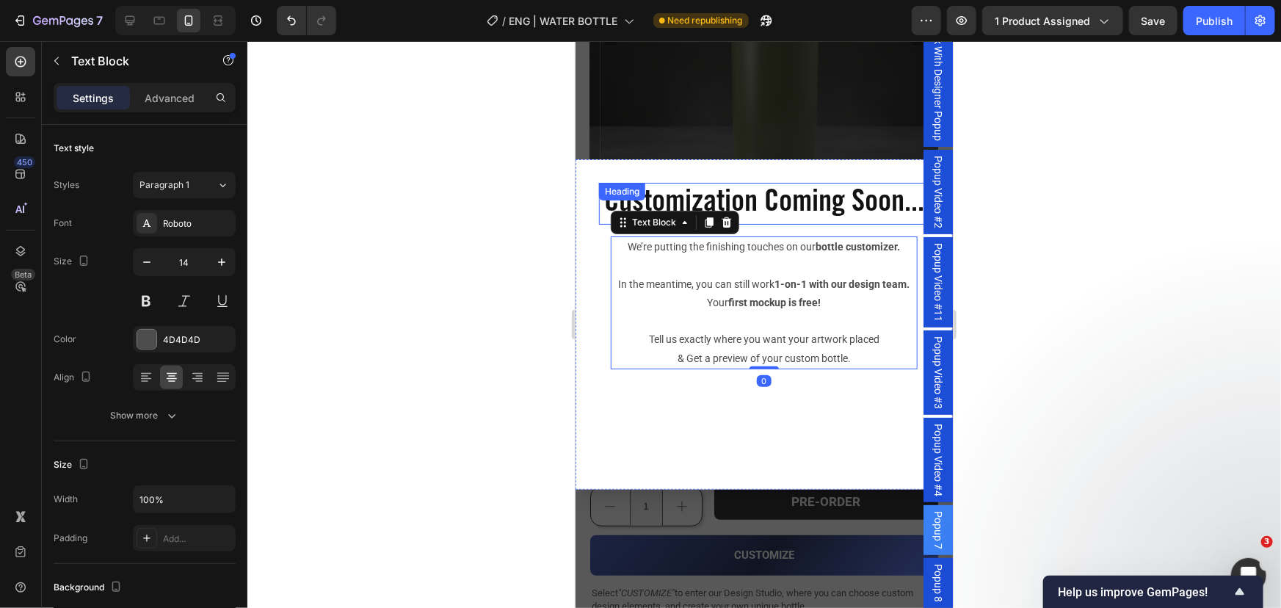
click at [792, 224] on h2 "Customization Coming Soon..." at bounding box center [764, 203] width 330 height 42
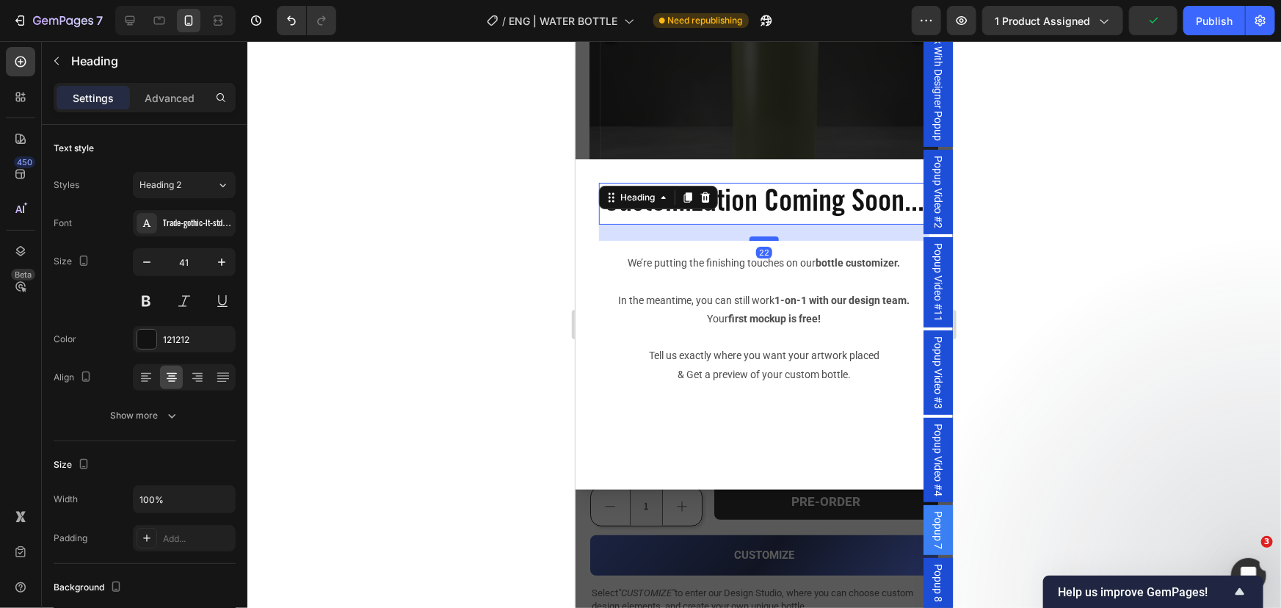
drag, startPoint x: 762, startPoint y: 261, endPoint x: 760, endPoint y: 277, distance: 16.3
click at [760, 240] on div "Dialog body" at bounding box center [763, 238] width 29 height 4
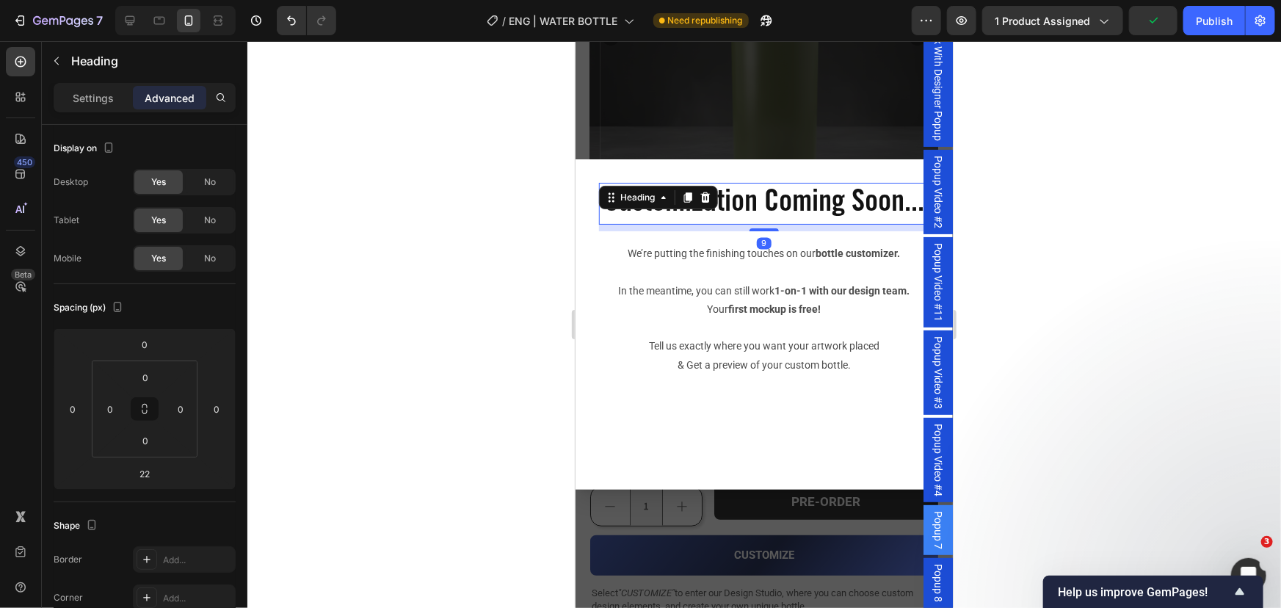
drag, startPoint x: 760, startPoint y: 277, endPoint x: 767, endPoint y: 267, distance: 12.0
click at [767, 231] on div "Dialog body" at bounding box center [763, 229] width 29 height 3
type input "9"
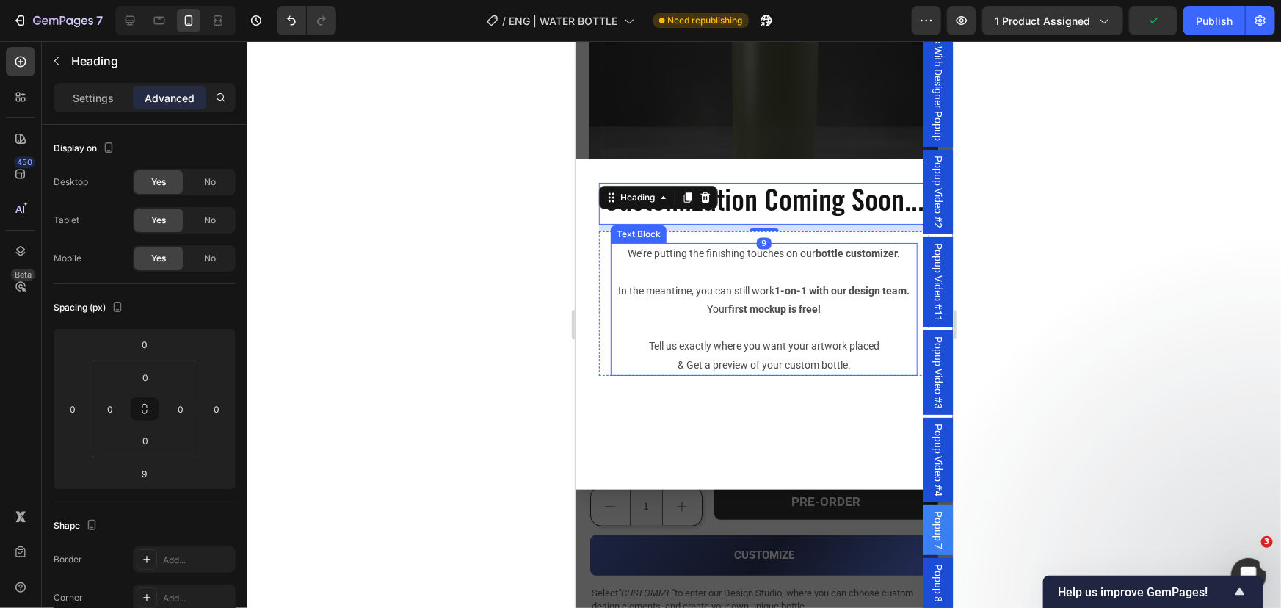
click at [769, 314] on strong "first mockup is free!" at bounding box center [774, 309] width 93 height 12
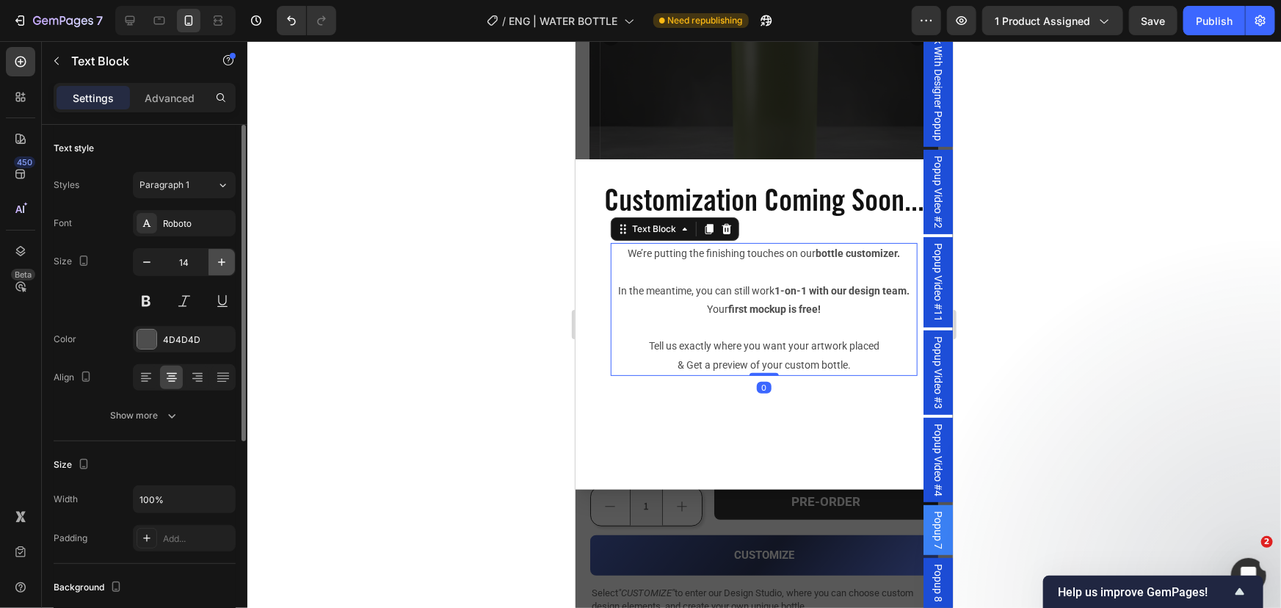
click at [219, 265] on icon "button" at bounding box center [221, 262] width 15 height 15
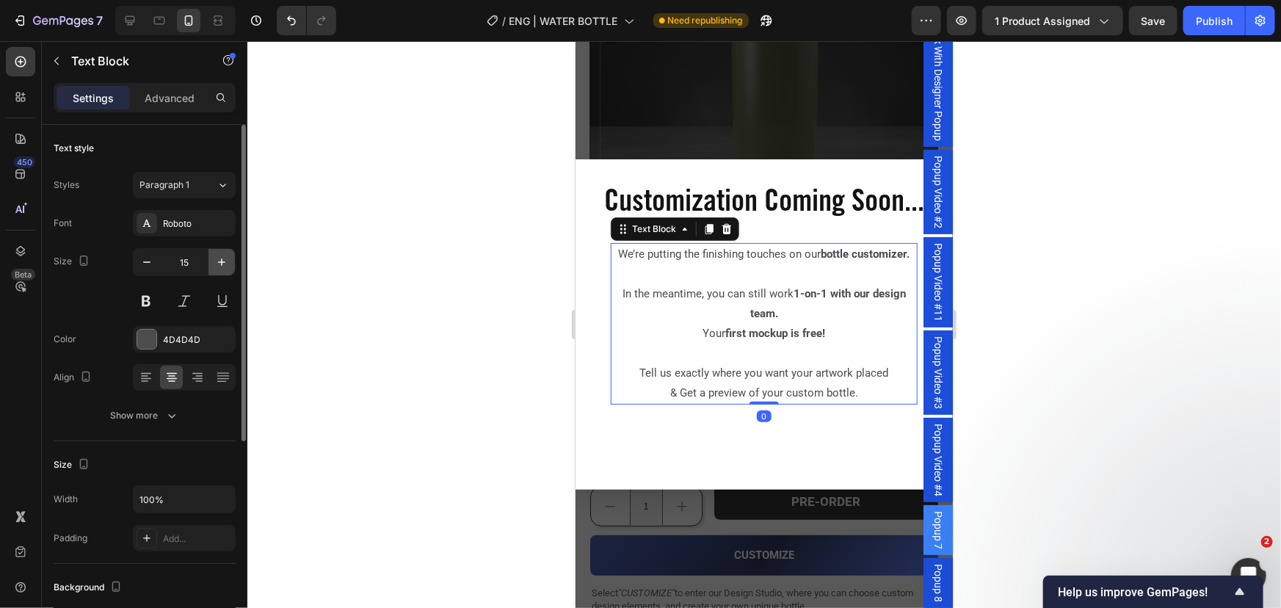
click at [219, 265] on icon "button" at bounding box center [221, 262] width 15 height 15
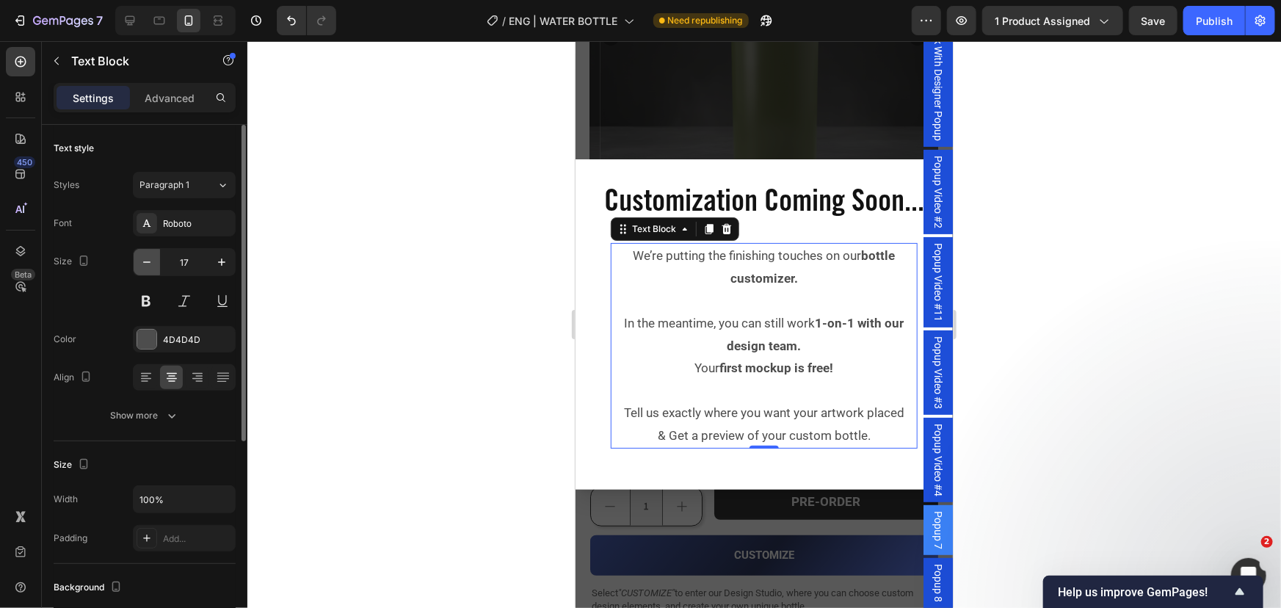
click at [150, 261] on icon "button" at bounding box center [147, 262] width 15 height 15
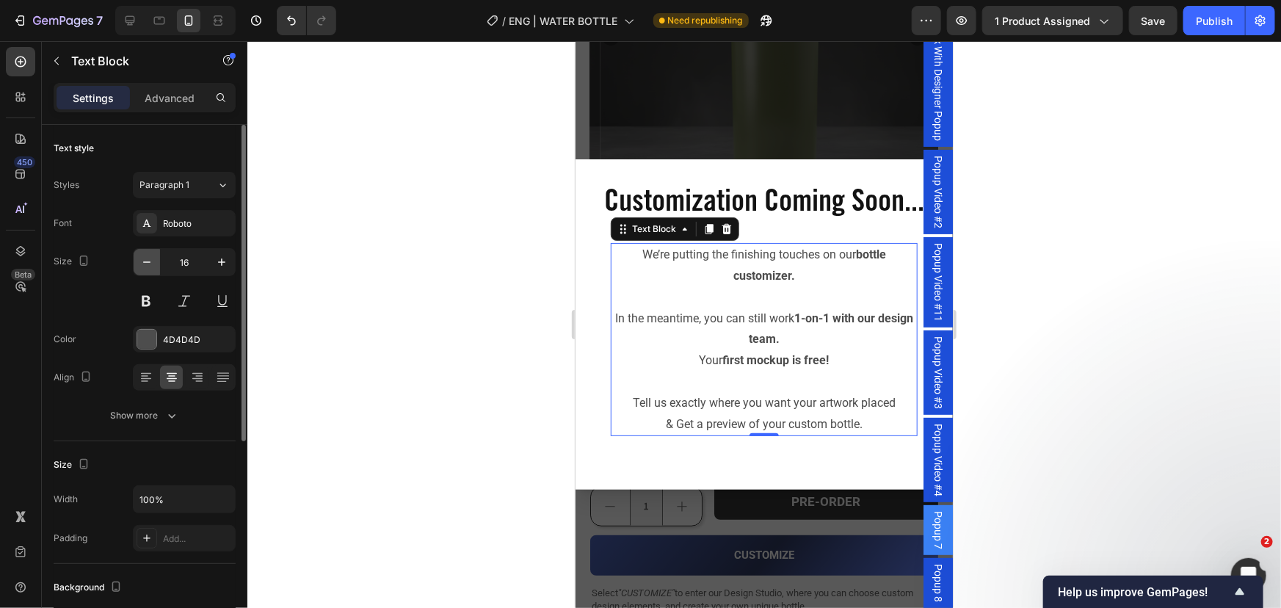
click at [150, 261] on icon "button" at bounding box center [147, 262] width 15 height 15
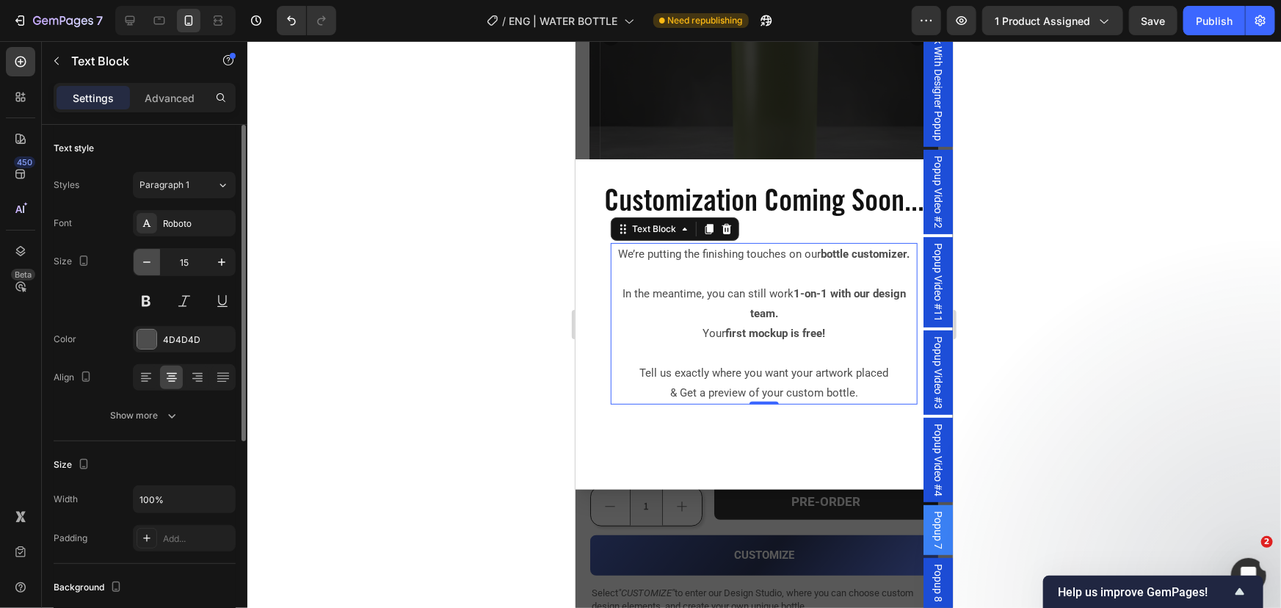
click at [150, 261] on icon "button" at bounding box center [147, 262] width 15 height 15
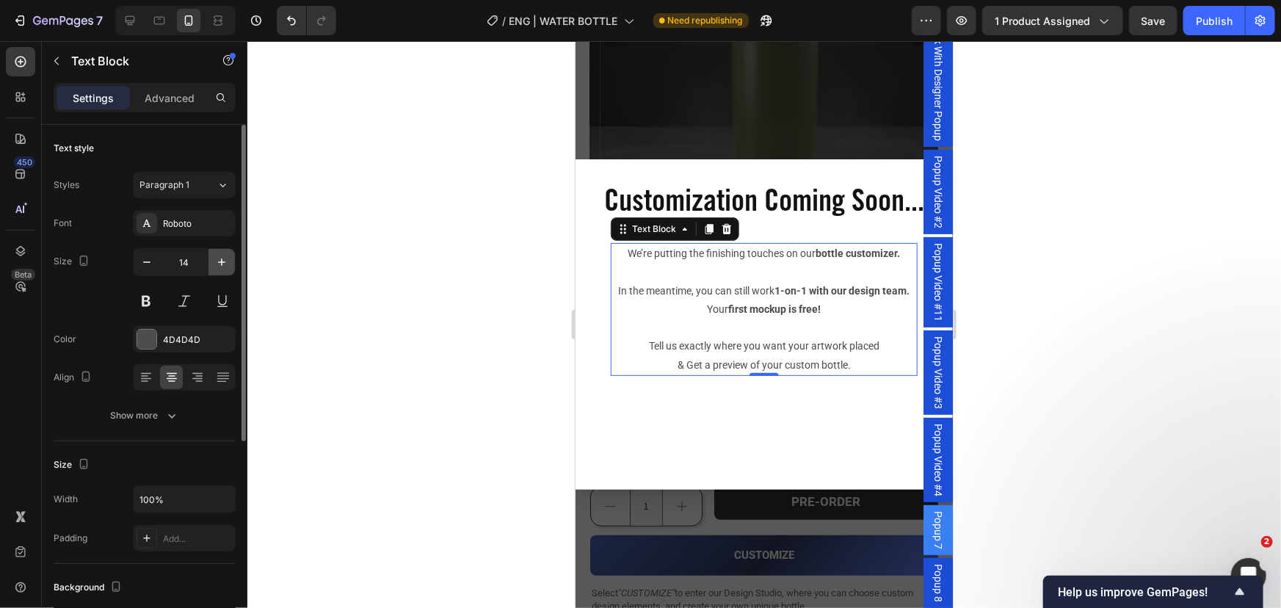
click at [229, 256] on button "button" at bounding box center [222, 262] width 26 height 26
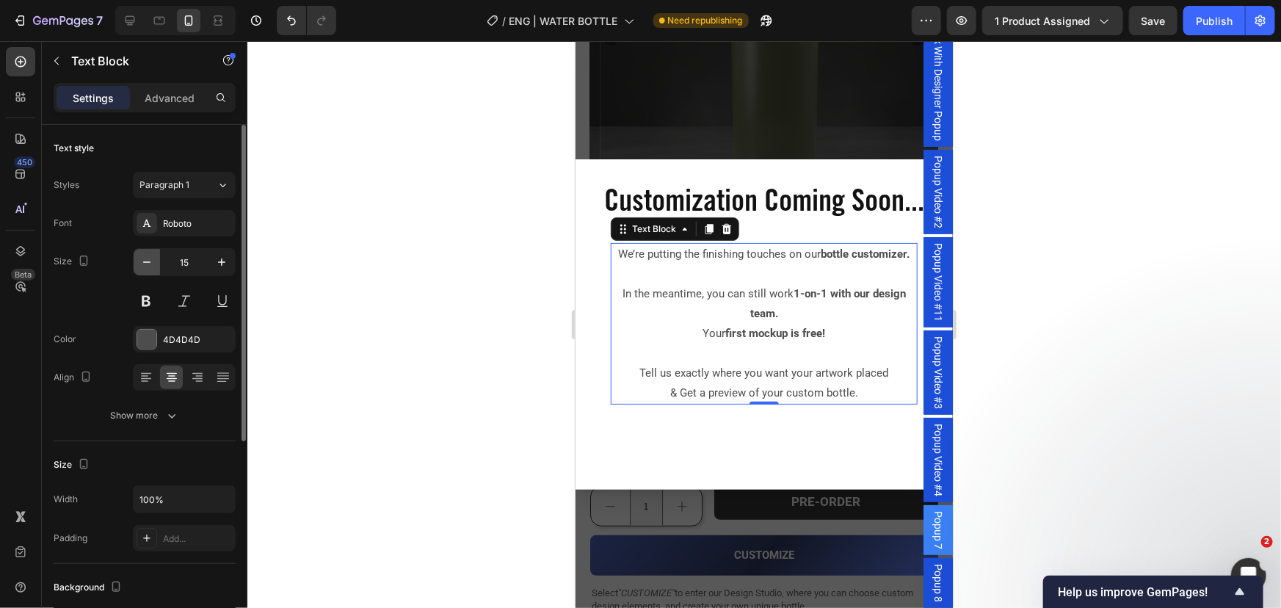
click at [147, 269] on icon "button" at bounding box center [147, 262] width 15 height 15
type input "14"
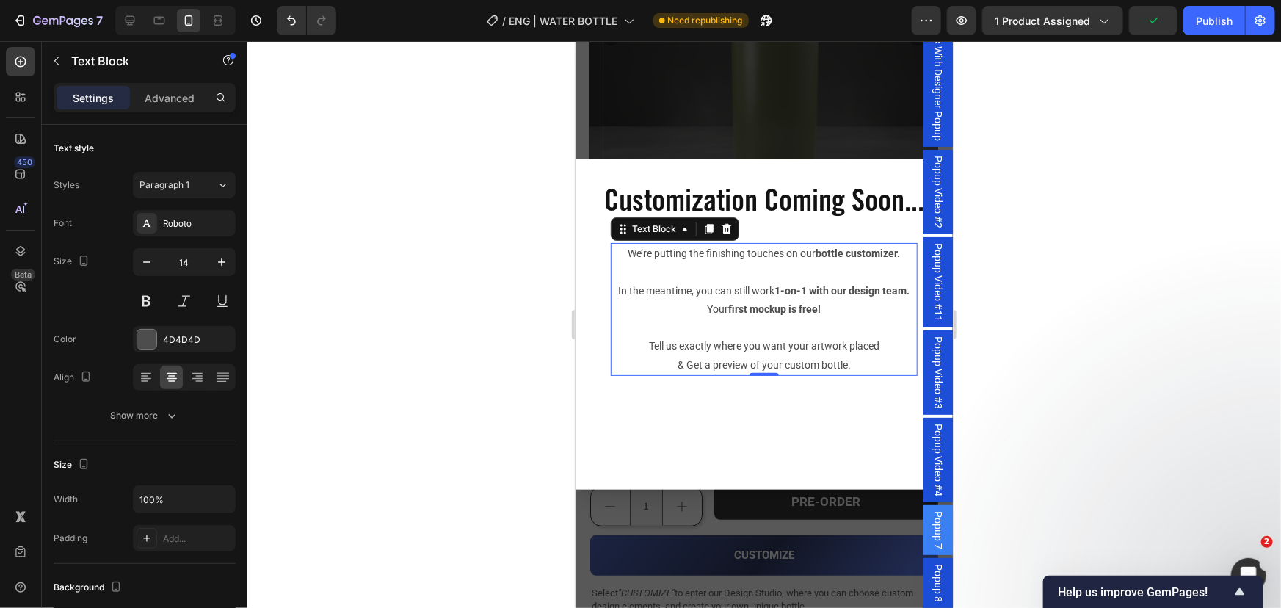
click at [471, 408] on div at bounding box center [764, 324] width 1034 height 567
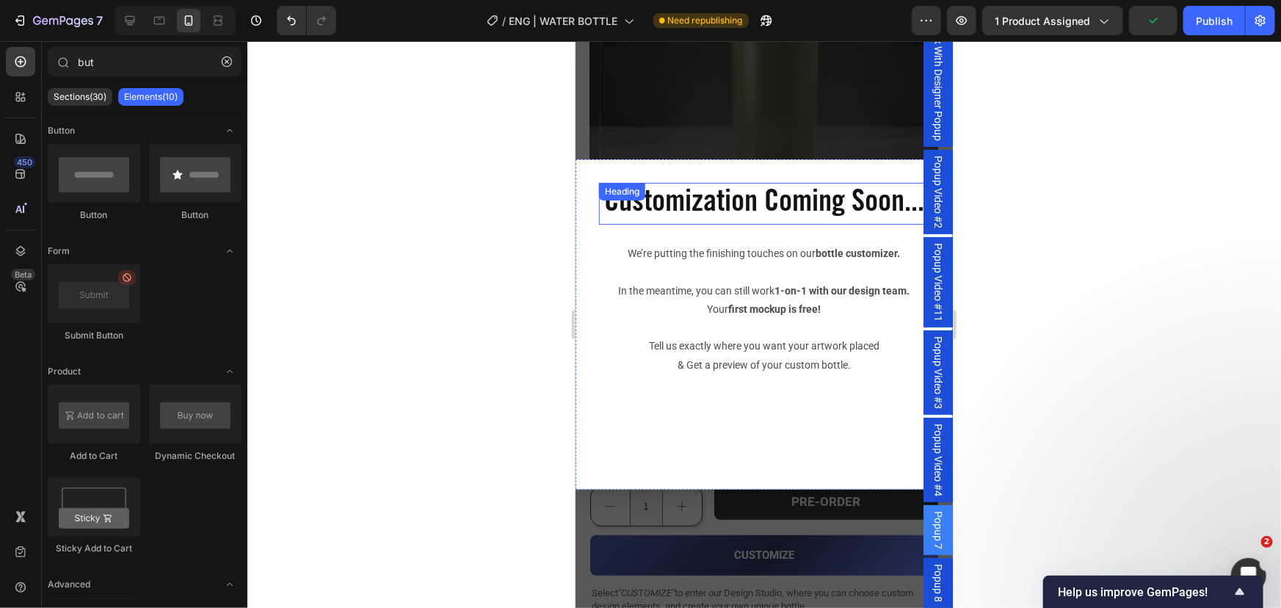
click at [751, 220] on h2 "Customization Coming Soon..." at bounding box center [764, 203] width 330 height 42
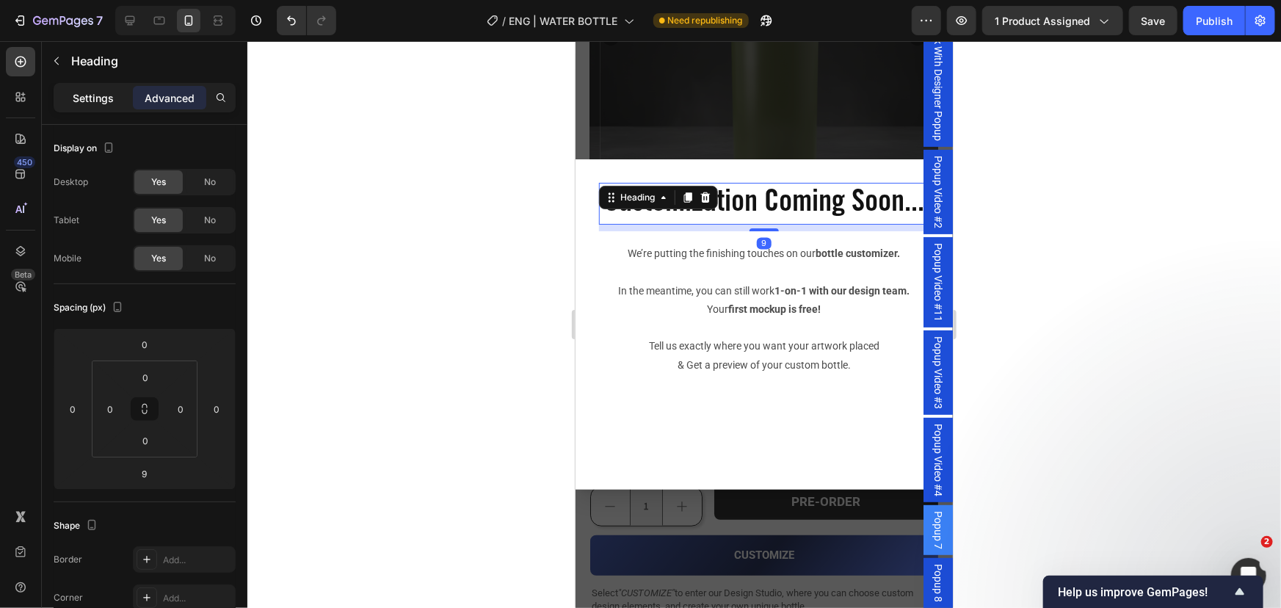
click at [79, 107] on div "Settings" at bounding box center [93, 97] width 73 height 23
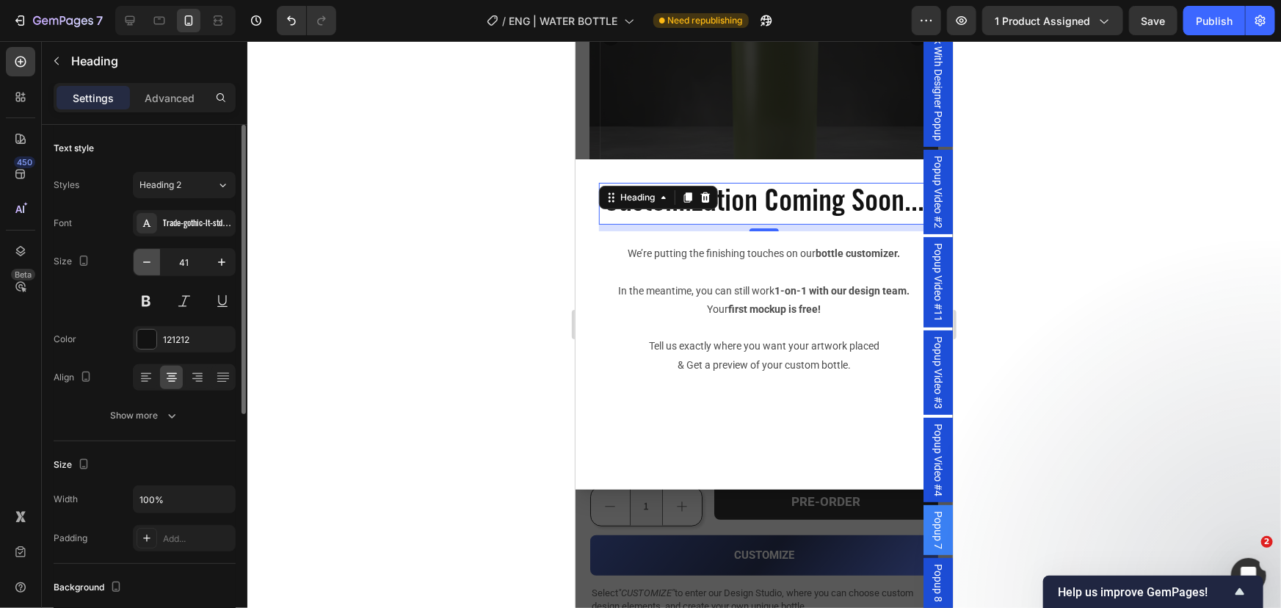
click at [151, 264] on icon "button" at bounding box center [147, 262] width 15 height 15
type input "39"
click at [311, 279] on div at bounding box center [764, 324] width 1034 height 567
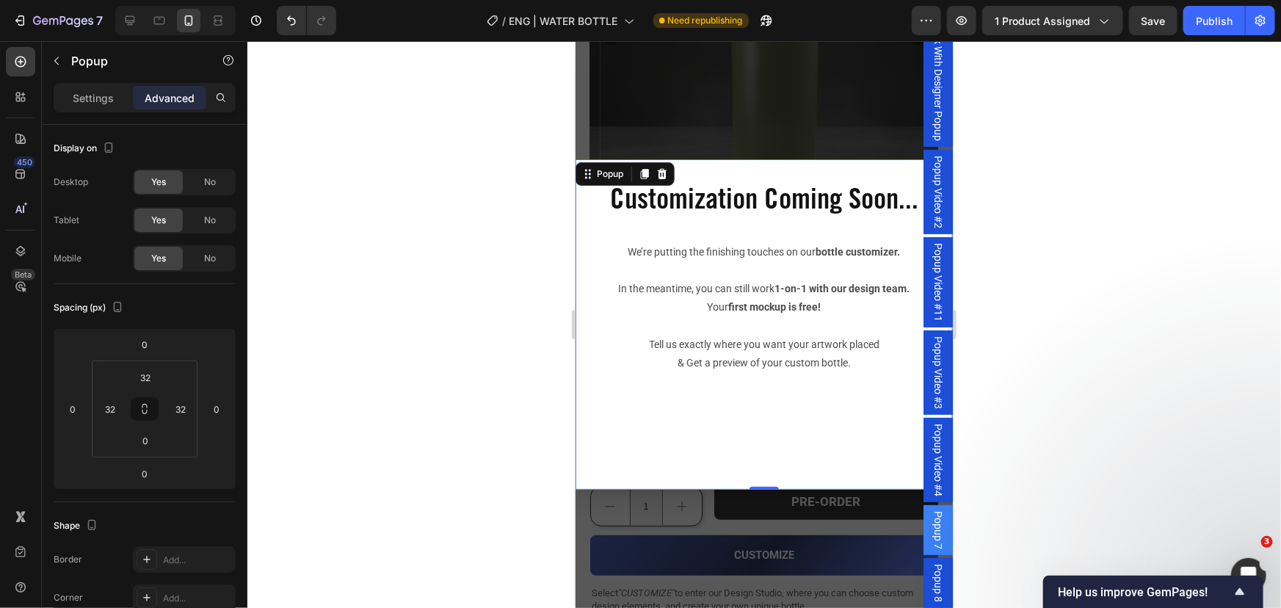
click at [660, 448] on div "Customization Coming Soon... Heading We’re putting the finishing touches on our…" at bounding box center [763, 324] width 377 height 330
click at [107, 109] on div "Settings Advanced" at bounding box center [145, 97] width 182 height 29
click at [100, 98] on p "Settings" at bounding box center [93, 97] width 41 height 15
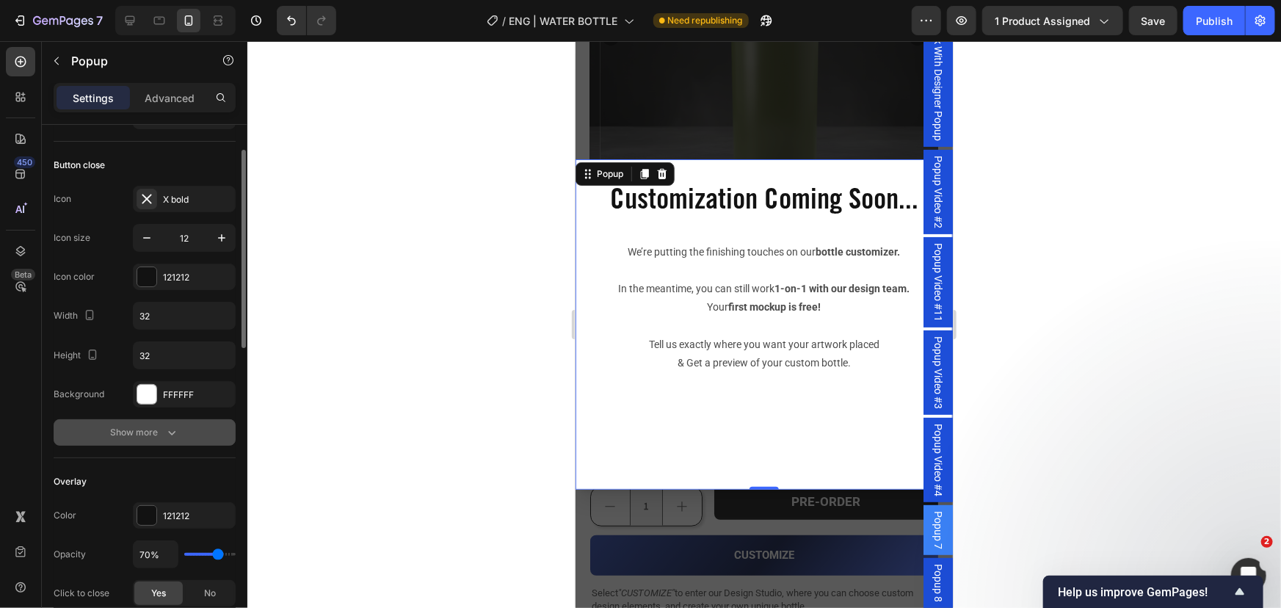
click at [132, 442] on button "Show more" at bounding box center [145, 432] width 182 height 26
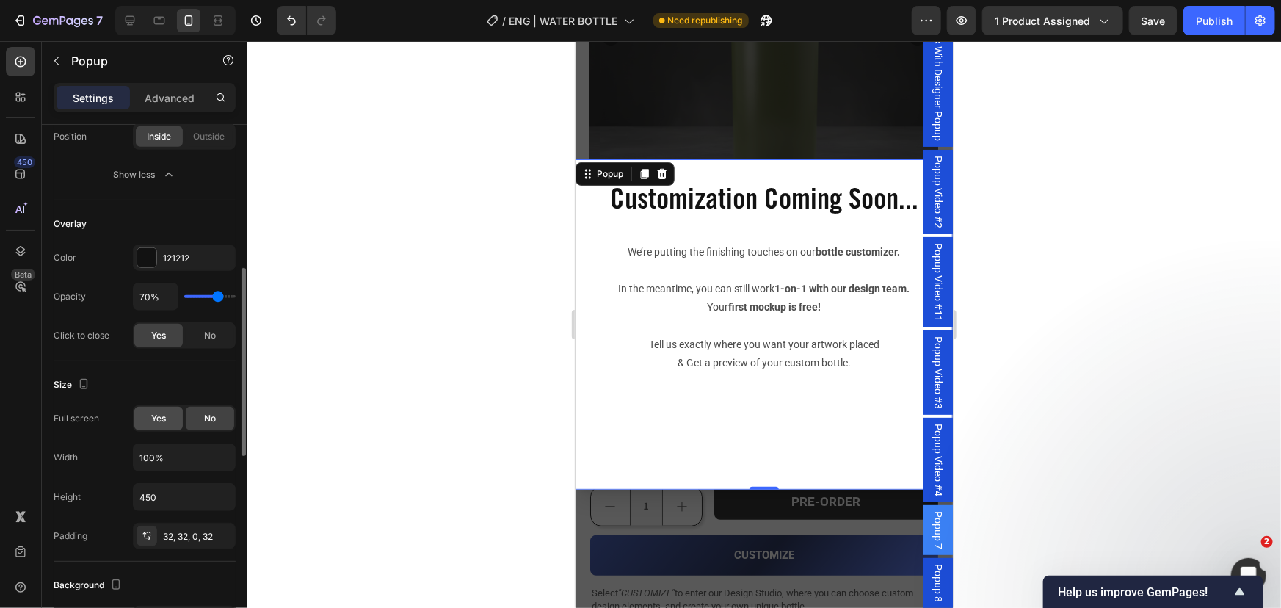
scroll to position [467, 0]
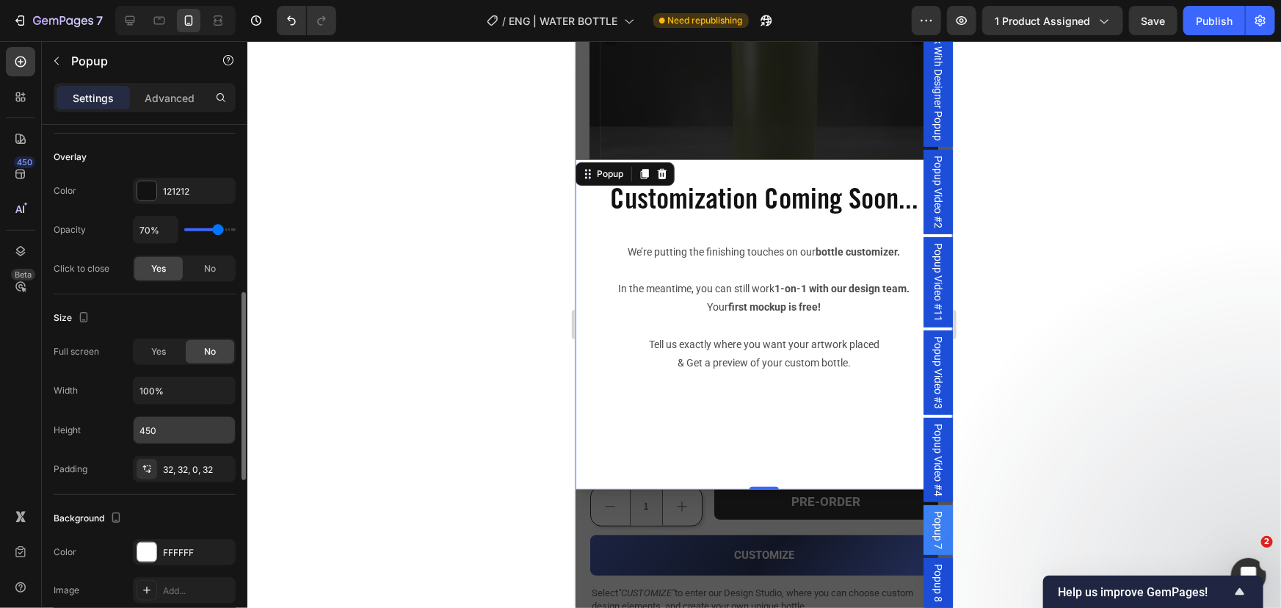
click at [157, 419] on input "450" at bounding box center [184, 430] width 101 height 26
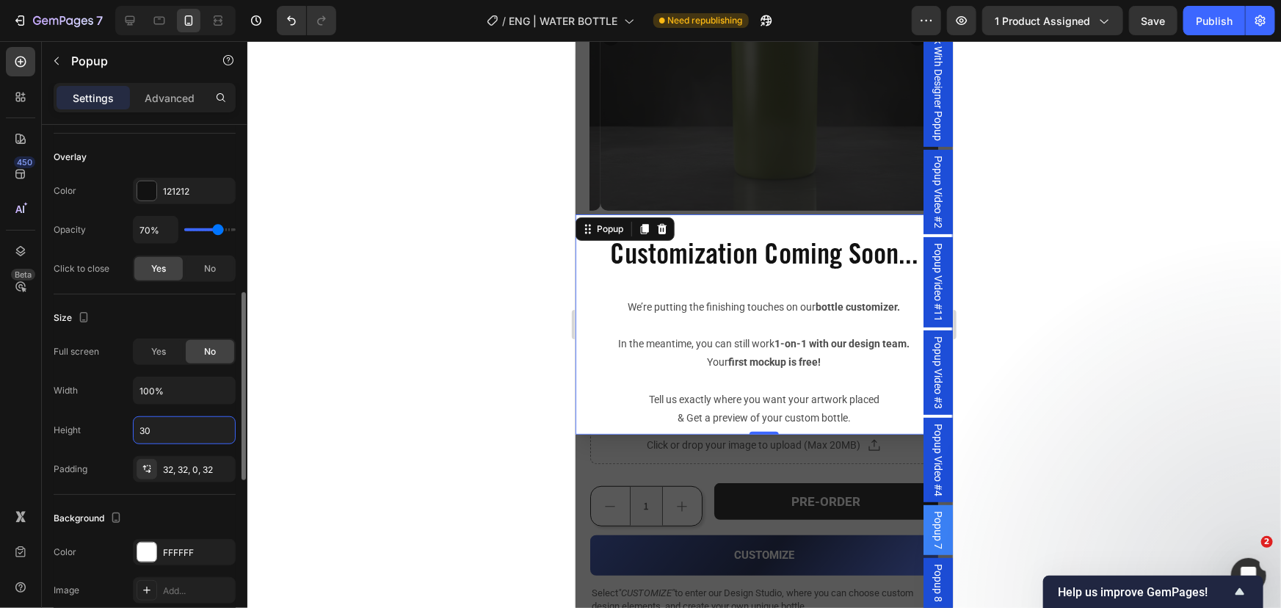
type input "3"
drag, startPoint x: 161, startPoint y: 430, endPoint x: 50, endPoint y: 422, distance: 111.1
click at [51, 424] on div "Popup name Name Popup 7 Button close Icon X bold Icon size 12 Icon color 121212…" at bounding box center [145, 391] width 206 height 1467
type input "5"
type input "4"
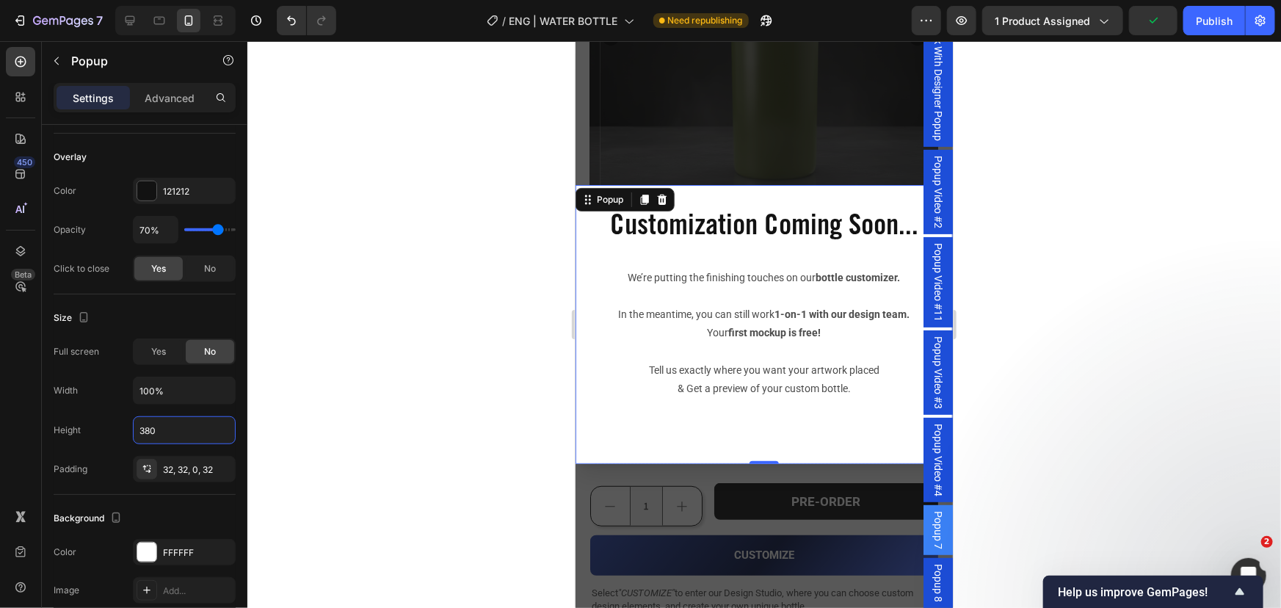
type input "380"
click at [366, 403] on div at bounding box center [764, 324] width 1034 height 567
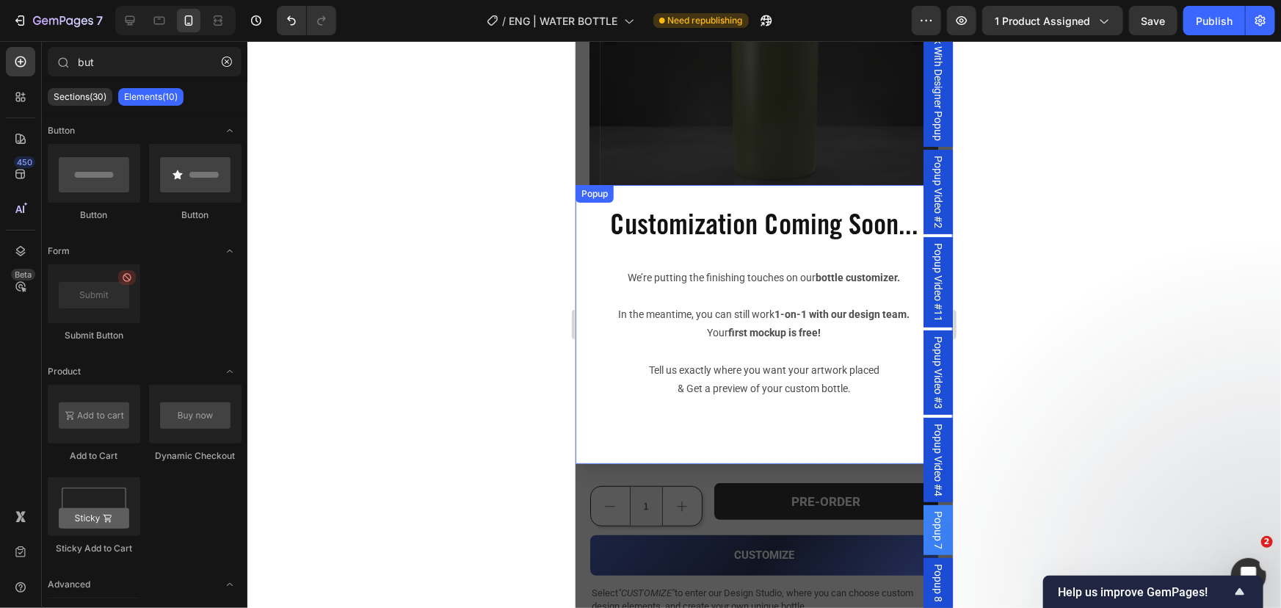
click at [599, 428] on div "Customization Coming Soon... Heading We’re putting the finishing touches on our…" at bounding box center [763, 323] width 377 height 279
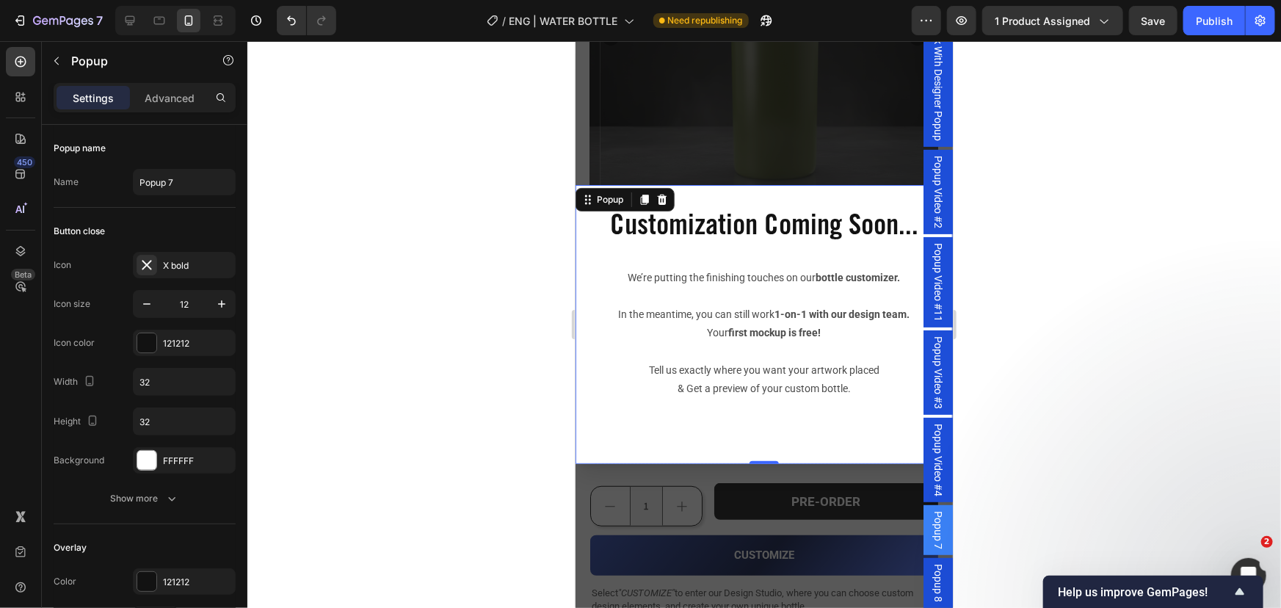
click at [502, 404] on div at bounding box center [764, 324] width 1034 height 567
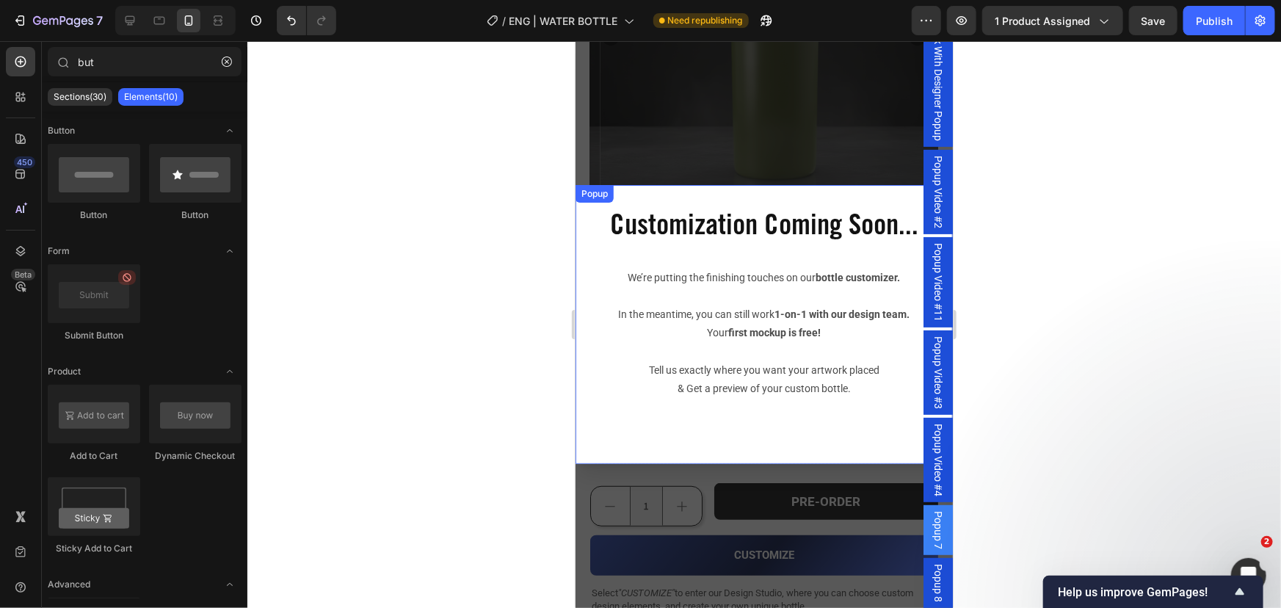
click at [700, 195] on div "Customization Coming Soon... Heading We’re putting the finishing touches on our…" at bounding box center [763, 323] width 377 height 279
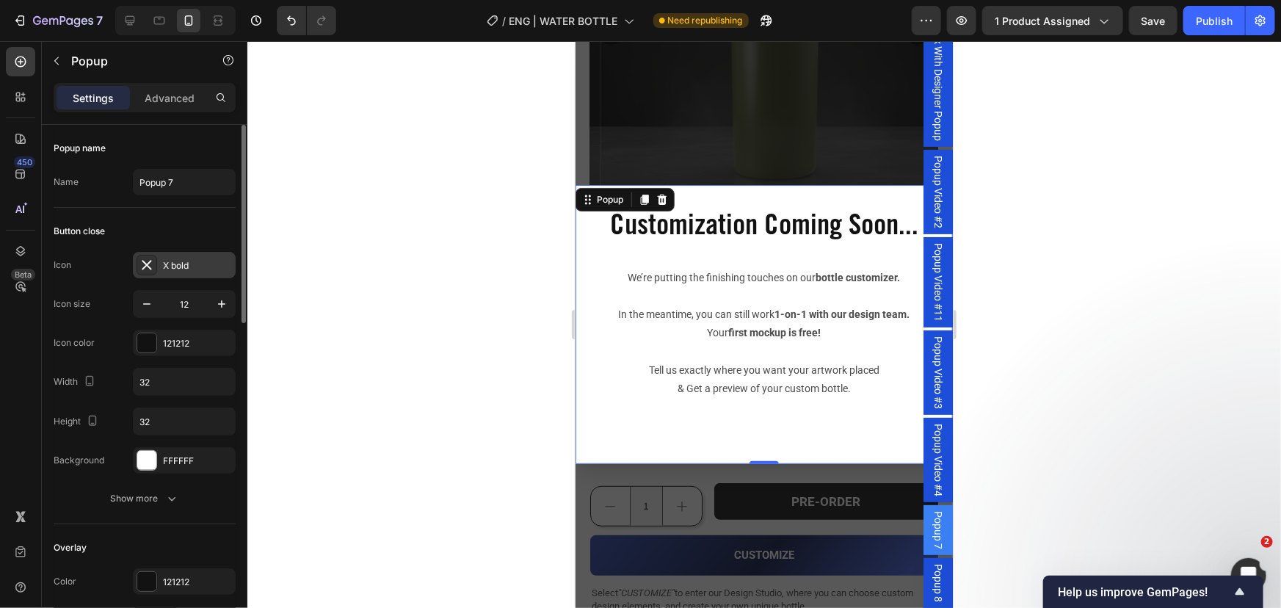
click at [176, 261] on div "X bold" at bounding box center [197, 265] width 69 height 13
click at [139, 350] on div at bounding box center [146, 342] width 19 height 19
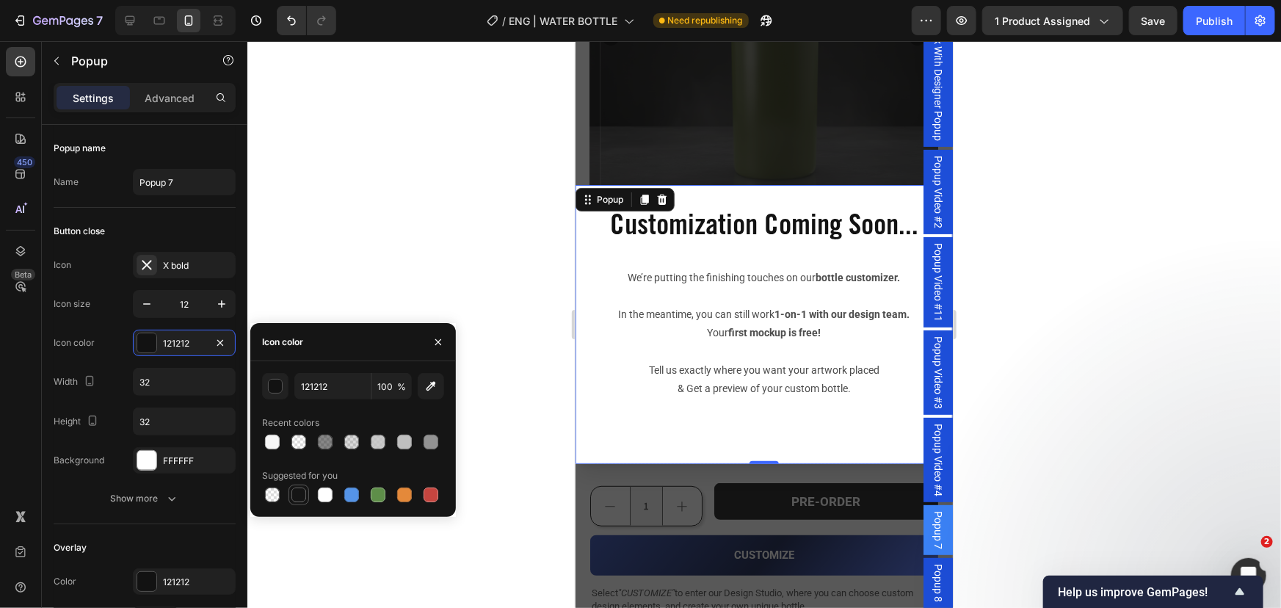
click at [303, 492] on div at bounding box center [299, 495] width 15 height 15
type input "151515"
click at [217, 304] on icon "button" at bounding box center [221, 304] width 15 height 15
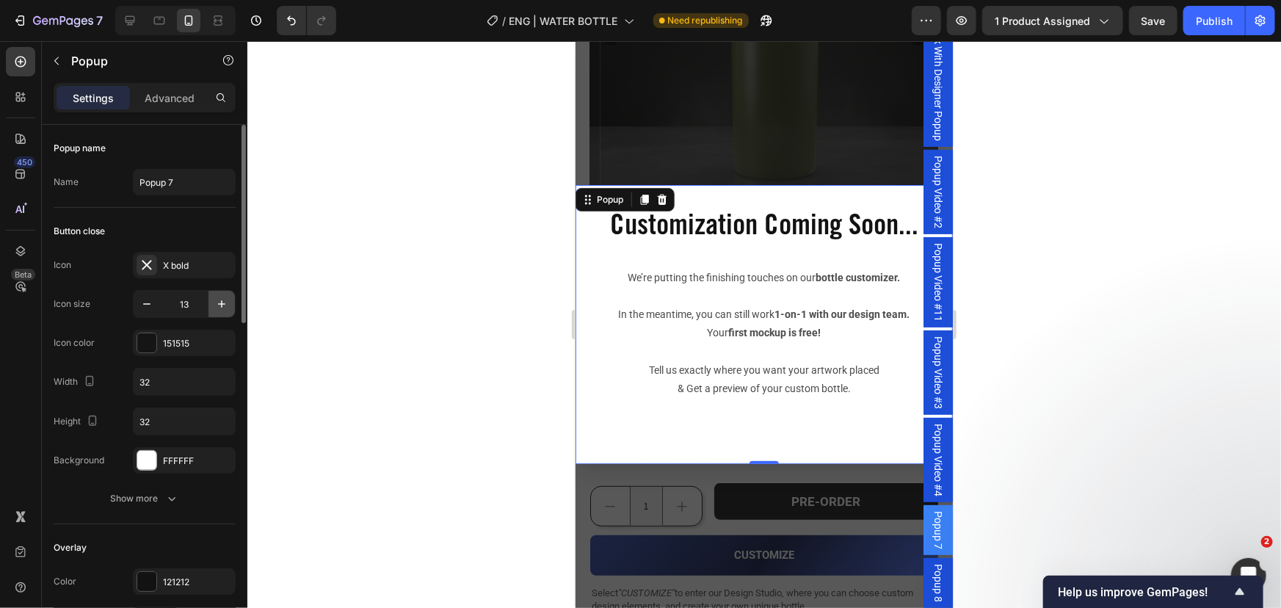
click at [217, 304] on icon "button" at bounding box center [221, 304] width 15 height 15
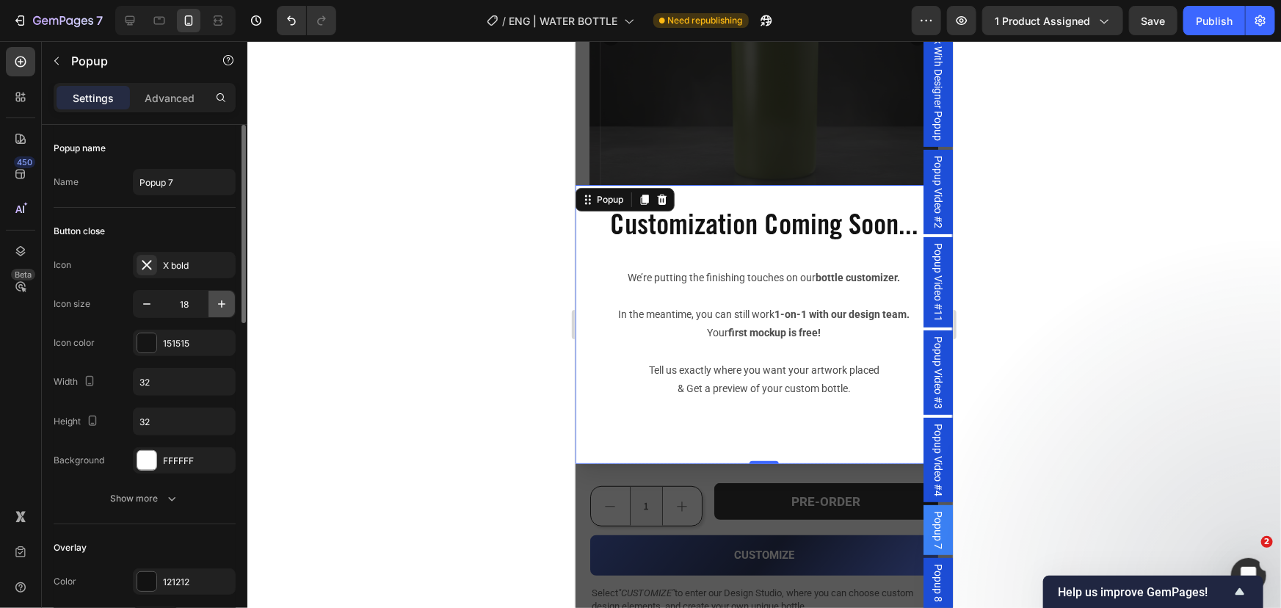
click at [217, 304] on icon "button" at bounding box center [221, 304] width 15 height 15
click at [166, 300] on input "22" at bounding box center [184, 304] width 48 height 26
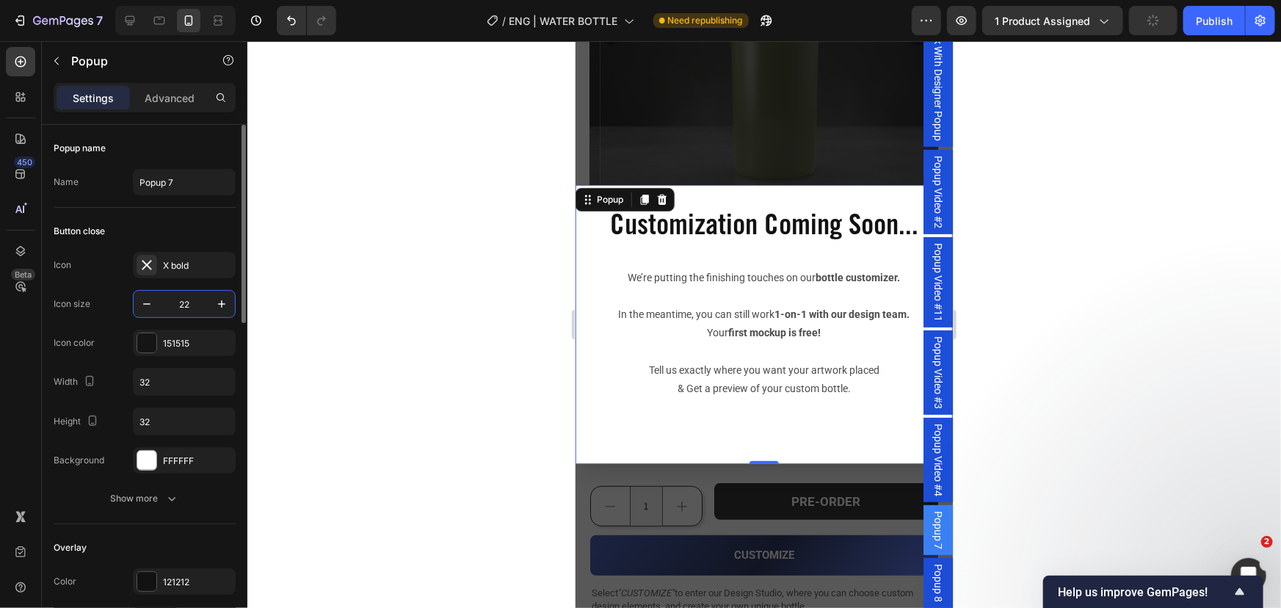
click at [166, 300] on input "22" at bounding box center [184, 304] width 48 height 26
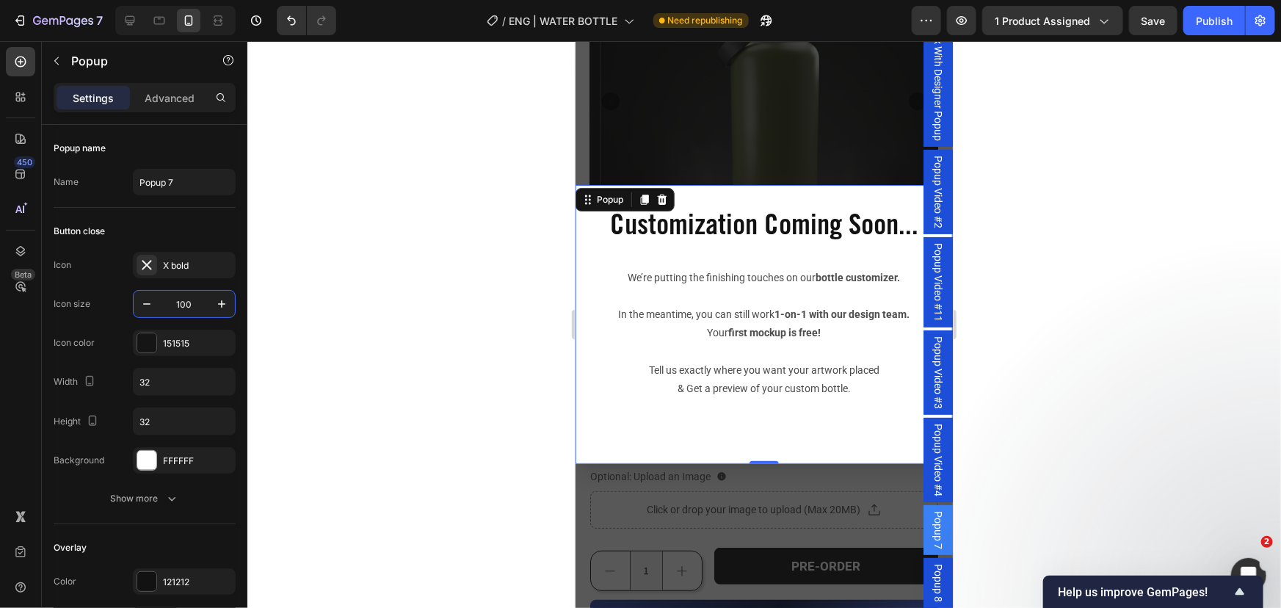
scroll to position [189, 0]
click at [145, 303] on icon "button" at bounding box center [147, 304] width 15 height 15
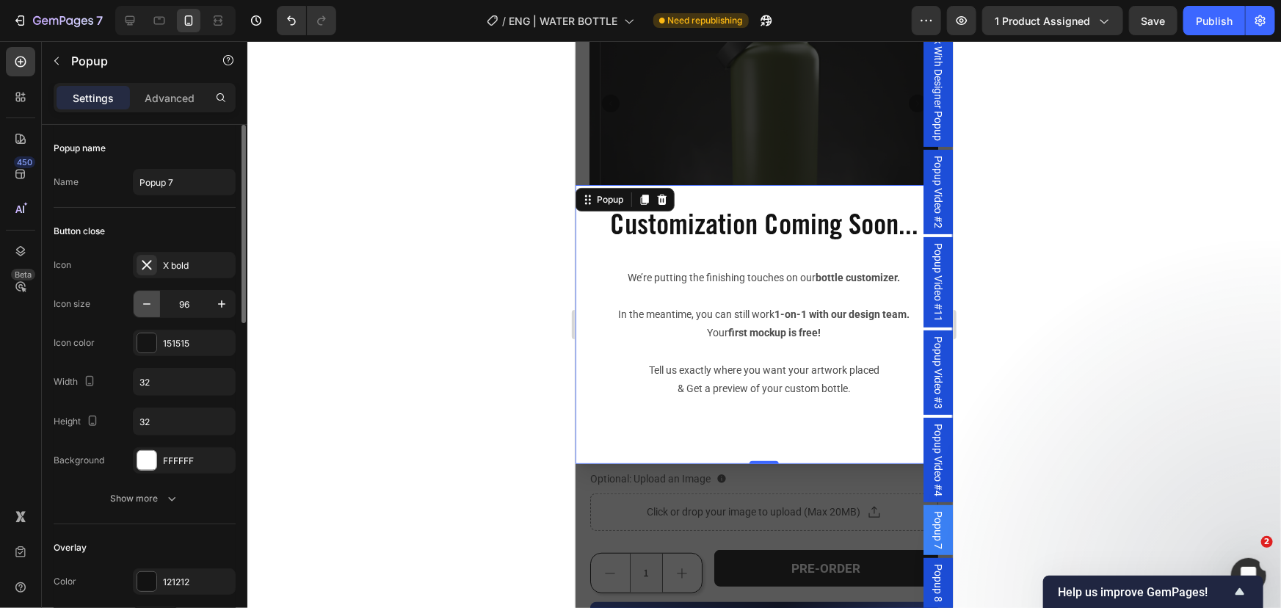
click at [145, 303] on icon "button" at bounding box center [147, 304] width 15 height 15
click at [144, 303] on icon "button" at bounding box center [147, 304] width 15 height 15
click at [143, 303] on icon "button" at bounding box center [147, 304] width 15 height 15
click at [183, 298] on input "93" at bounding box center [184, 304] width 48 height 26
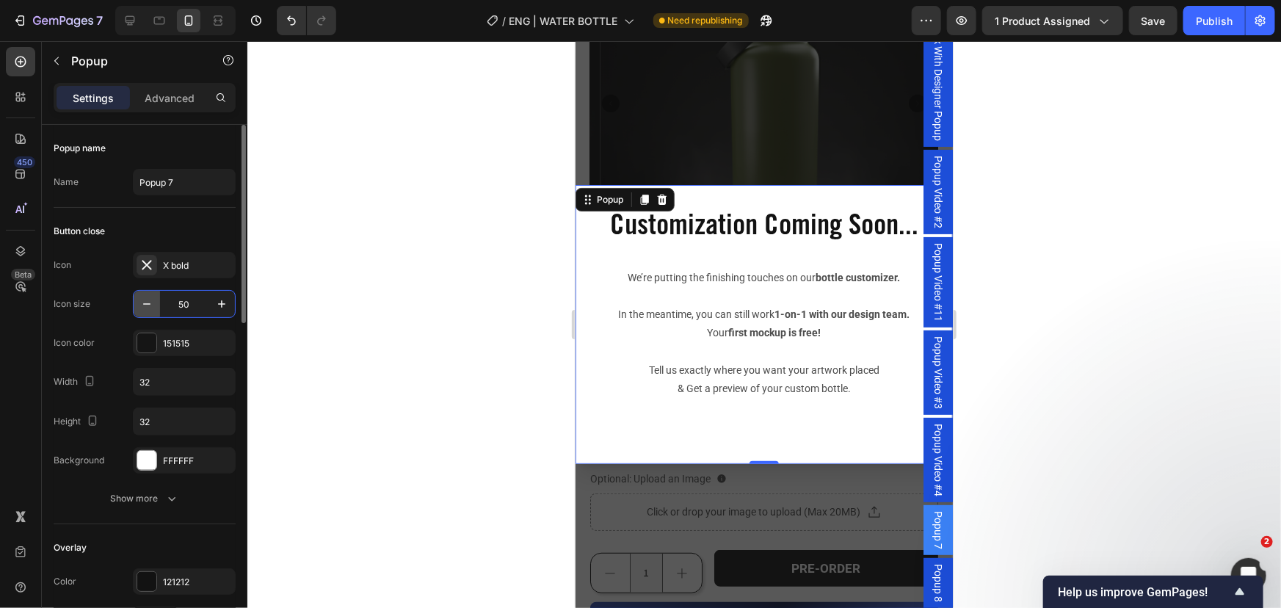
type input "50"
click at [292, 252] on div at bounding box center [764, 324] width 1034 height 567
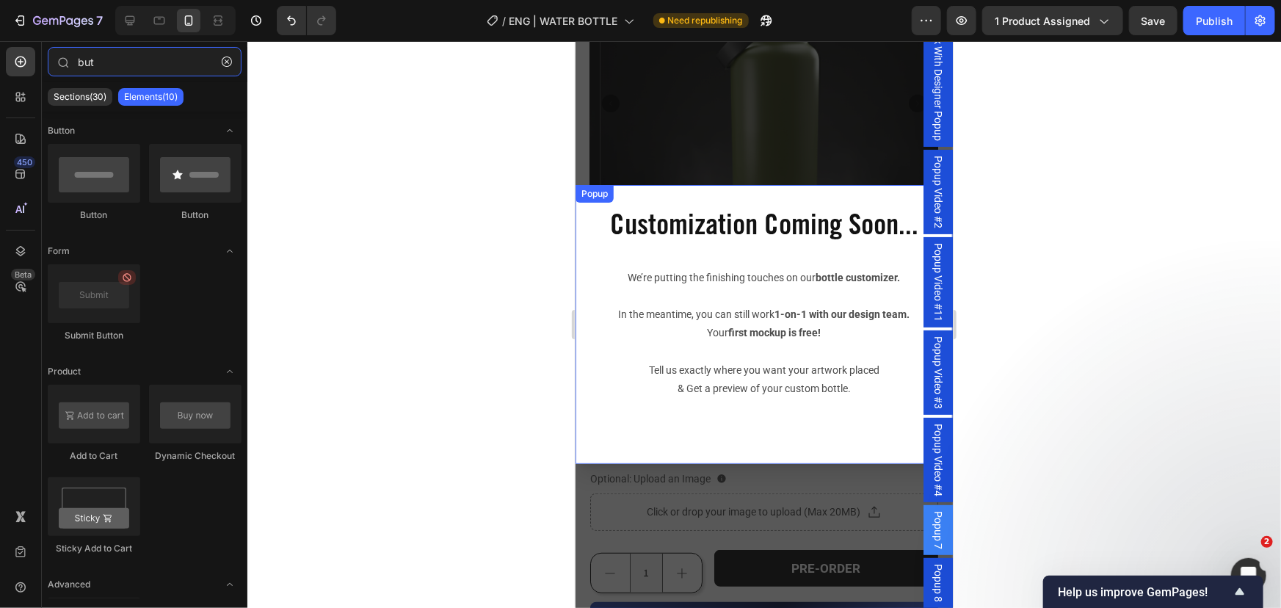
type input "biut"
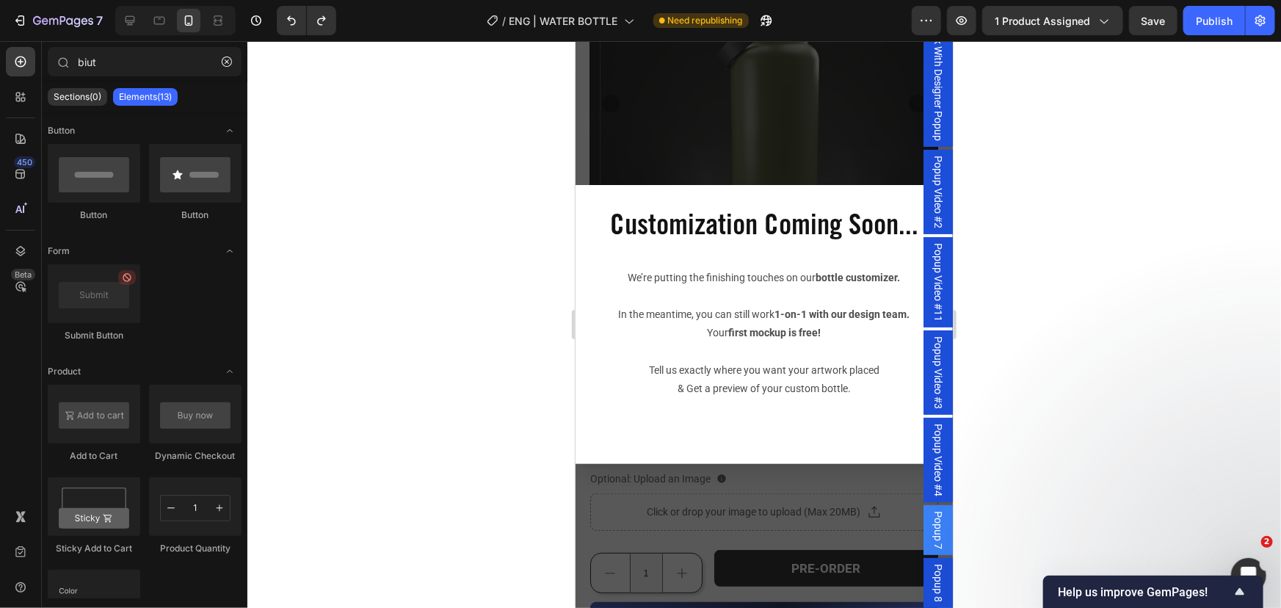
click at [659, 214] on h2 "Customization Coming Soon..." at bounding box center [764, 228] width 330 height 40
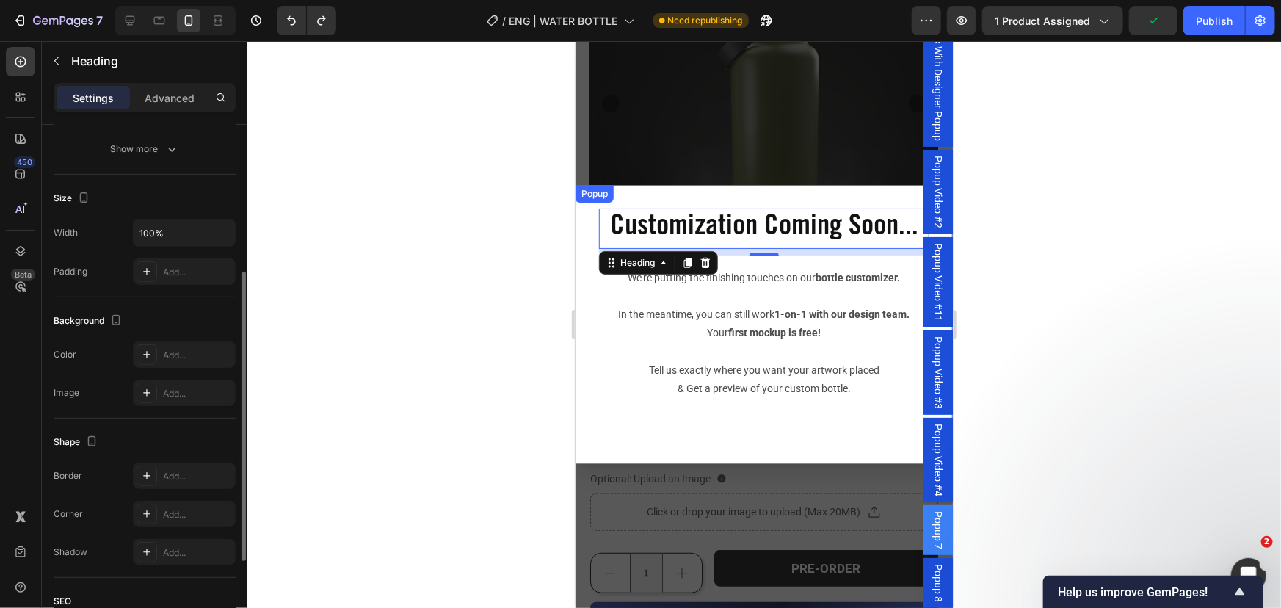
scroll to position [0, 0]
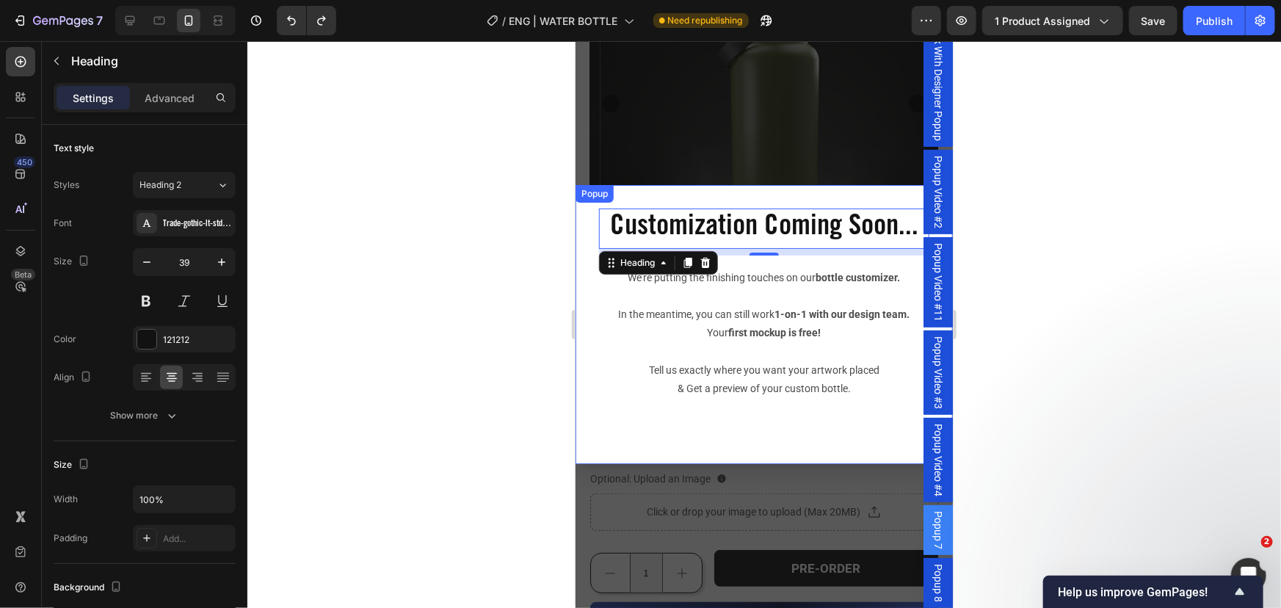
click at [697, 194] on div "Customization Coming Soon... Heading 9 We’re putting the finishing touches on o…" at bounding box center [763, 323] width 377 height 279
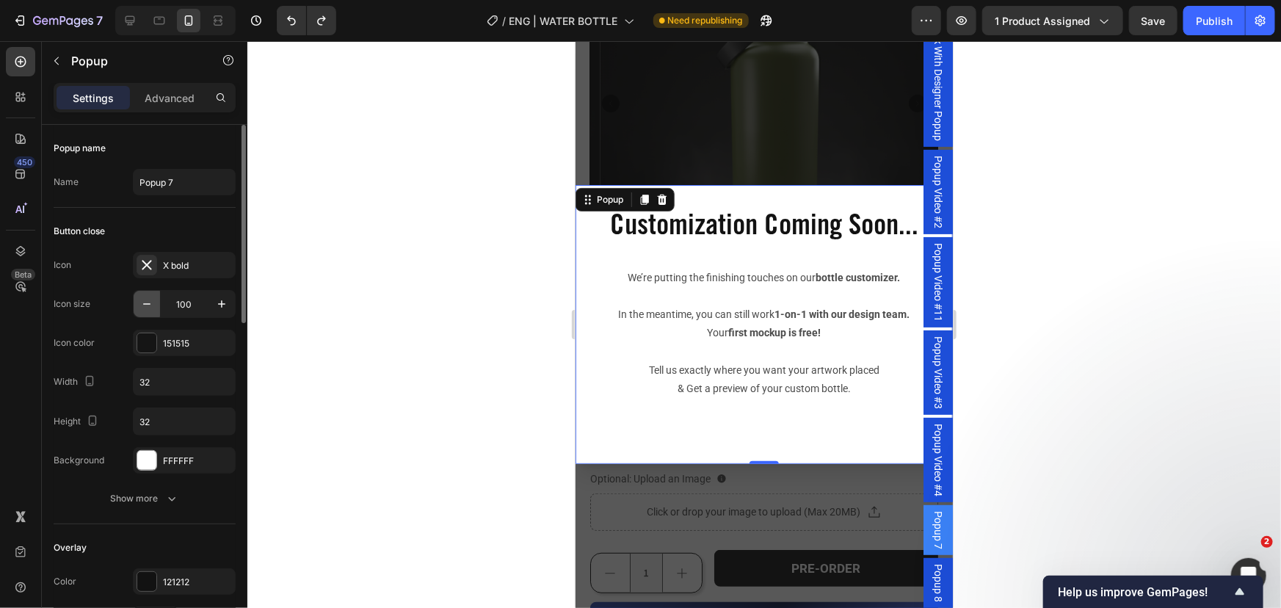
type input "22"
click at [162, 386] on input "32" at bounding box center [184, 382] width 101 height 26
click at [174, 391] on input "500" at bounding box center [184, 382] width 101 height 26
type input "2"
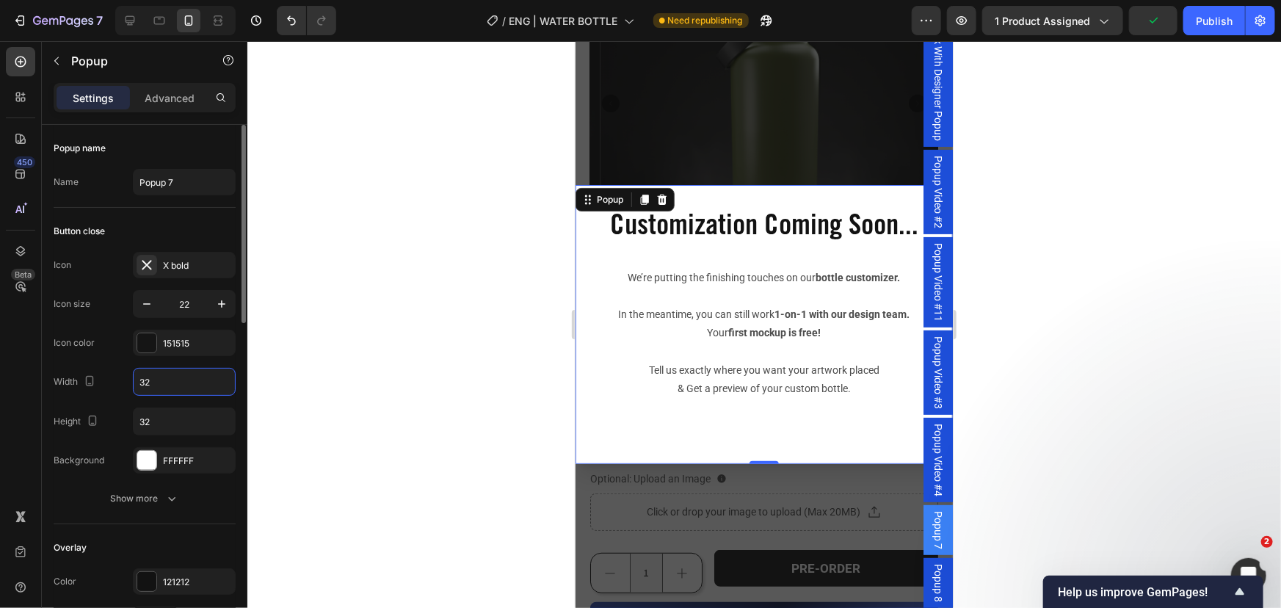
type input "3"
type input "5"
type input "100"
click at [151, 424] on input "32" at bounding box center [184, 421] width 101 height 26
type input "1"
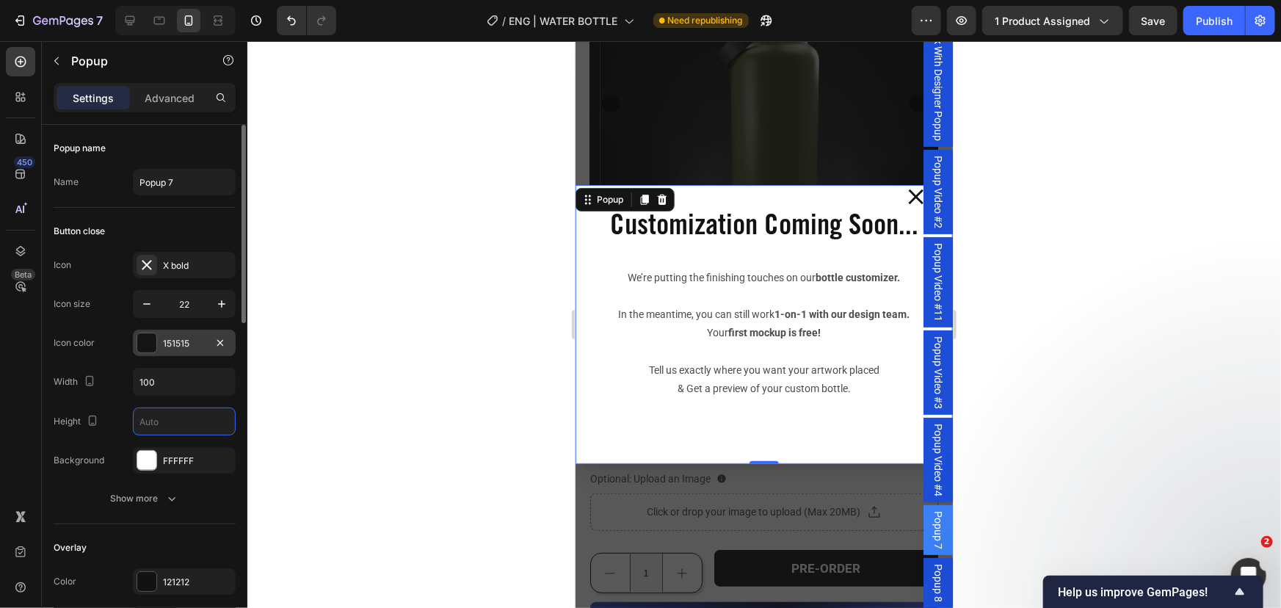
type input "32"
click at [153, 346] on div at bounding box center [146, 342] width 19 height 19
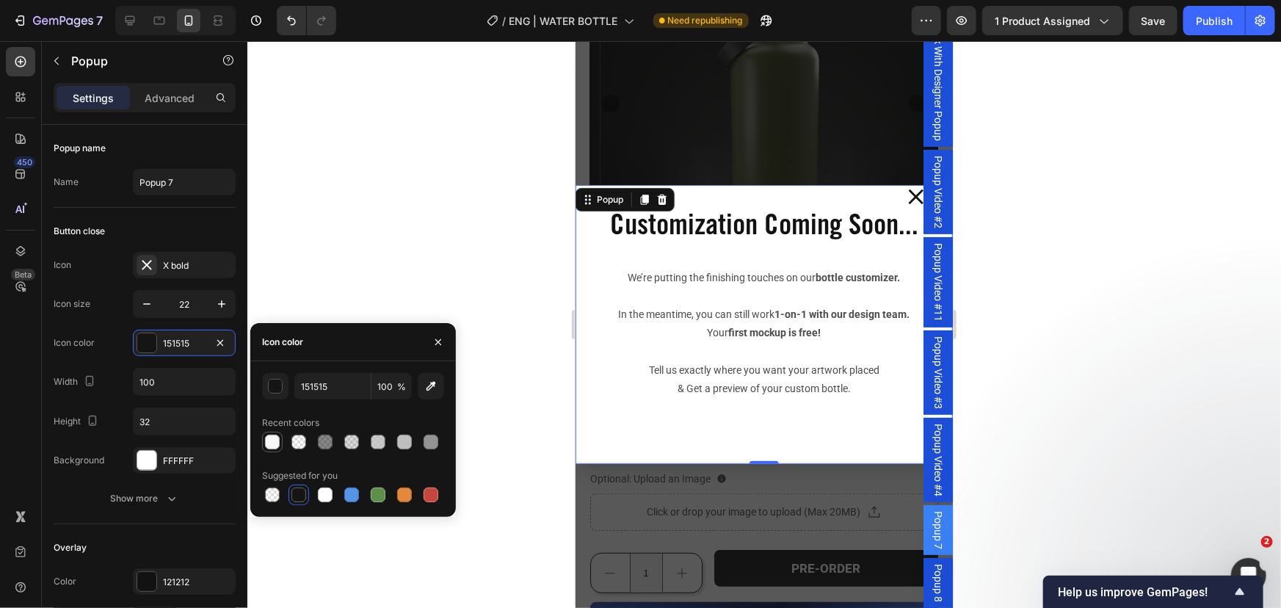
click at [282, 444] on div at bounding box center [353, 442] width 182 height 21
click at [267, 440] on div at bounding box center [272, 442] width 15 height 15
click at [431, 497] on div at bounding box center [431, 495] width 15 height 15
click at [357, 499] on div at bounding box center [351, 495] width 15 height 15
click at [287, 499] on div at bounding box center [353, 495] width 182 height 21
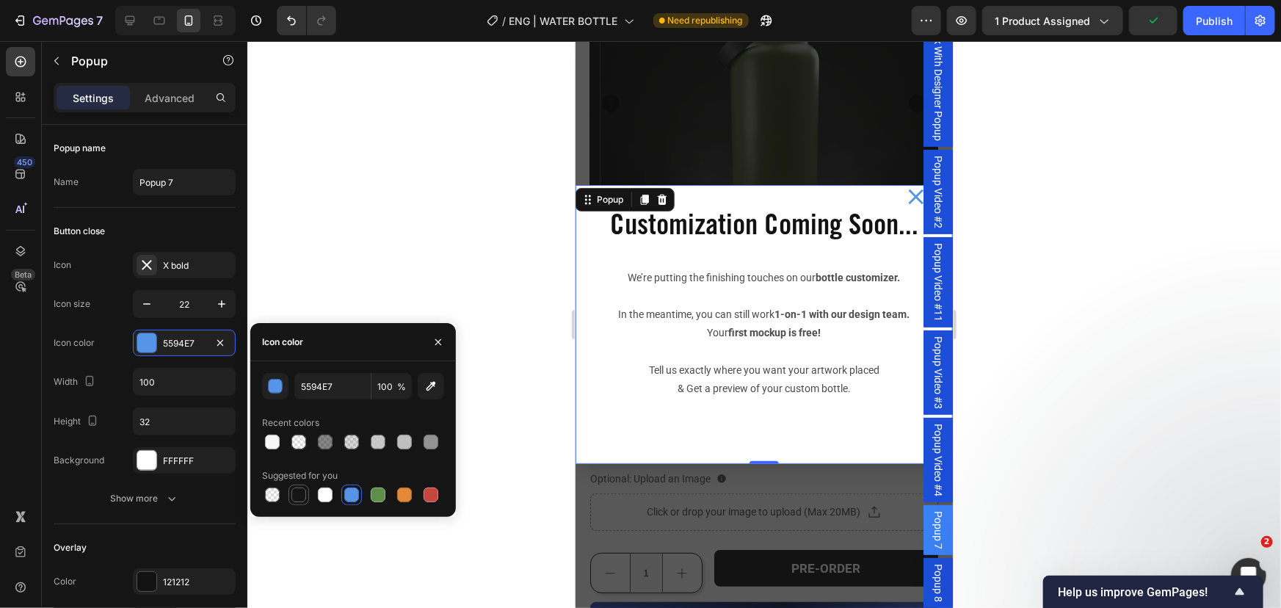
click at [293, 499] on div at bounding box center [299, 495] width 15 height 15
type input "151515"
click at [186, 463] on div "FFFFFF" at bounding box center [184, 461] width 43 height 13
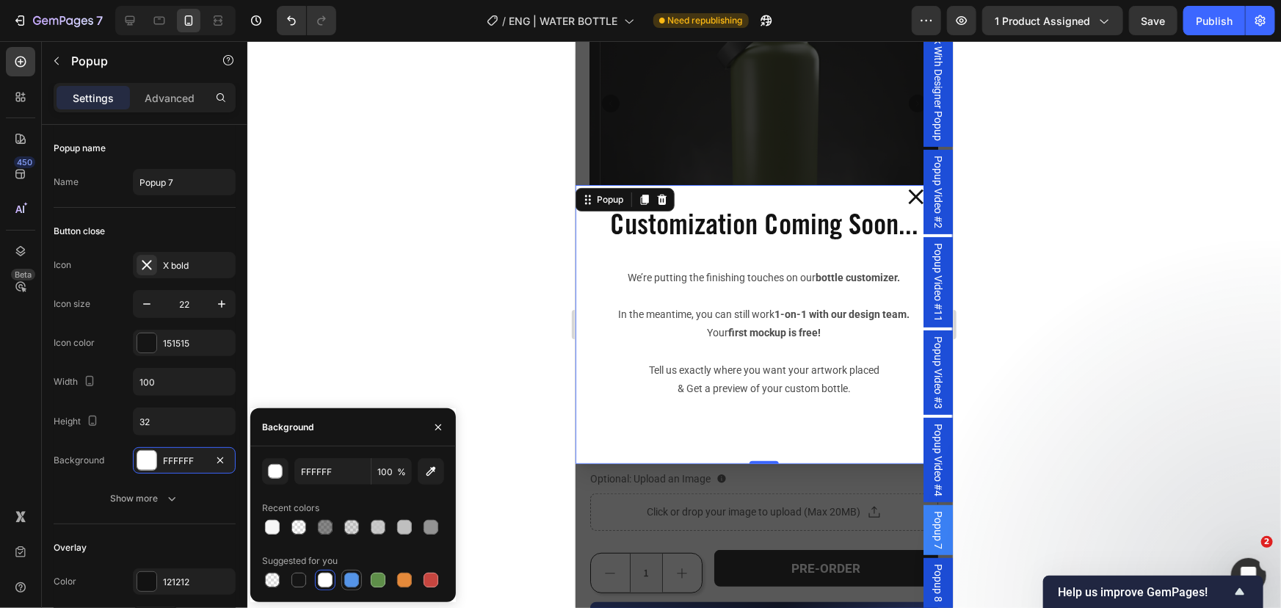
click at [352, 582] on div at bounding box center [351, 580] width 15 height 15
type input "5594E7"
click at [172, 383] on input "100" at bounding box center [184, 382] width 101 height 26
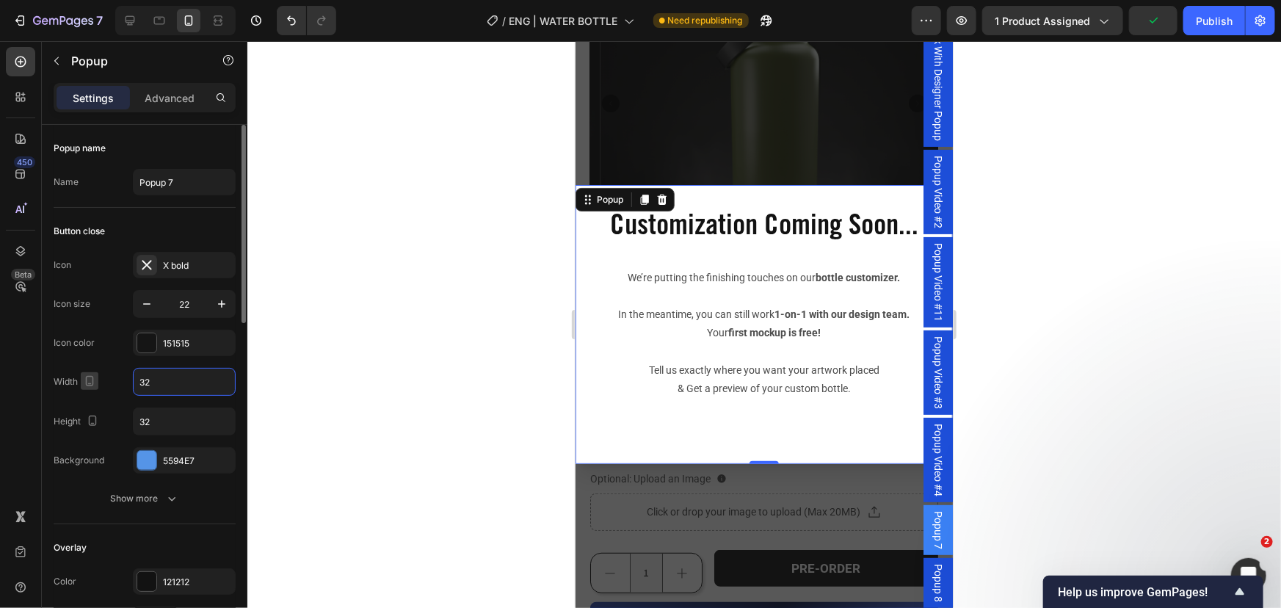
type input "32"
click at [95, 375] on icon "button" at bounding box center [89, 381] width 15 height 15
click at [64, 331] on div "Icon color" at bounding box center [74, 342] width 41 height 23
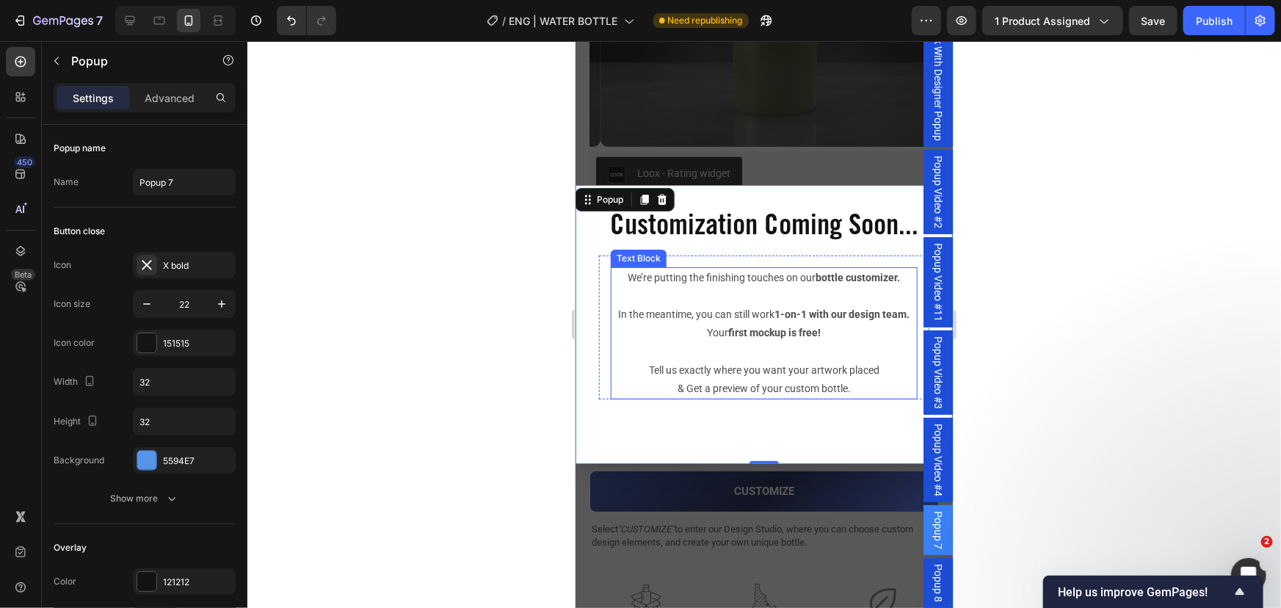
scroll to position [322, 0]
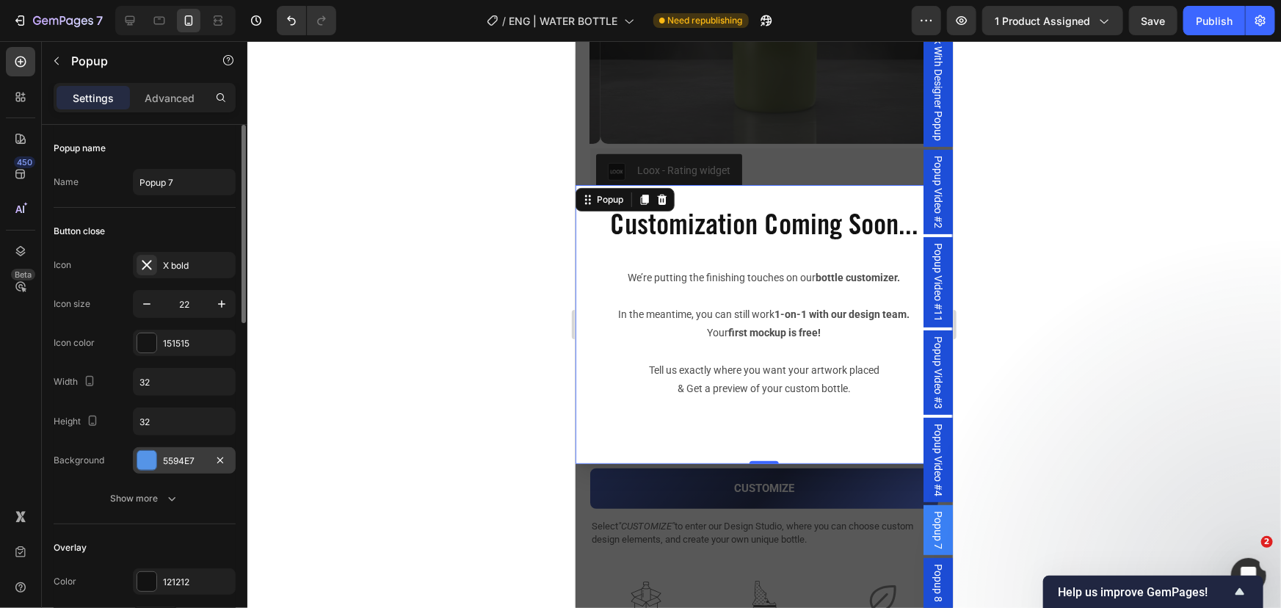
click at [147, 462] on div at bounding box center [146, 460] width 19 height 19
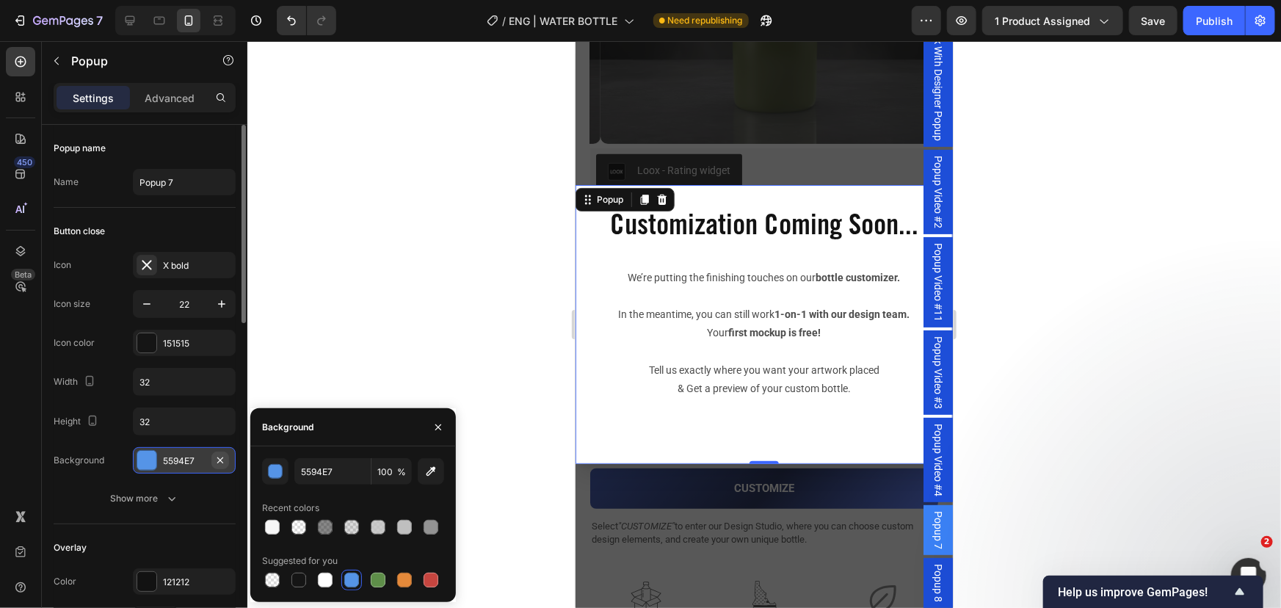
click at [221, 459] on icon "button" at bounding box center [220, 461] width 12 height 12
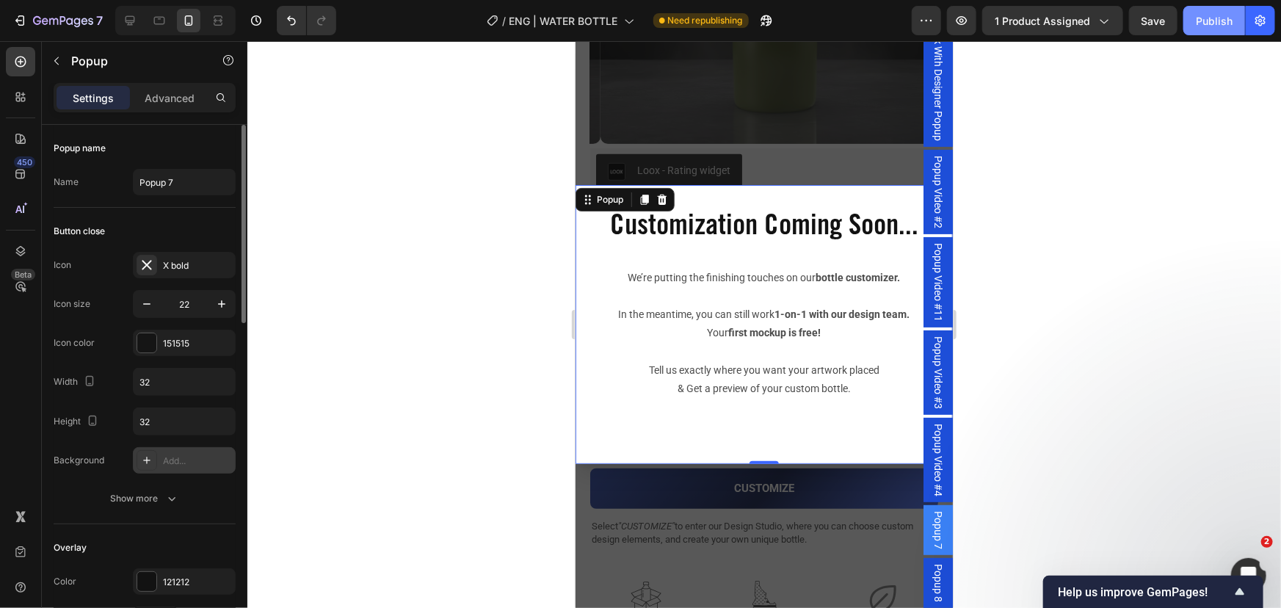
click at [1219, 17] on div "Publish" at bounding box center [1214, 20] width 37 height 15
click at [155, 98] on p "Advanced" at bounding box center [170, 97] width 50 height 15
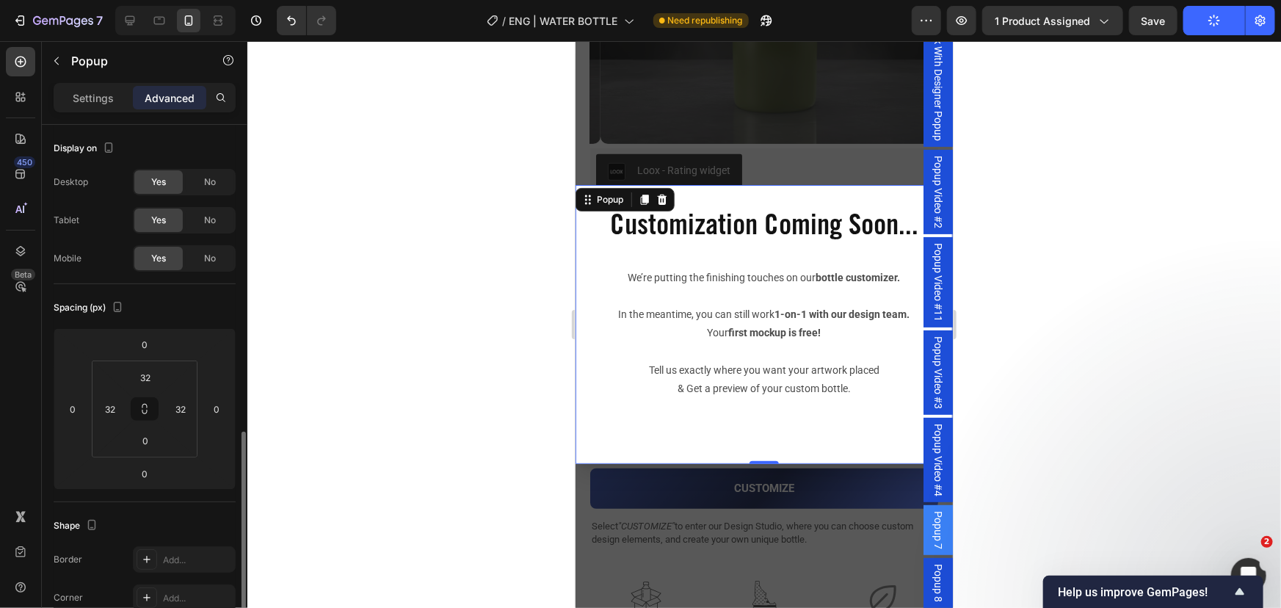
scroll to position [200, 0]
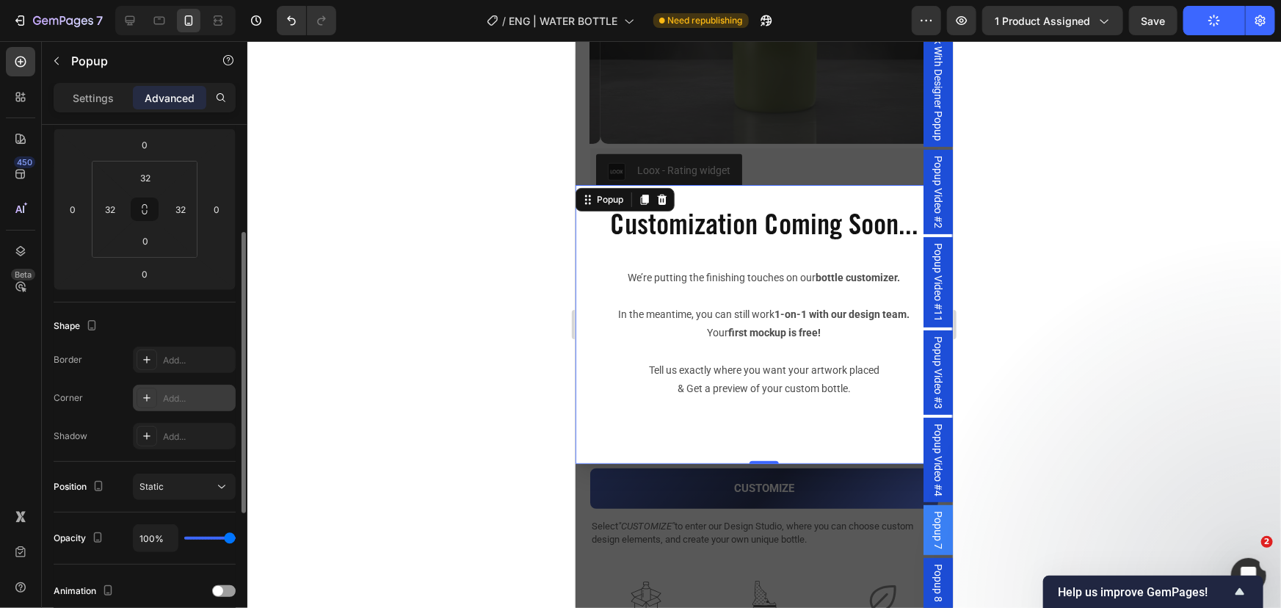
click at [188, 401] on div "Add..." at bounding box center [197, 398] width 69 height 13
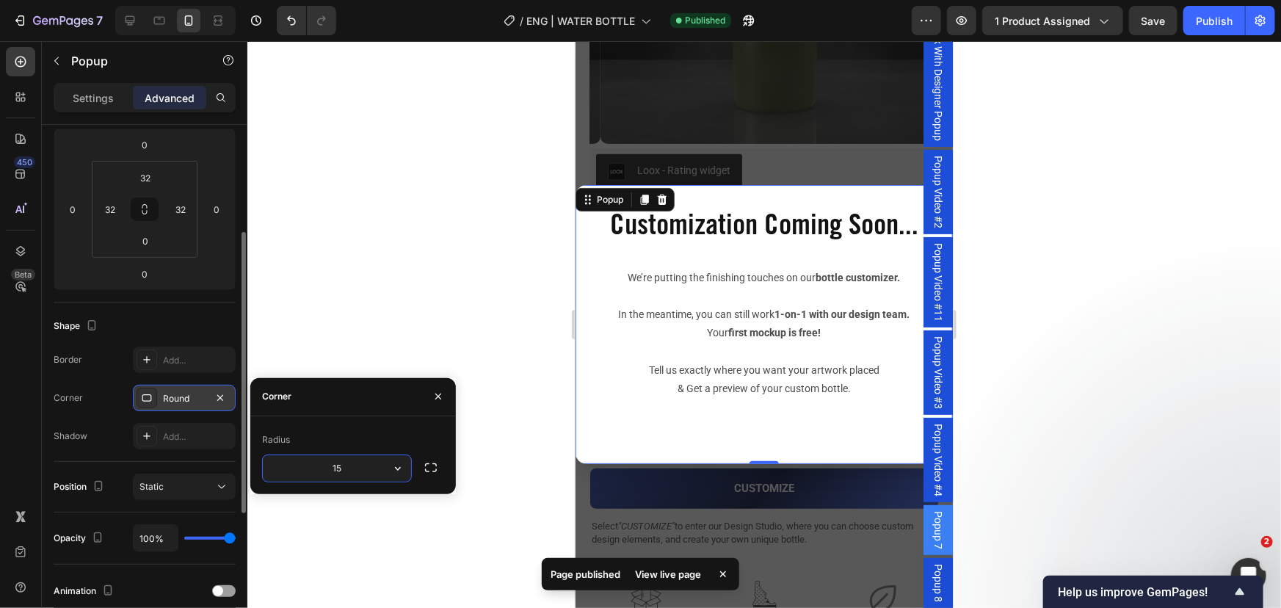
type input "15"
click at [483, 199] on div at bounding box center [764, 324] width 1034 height 567
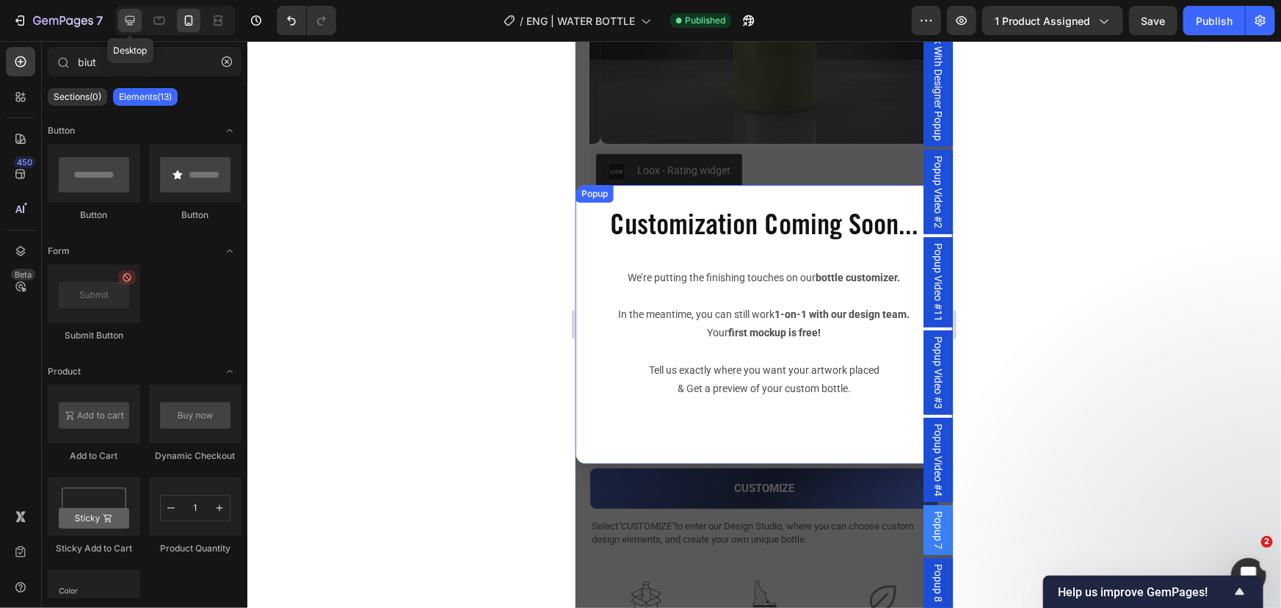
click at [129, 21] on icon at bounding box center [131, 21] width 10 height 10
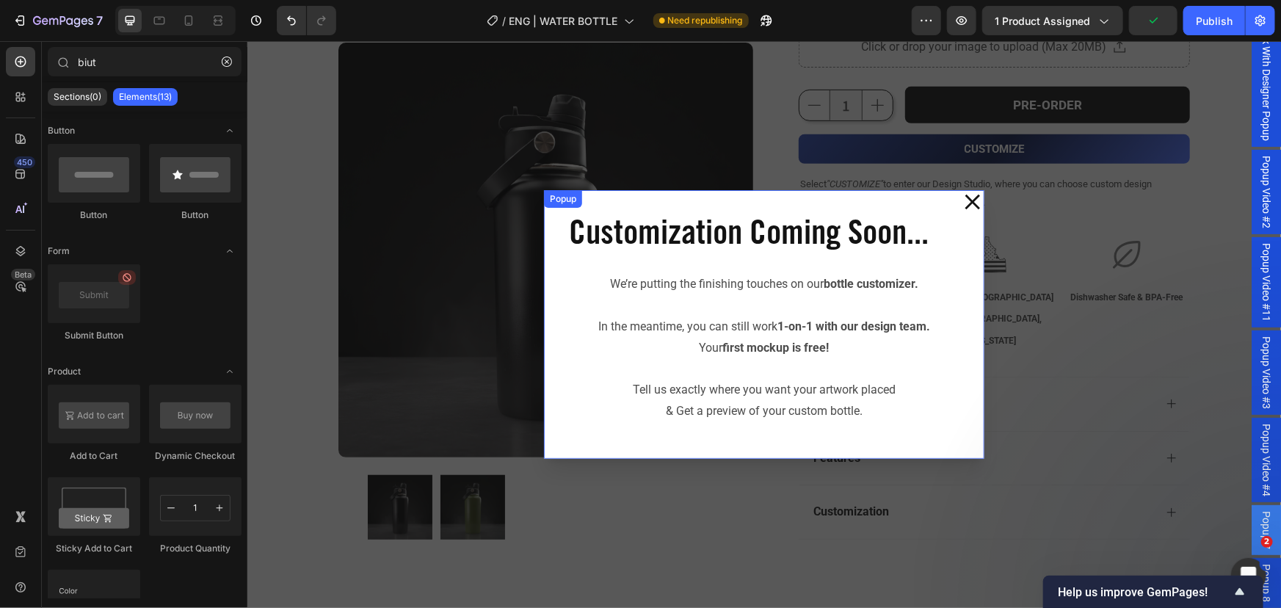
click at [553, 330] on div "Customization Coming Soon... Heading We’re putting the finishing touches on our…" at bounding box center [763, 323] width 441 height 268
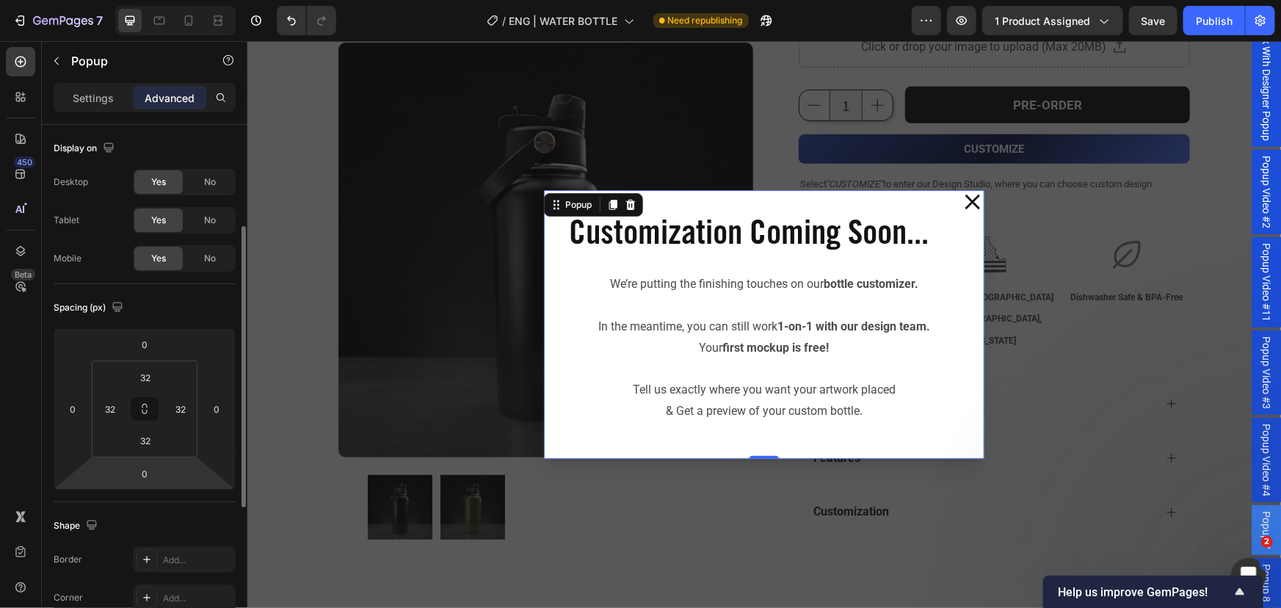
scroll to position [200, 0]
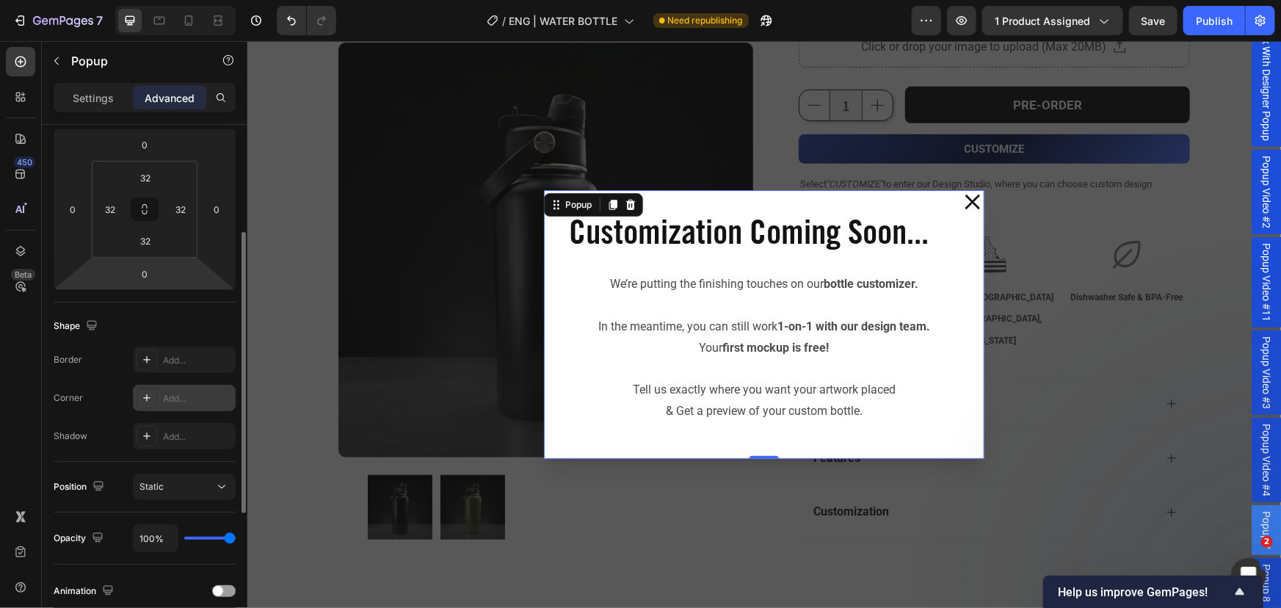
click at [187, 397] on div "Add..." at bounding box center [197, 398] width 69 height 13
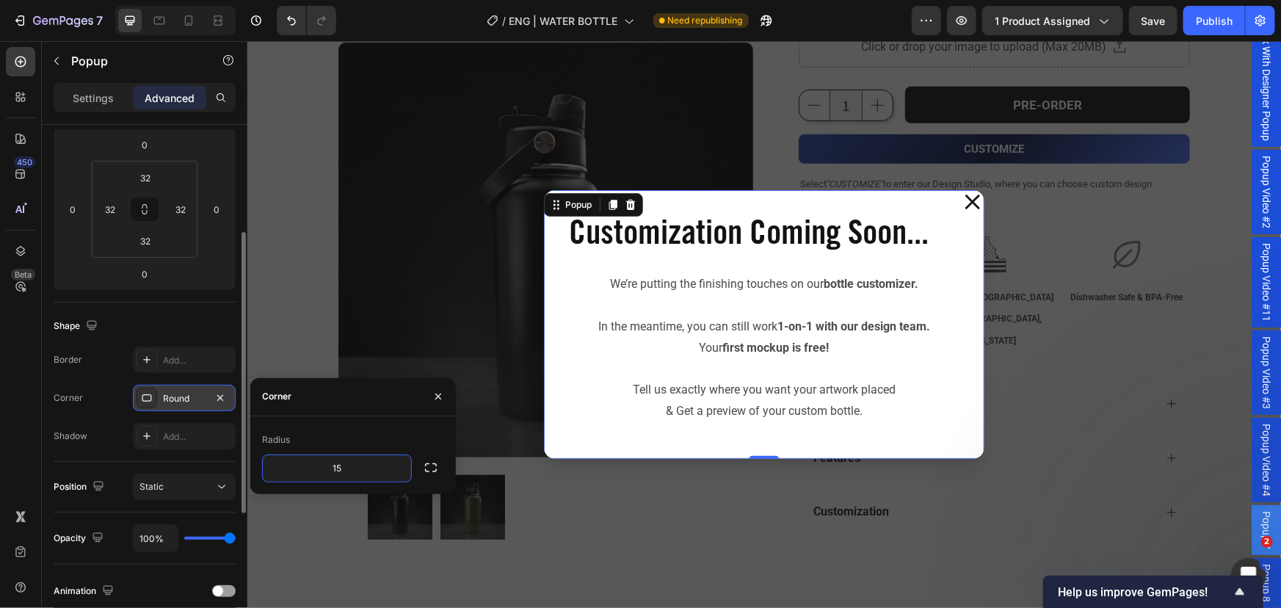
type input "15"
click at [386, 185] on div "Backdrop" at bounding box center [764, 323] width 1034 height 567
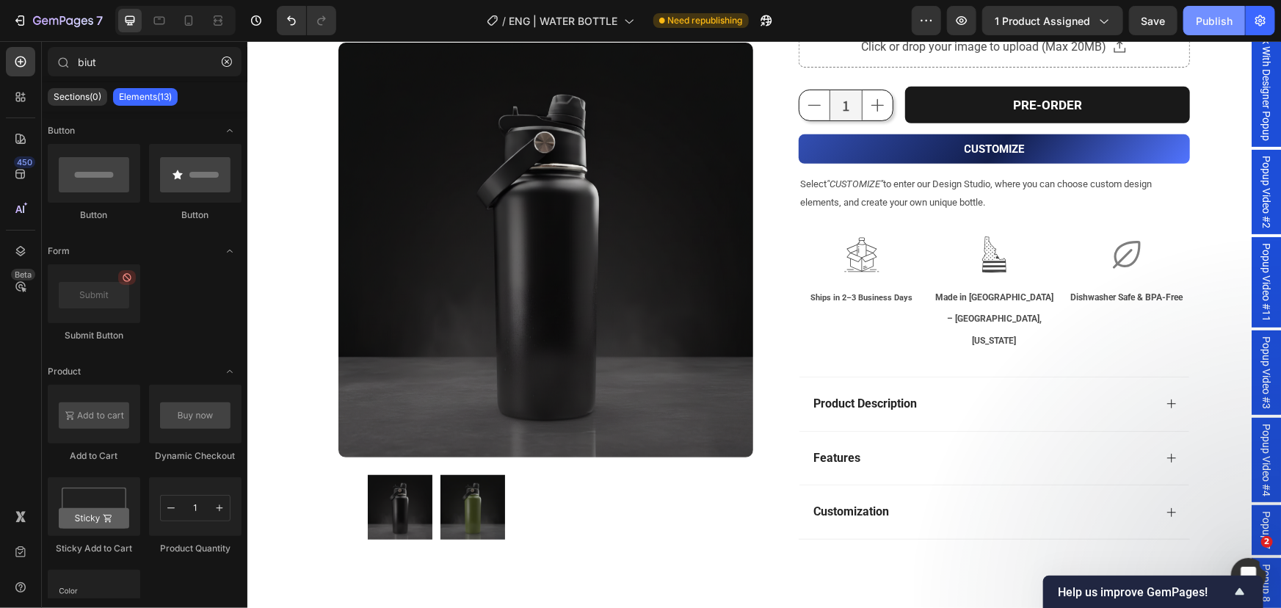
click at [1213, 6] on button "Publish" at bounding box center [1215, 20] width 62 height 29
